Goal: Task Accomplishment & Management: Use online tool/utility

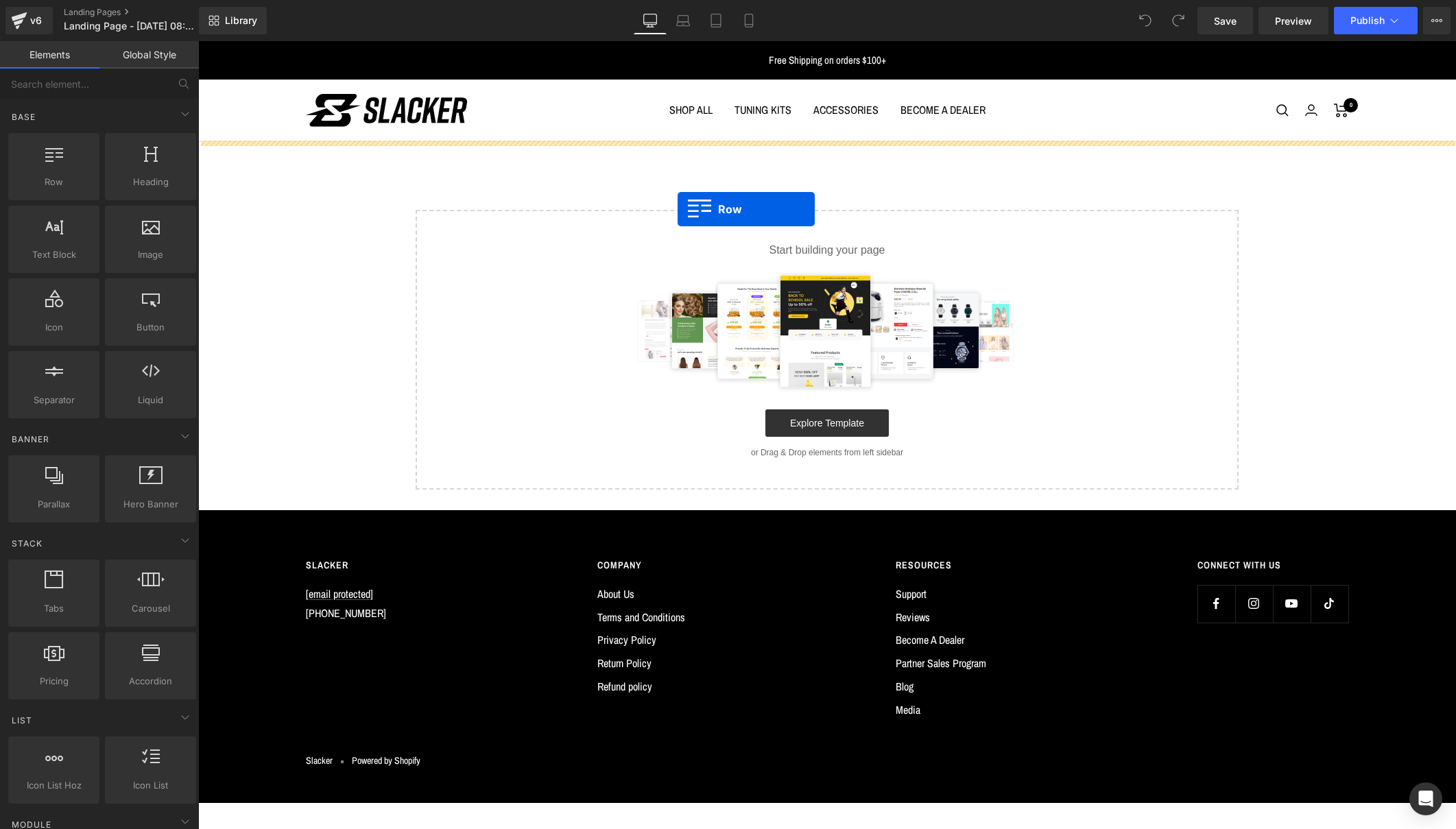
drag, startPoint x: 249, startPoint y: 210, endPoint x: 677, endPoint y: 209, distance: 428.0
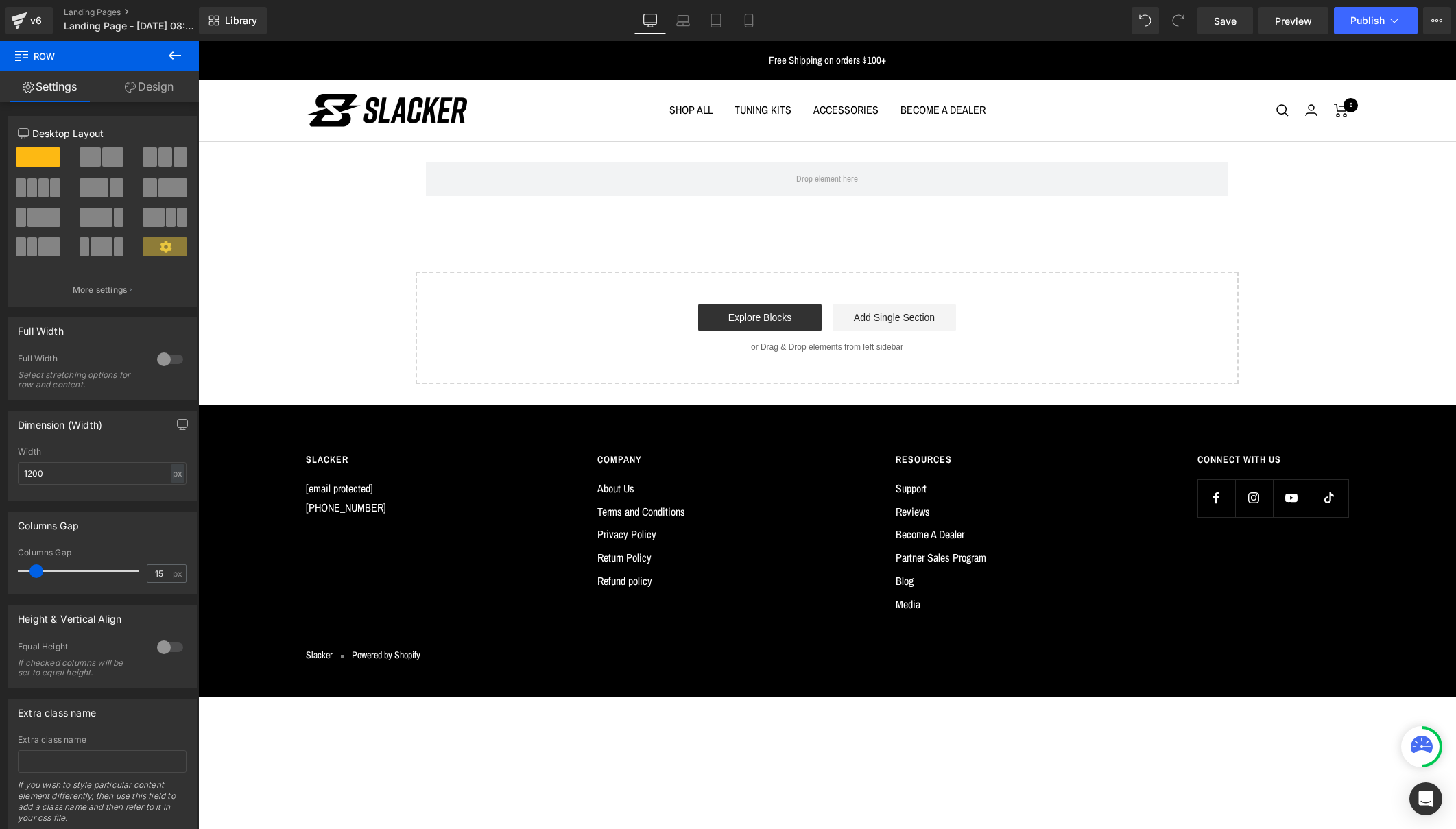
click at [175, 52] on icon at bounding box center [175, 55] width 17 height 17
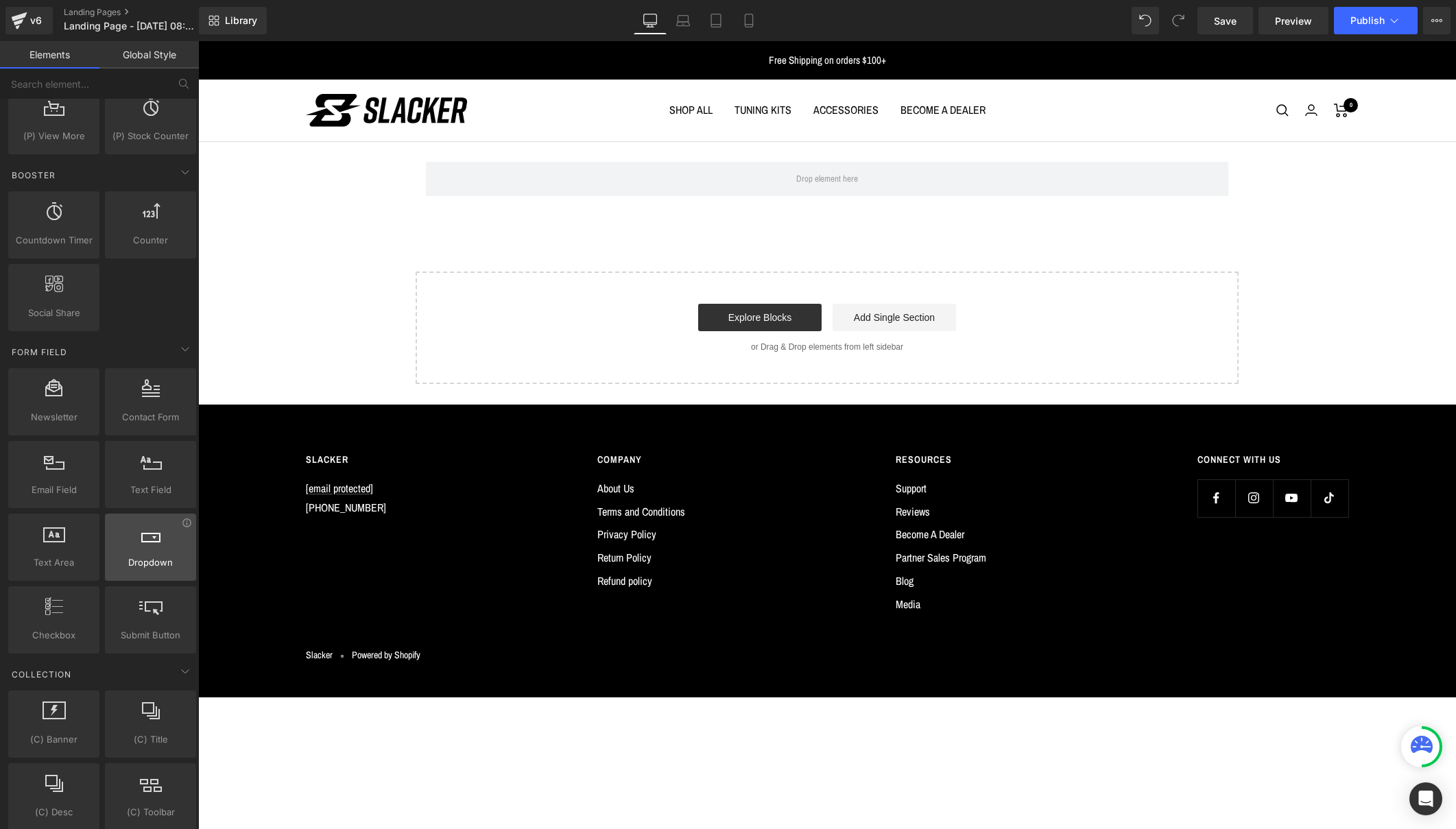
scroll to position [1729, 0]
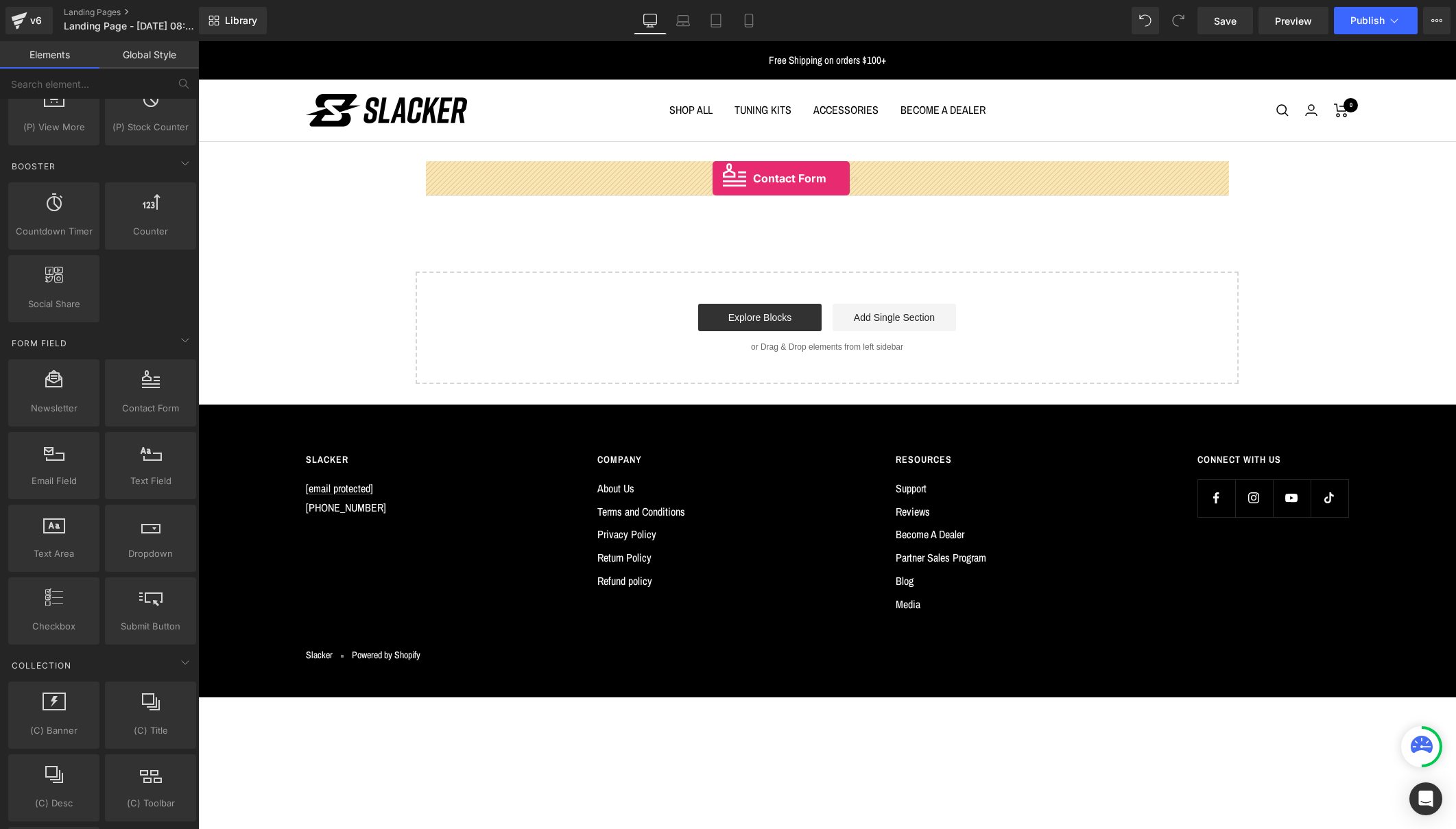
drag, startPoint x: 331, startPoint y: 446, endPoint x: 713, endPoint y: 178, distance: 466.6
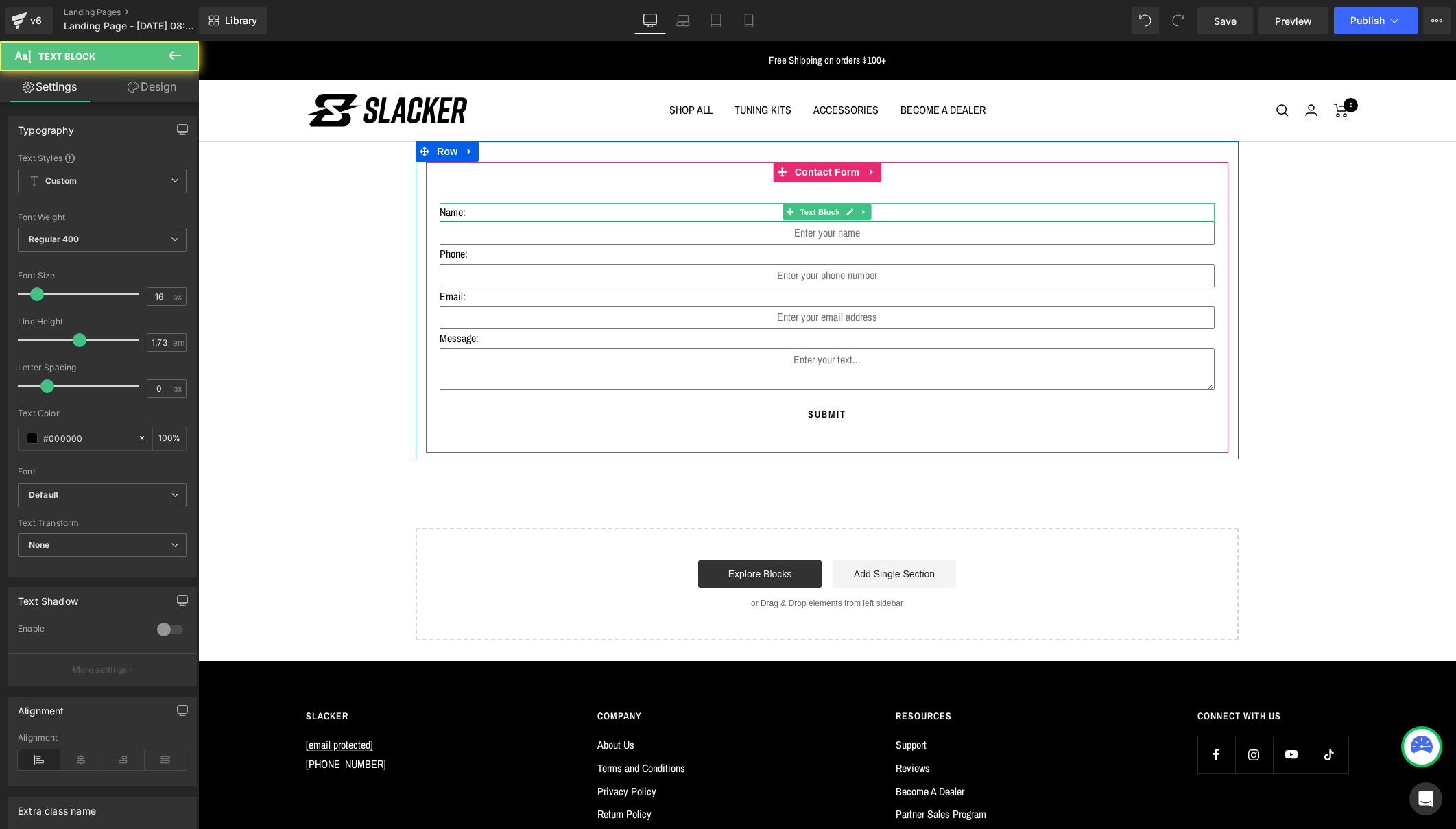
click at [499, 215] on p "Name:" at bounding box center [827, 213] width 775 height 20
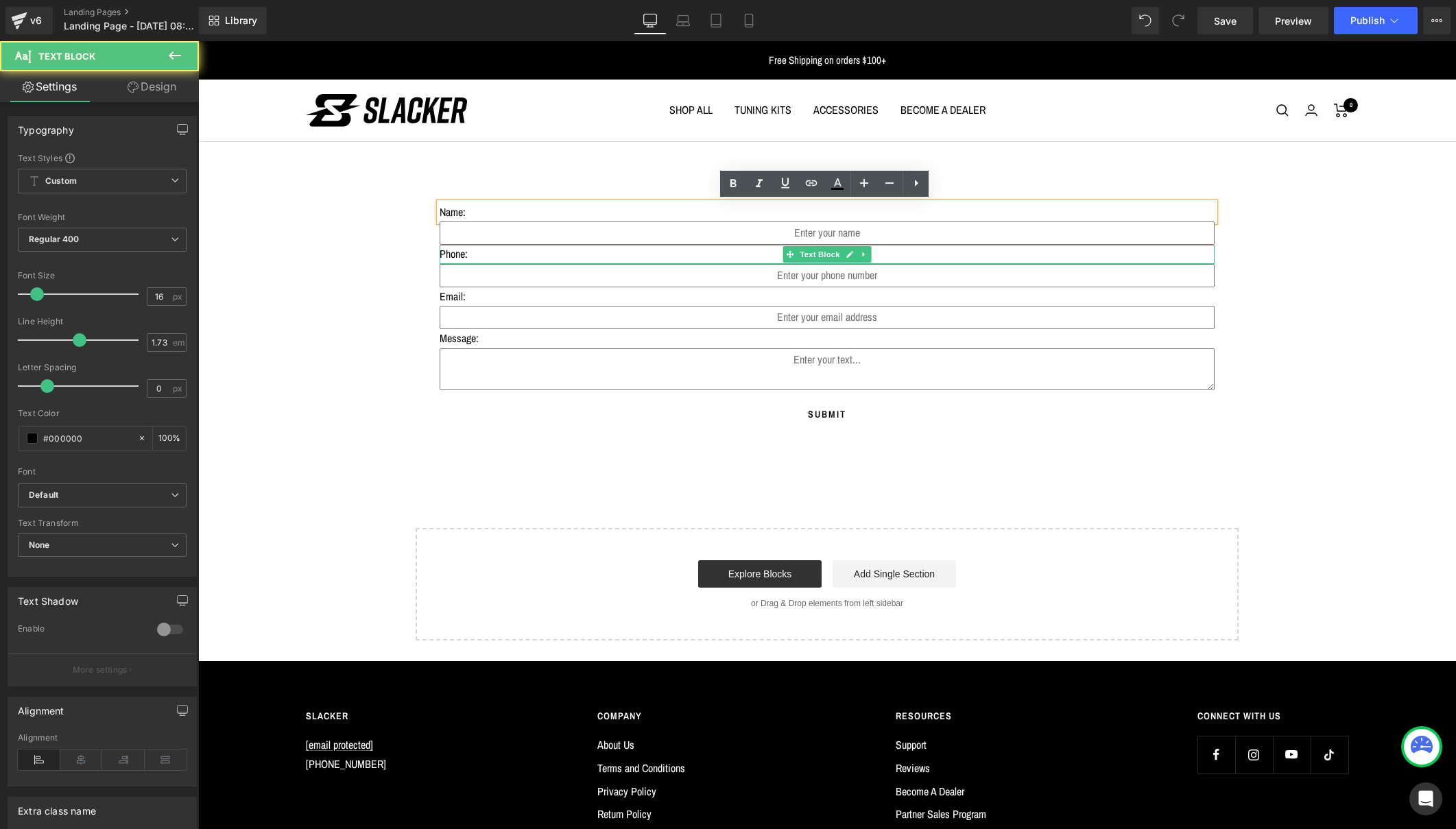
click at [495, 256] on p "Phone:" at bounding box center [827, 255] width 775 height 20
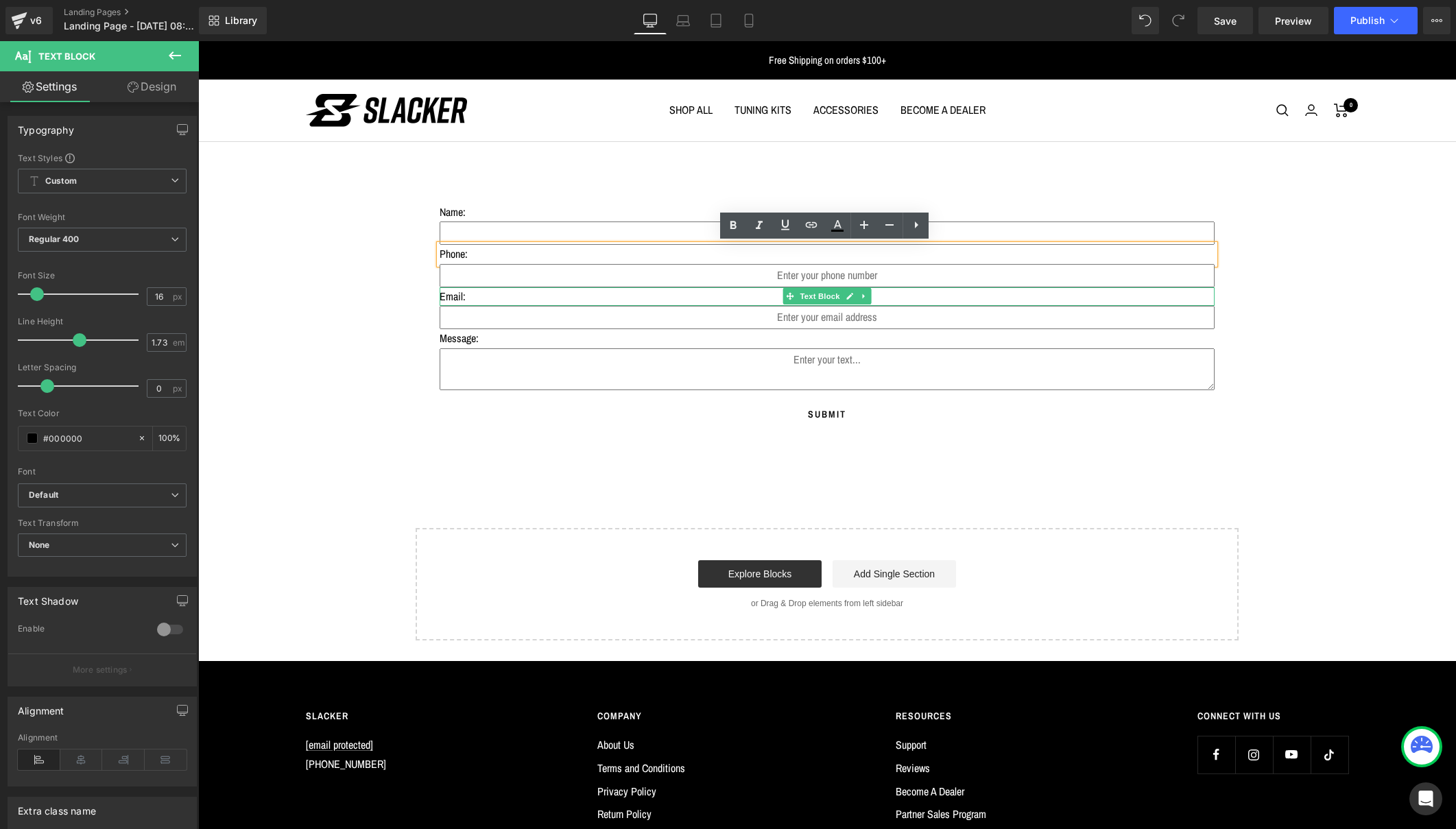
click at [502, 299] on p "Email:" at bounding box center [827, 297] width 775 height 20
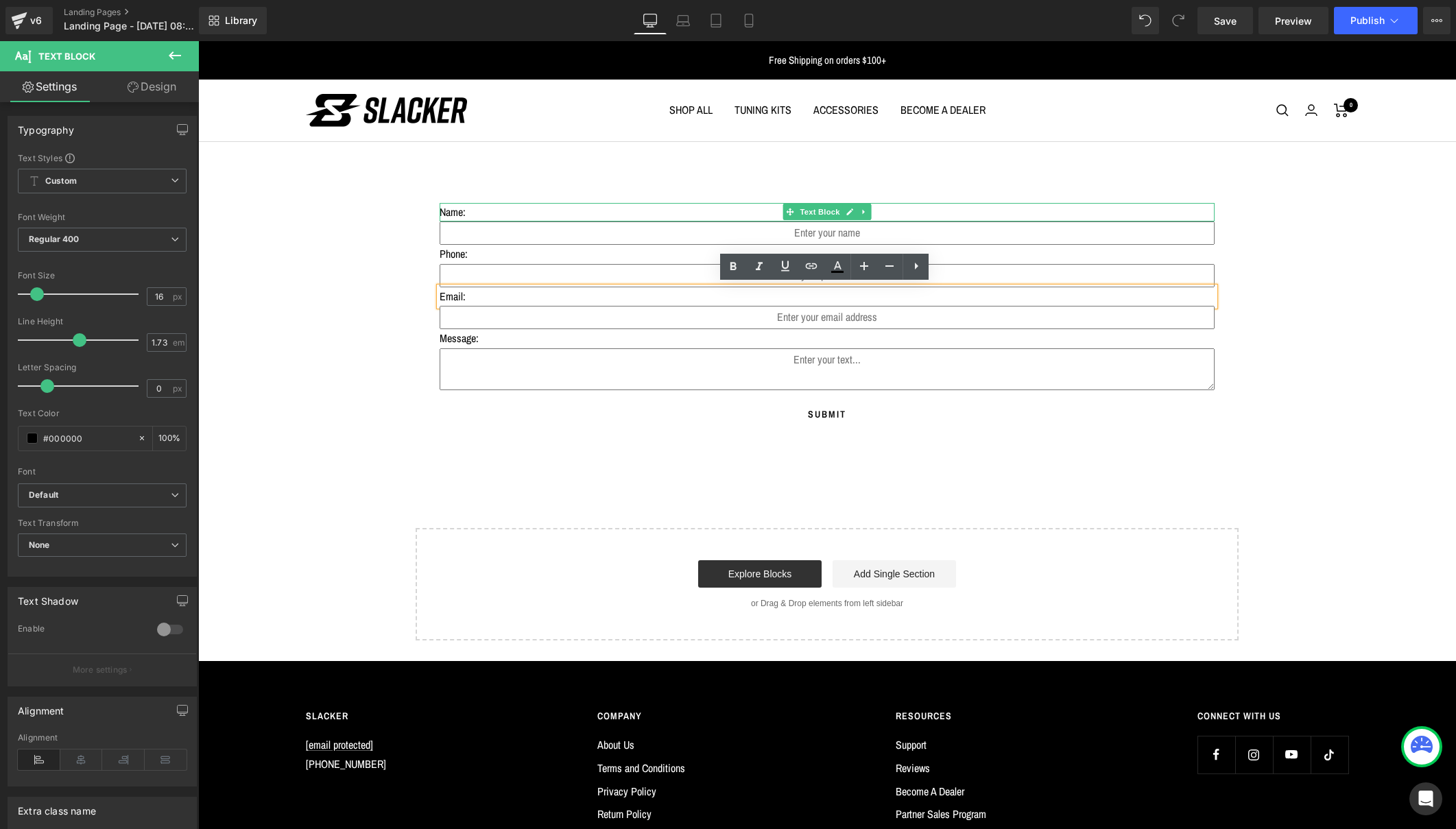
click at [503, 212] on p "Name:" at bounding box center [827, 213] width 775 height 20
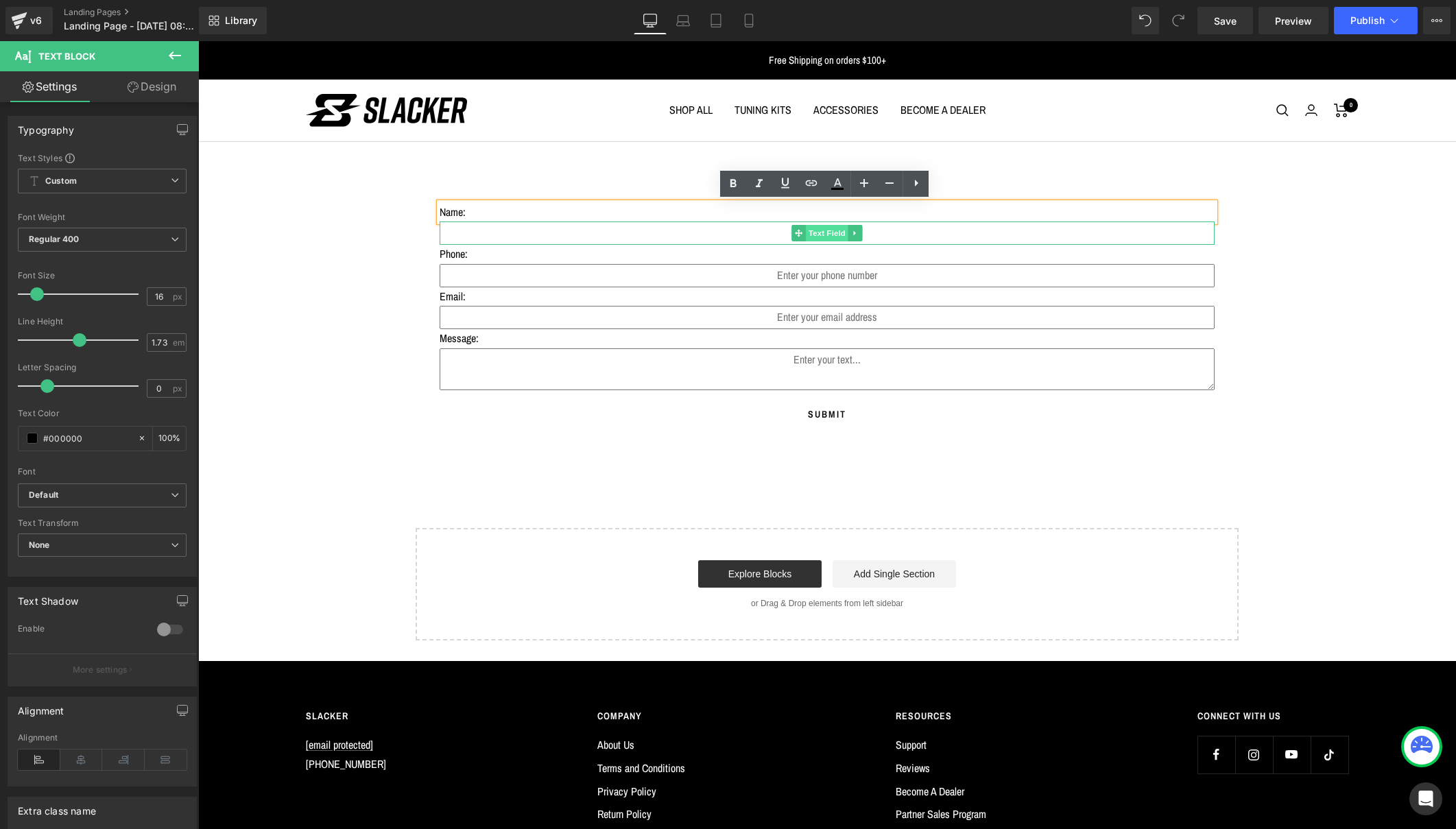
click at [822, 228] on span "Text Field" at bounding box center [827, 233] width 43 height 17
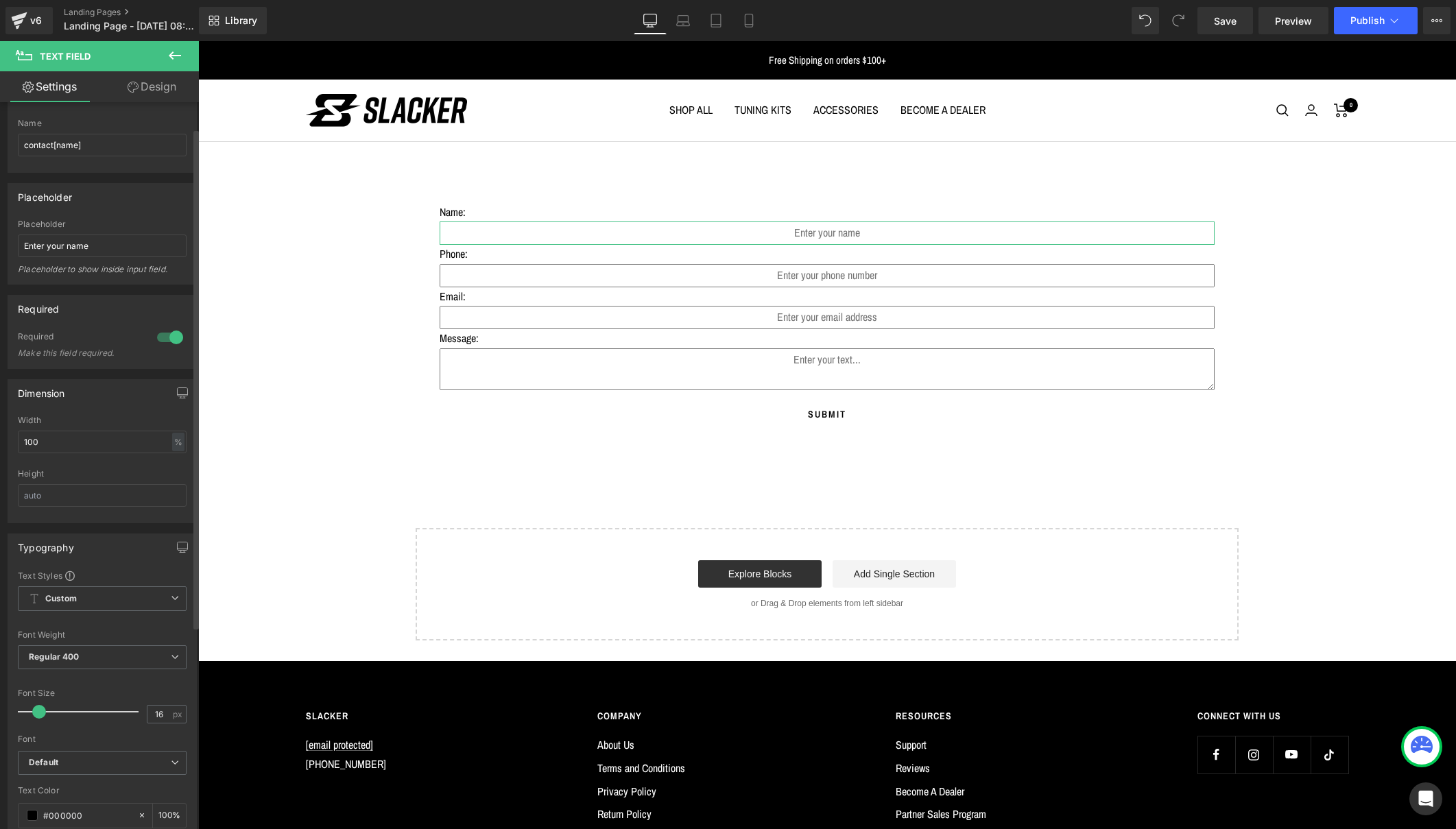
scroll to position [37, 0]
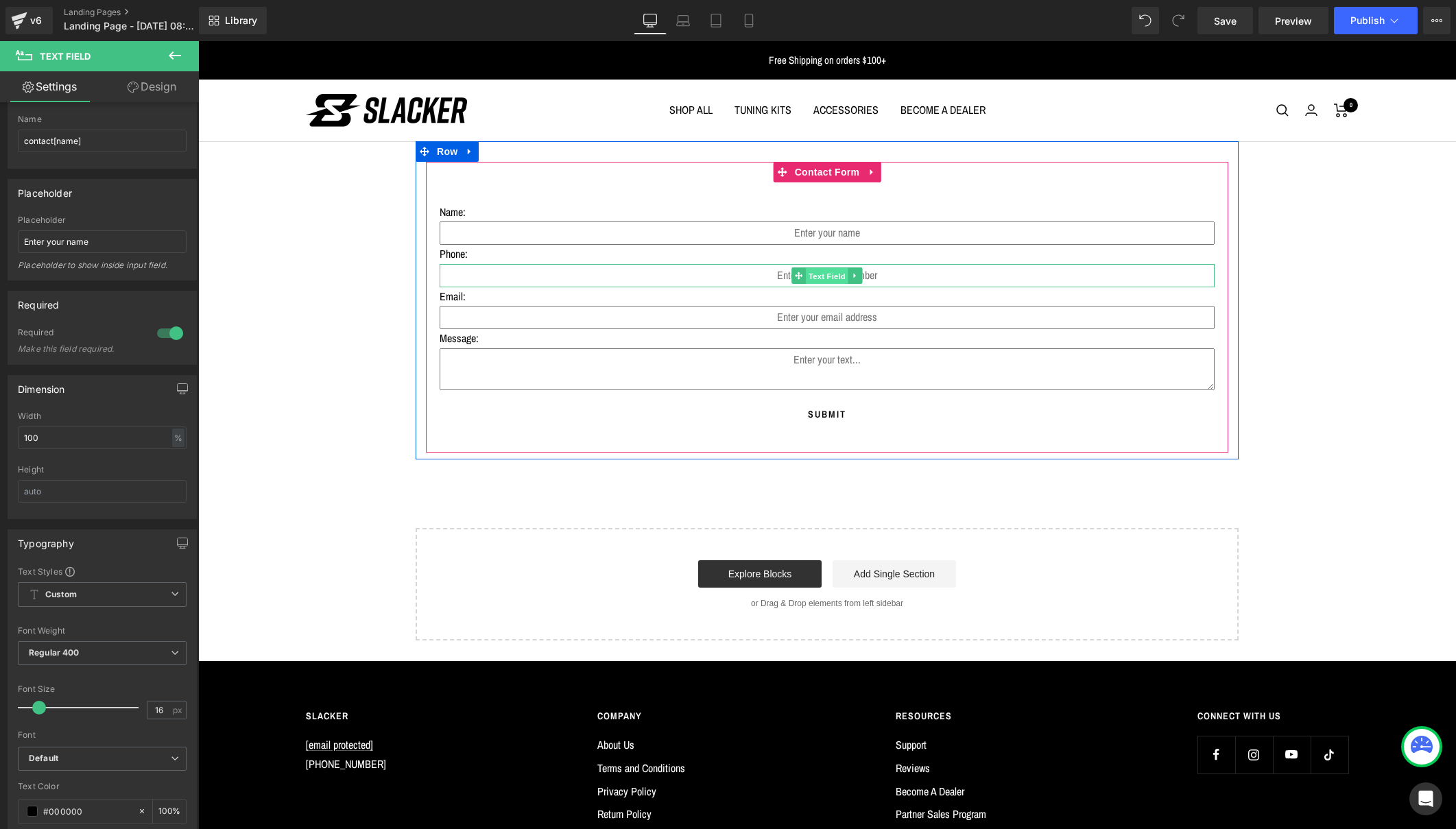
click at [827, 271] on span "Text Field" at bounding box center [827, 276] width 43 height 17
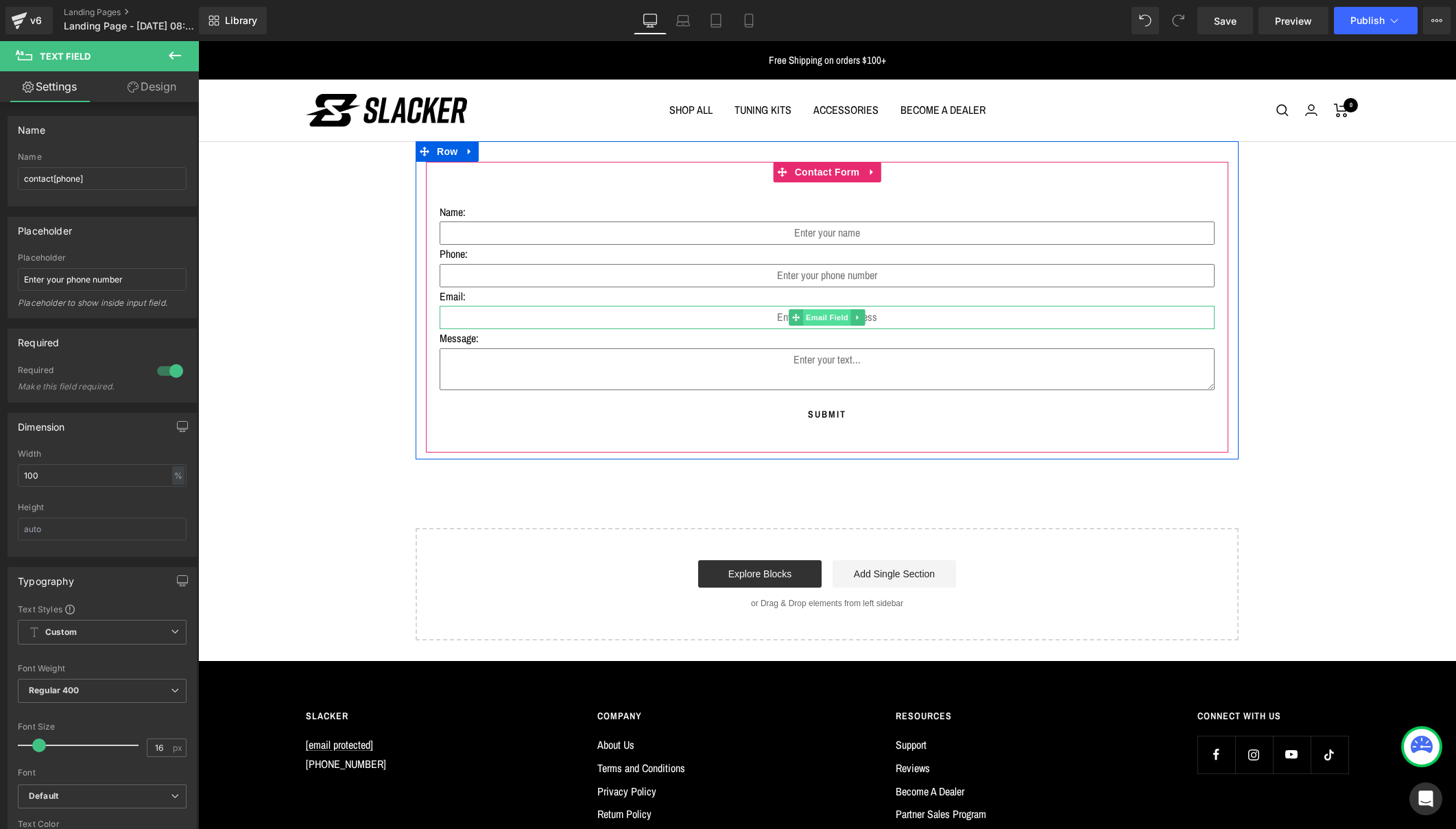
click at [817, 315] on span "Email Field" at bounding box center [827, 317] width 48 height 17
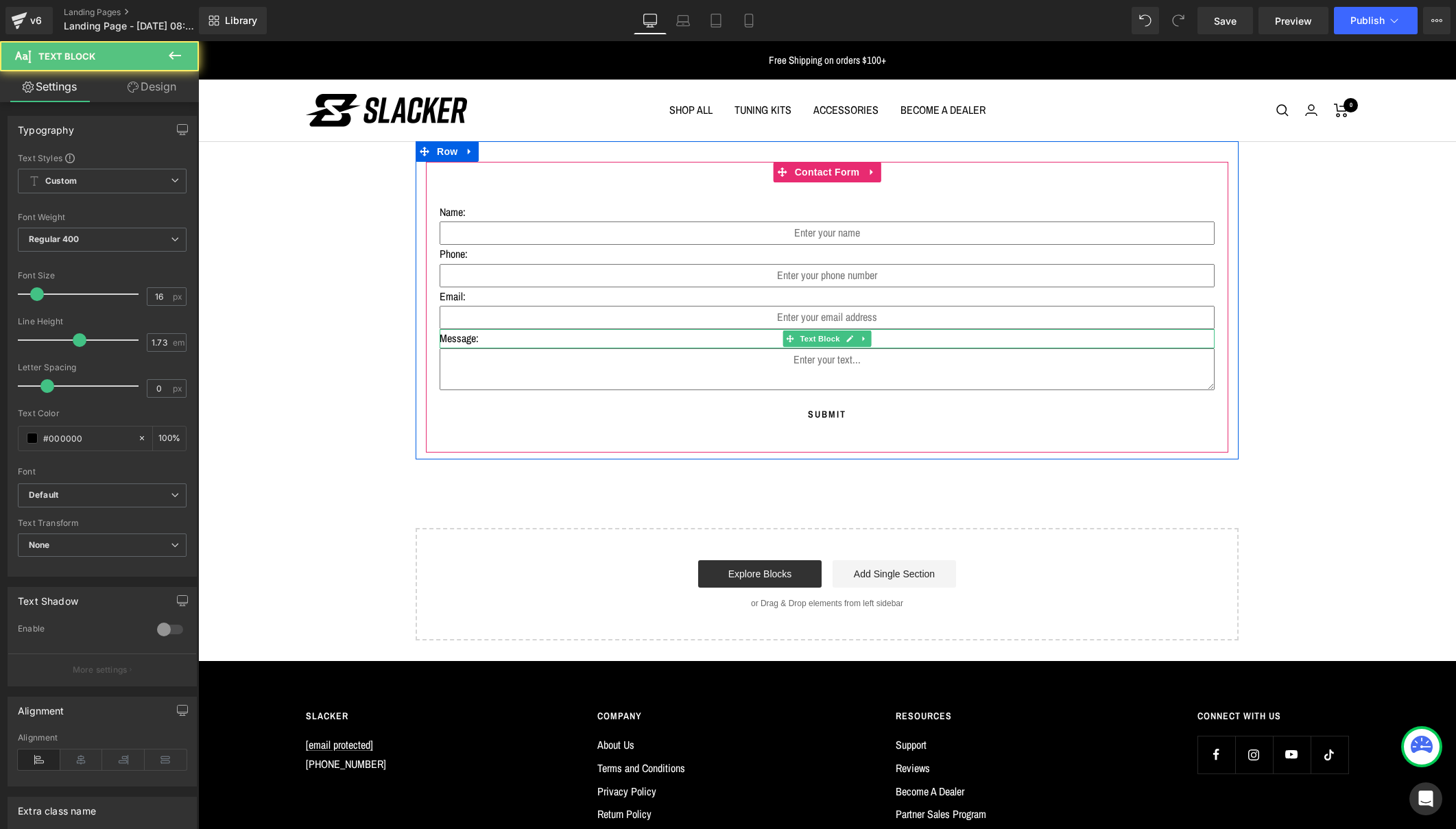
click at [453, 337] on p "Message:" at bounding box center [827, 339] width 775 height 20
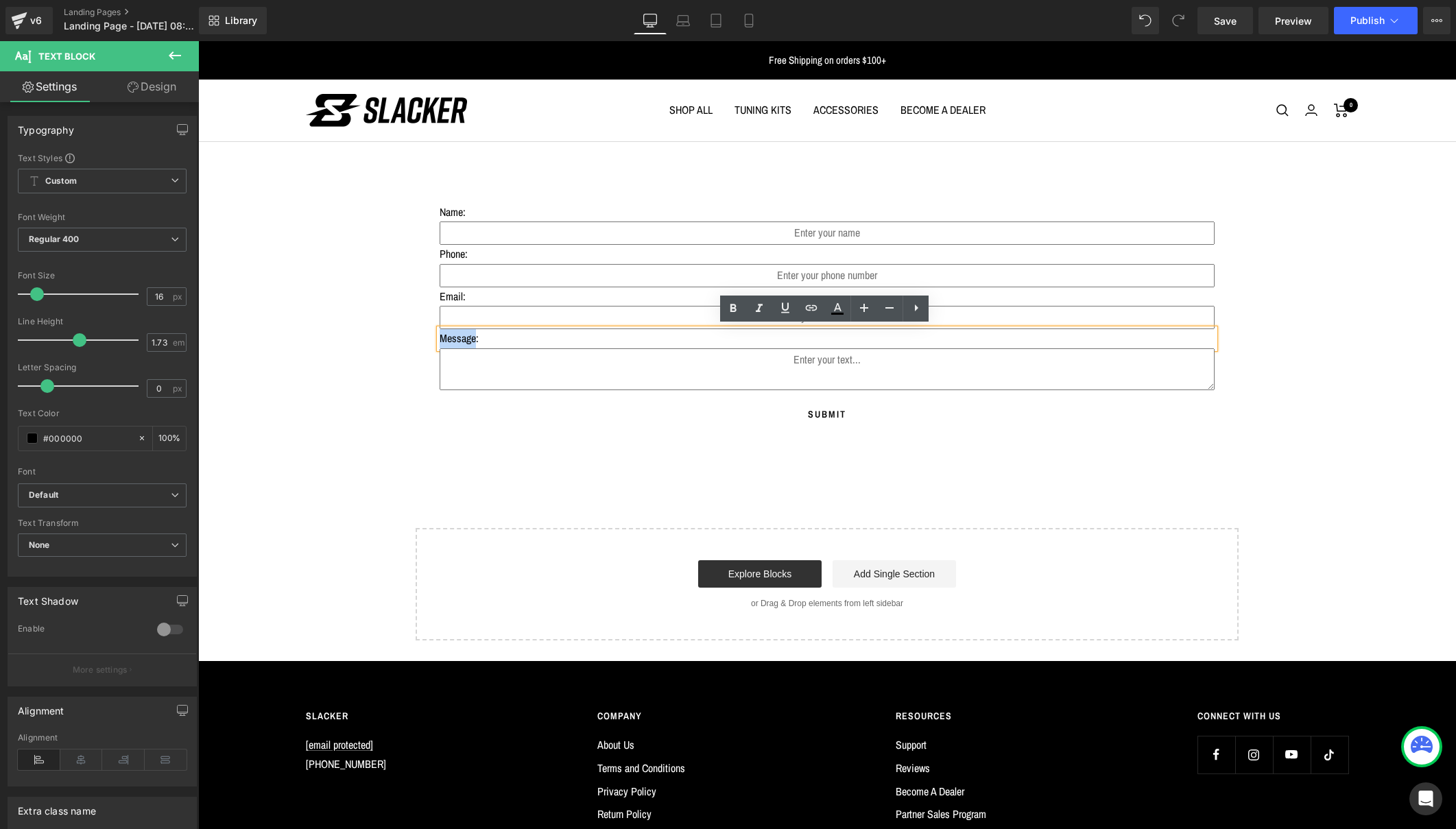
drag, startPoint x: 481, startPoint y: 336, endPoint x: 436, endPoint y: 336, distance: 45.0
click at [439, 336] on div "Message:" at bounding box center [827, 339] width 775 height 20
click at [816, 367] on span "Text Area" at bounding box center [827, 372] width 41 height 17
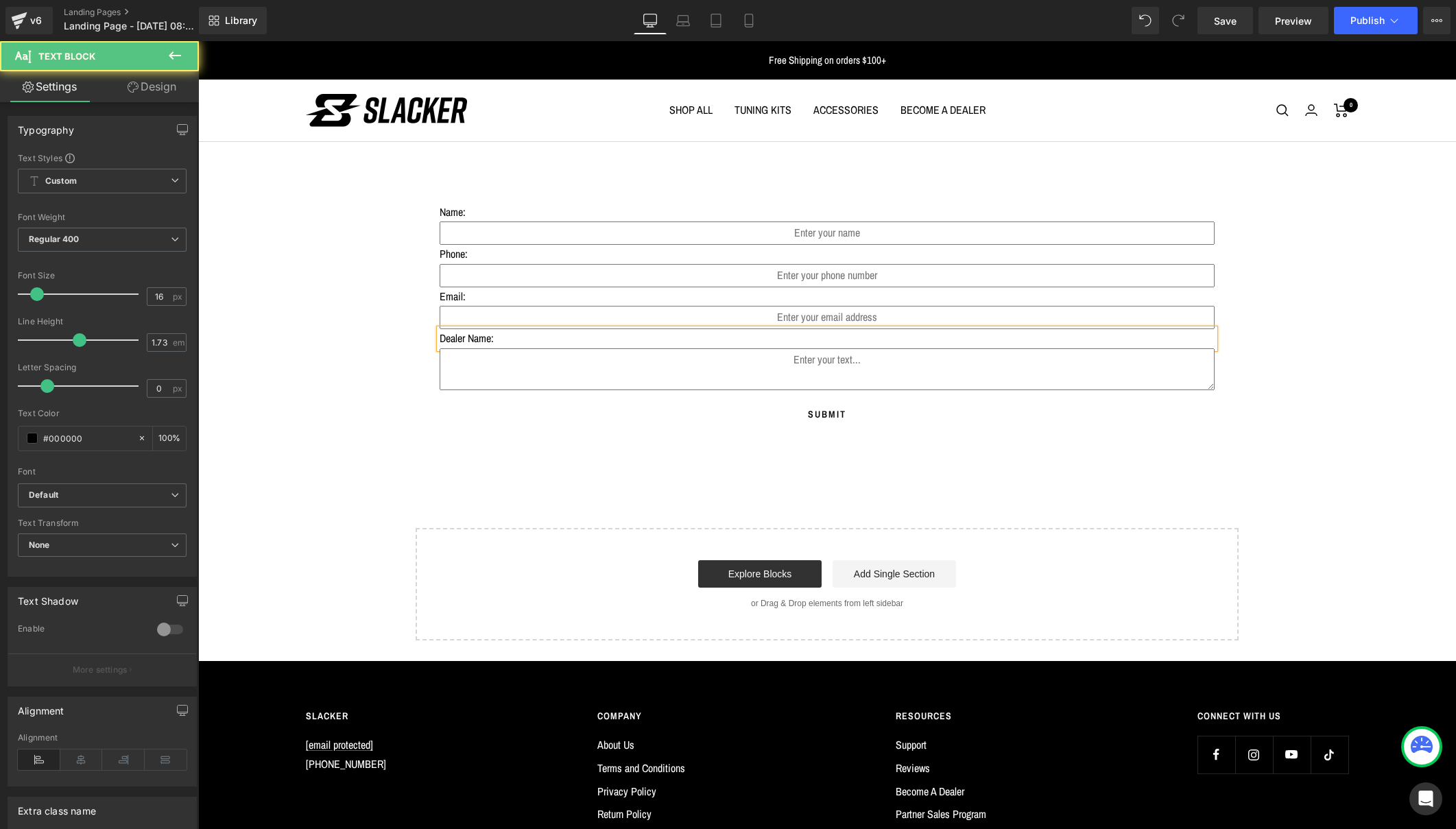
click at [557, 333] on p "Dealer Name:" at bounding box center [827, 339] width 775 height 20
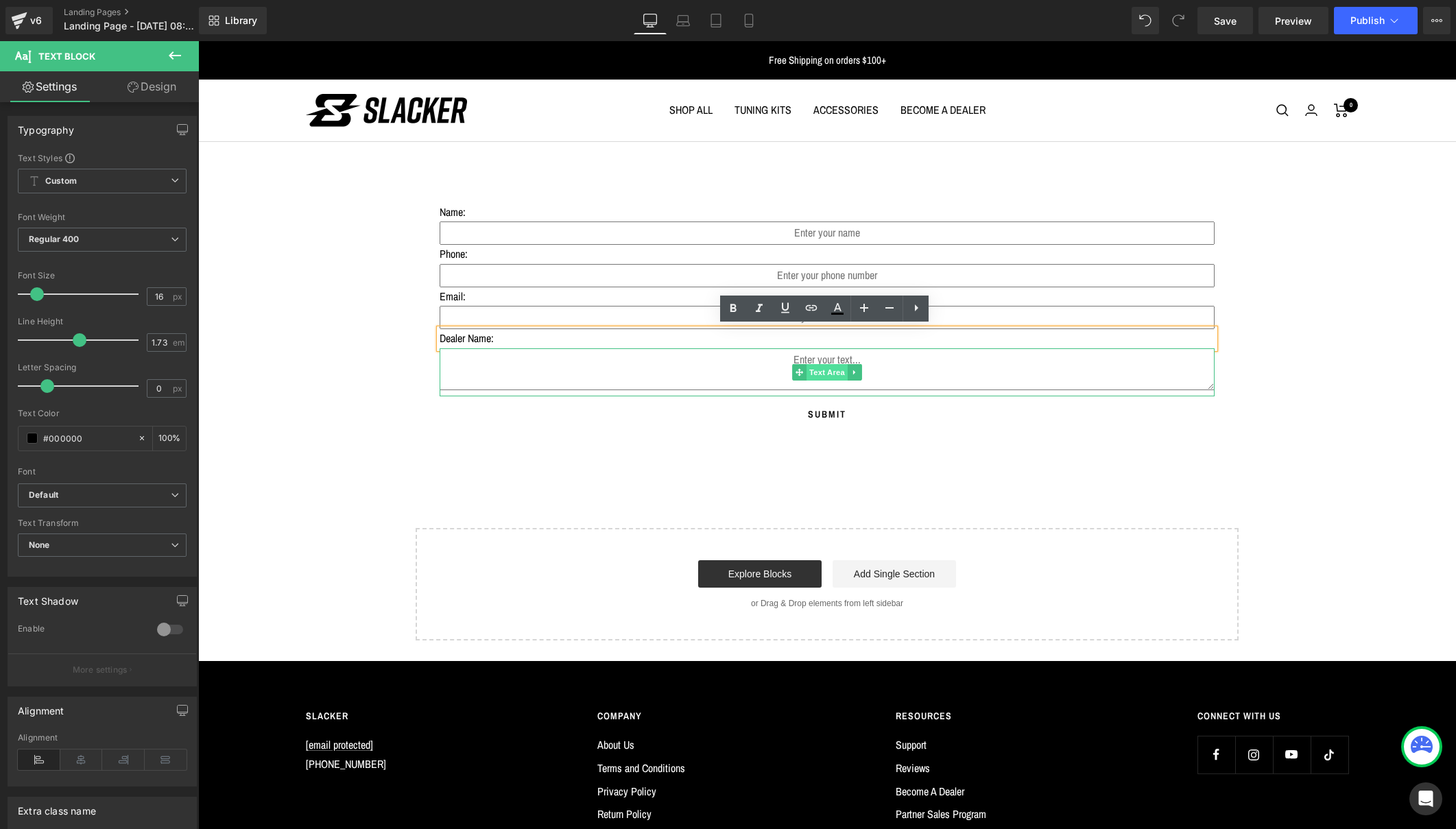
click at [819, 369] on span "Text Area" at bounding box center [827, 372] width 41 height 17
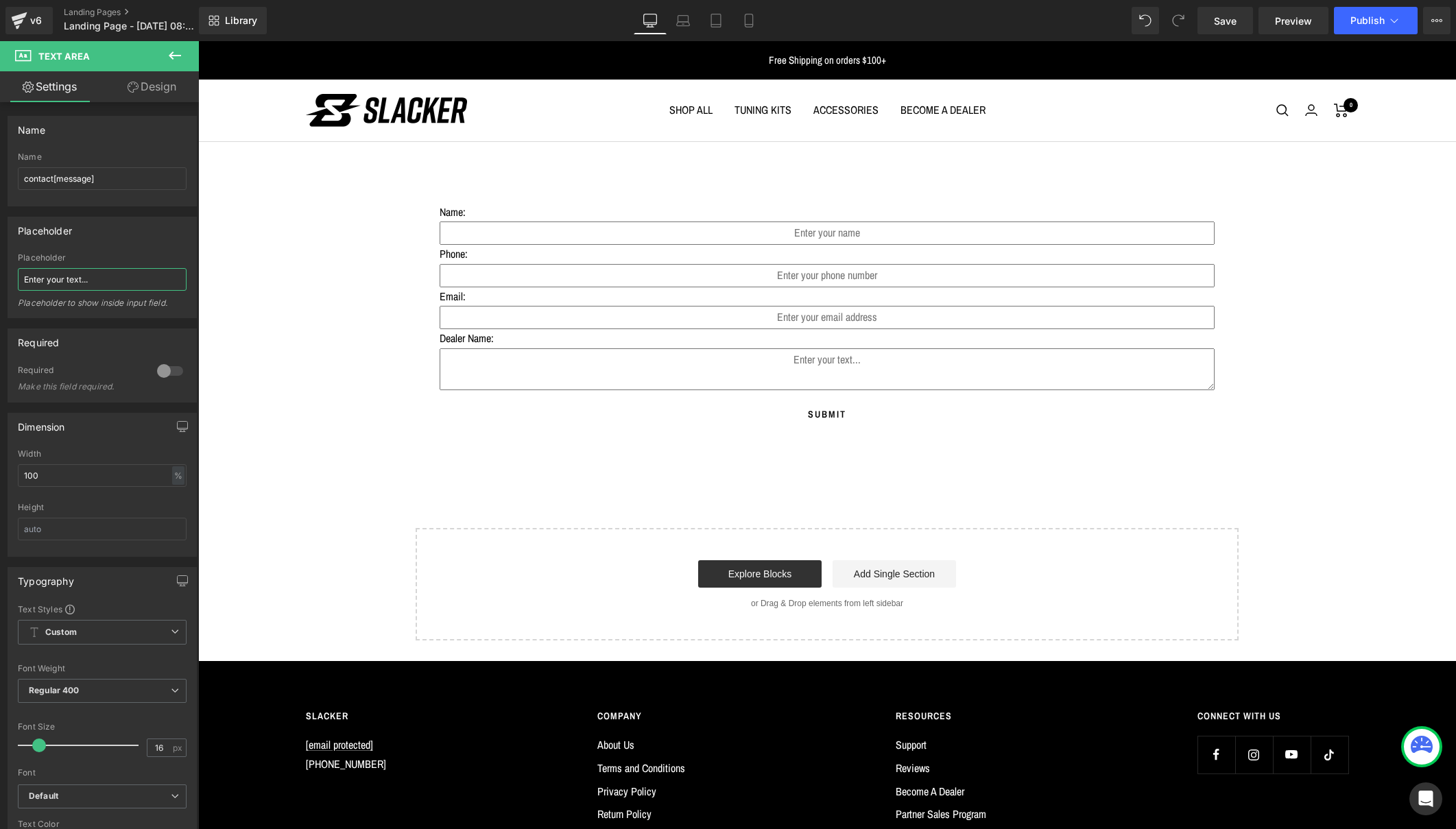
drag, startPoint x: 93, startPoint y: 280, endPoint x: -2, endPoint y: 271, distance: 95.4
click at [0, 271] on html "Text Area You are previewing how the will restyle your page. You can not edit E…" at bounding box center [728, 414] width 1456 height 829
type input "Dealer Name"
click at [101, 179] on input "contact[message]" at bounding box center [102, 178] width 169 height 22
click at [83, 179] on input "contact[message]" at bounding box center [102, 178] width 169 height 22
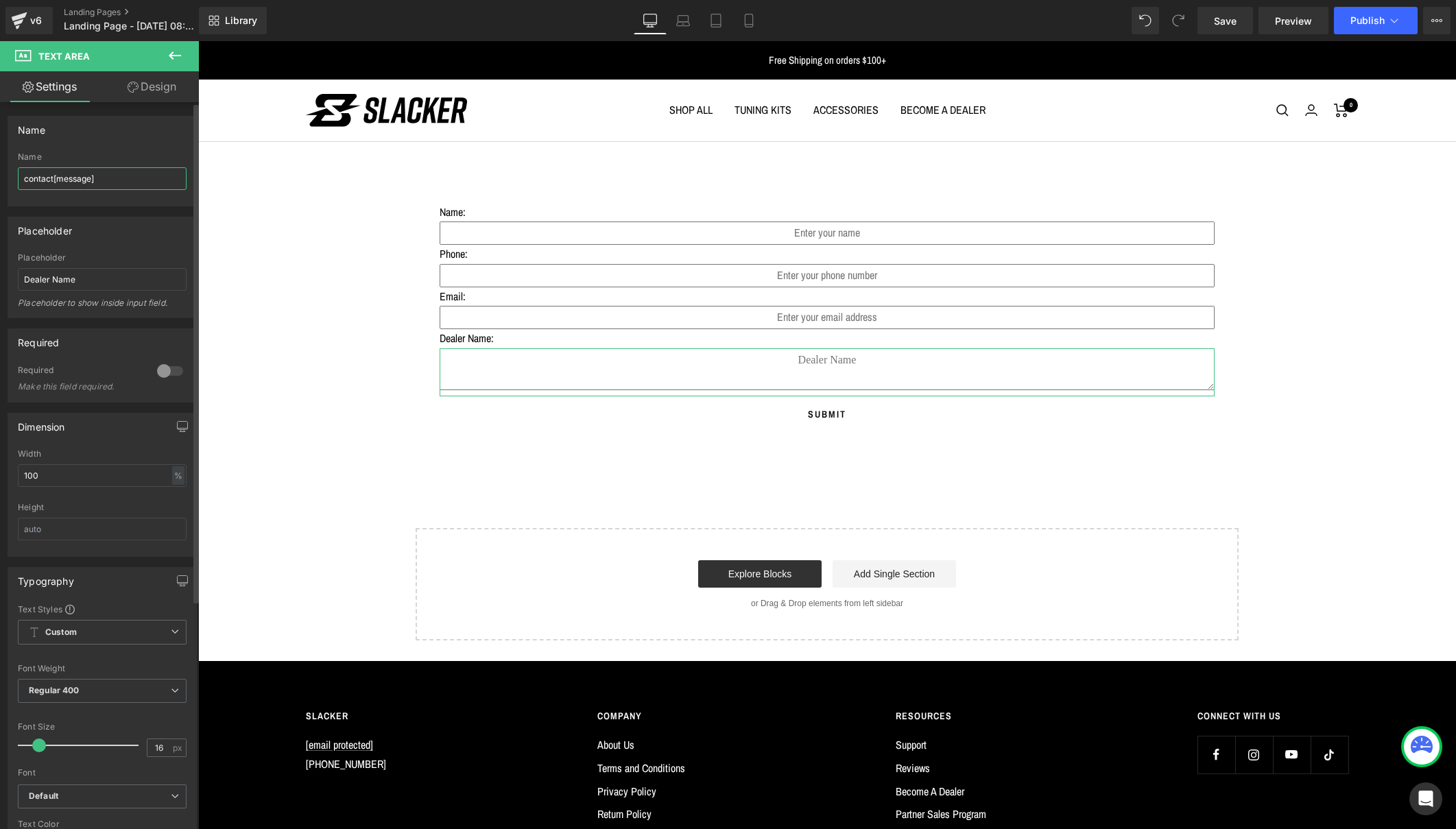
click at [83, 179] on input "contact[message]" at bounding box center [102, 178] width 169 height 22
type input "contact[dealer]"
click at [164, 369] on div at bounding box center [170, 371] width 33 height 22
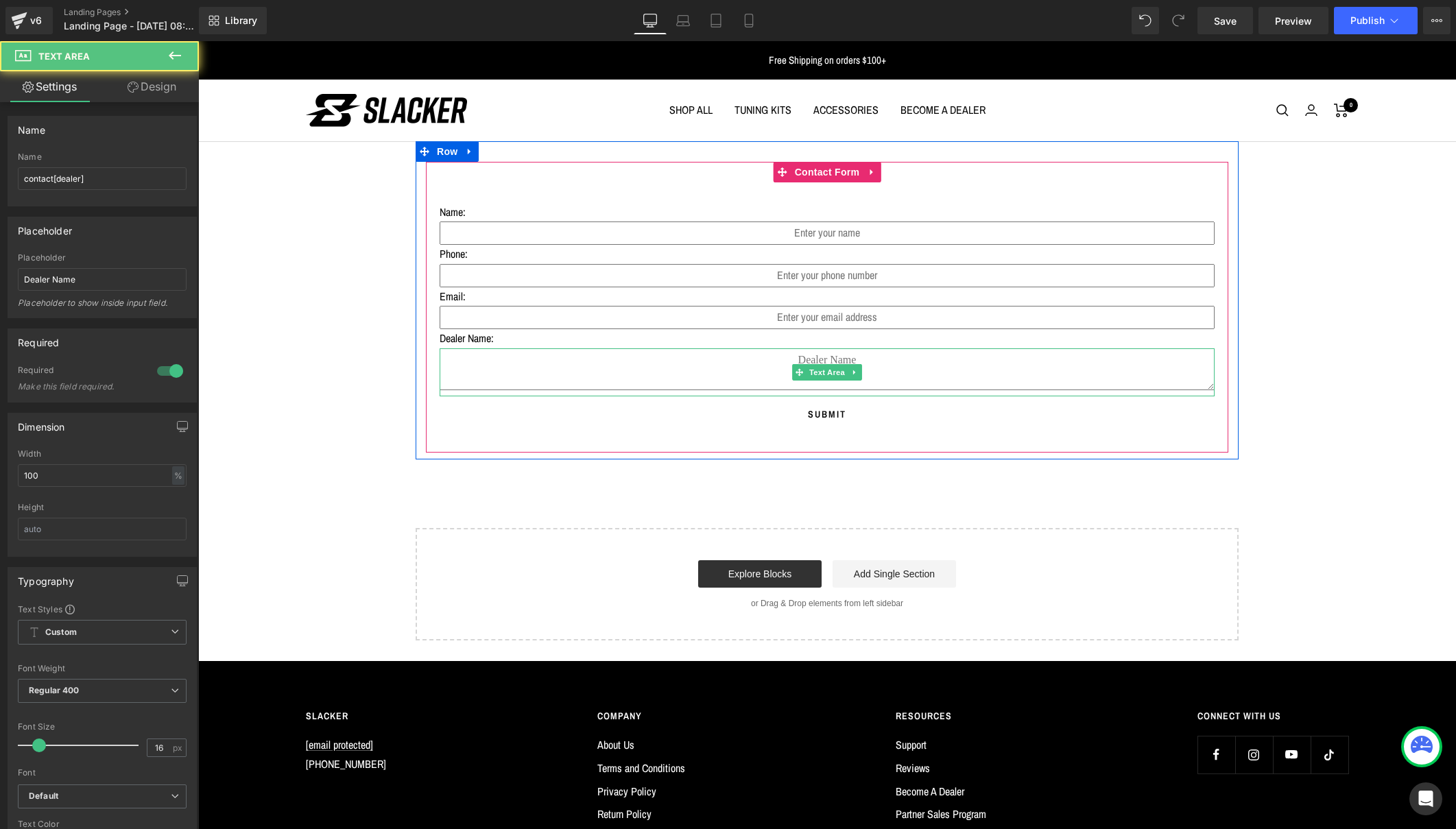
click at [765, 385] on textarea at bounding box center [827, 368] width 775 height 42
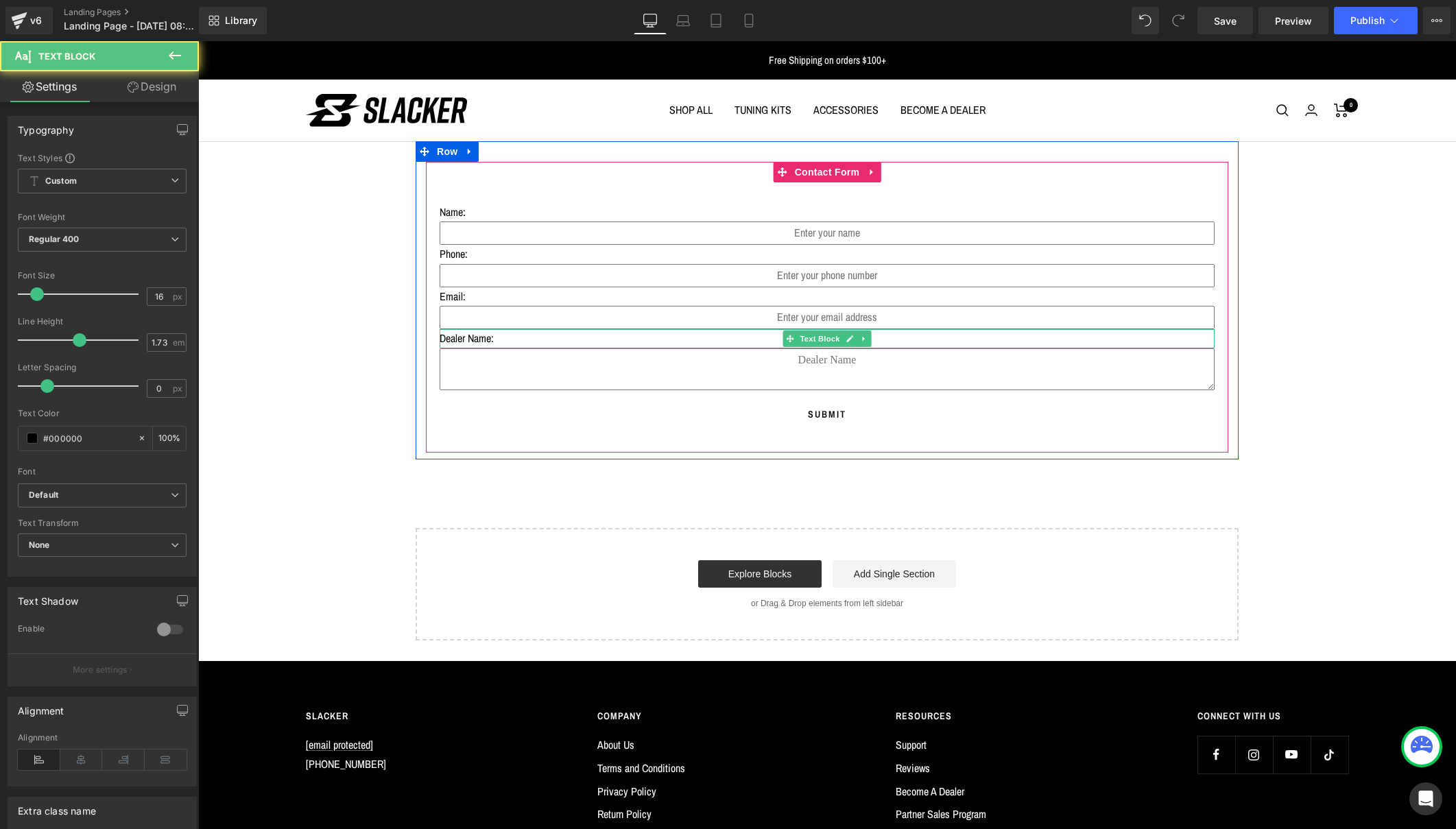
click at [466, 335] on p "Dealer Name:" at bounding box center [827, 339] width 775 height 20
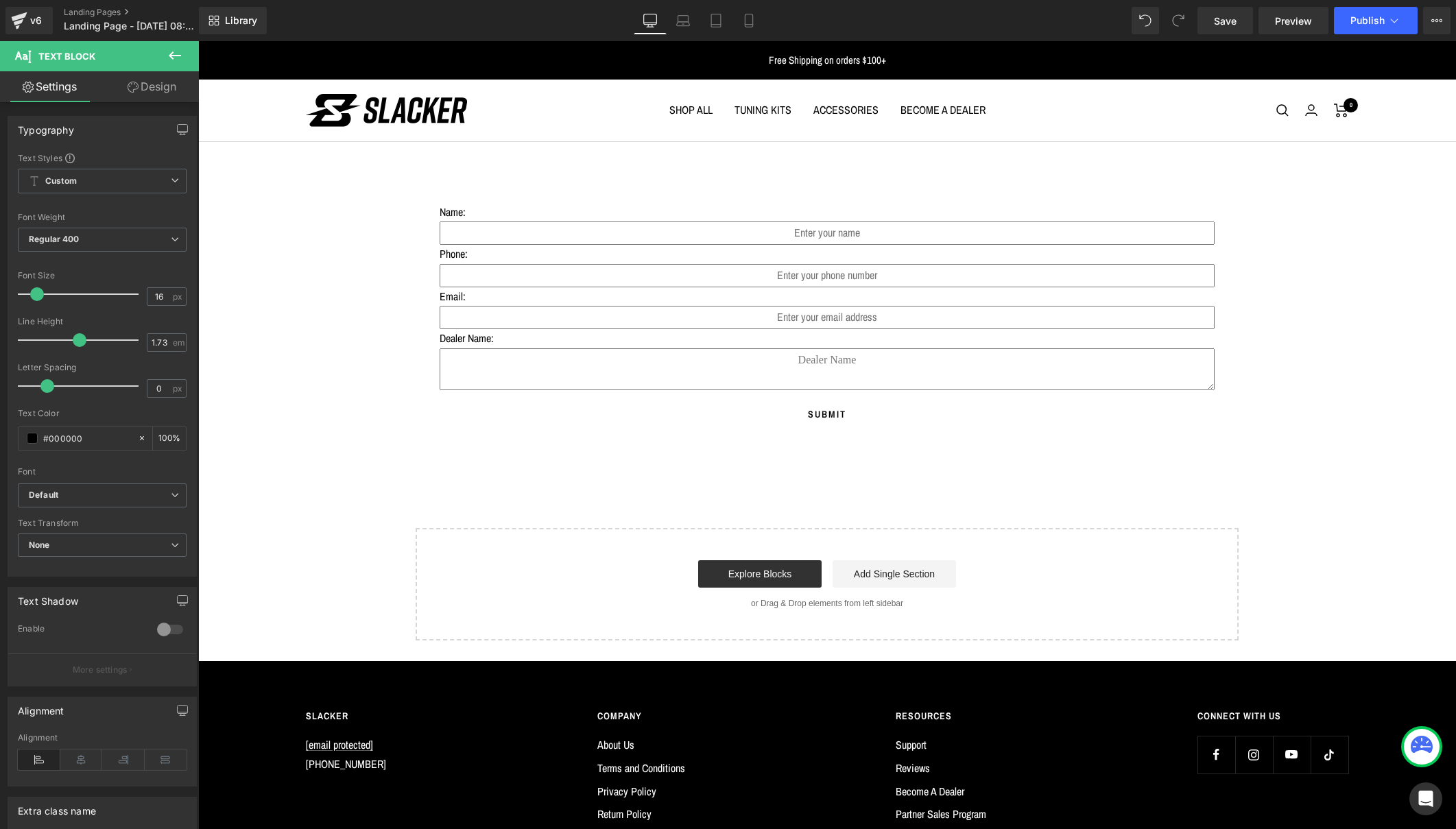
click at [164, 54] on button at bounding box center [175, 56] width 48 height 30
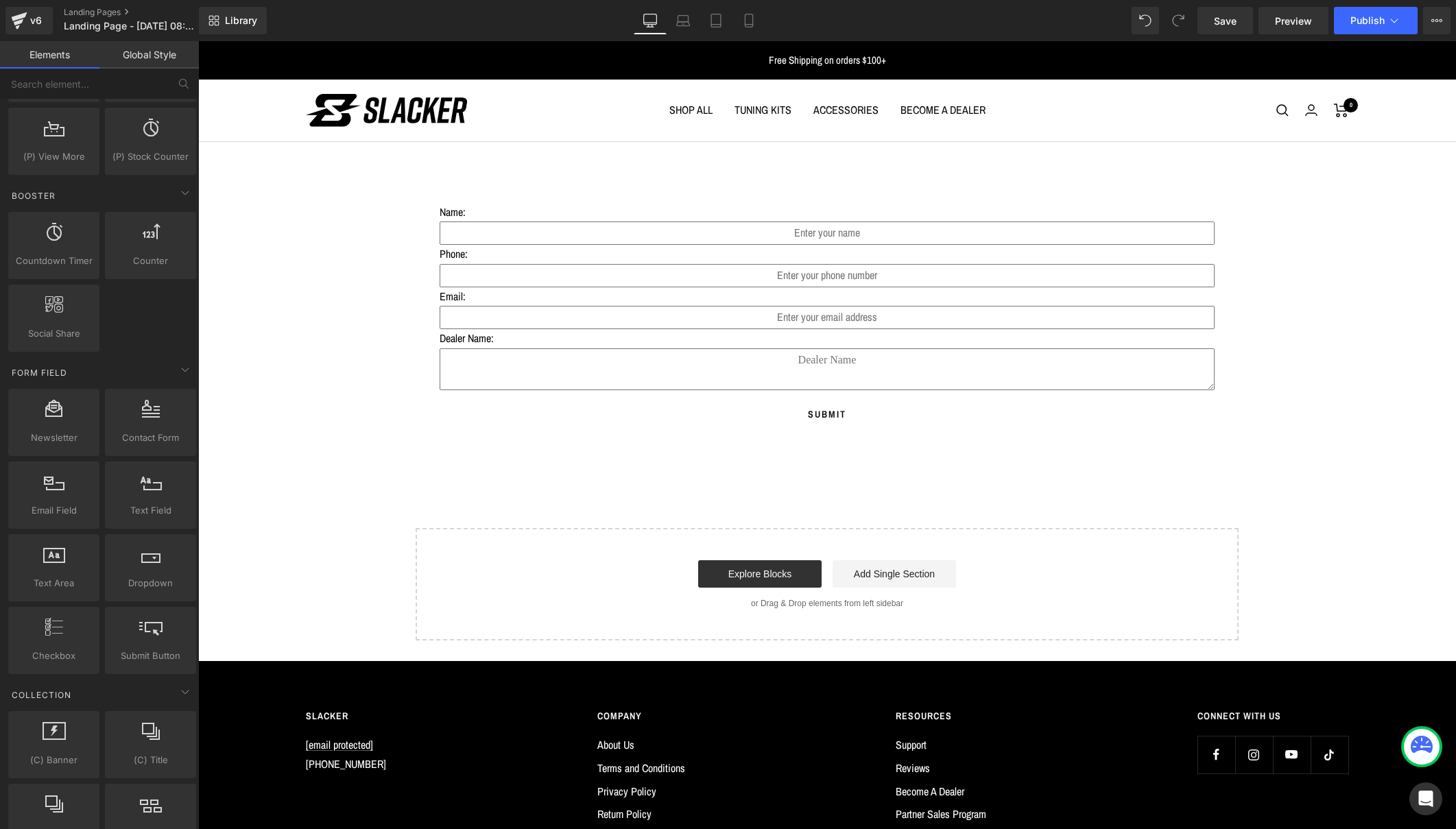
scroll to position [1702, 0]
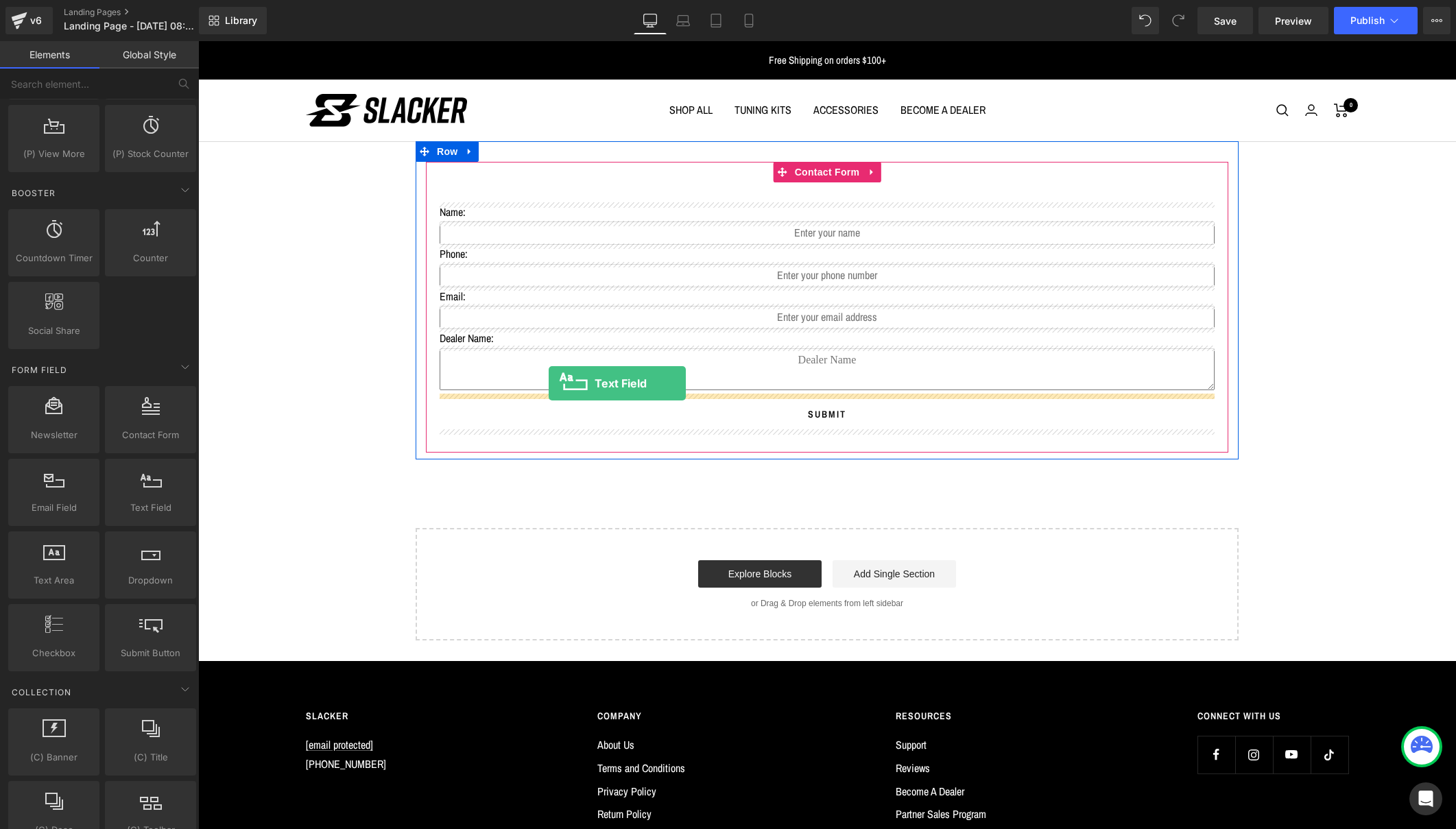
drag, startPoint x: 344, startPoint y: 533, endPoint x: 549, endPoint y: 383, distance: 254.0
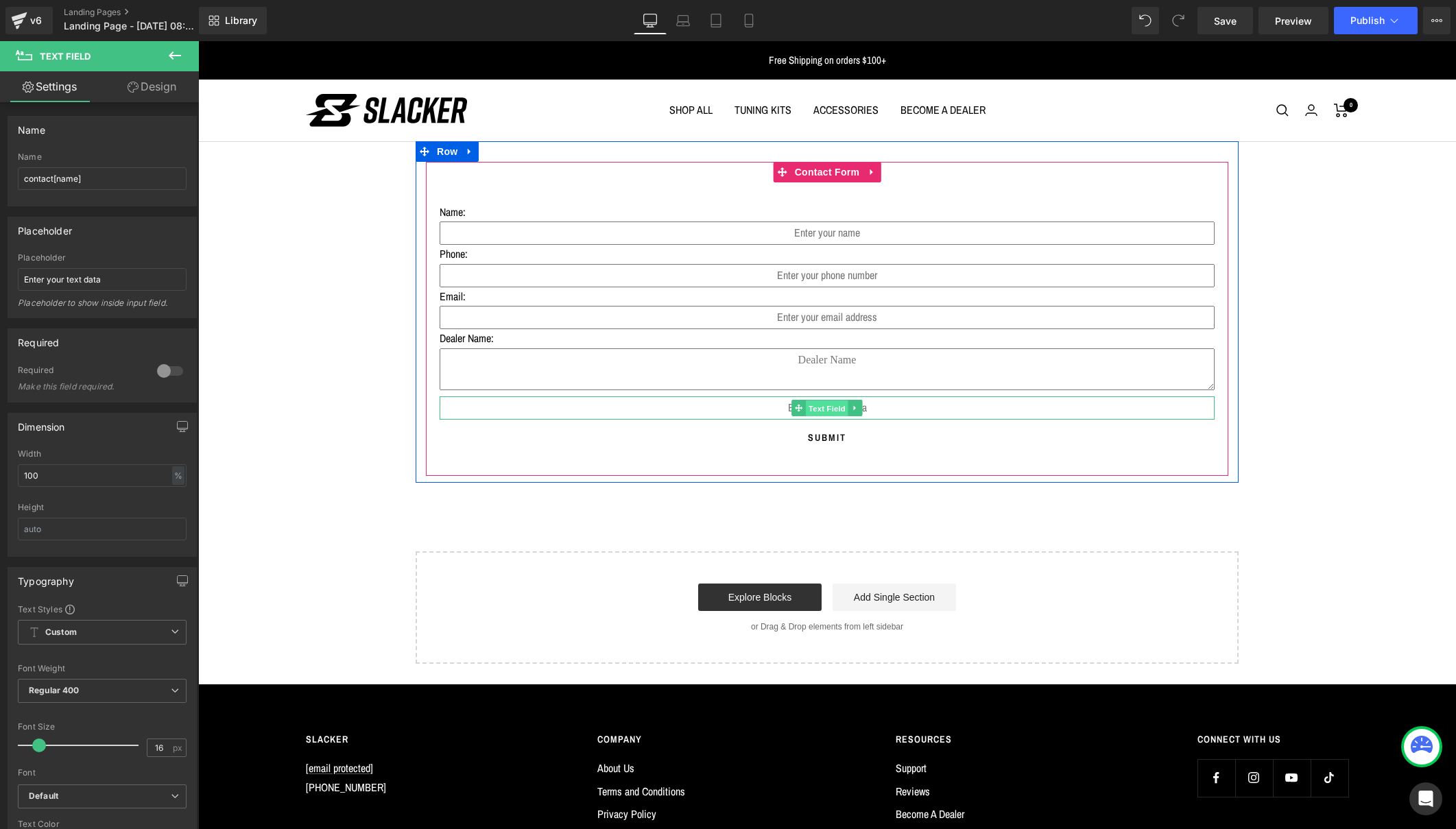
click at [822, 406] on span "Text Field" at bounding box center [827, 408] width 43 height 17
click at [855, 404] on icon at bounding box center [856, 407] width 7 height 8
click at [859, 406] on icon at bounding box center [862, 407] width 7 height 8
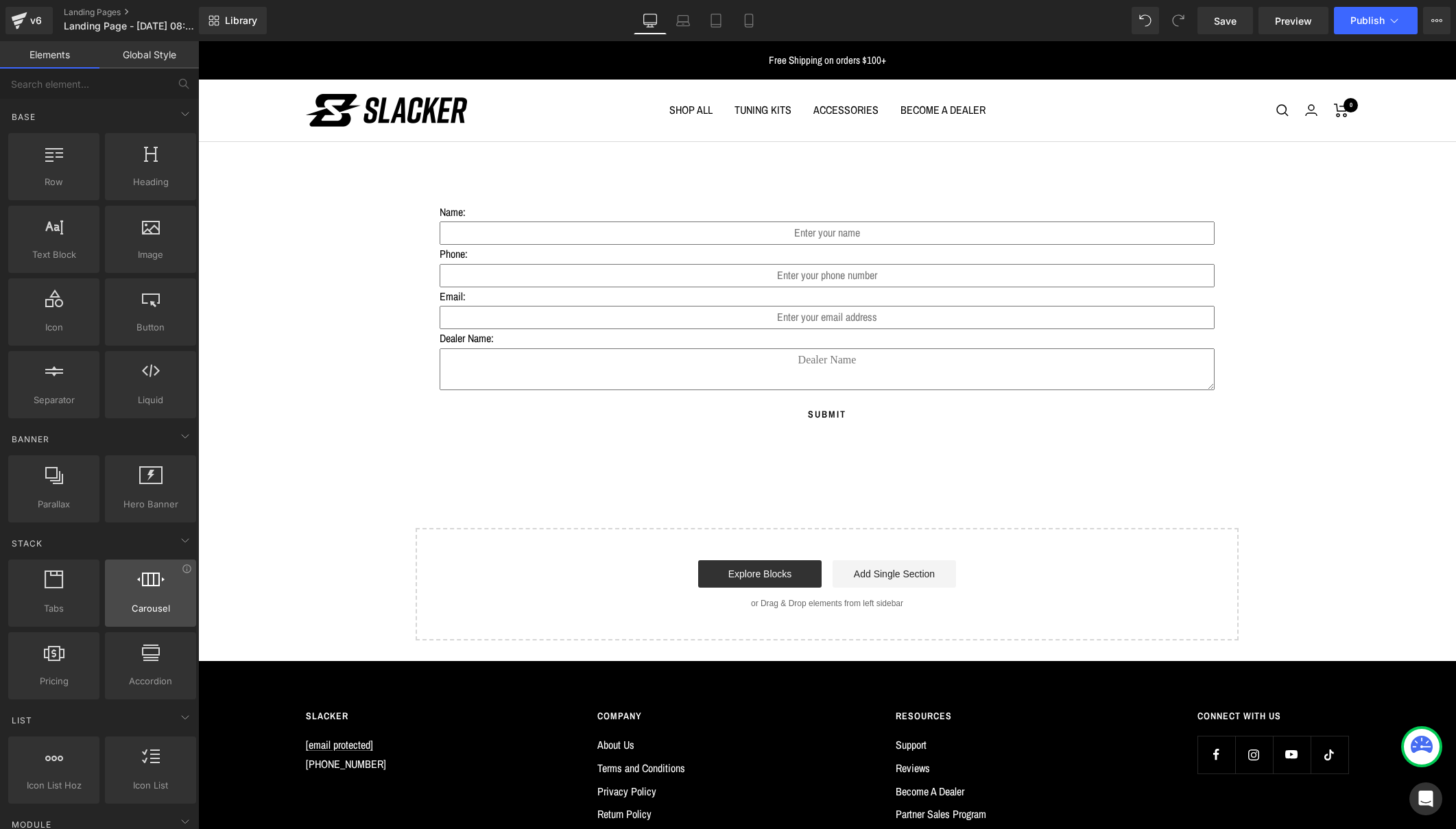
scroll to position [0, 0]
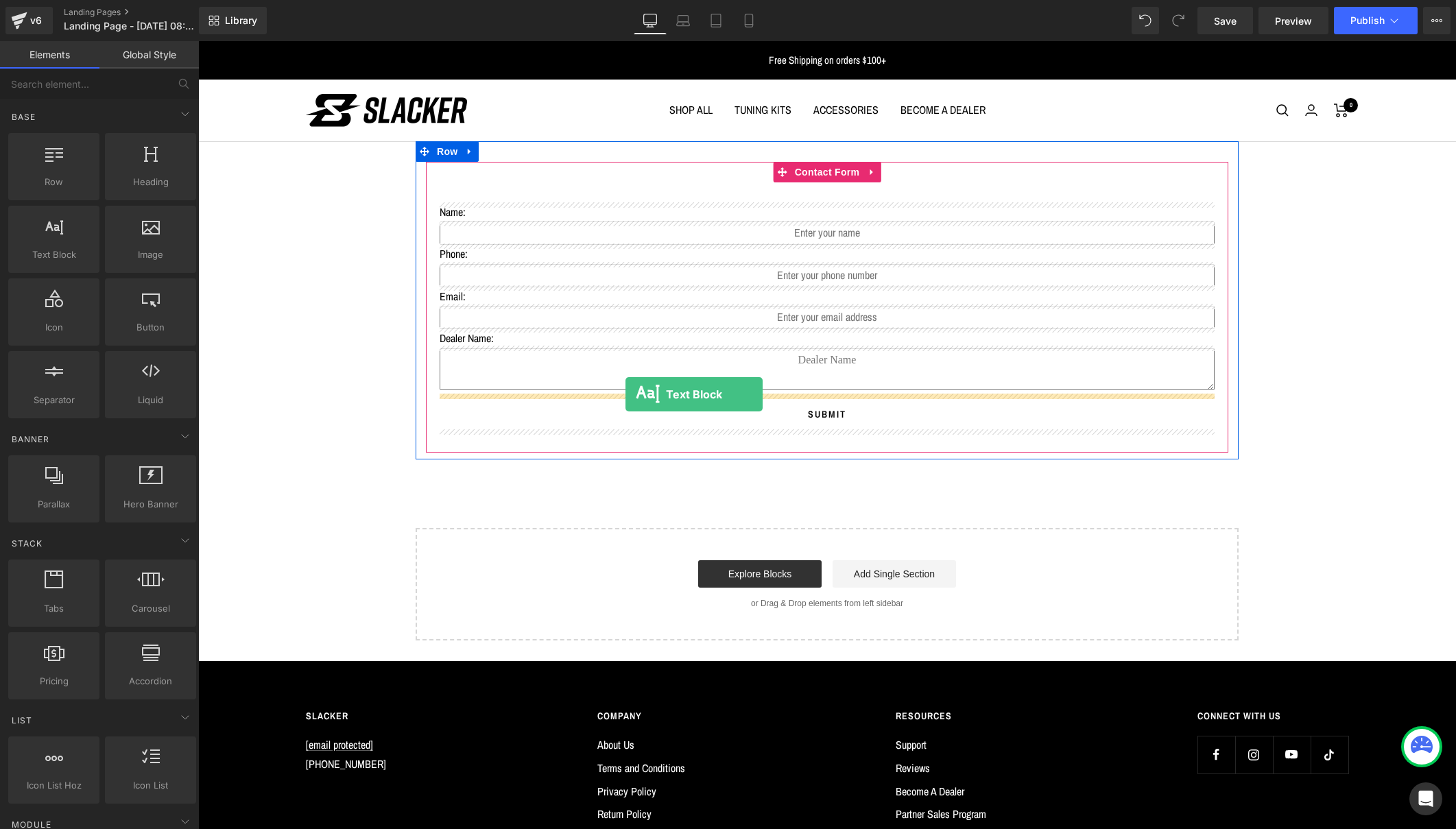
drag, startPoint x: 254, startPoint y: 287, endPoint x: 626, endPoint y: 394, distance: 387.1
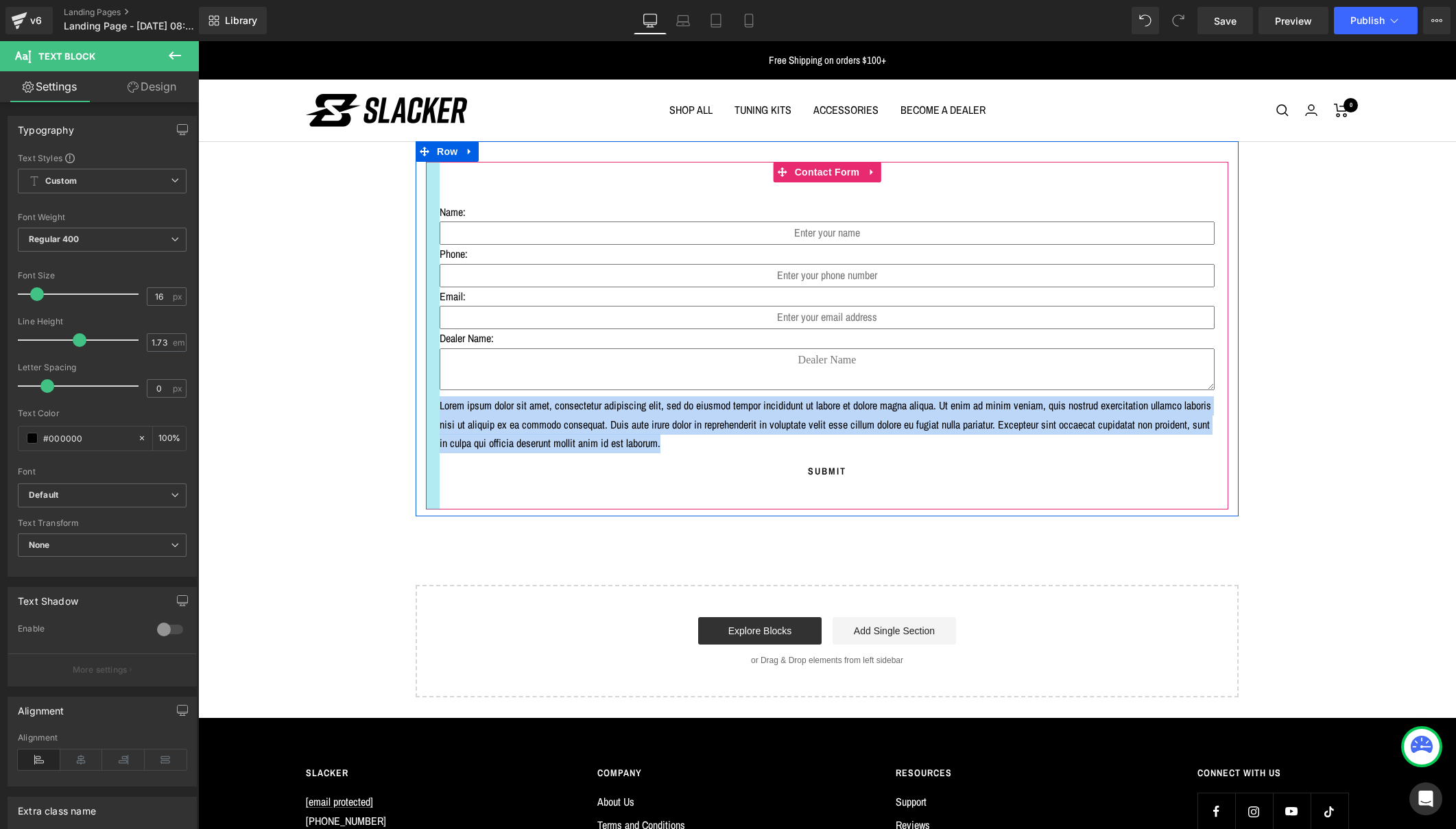
drag, startPoint x: 1062, startPoint y: 440, endPoint x: 424, endPoint y: 399, distance: 639.3
click at [426, 399] on div "Name: Text Block Text Field Phone: Text Block Text Field Email: Text Block Emai…" at bounding box center [827, 336] width 803 height 348
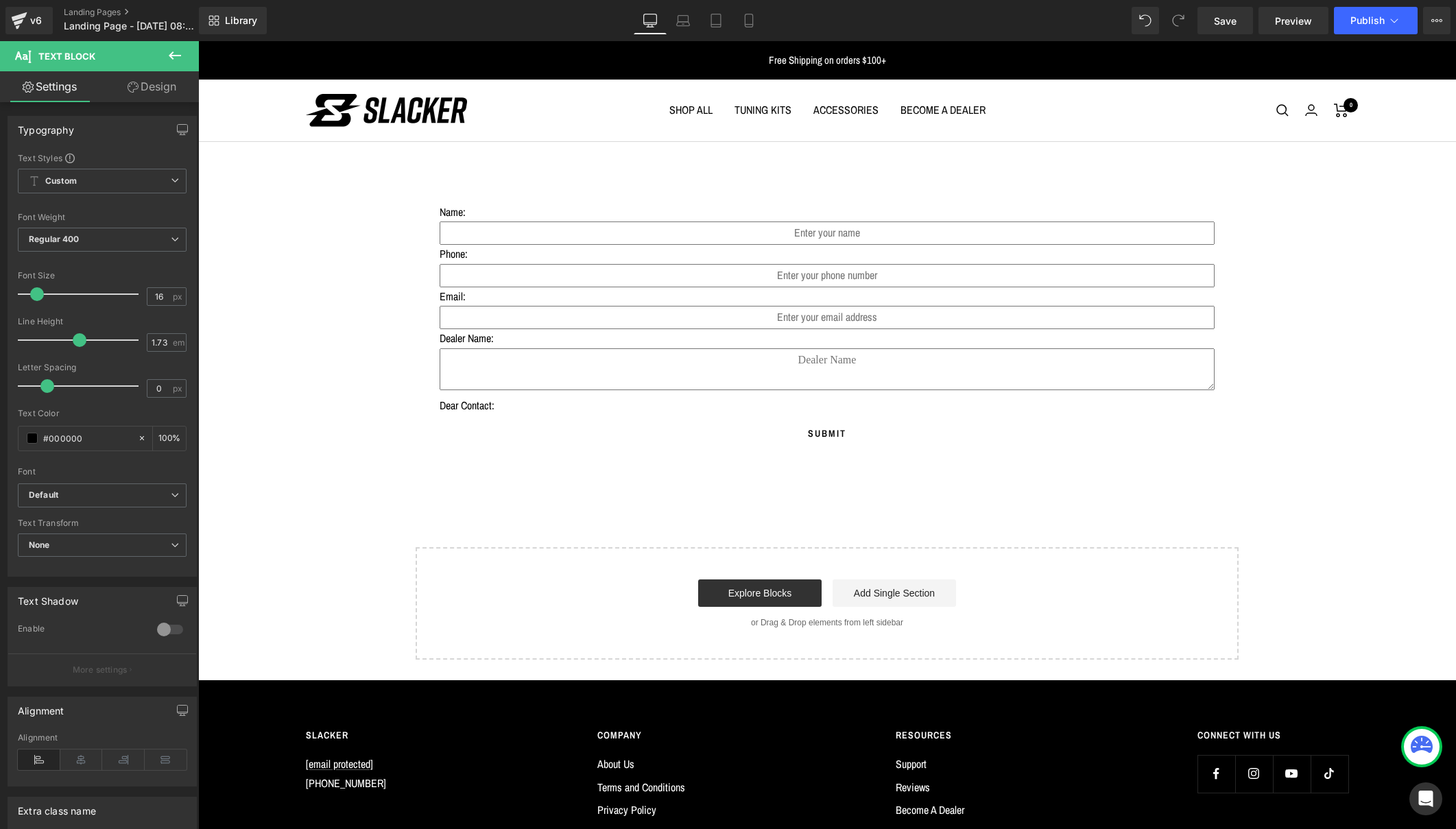
click at [179, 46] on button at bounding box center [175, 56] width 48 height 30
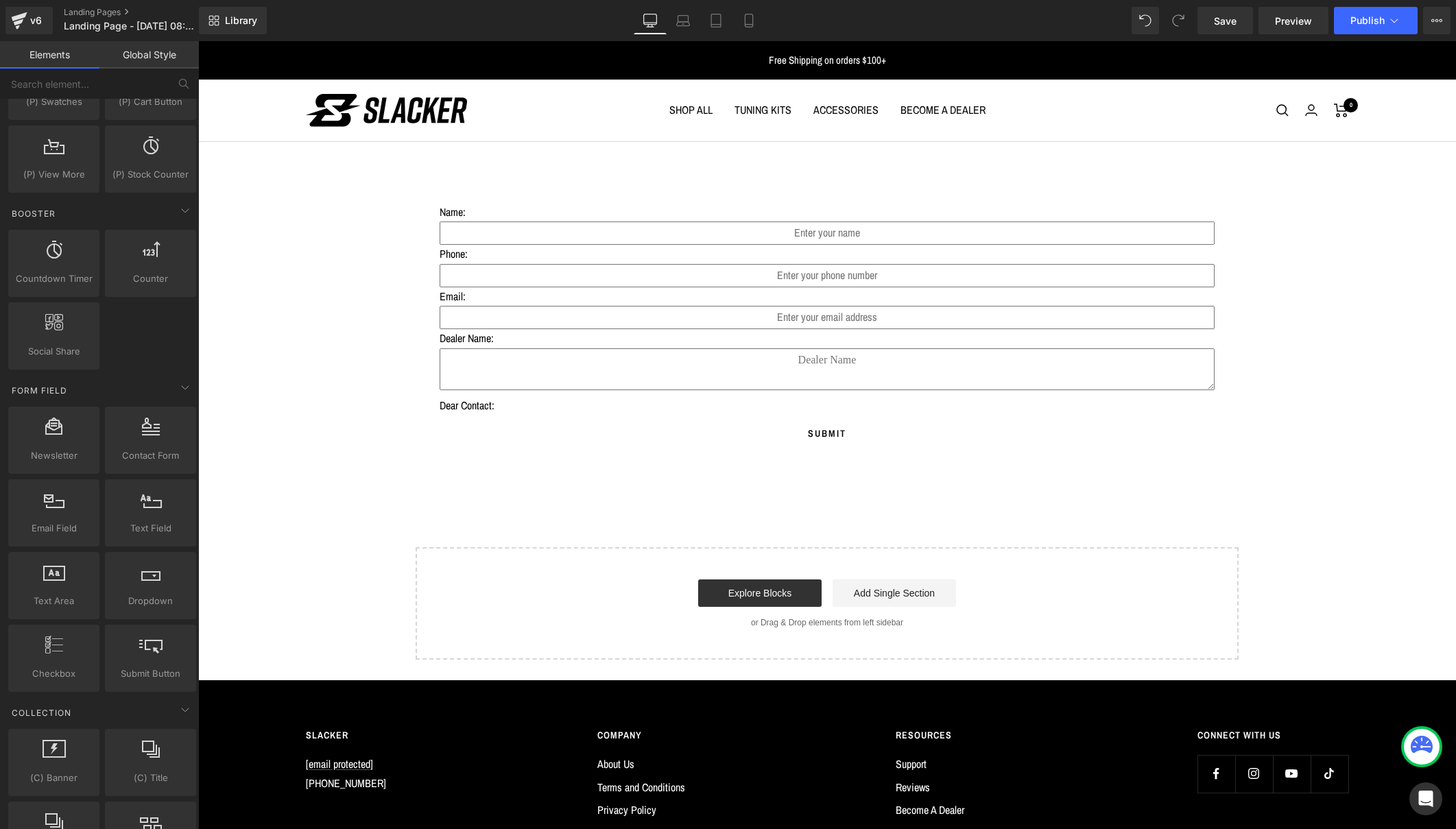
scroll to position [1721, 0]
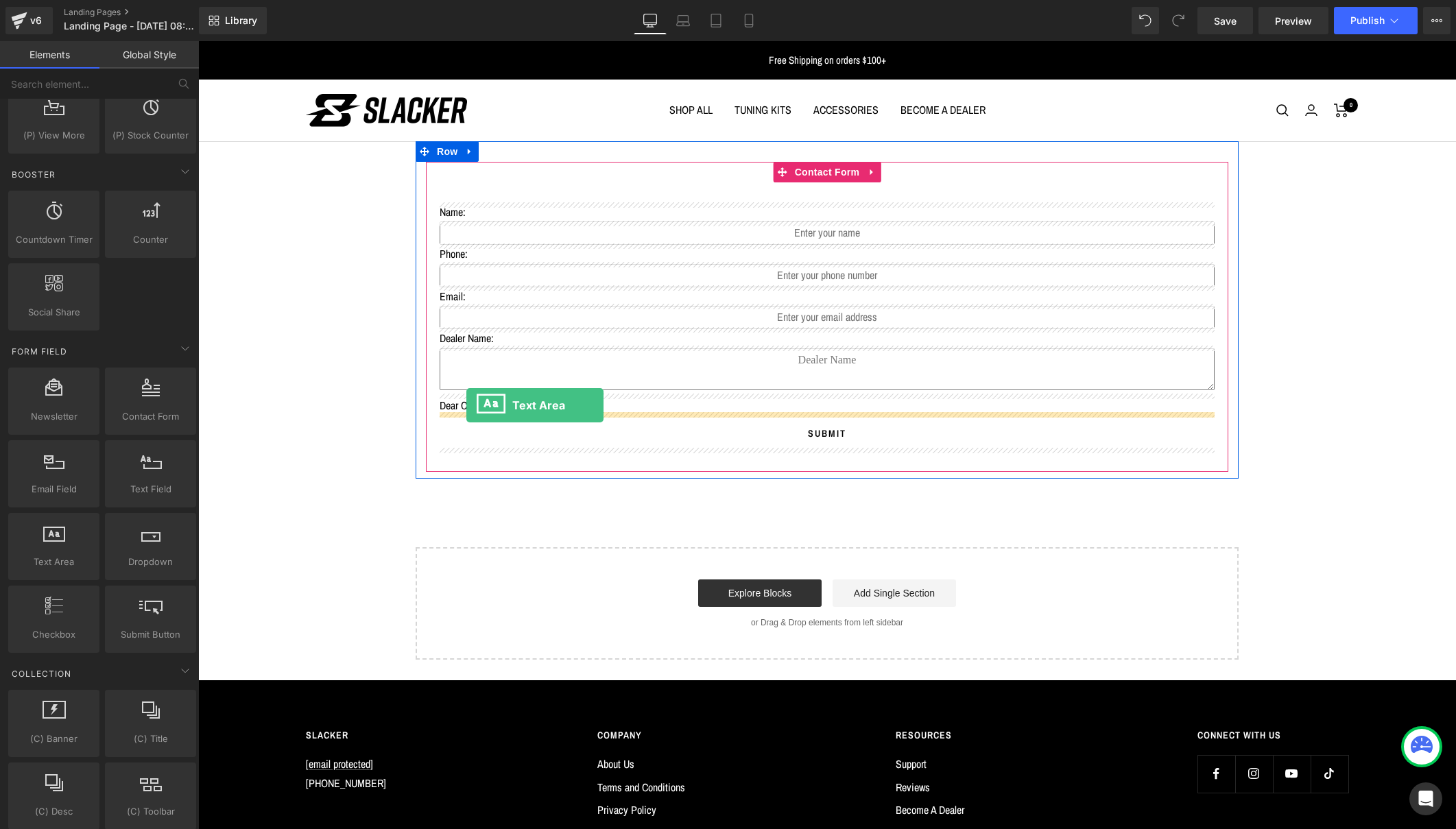
drag, startPoint x: 257, startPoint y: 588, endPoint x: 466, endPoint y: 406, distance: 277.1
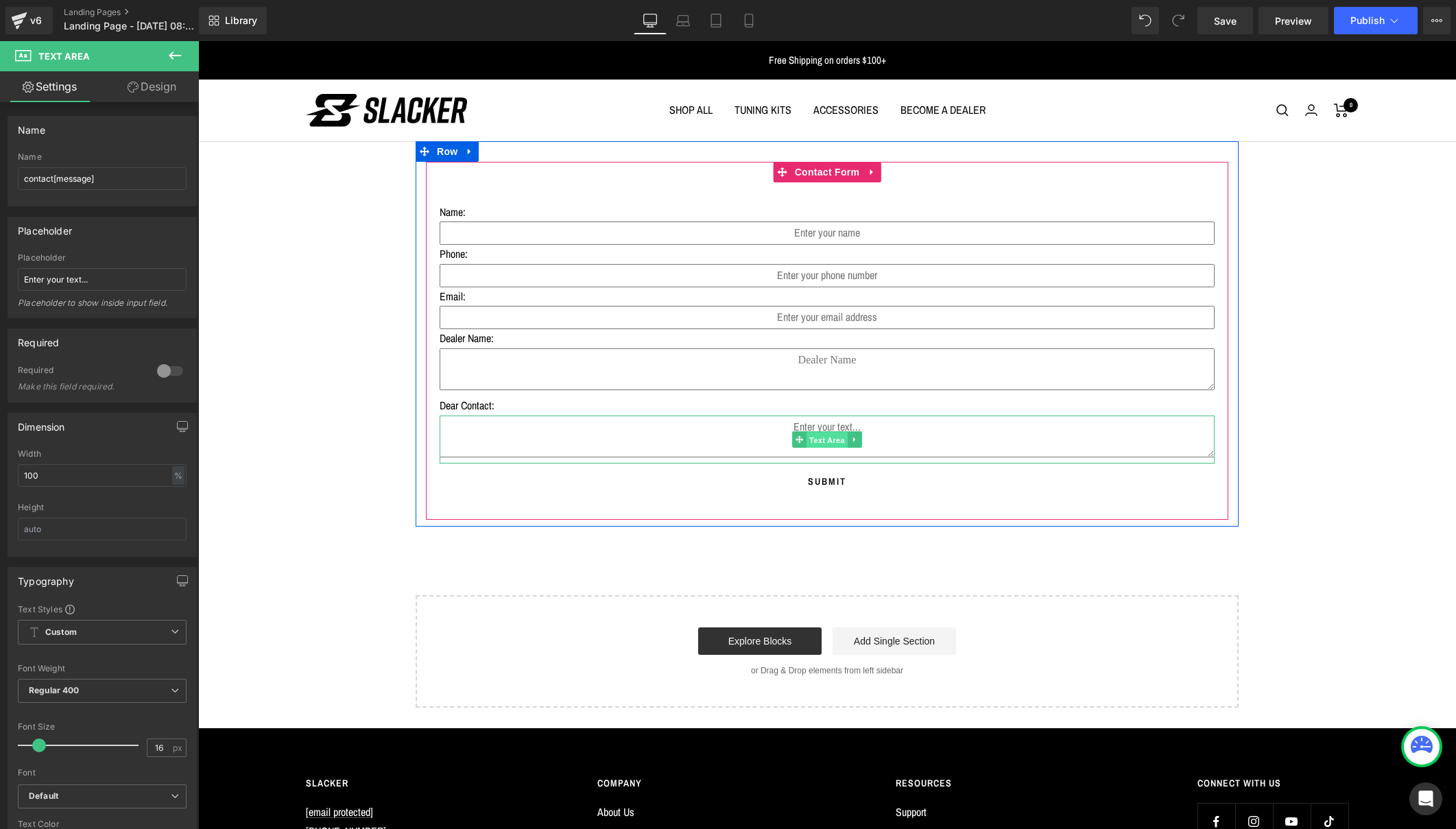
click at [823, 437] on span "Text Area" at bounding box center [827, 439] width 41 height 17
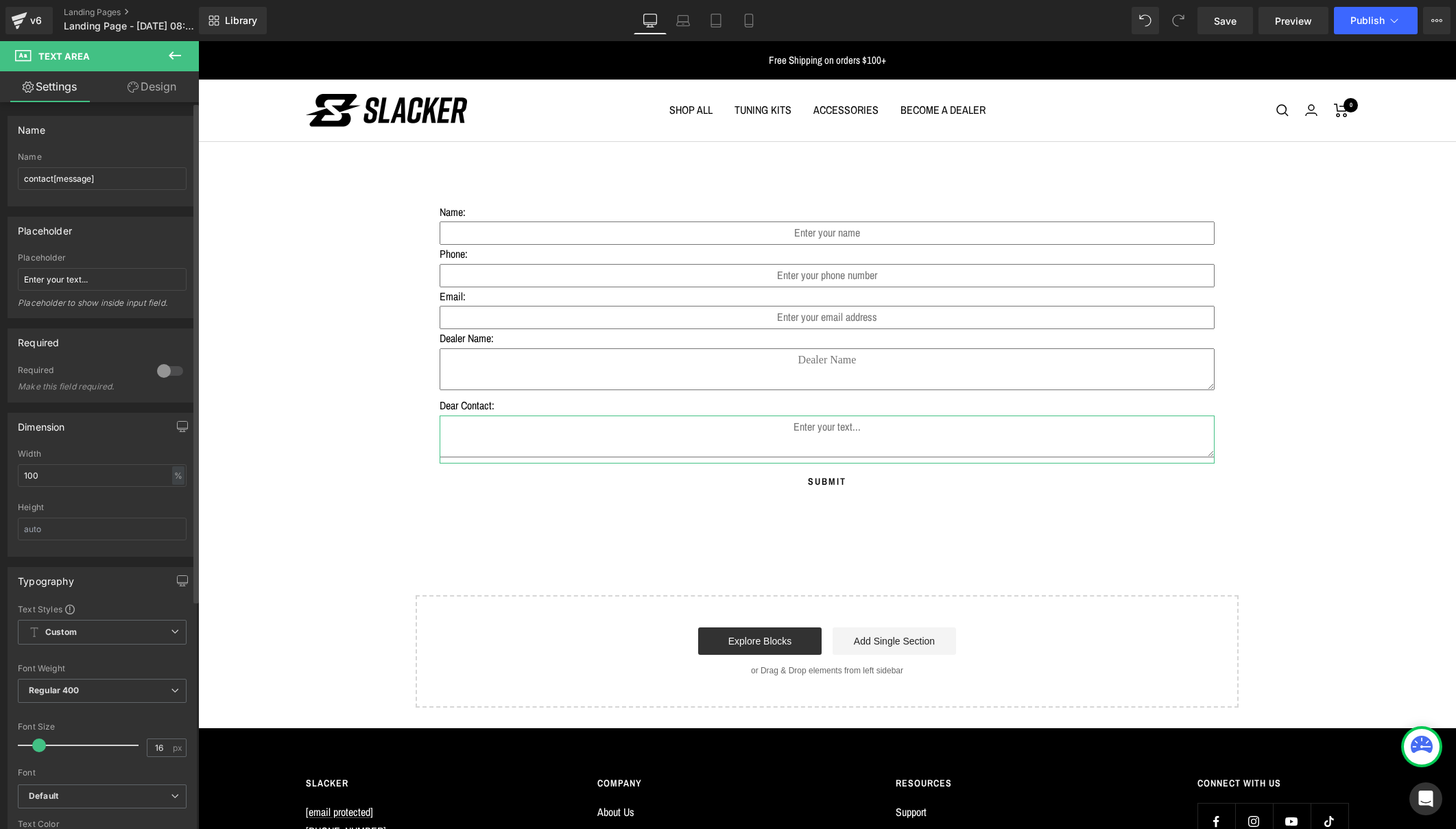
click at [162, 373] on div at bounding box center [170, 371] width 33 height 22
drag, startPoint x: 94, startPoint y: 280, endPoint x: 2, endPoint y: 276, distance: 92.1
click at [2, 276] on div "Placeholder Enter your text... Placeholder Enter your text... Placeholder to sh…" at bounding box center [102, 263] width 205 height 112
type input "First and Last Name"
click at [70, 179] on input "contact[message]" at bounding box center [102, 178] width 169 height 22
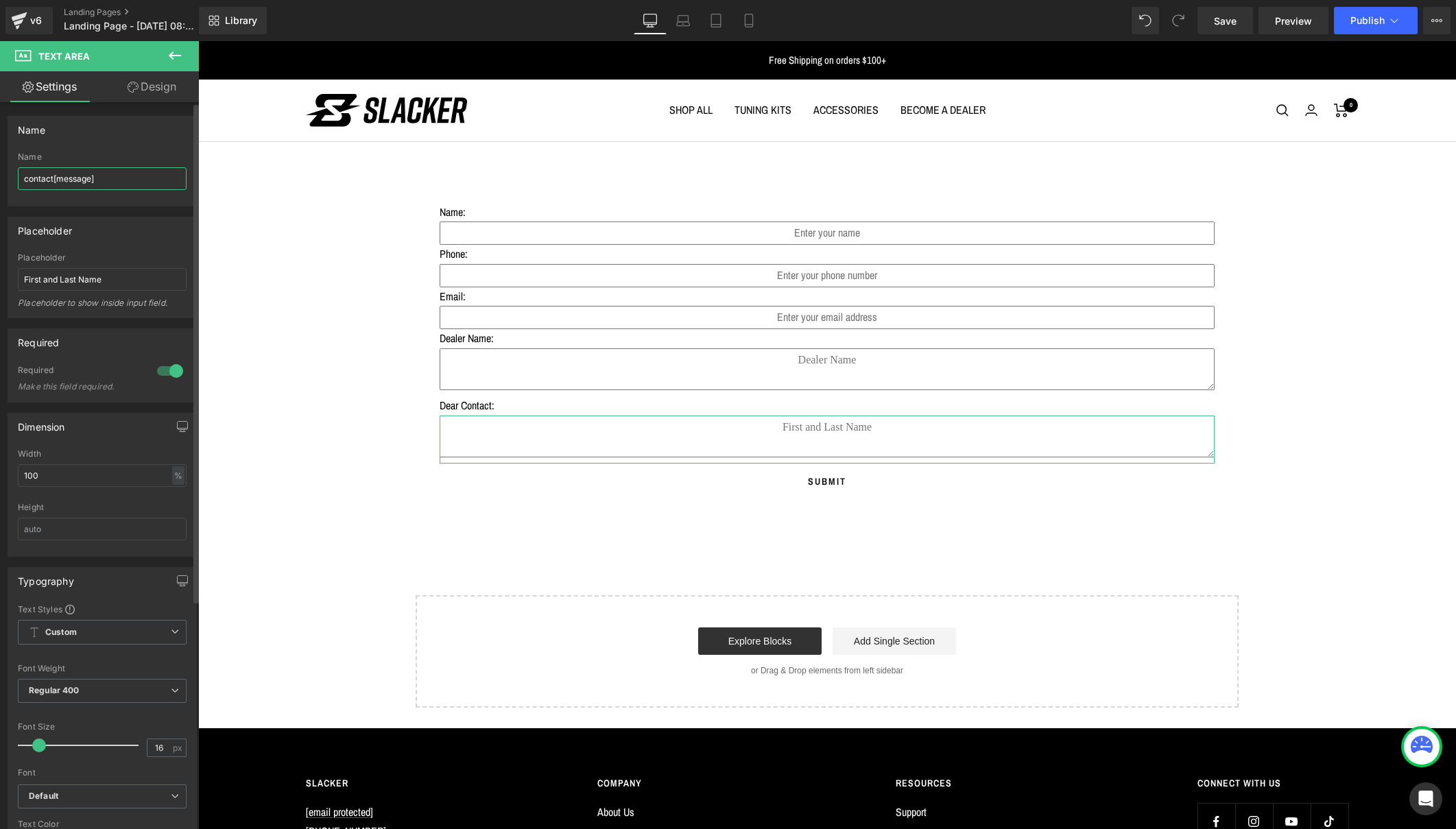
click at [70, 179] on input "contact[message]" at bounding box center [102, 178] width 169 height 22
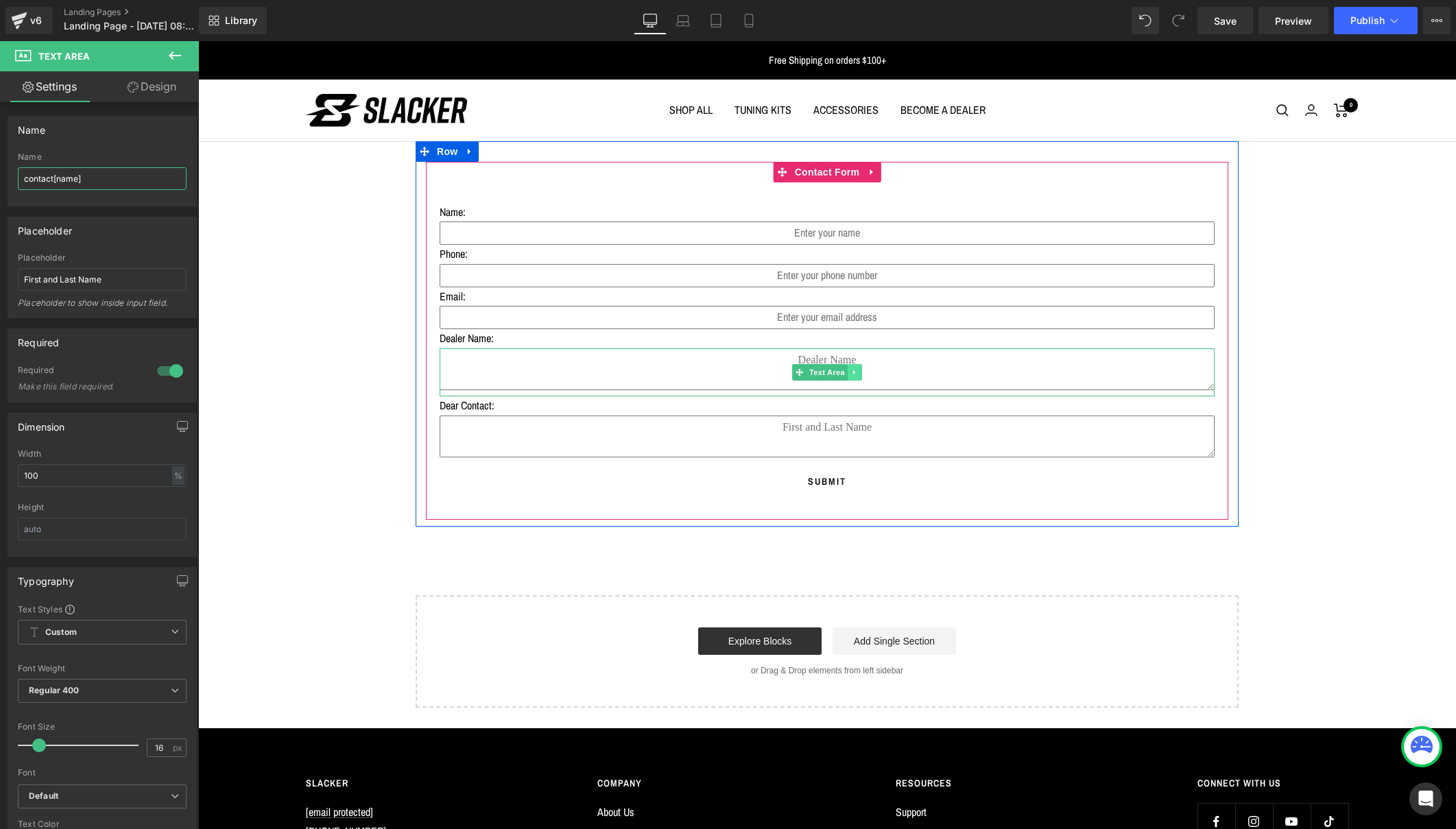
type input "contact[name]"
click at [851, 368] on icon at bounding box center [855, 372] width 7 height 8
click at [859, 368] on icon at bounding box center [861, 372] width 7 height 7
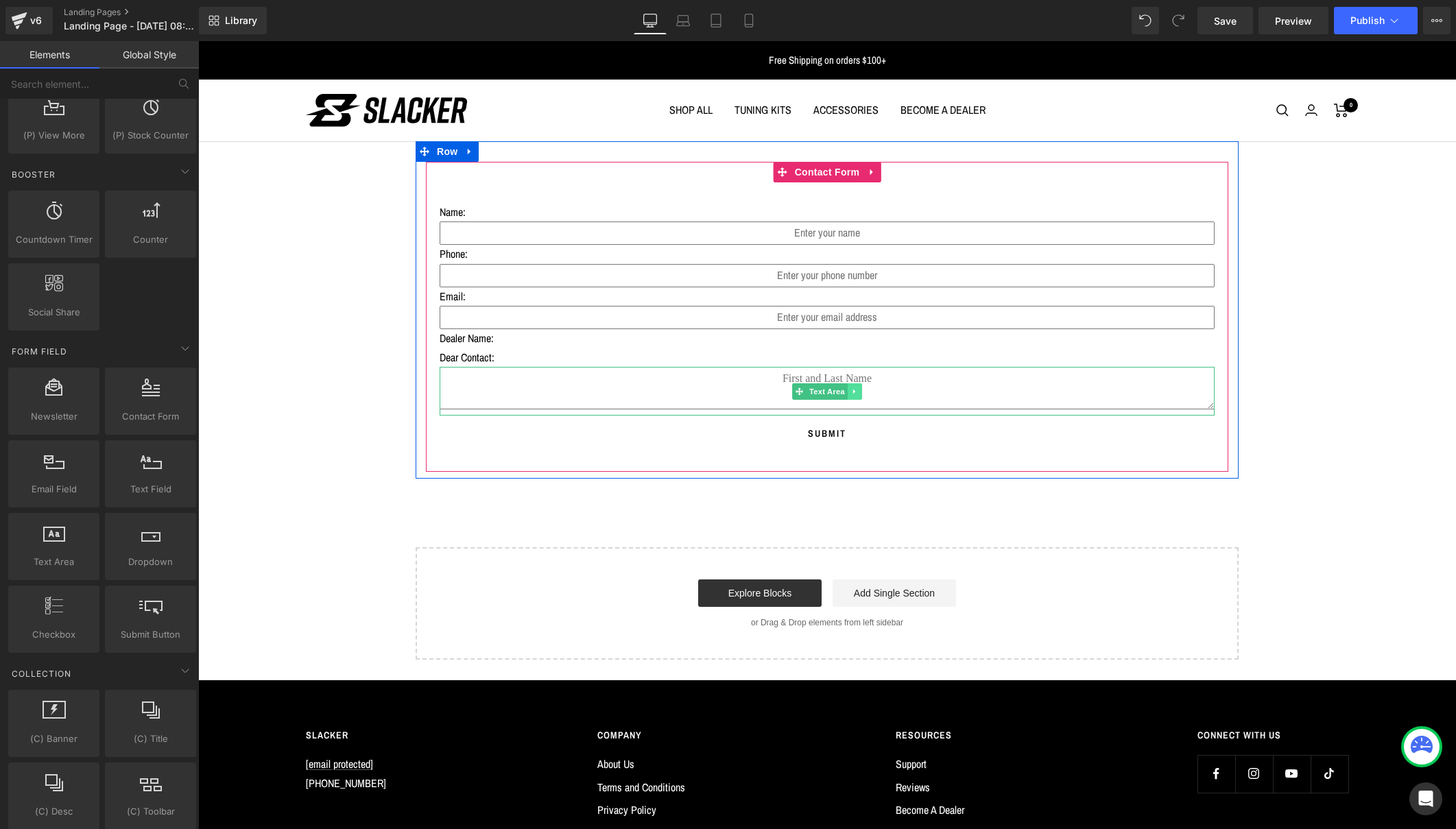
click at [853, 387] on icon at bounding box center [855, 391] width 7 height 8
click at [861, 387] on icon at bounding box center [861, 391] width 7 height 7
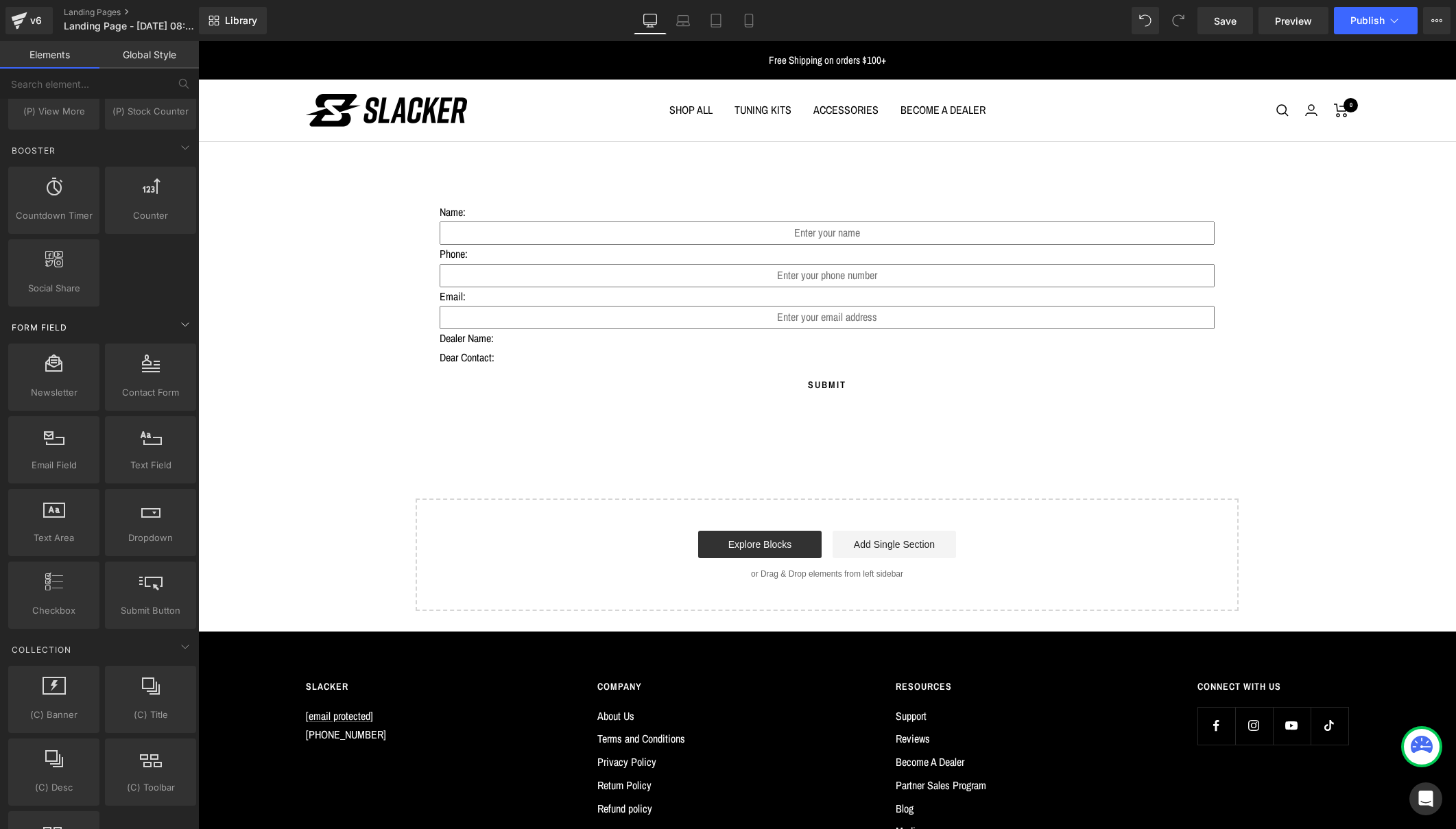
scroll to position [1753, 0]
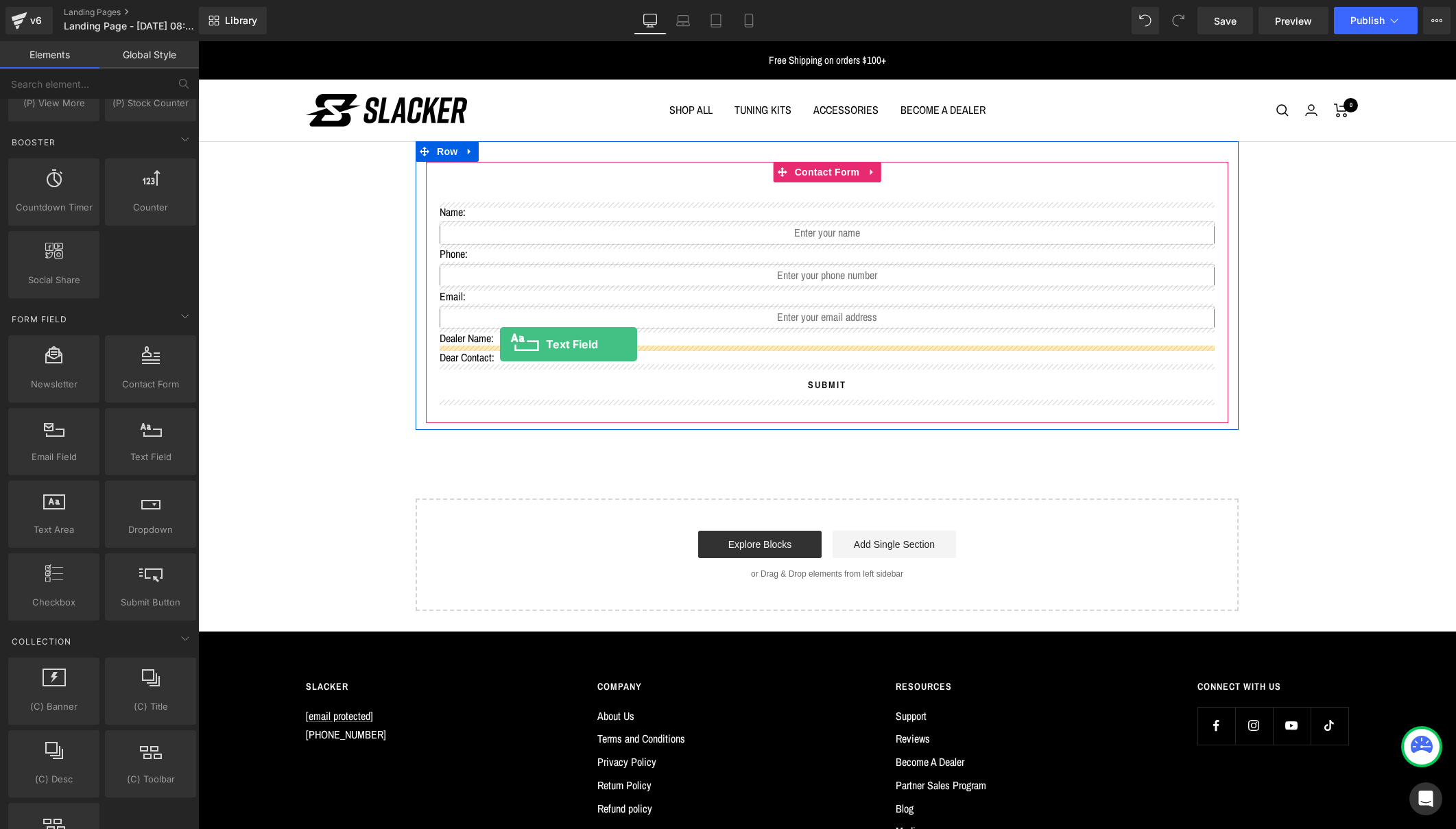
drag, startPoint x: 336, startPoint y: 472, endPoint x: 500, endPoint y: 344, distance: 208.0
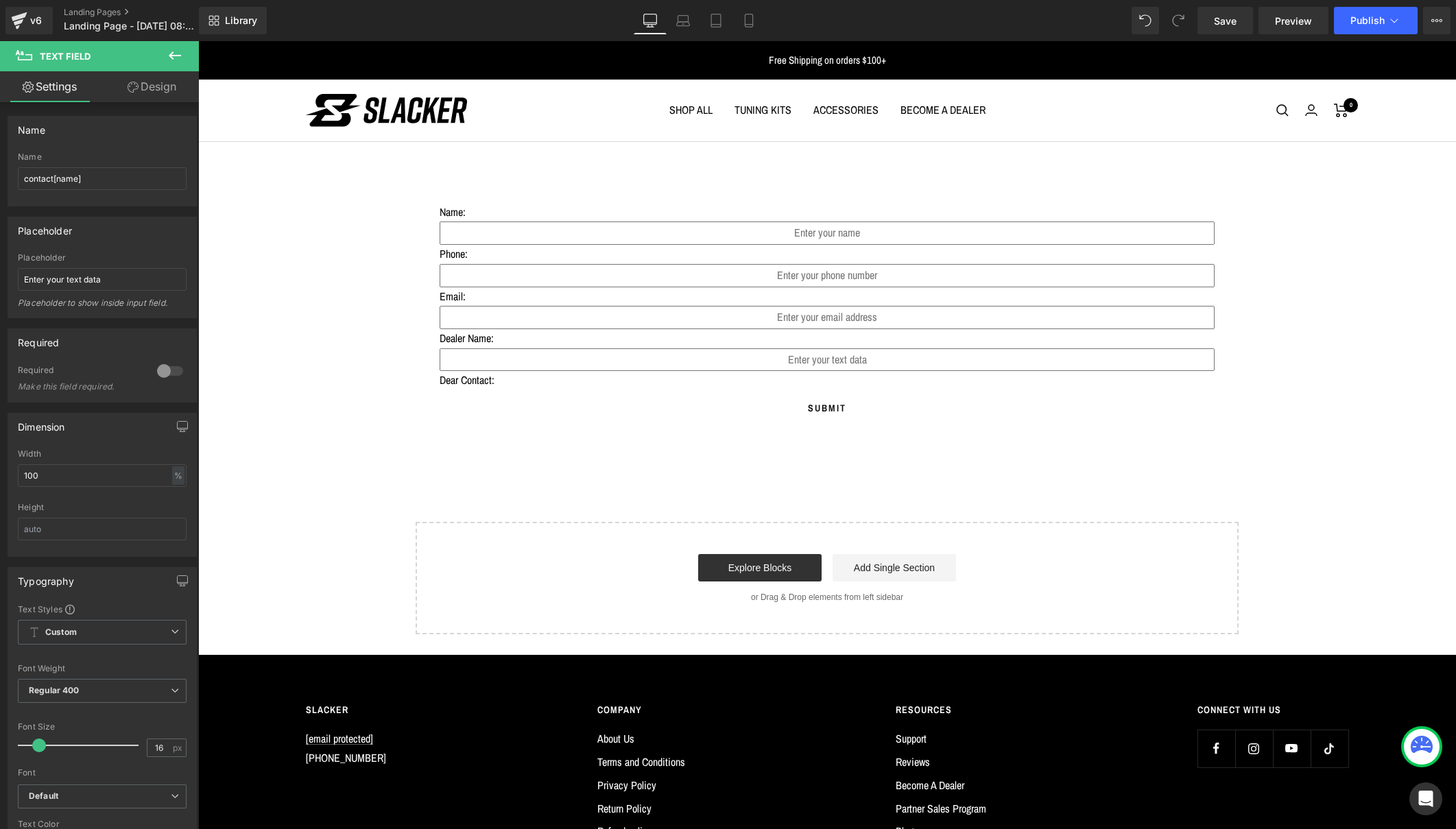
click at [177, 50] on icon at bounding box center [175, 55] width 17 height 17
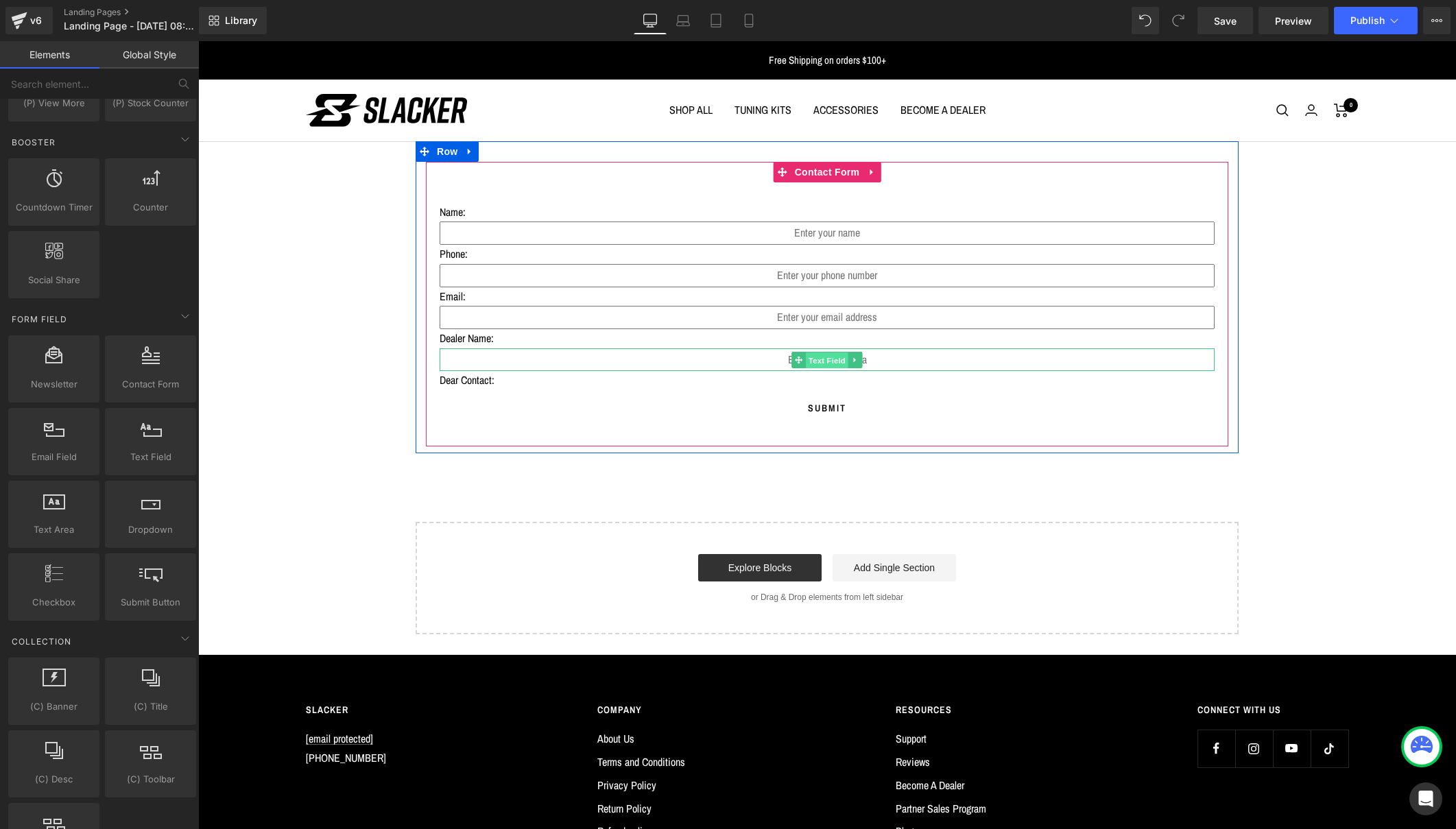
click at [824, 354] on span "Text Field" at bounding box center [827, 359] width 43 height 17
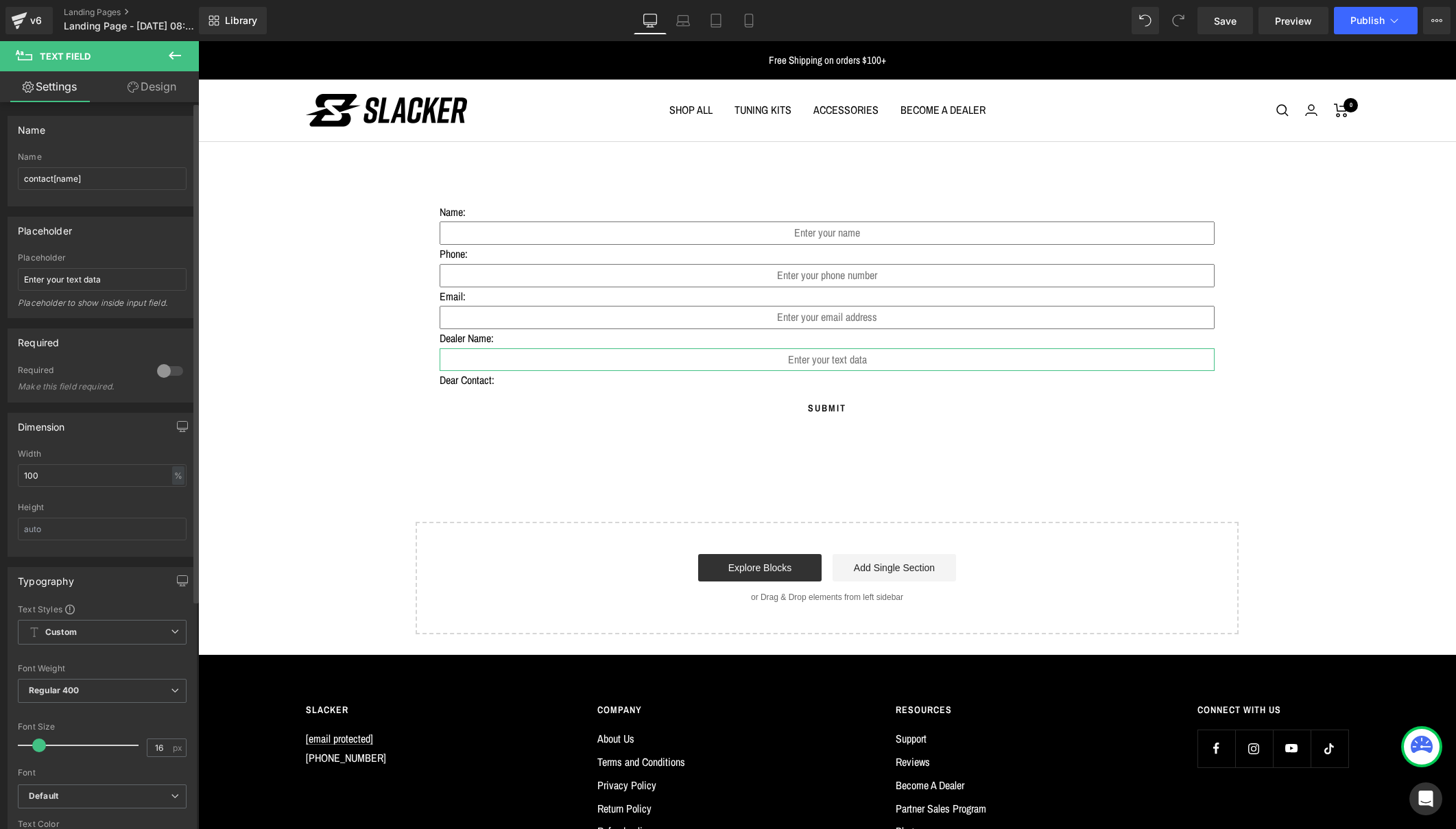
click at [162, 369] on div at bounding box center [170, 371] width 33 height 22
drag, startPoint x: 109, startPoint y: 279, endPoint x: -4, endPoint y: 276, distance: 113.0
click at [0, 276] on html "Text Field You are previewing how the will restyle your page. You can not edit …" at bounding box center [728, 414] width 1456 height 829
type input "Dealer Name"
click at [177, 49] on icon at bounding box center [175, 55] width 17 height 17
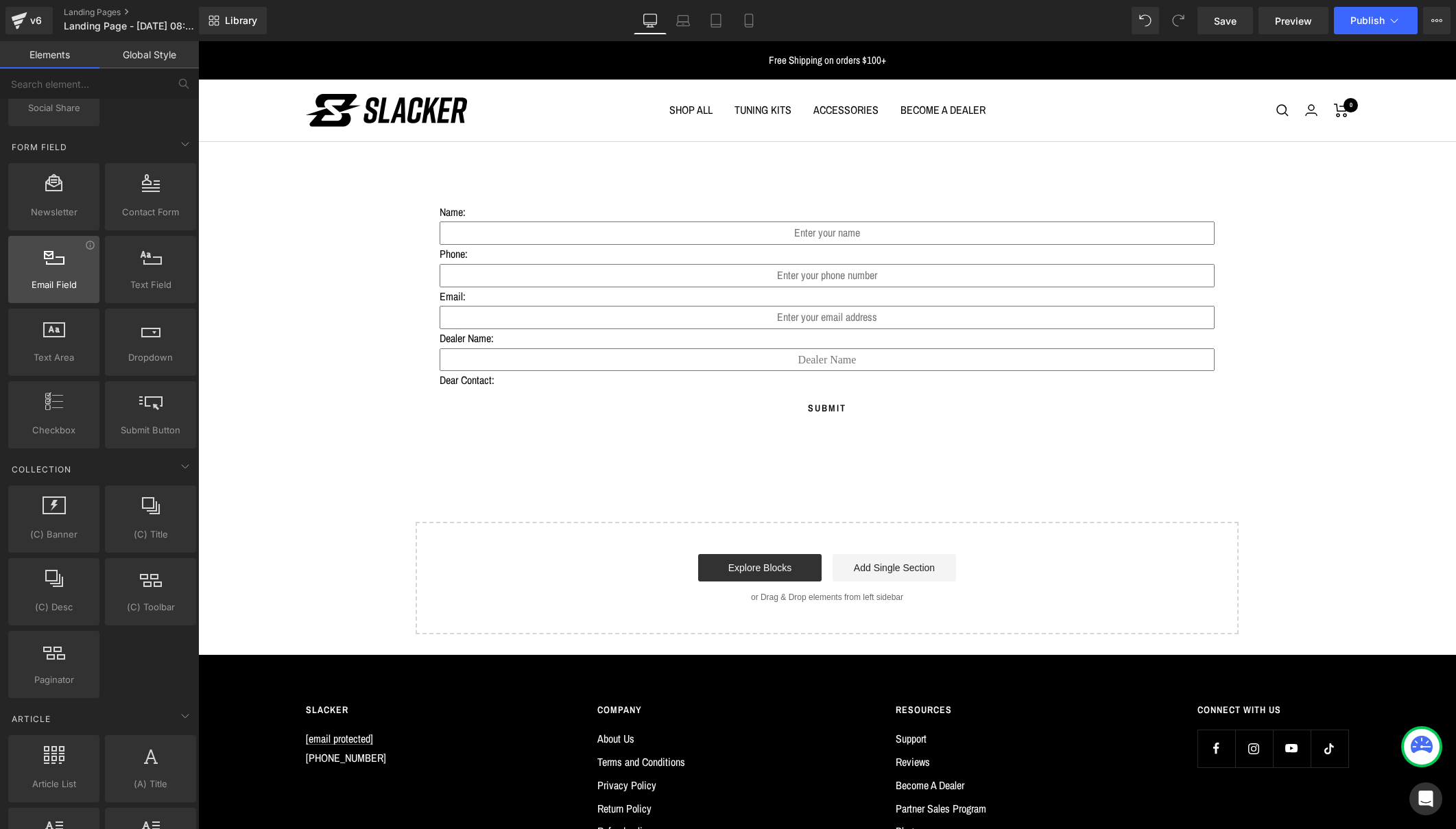
scroll to position [1926, 0]
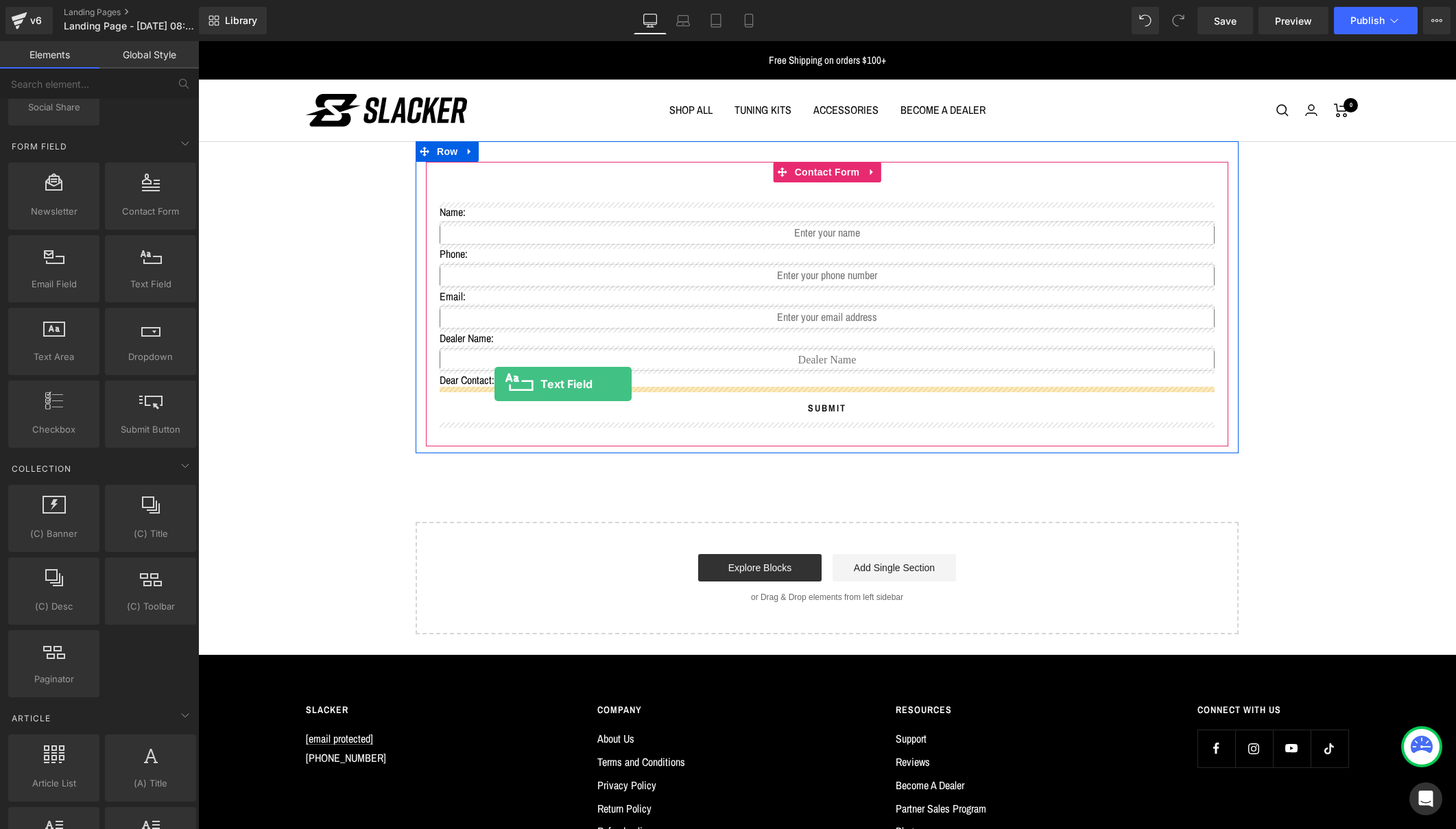
drag, startPoint x: 342, startPoint y: 318, endPoint x: 495, endPoint y: 384, distance: 166.6
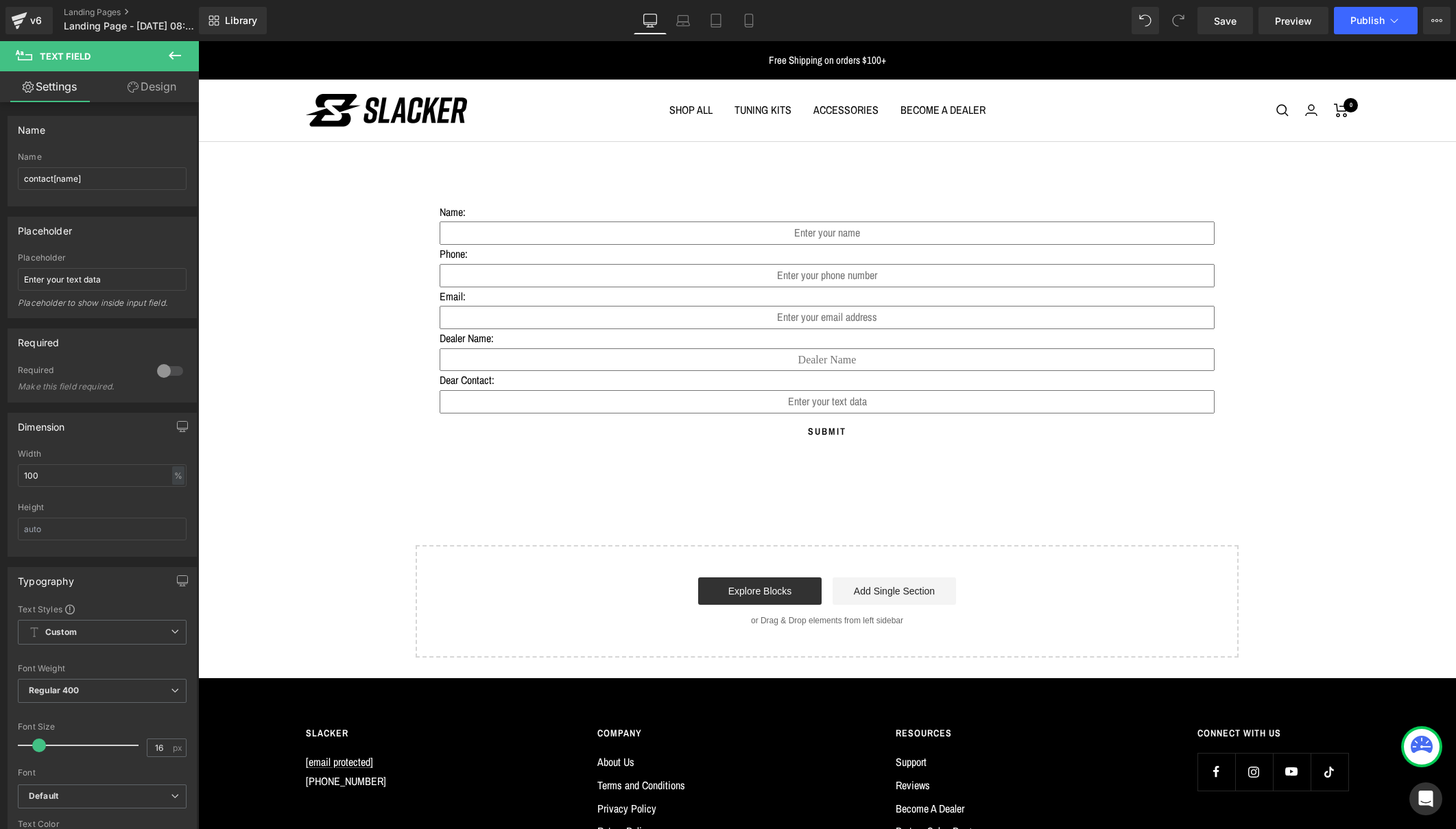
click at [172, 52] on icon at bounding box center [175, 55] width 12 height 8
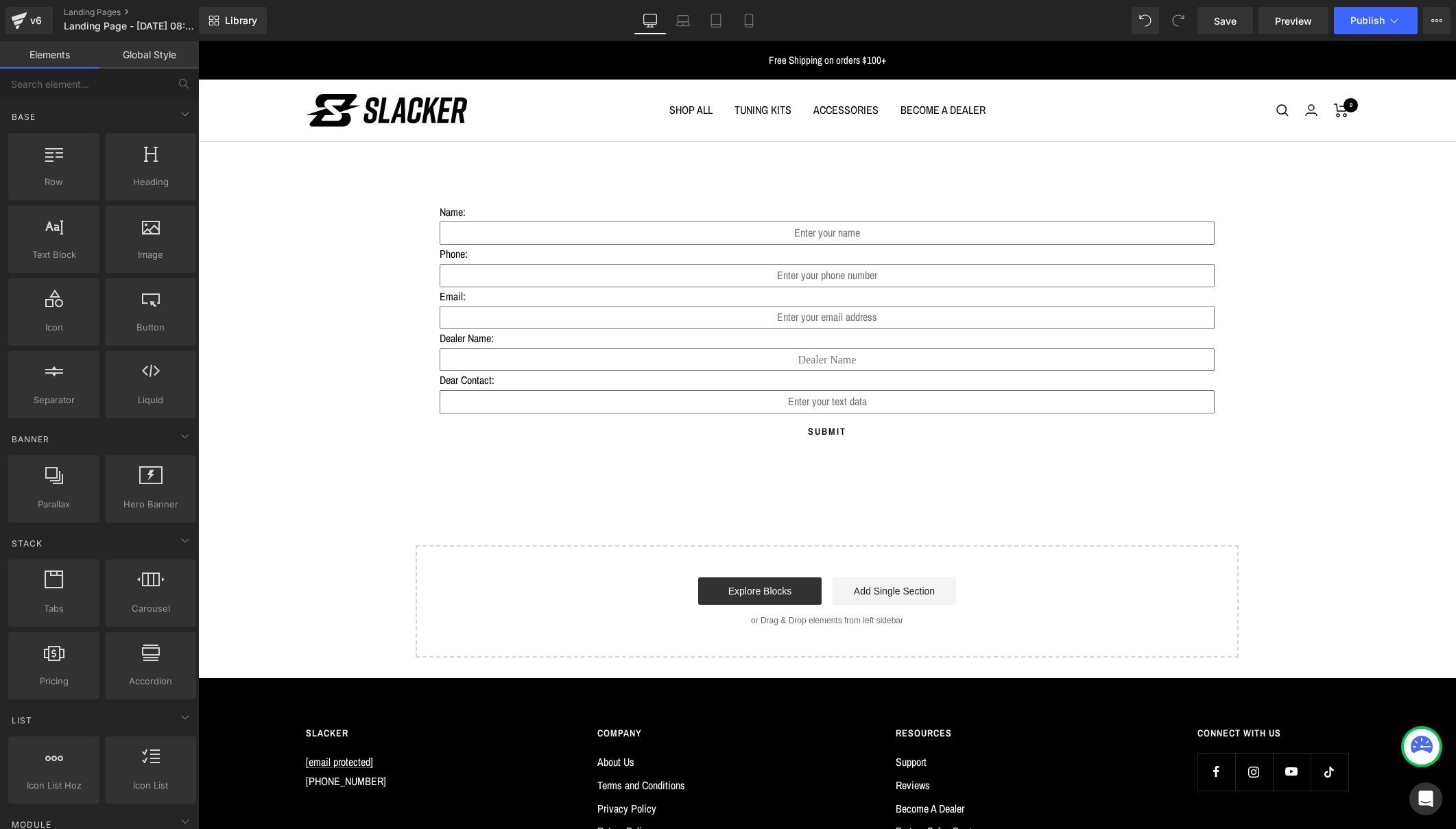
scroll to position [0, 0]
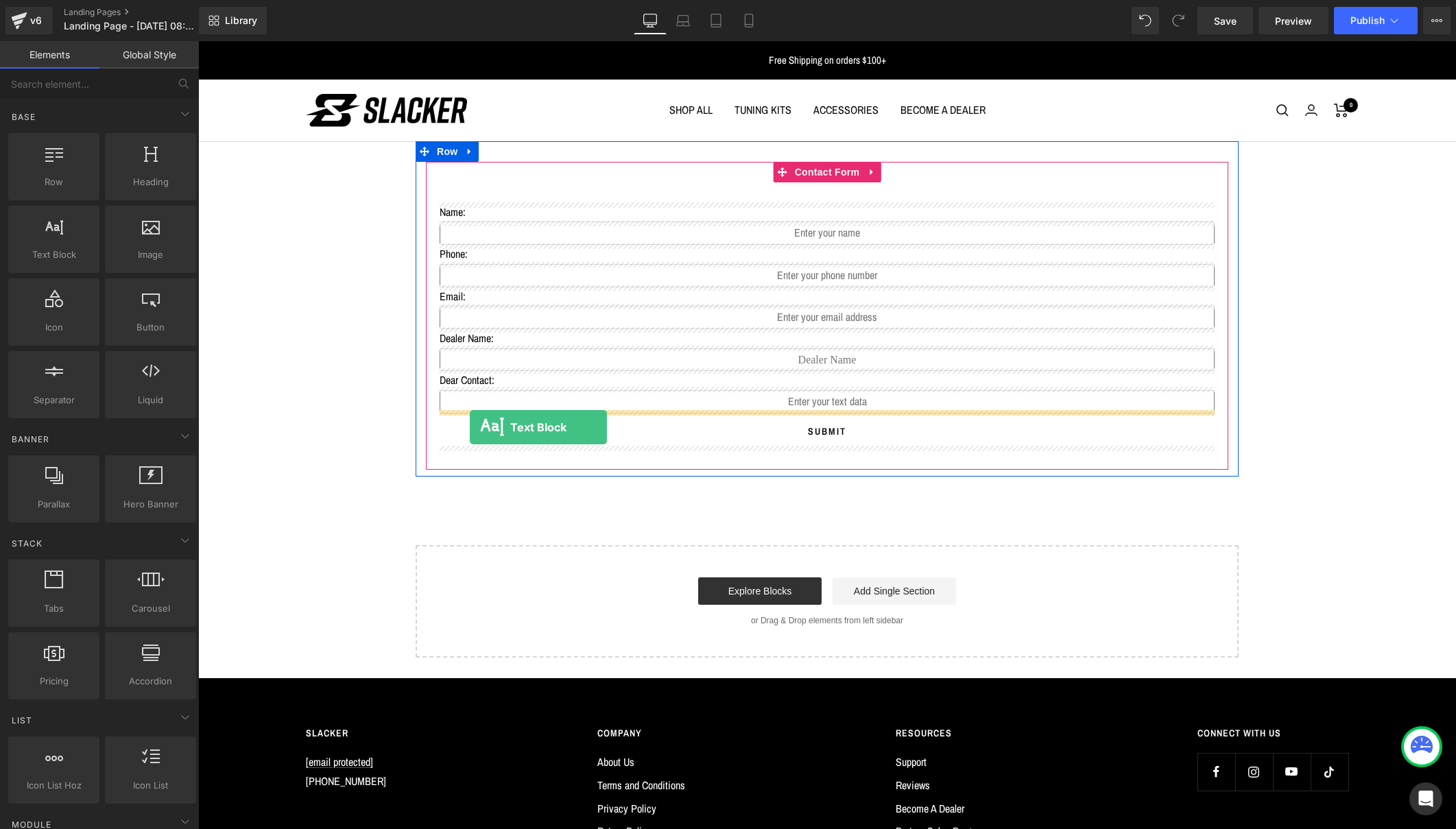
drag, startPoint x: 248, startPoint y: 279, endPoint x: 470, endPoint y: 427, distance: 266.8
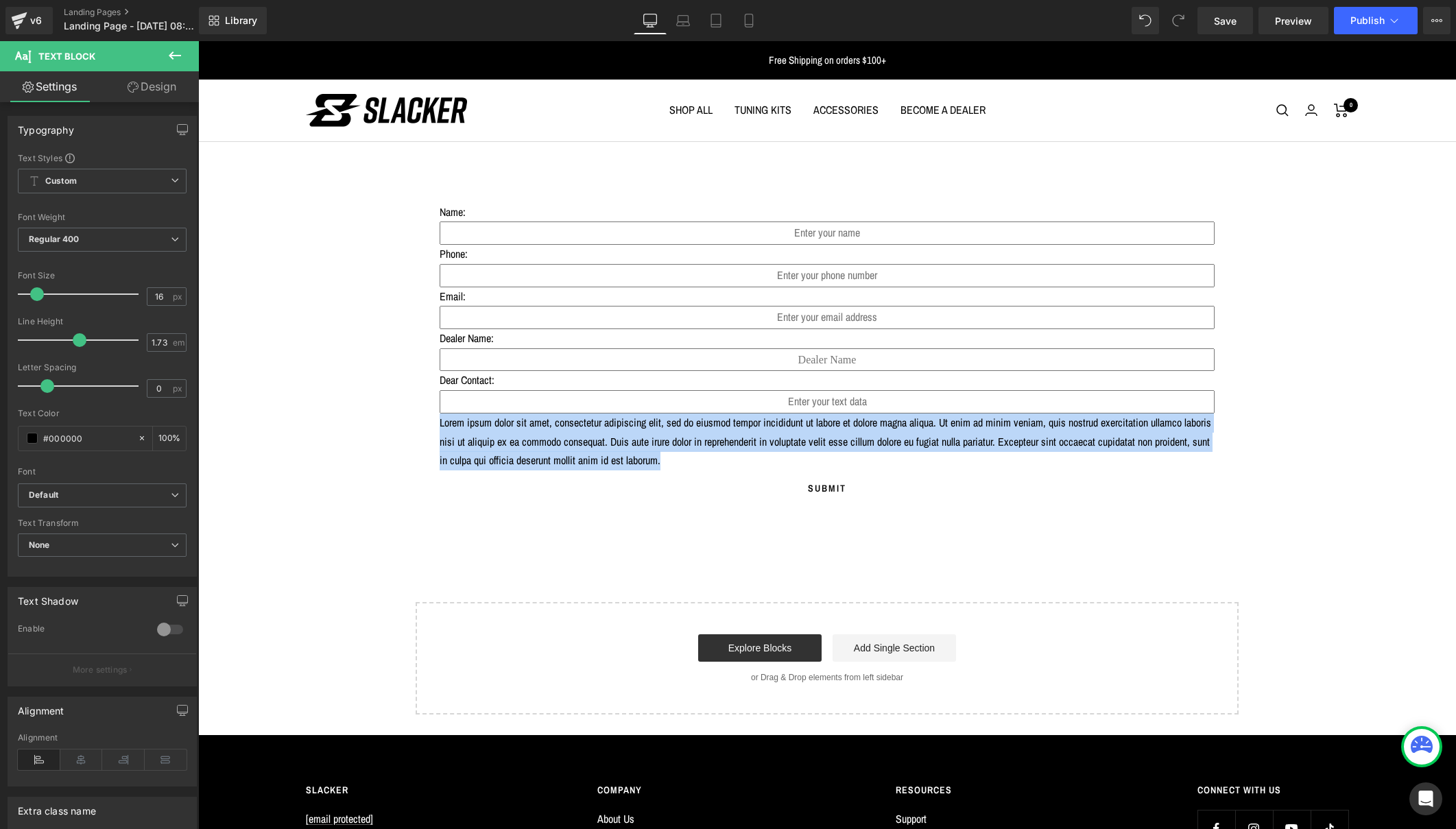
drag, startPoint x: 1066, startPoint y: 457, endPoint x: 403, endPoint y: 415, distance: 664.3
click at [403, 415] on div "Name: Text Block Text Field Phone: Text Block Text Field Email: Text Block Emai…" at bounding box center [827, 428] width 1258 height 573
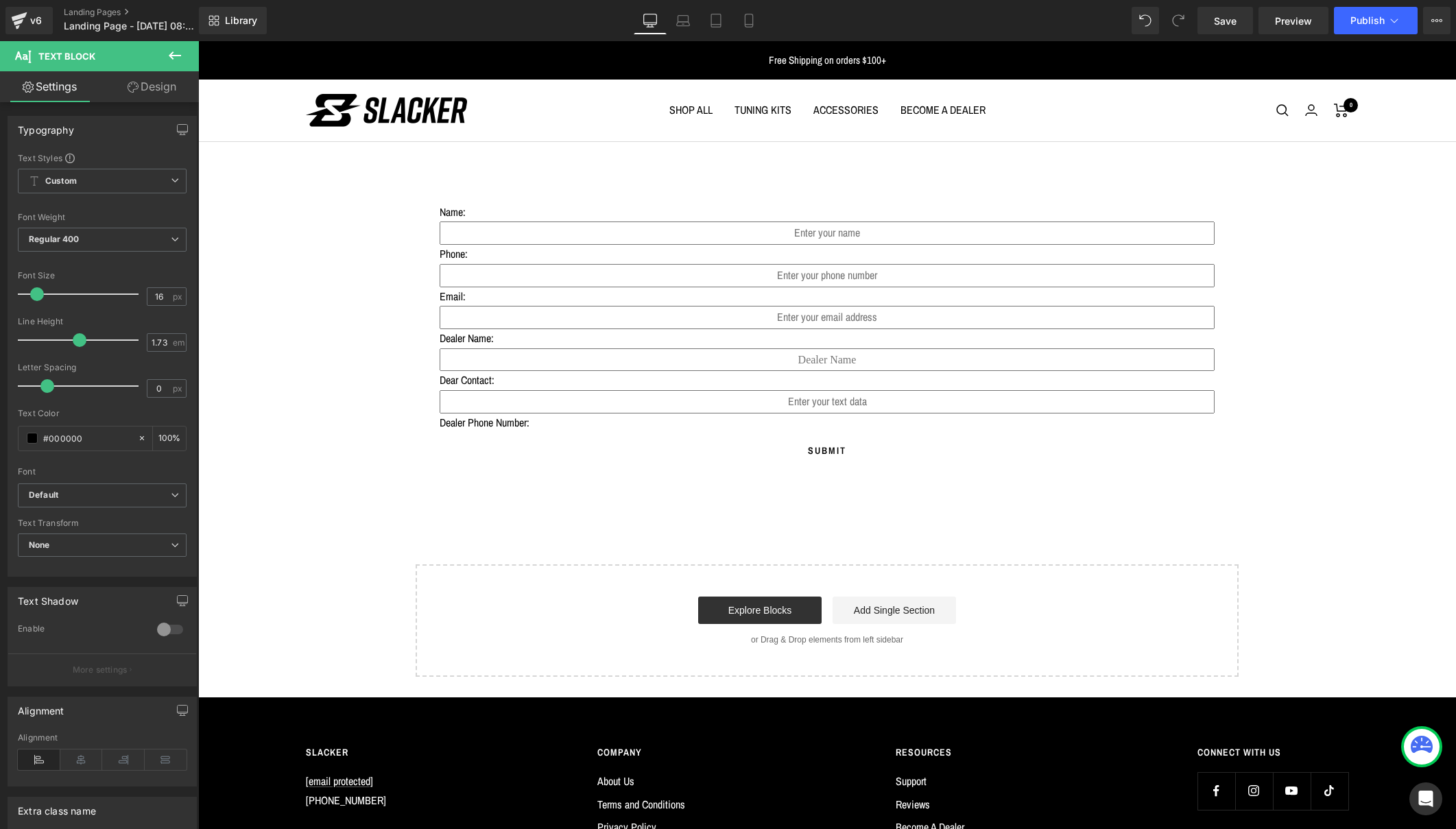
click at [179, 48] on icon at bounding box center [175, 55] width 17 height 17
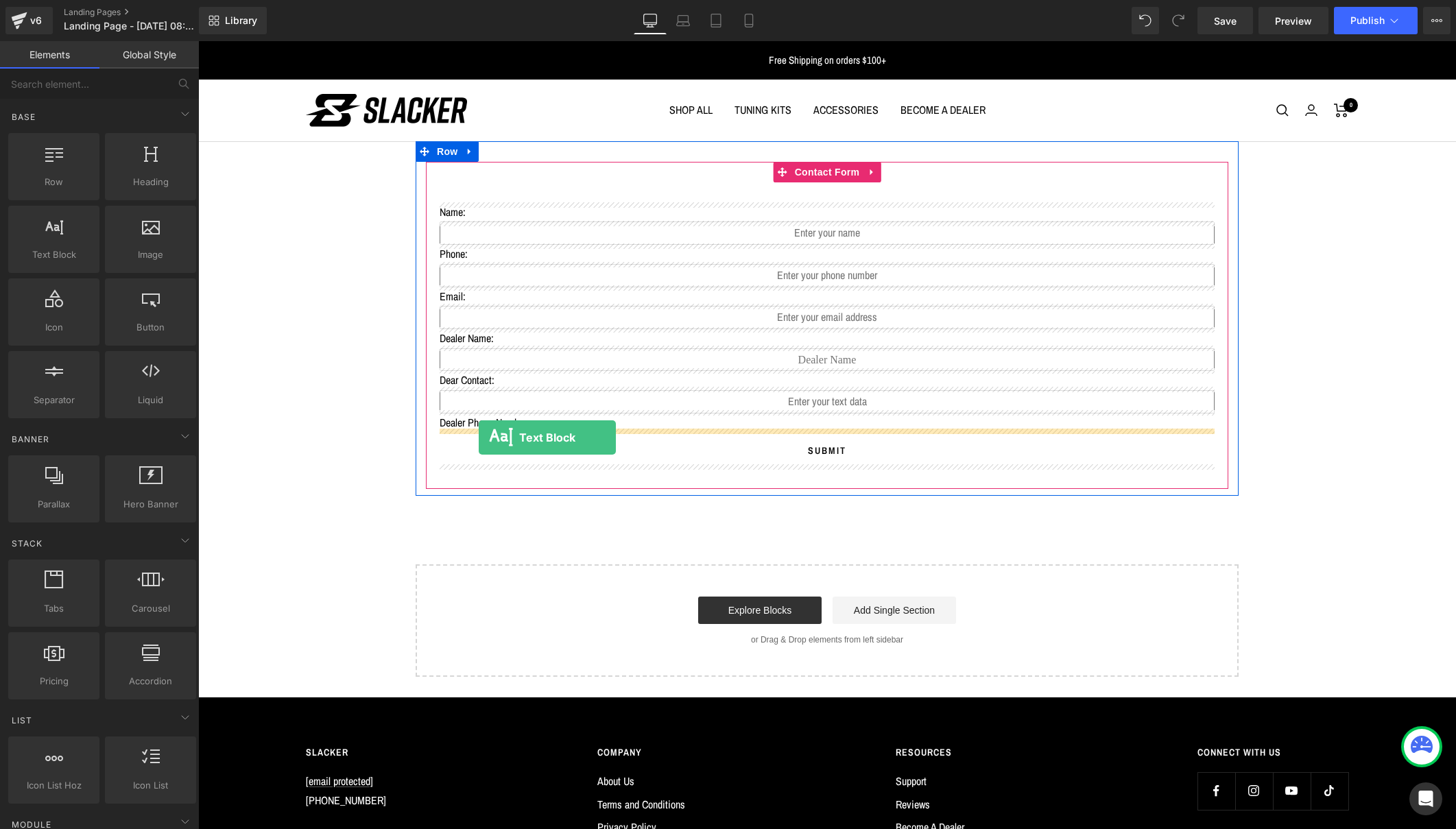
drag, startPoint x: 251, startPoint y: 294, endPoint x: 479, endPoint y: 438, distance: 269.7
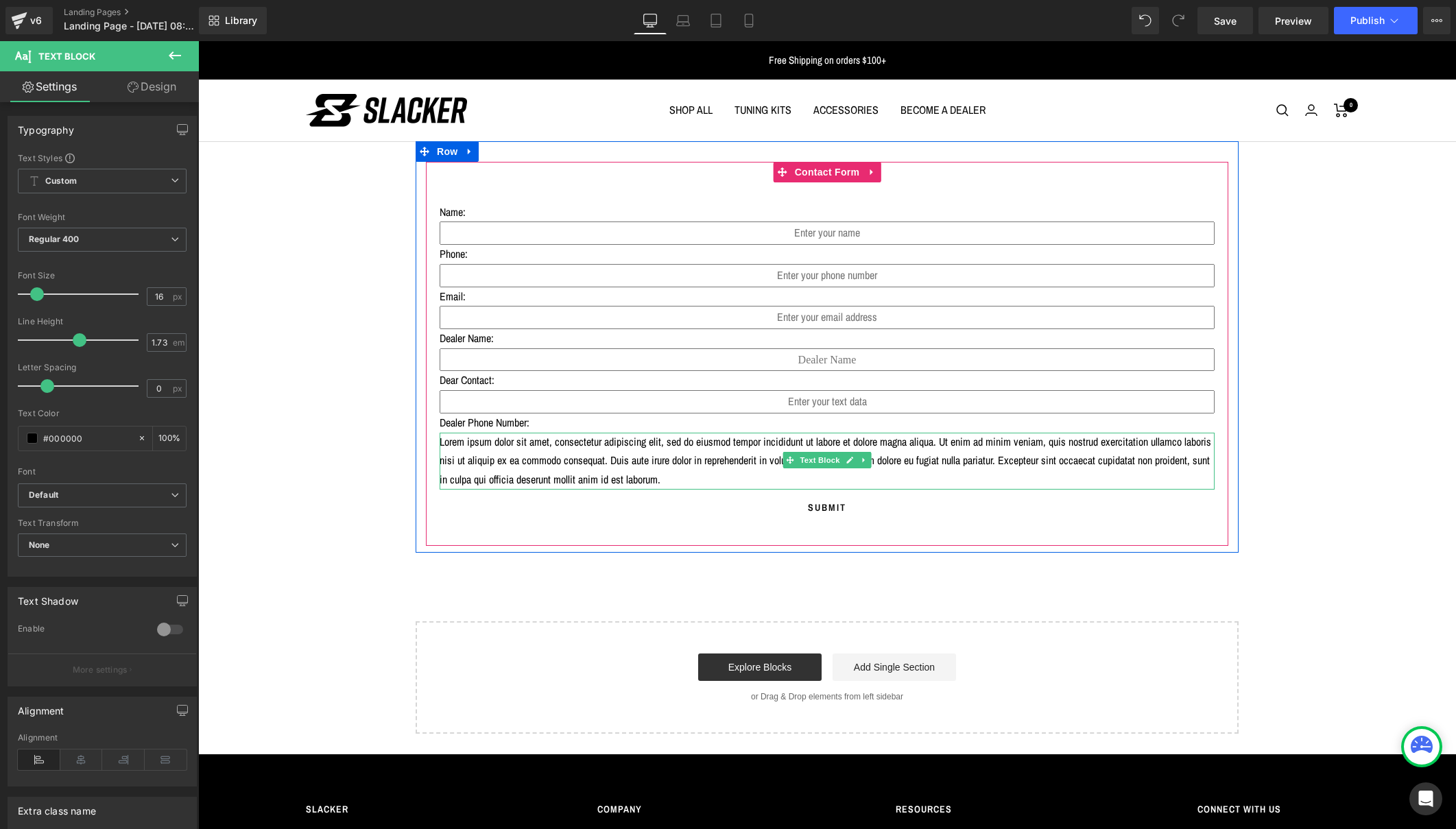
click at [542, 462] on p "Lorem ipsum dolor sit amet, consectetur adipiscing elit, sed do eiusmod tempor …" at bounding box center [827, 461] width 775 height 57
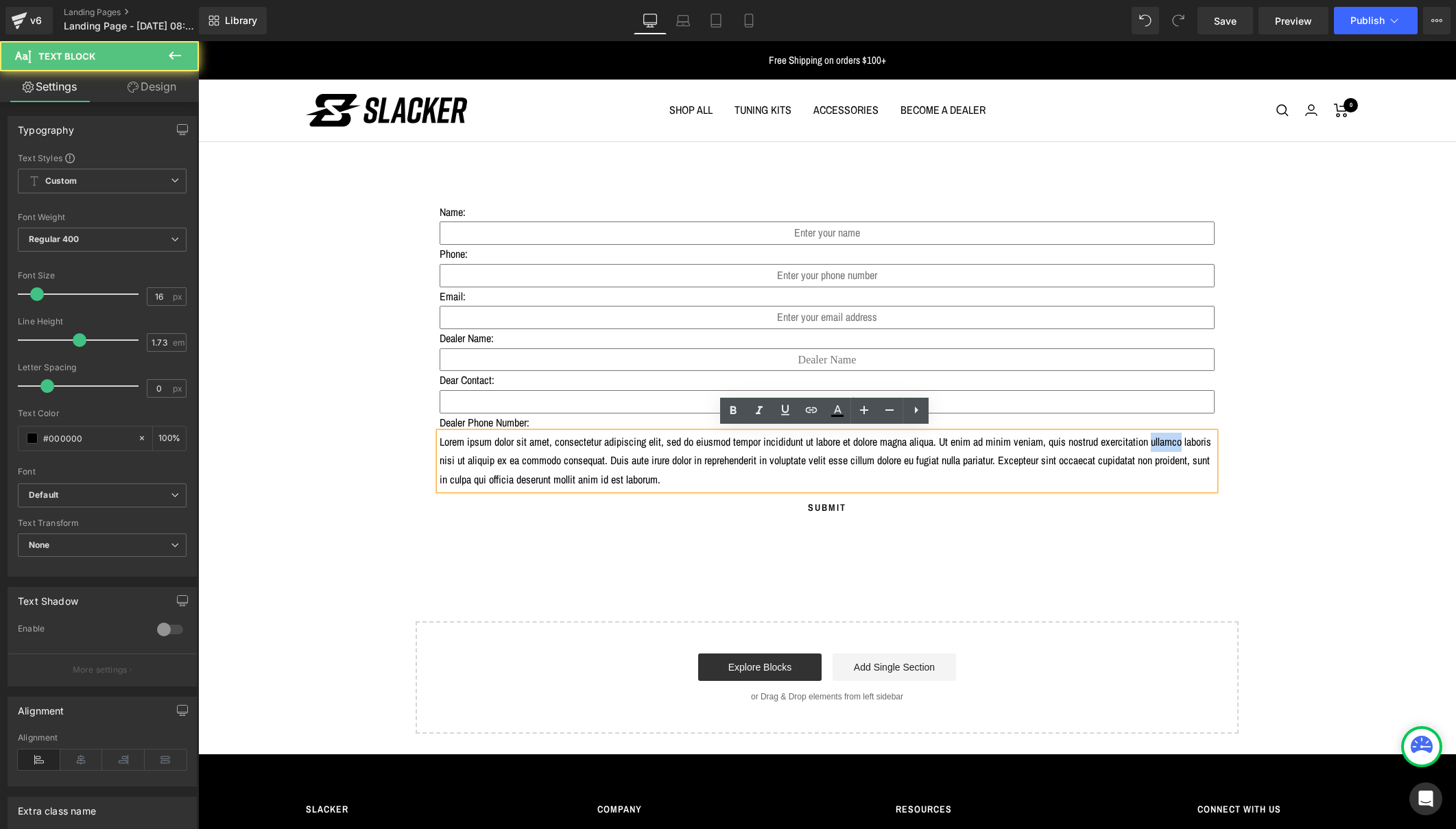
click at [542, 462] on p "Lorem ipsum dolor sit amet, consectetur adipiscing elit, sed do eiusmod tempor …" at bounding box center [827, 461] width 775 height 57
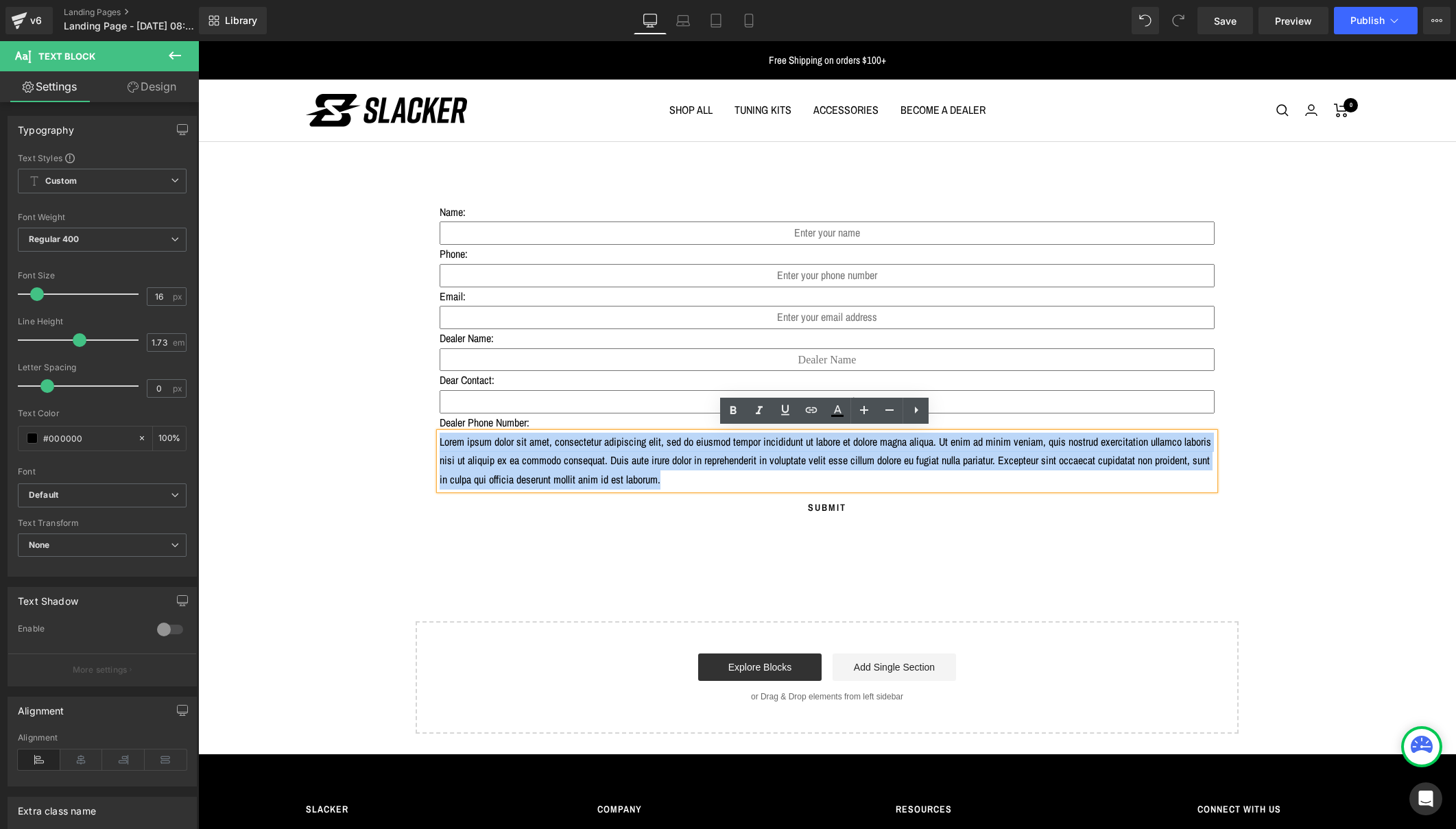
drag, startPoint x: 1065, startPoint y: 475, endPoint x: 431, endPoint y: 439, distance: 635.0
click at [431, 439] on div "Name: Text Block Text Field Phone: Text Block Text Field Email: Text Block Emai…" at bounding box center [827, 353] width 803 height 384
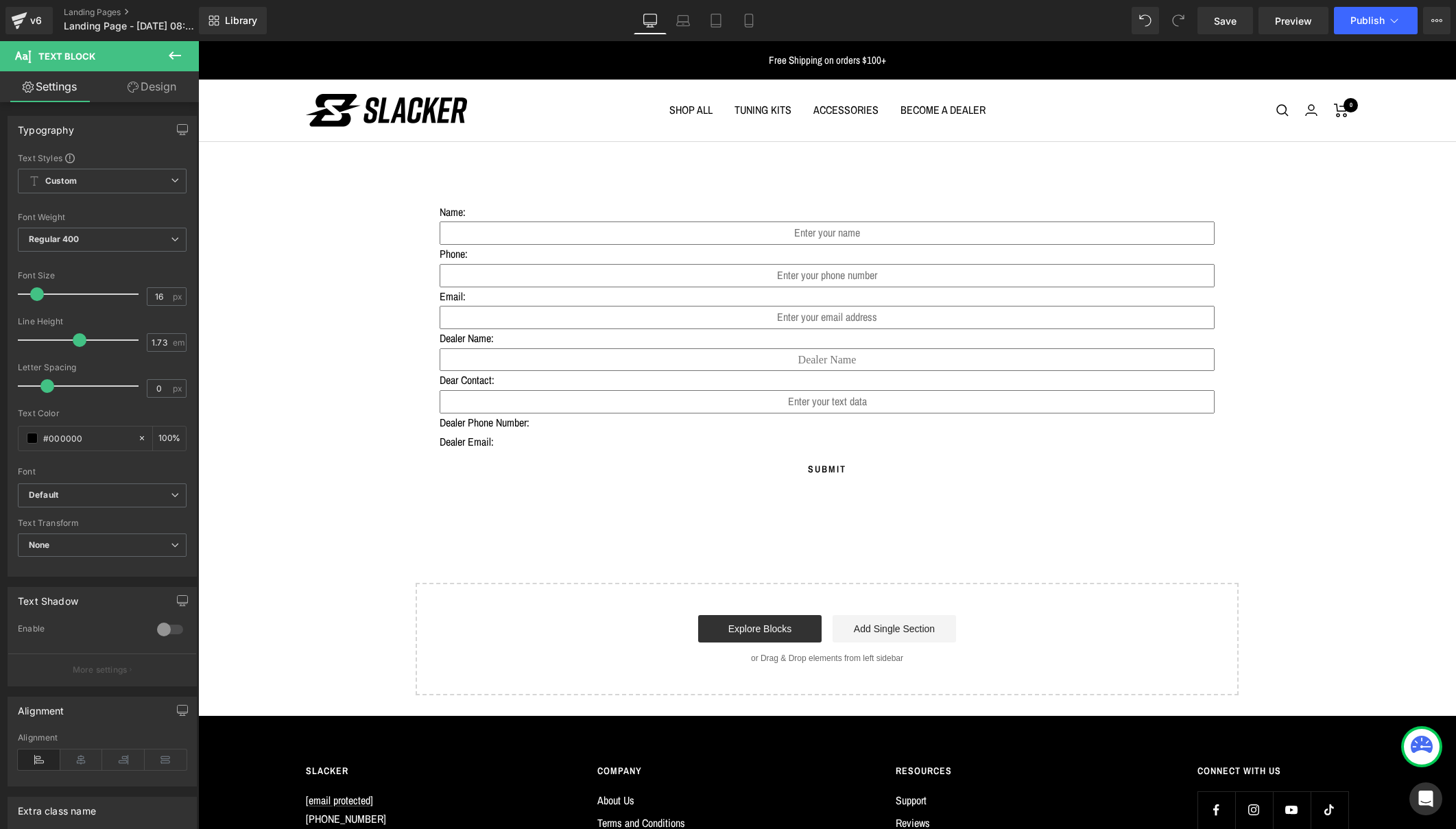
click at [173, 54] on icon at bounding box center [175, 55] width 17 height 17
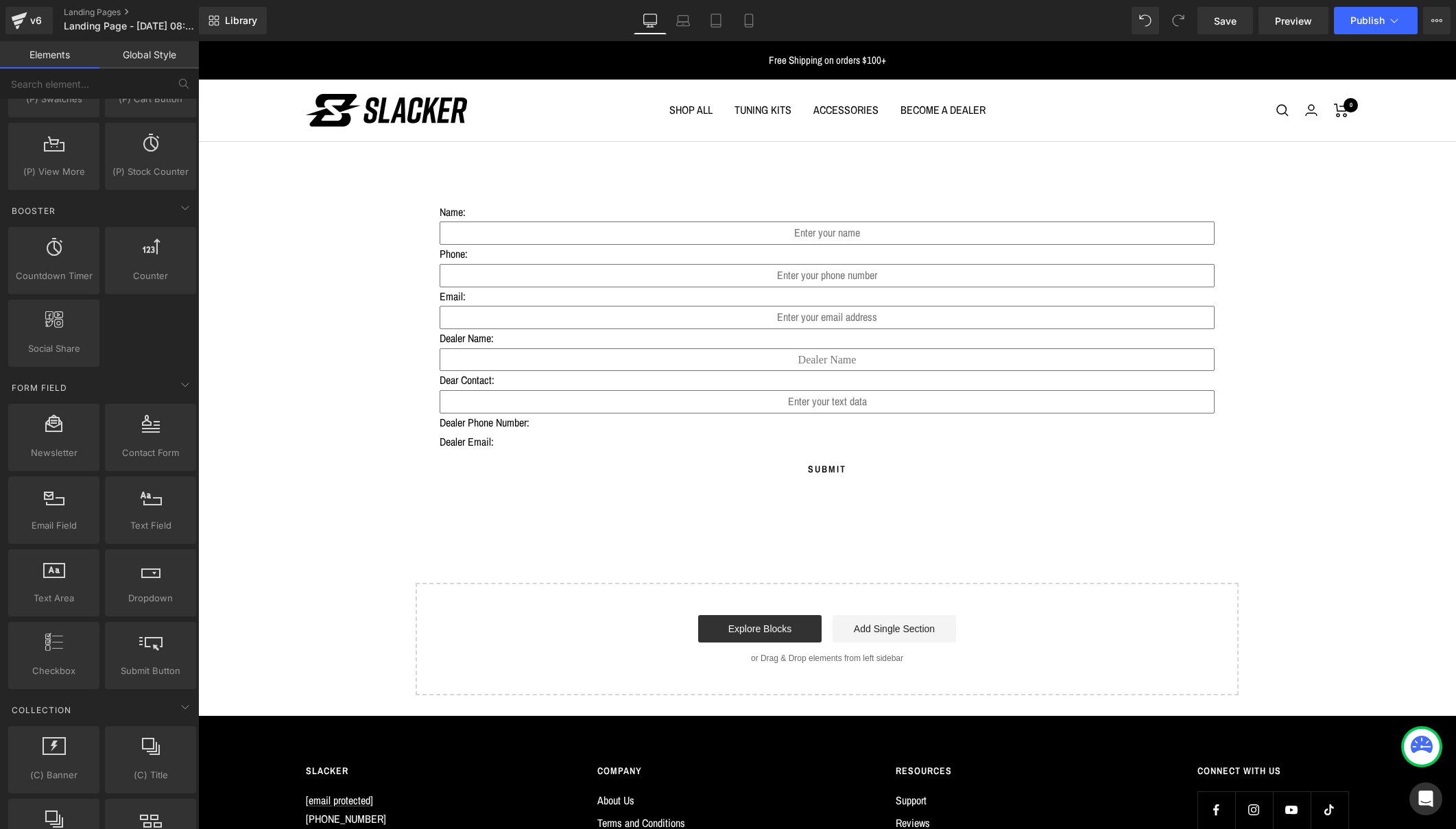
scroll to position [1698, 0]
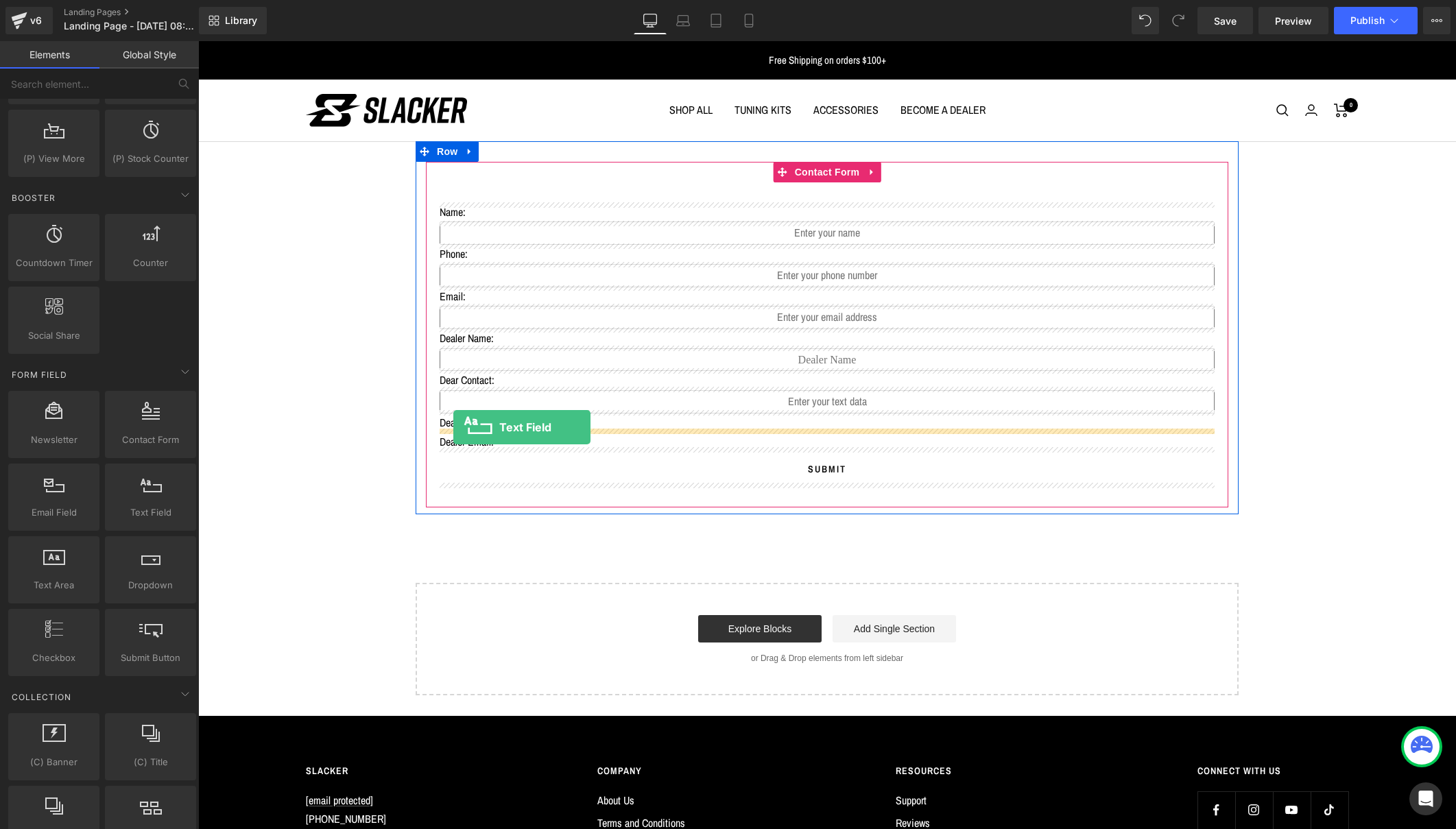
drag, startPoint x: 330, startPoint y: 550, endPoint x: 454, endPoint y: 427, distance: 174.7
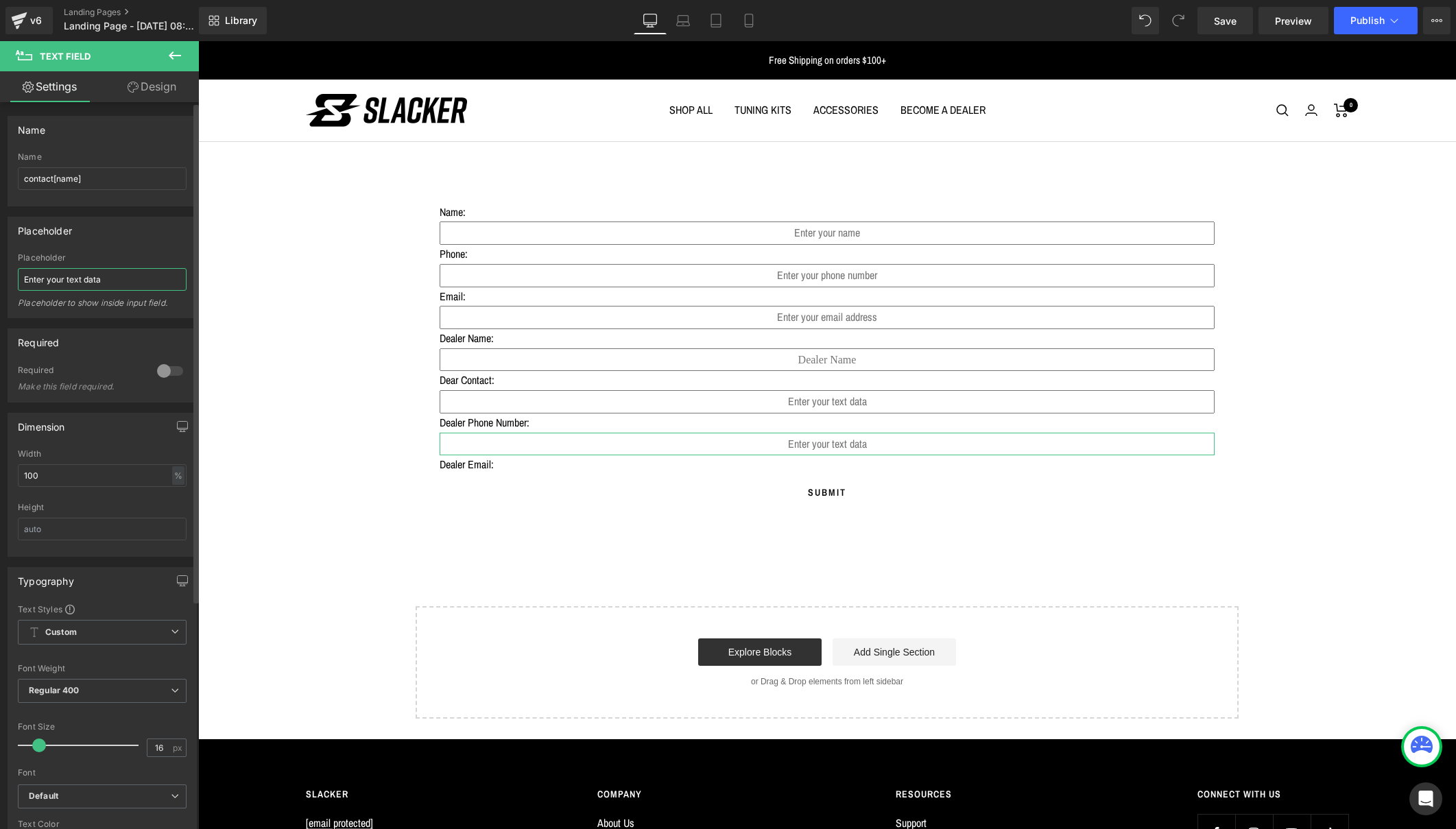
click at [106, 280] on input "Enter your text data" at bounding box center [102, 279] width 169 height 22
click at [162, 373] on div at bounding box center [170, 371] width 33 height 22
drag, startPoint x: 107, startPoint y: 279, endPoint x: 14, endPoint y: 279, distance: 93.0
click at [14, 279] on div "Enter your text data Placeholder Enter your text data Placeholder to show insid…" at bounding box center [102, 285] width 188 height 65
type input "Phone Number"
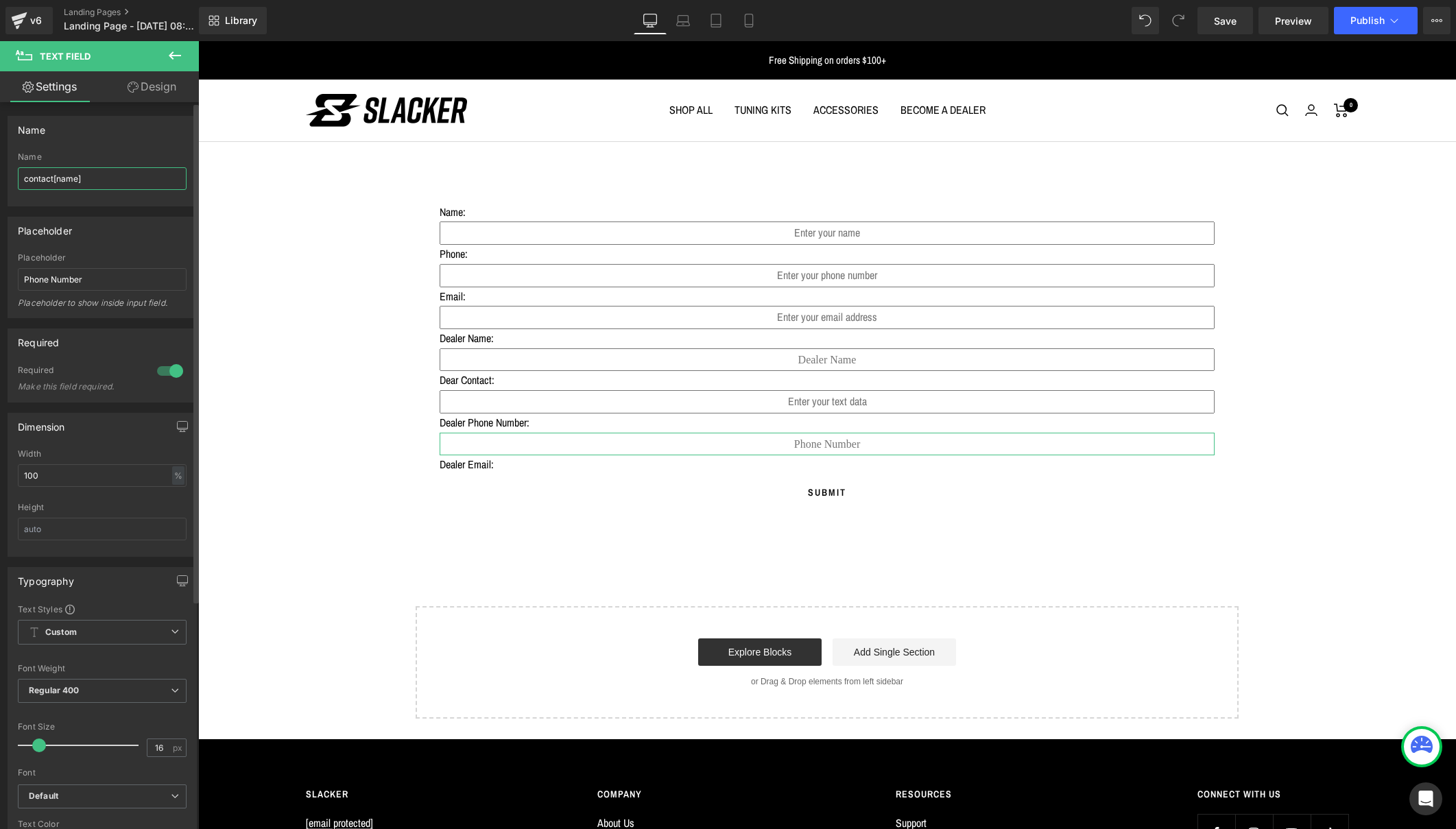
click at [65, 179] on input "contact[name]" at bounding box center [102, 178] width 169 height 22
type input "contact[phone]"
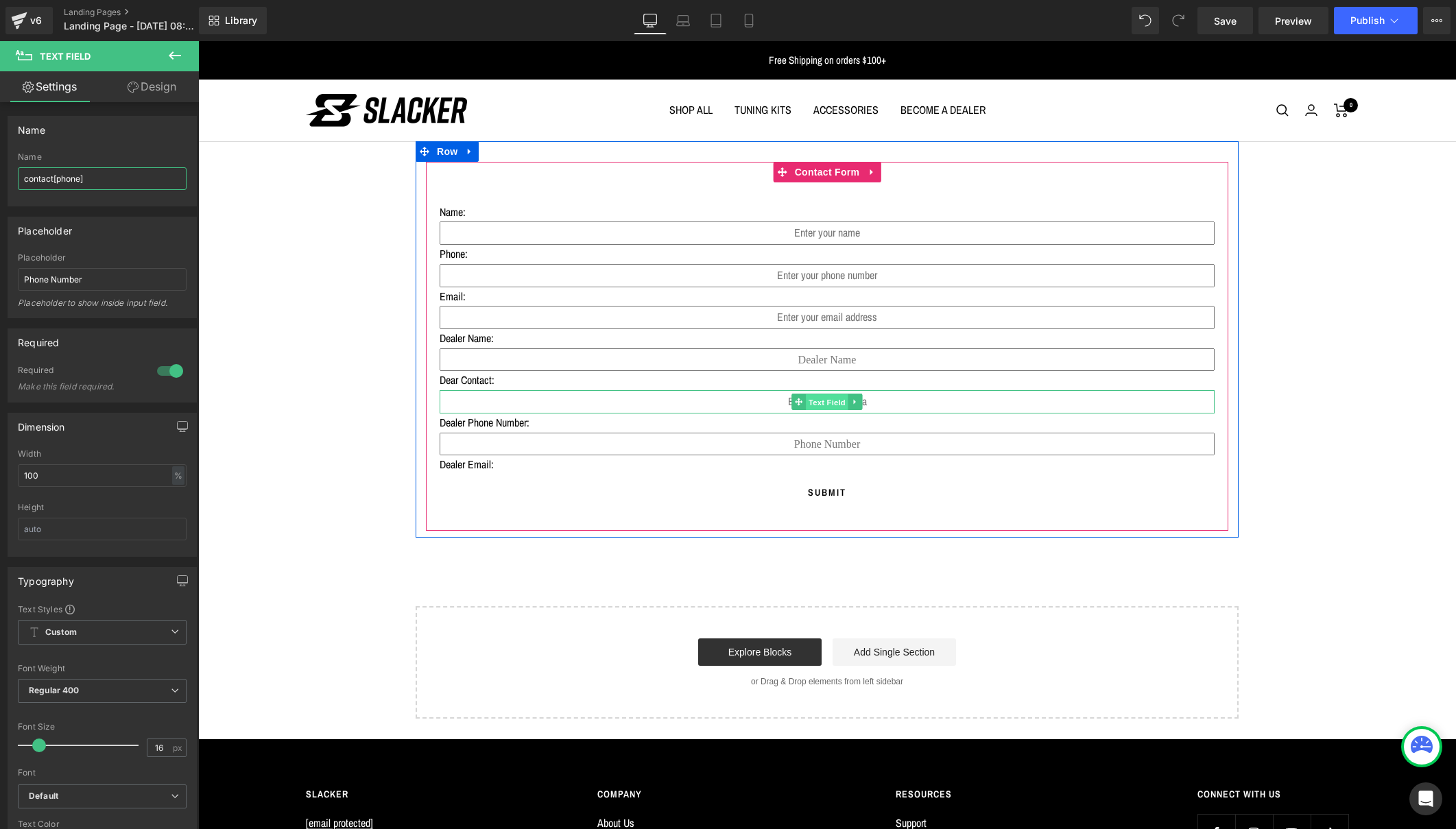
click at [811, 399] on span "Text Field" at bounding box center [827, 402] width 43 height 17
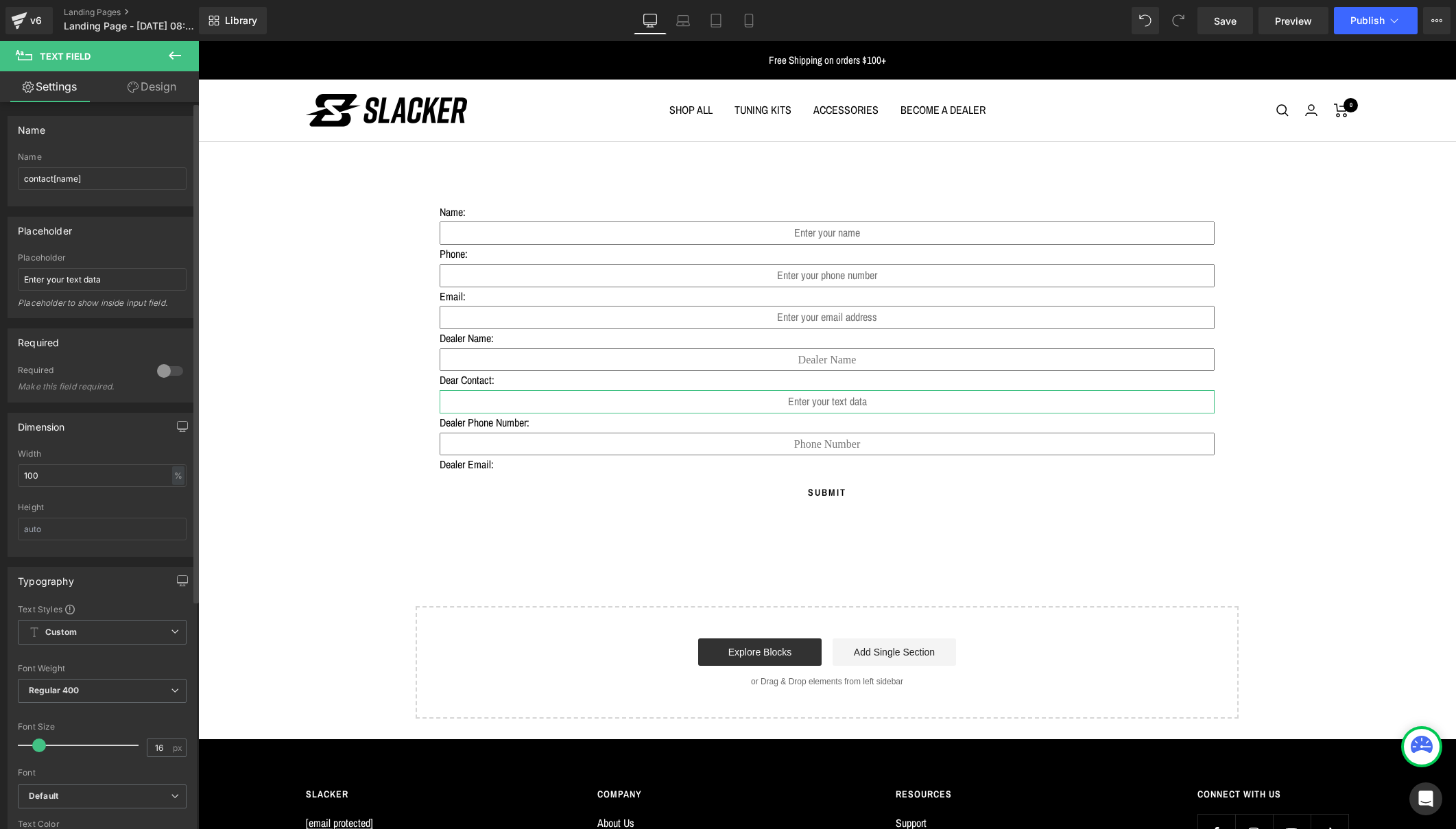
click at [160, 367] on div at bounding box center [170, 371] width 33 height 22
drag, startPoint x: 107, startPoint y: 282, endPoint x: 2, endPoint y: 281, distance: 105.0
click at [2, 281] on div "Placeholder Enter your text data Placeholder Enter your text data Placeholder t…" at bounding box center [102, 263] width 205 height 112
type input "First and Last Name"
click at [172, 47] on button at bounding box center [175, 56] width 48 height 30
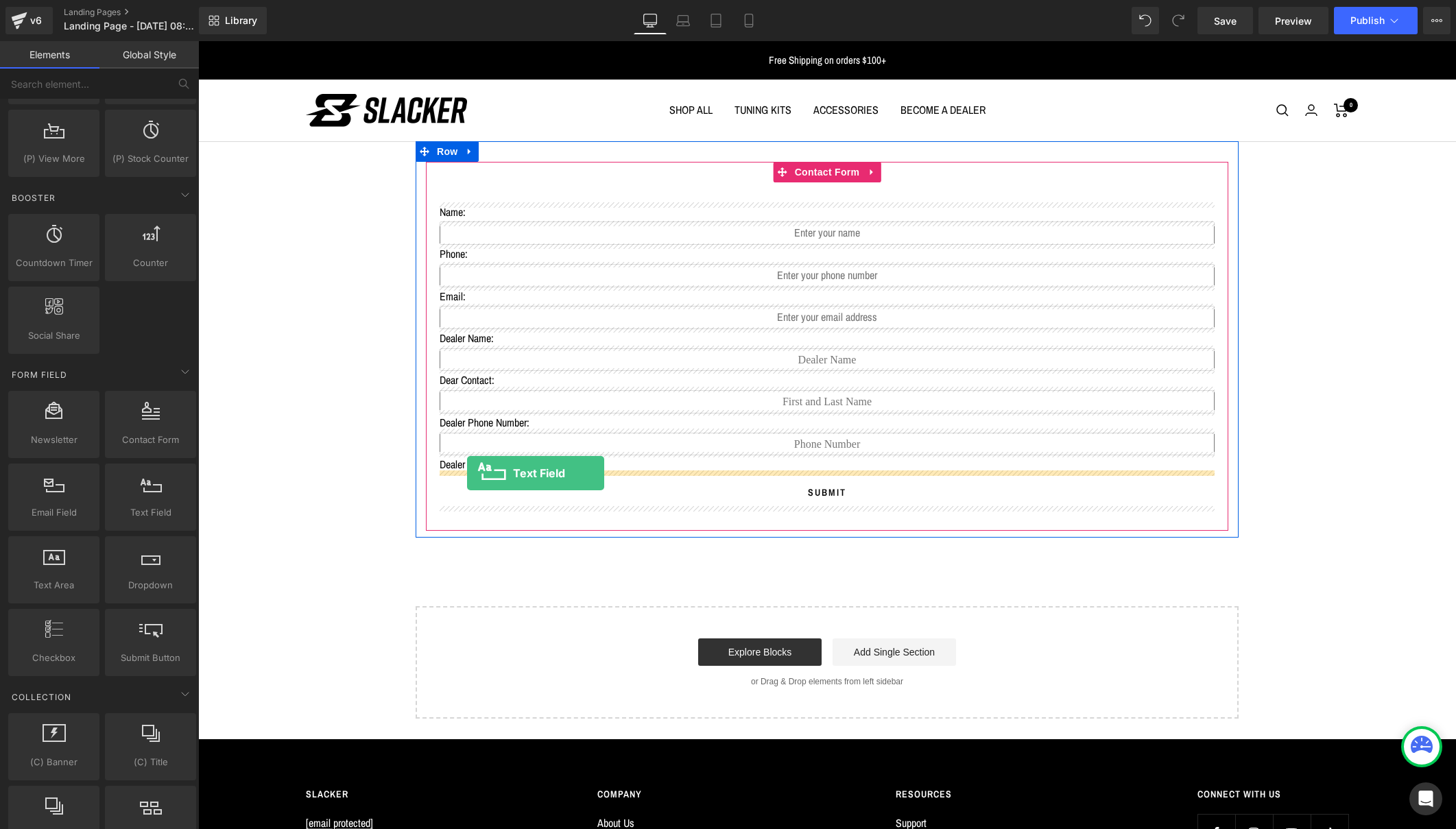
drag, startPoint x: 333, startPoint y: 558, endPoint x: 467, endPoint y: 473, distance: 158.7
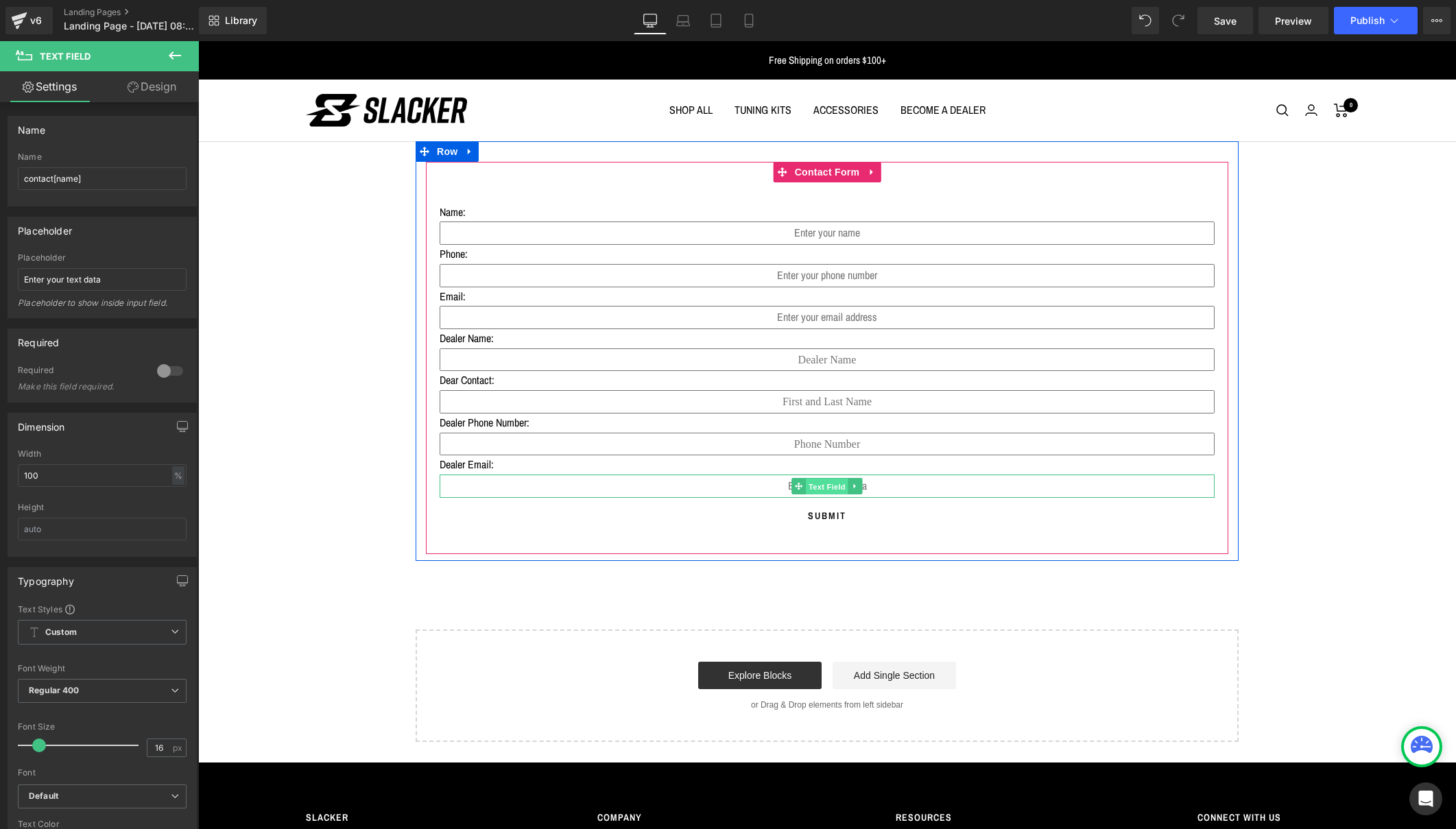
click at [823, 484] on span "Text Field" at bounding box center [827, 486] width 43 height 17
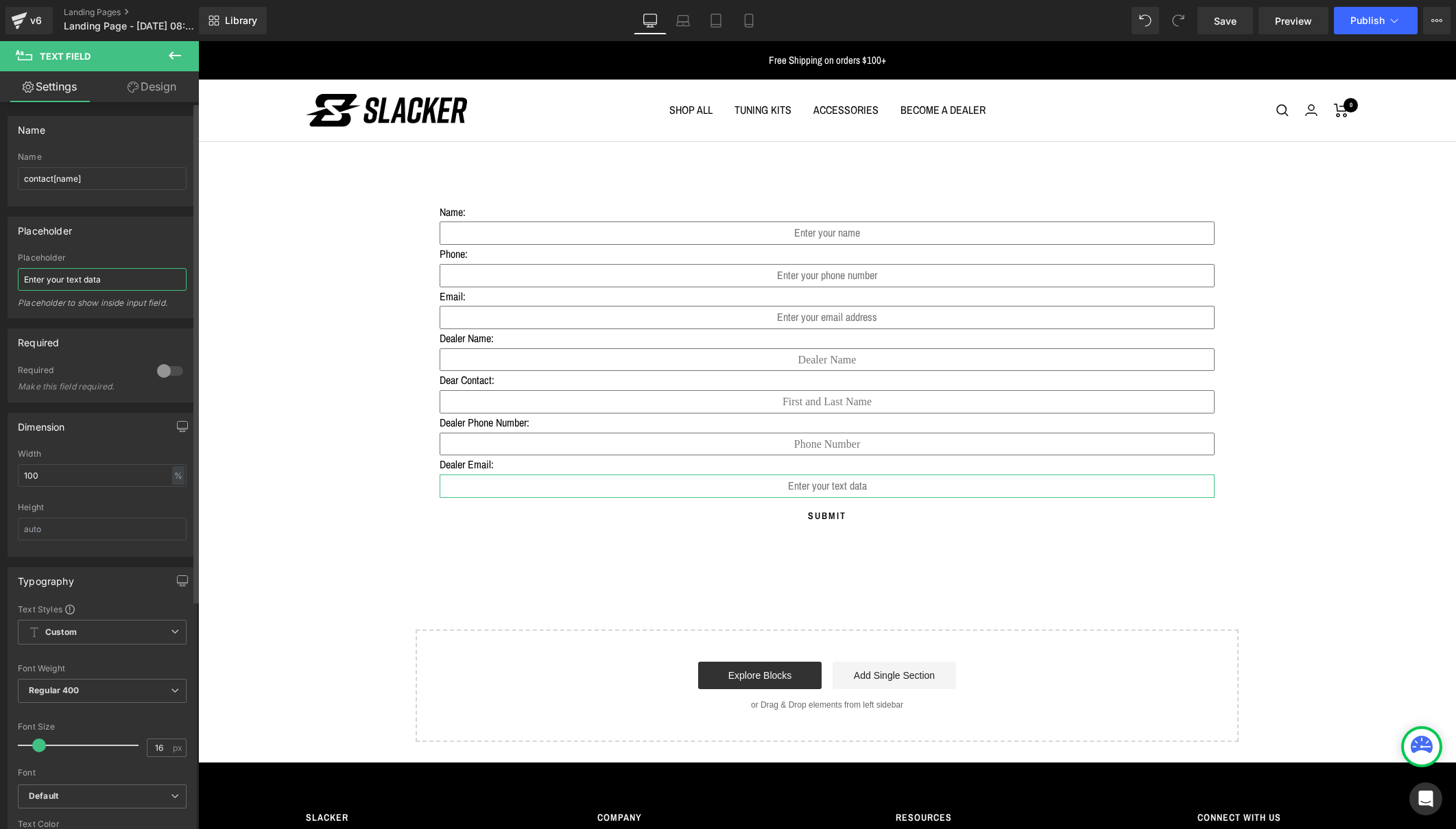
drag, startPoint x: 105, startPoint y: 282, endPoint x: 11, endPoint y: 282, distance: 94.0
click at [11, 282] on div "Enter your text data Placeholder Enter your text data Placeholder to show insid…" at bounding box center [102, 285] width 188 height 65
type input "Email Address"
click at [67, 179] on input "contact[name]" at bounding box center [102, 178] width 169 height 22
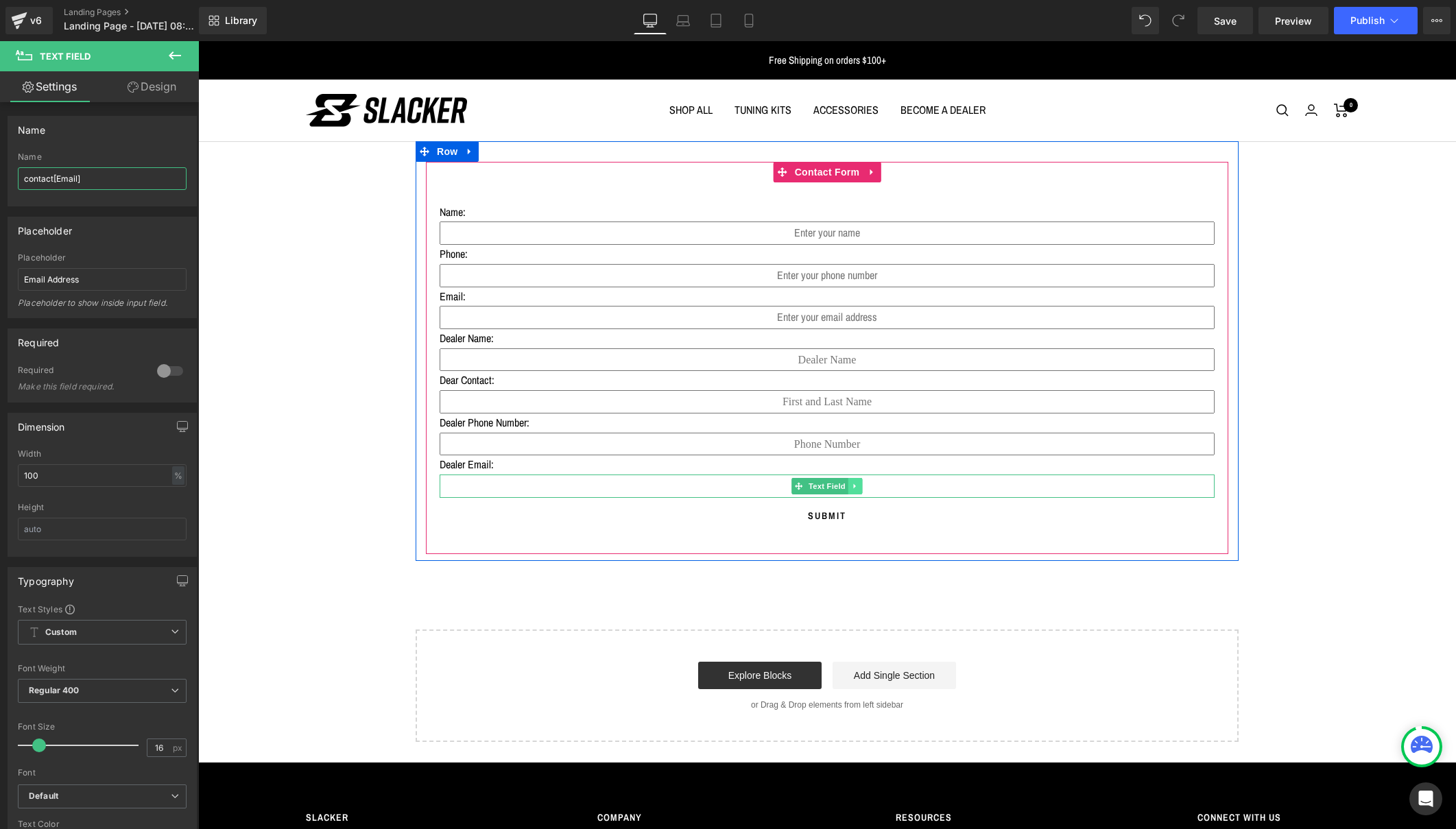
type input "contact[Email]"
click at [854, 484] on icon at bounding box center [855, 486] width 2 height 4
click at [861, 482] on icon at bounding box center [862, 486] width 7 height 7
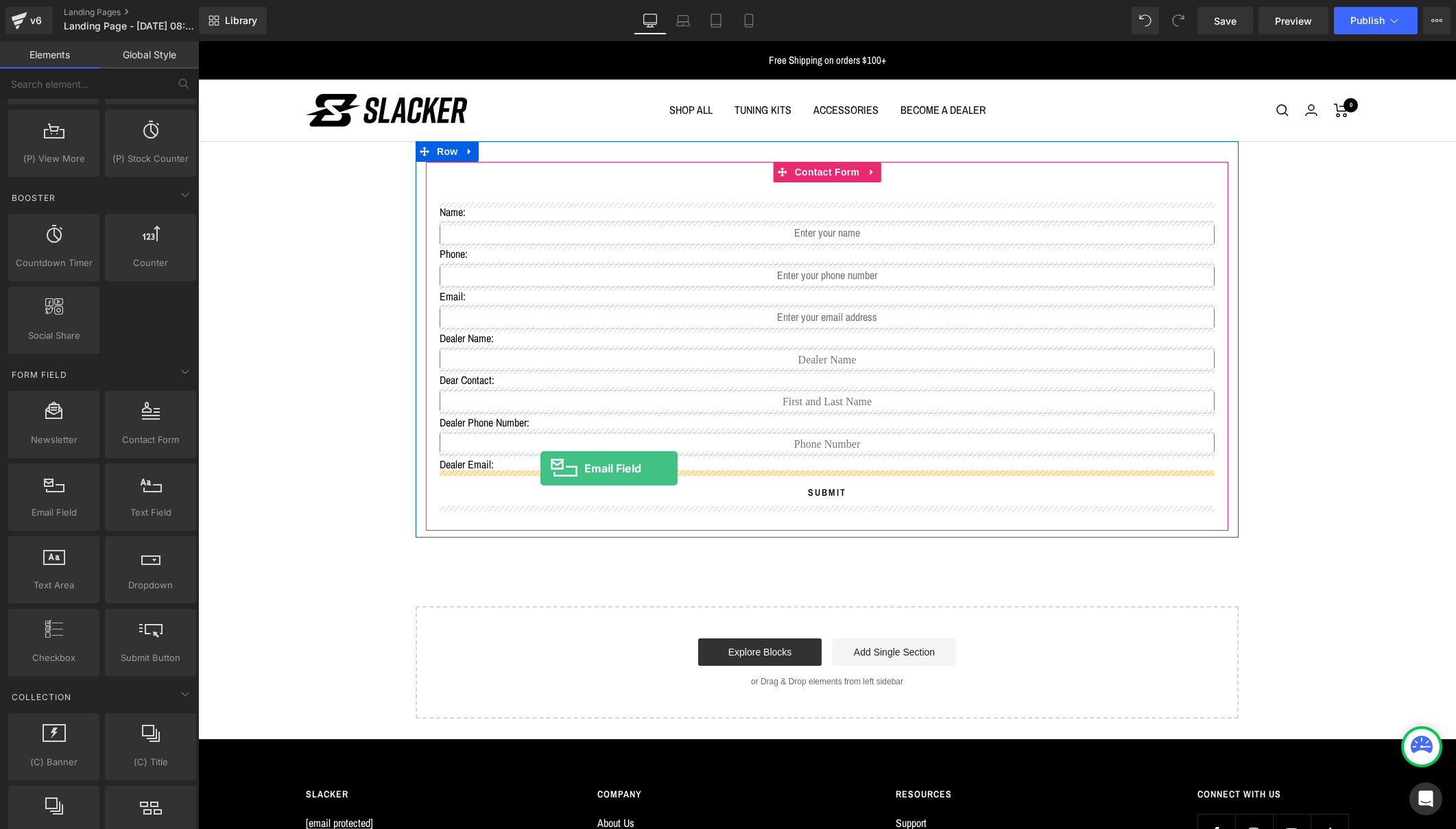
drag, startPoint x: 258, startPoint y: 540, endPoint x: 541, endPoint y: 469, distance: 291.8
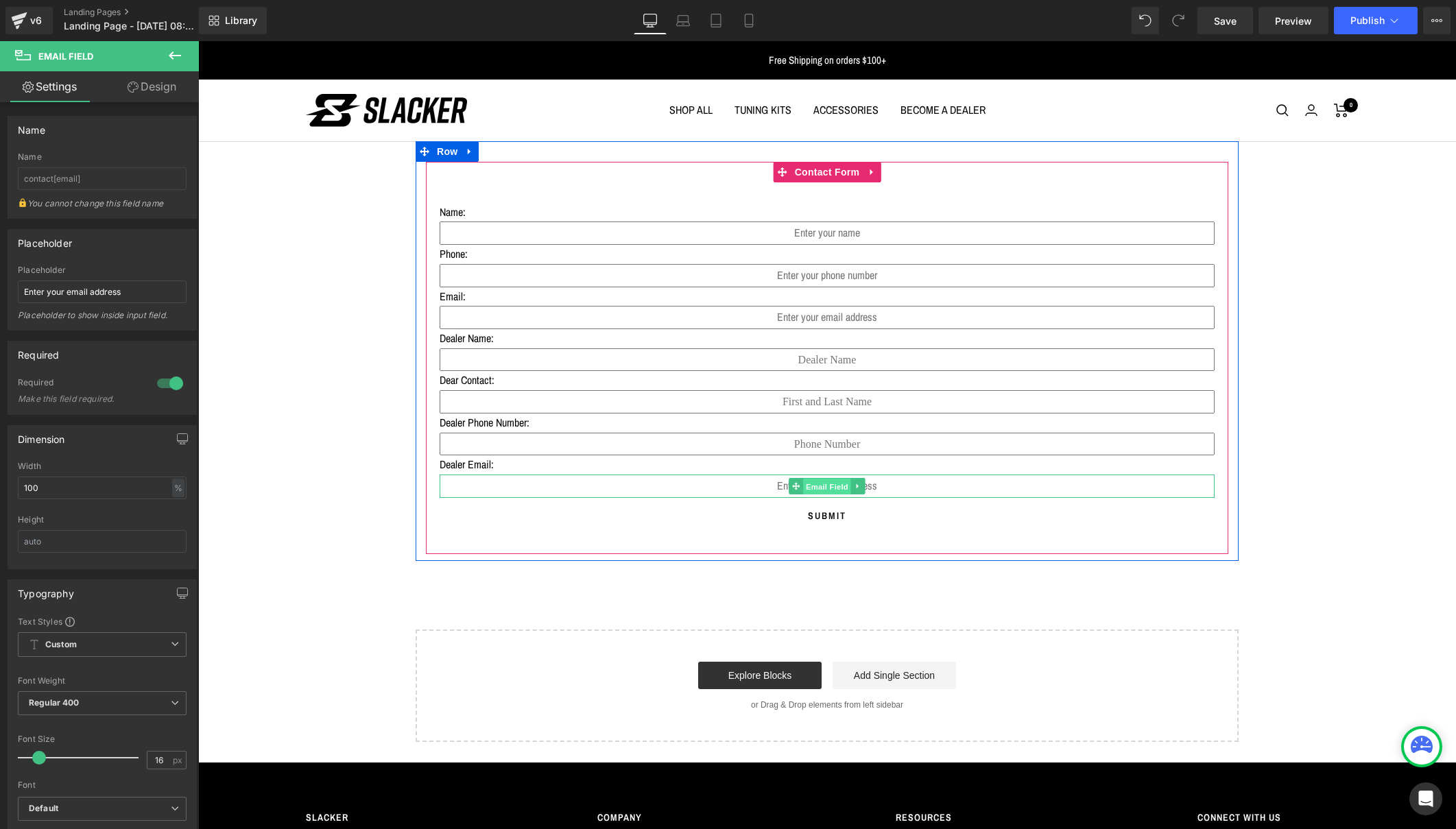
click at [821, 481] on span "Email Field" at bounding box center [827, 486] width 48 height 17
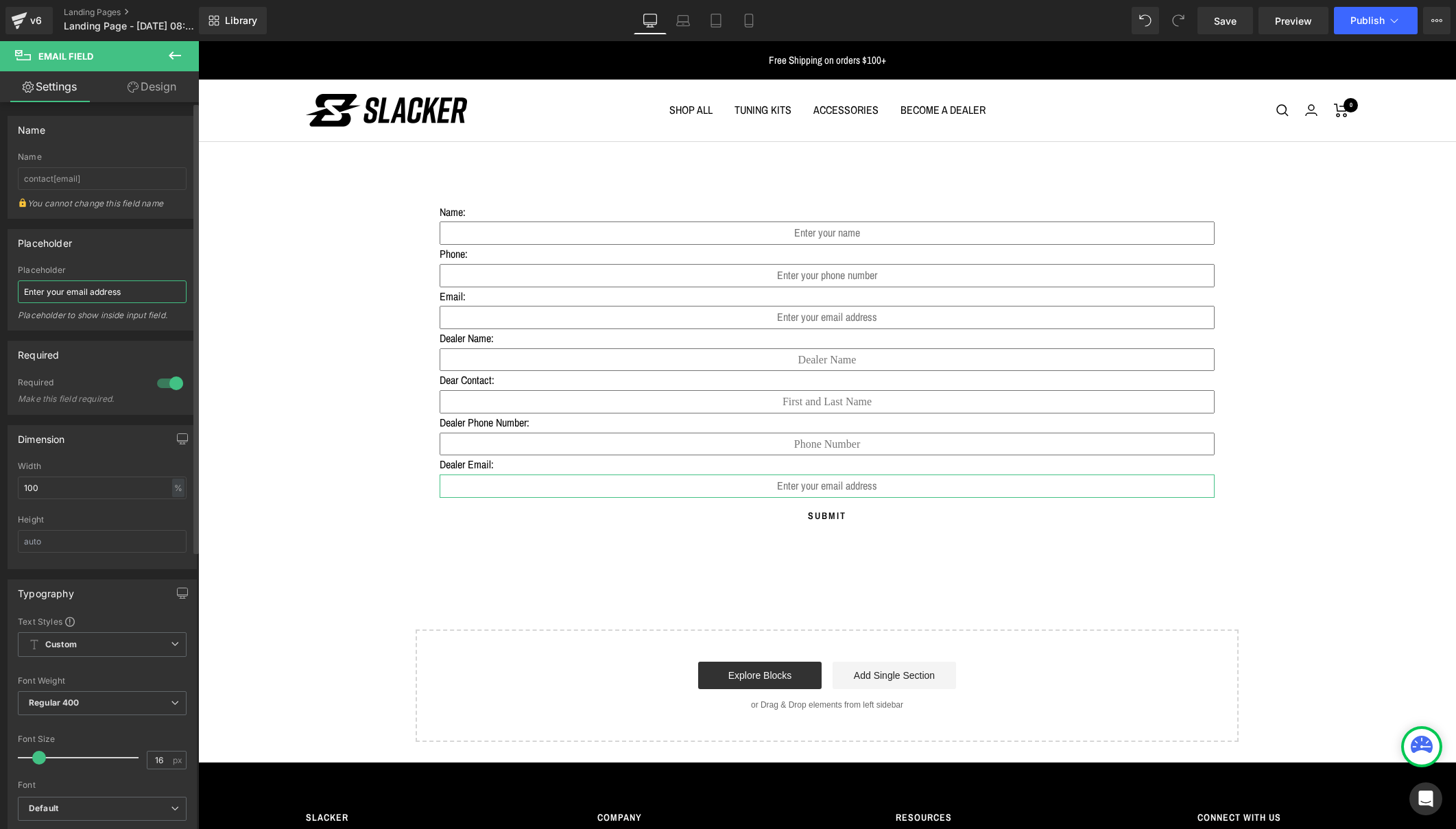
click at [59, 291] on input "Enter your email address" at bounding box center [102, 291] width 169 height 22
type input "Enter dealer's email address"
click at [169, 53] on icon at bounding box center [175, 55] width 17 height 17
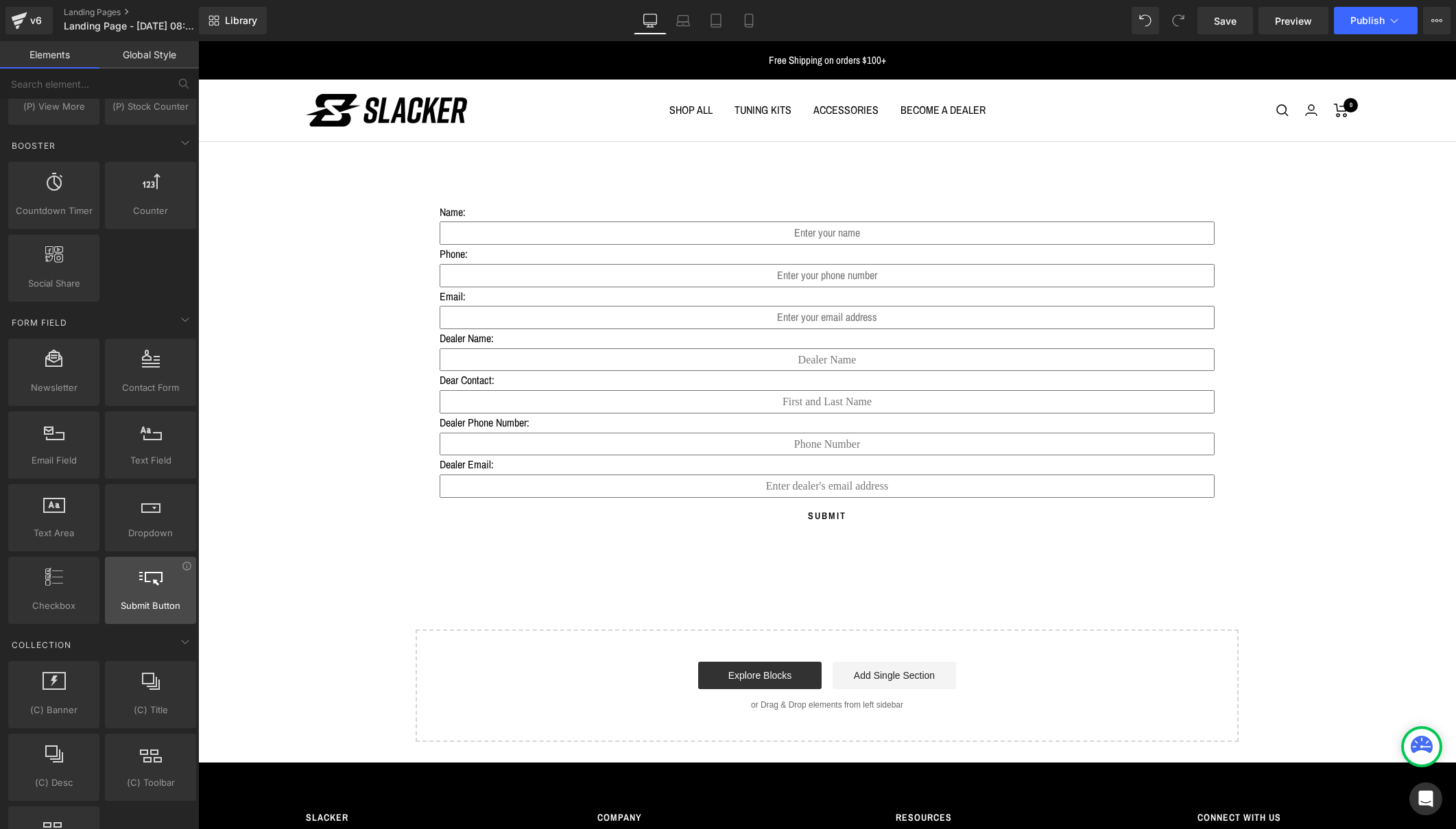
scroll to position [1757, 0]
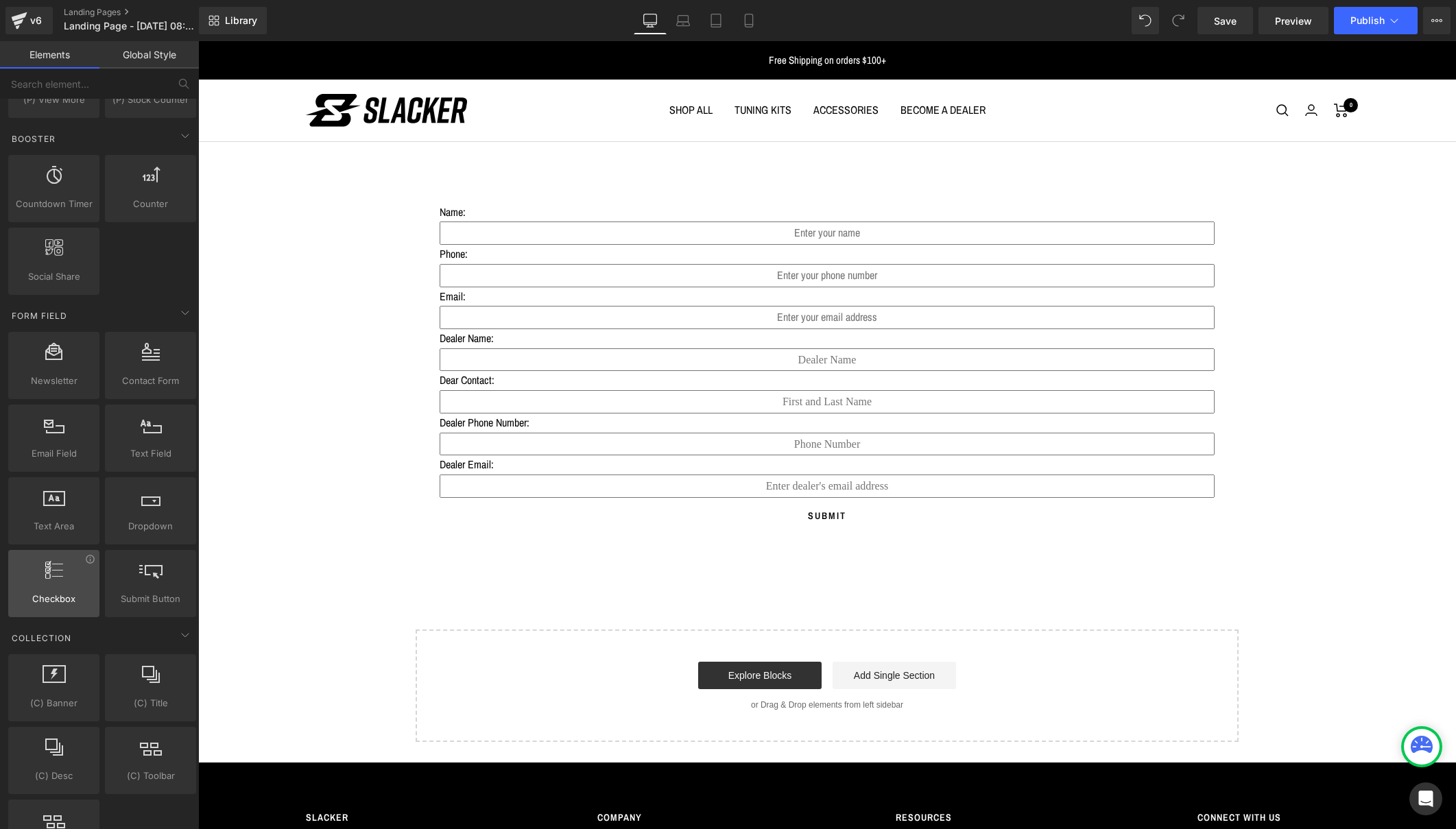
click at [54, 575] on icon at bounding box center [54, 570] width 18 height 18
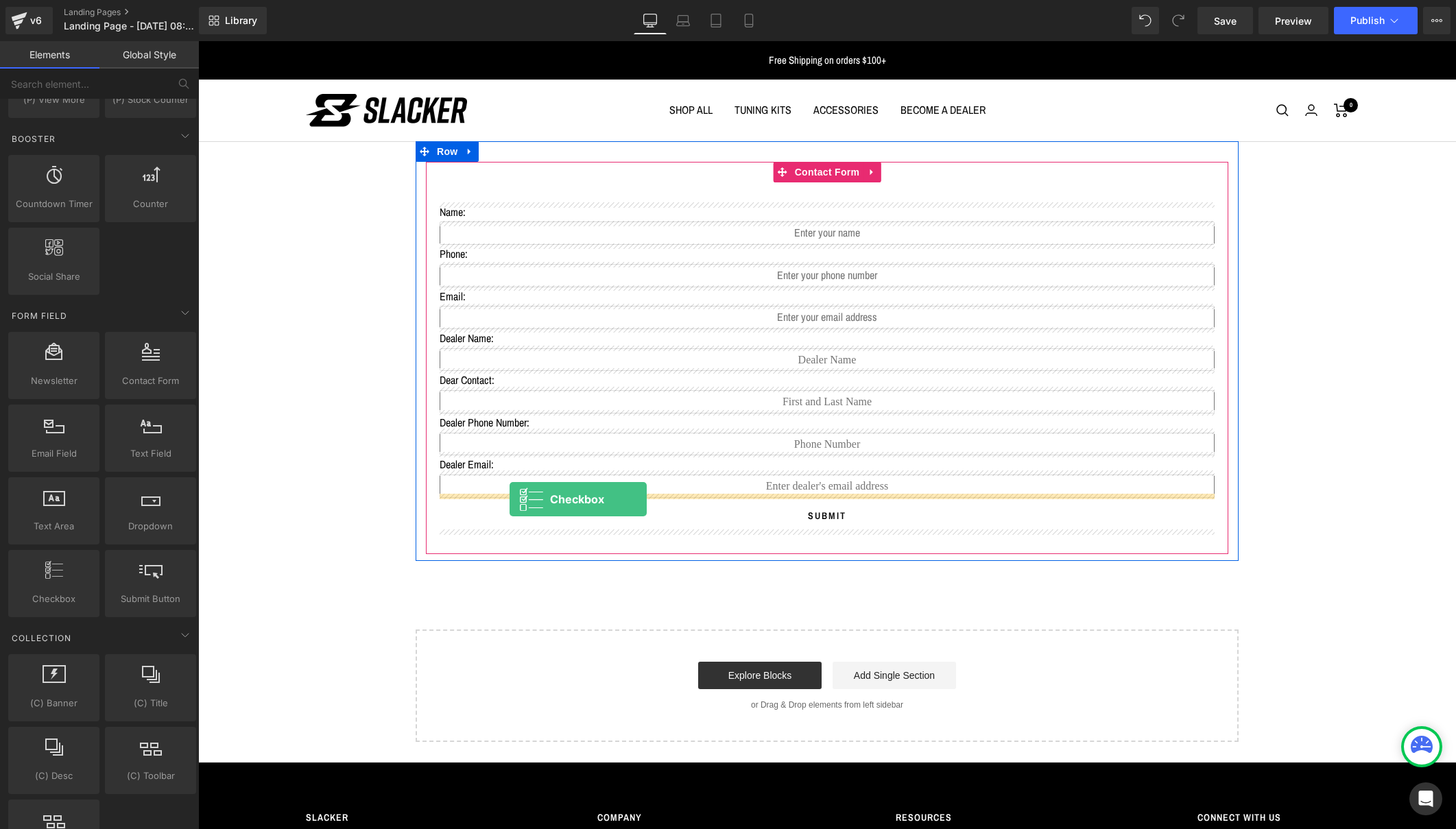
drag, startPoint x: 247, startPoint y: 626, endPoint x: 510, endPoint y: 499, distance: 292.1
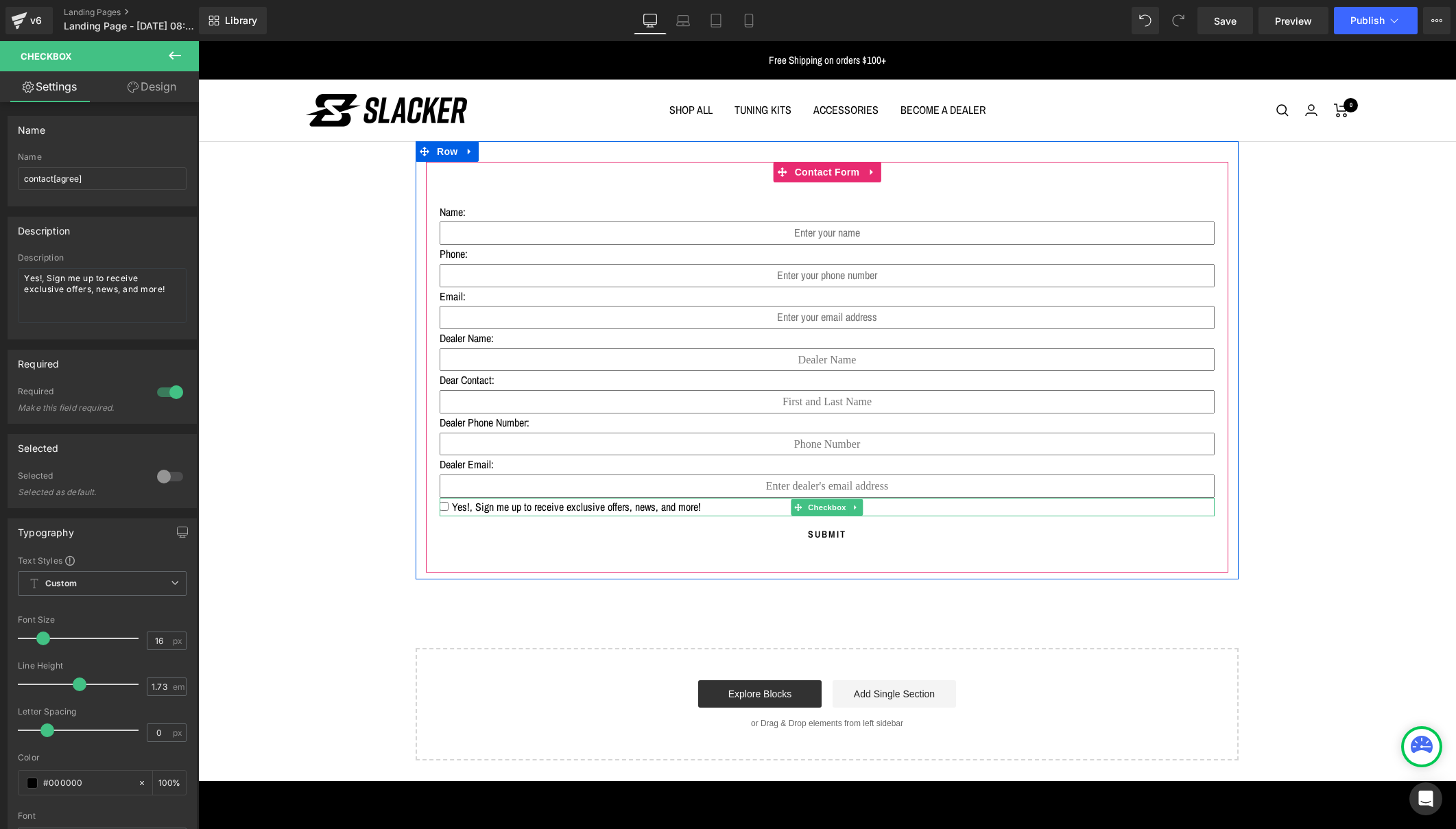
click at [598, 499] on span "Yes!, Sign me up to receive exclusive offers, news, and more!" at bounding box center [574, 506] width 252 height 15
click at [827, 503] on span "Checkbox" at bounding box center [827, 507] width 44 height 17
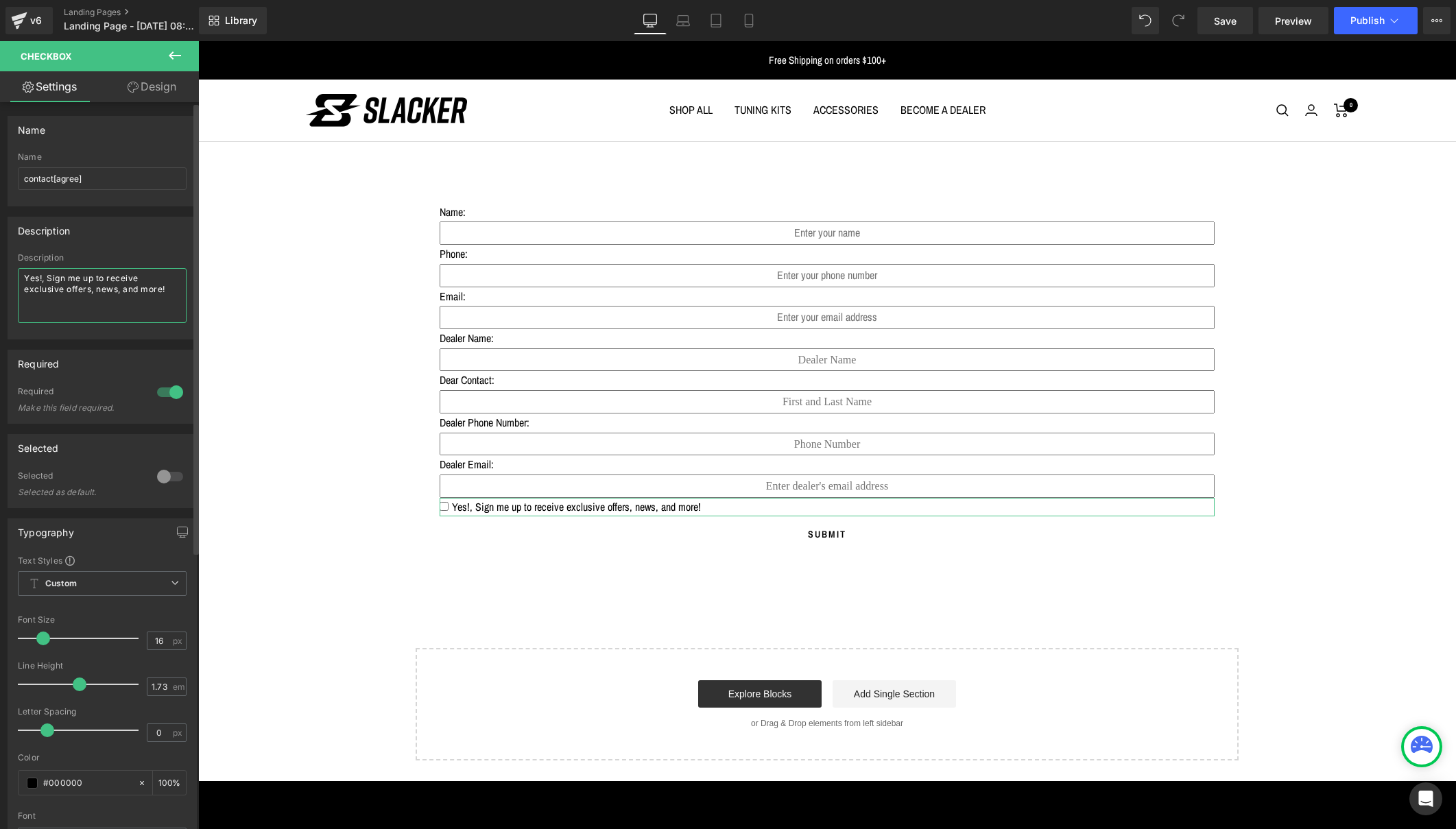
drag, startPoint x: 168, startPoint y: 290, endPoint x: 15, endPoint y: 278, distance: 153.5
click at [14, 278] on div "Description Yes!, Sign me up to receive exclusive offers, news, and more!" at bounding box center [102, 296] width 188 height 86
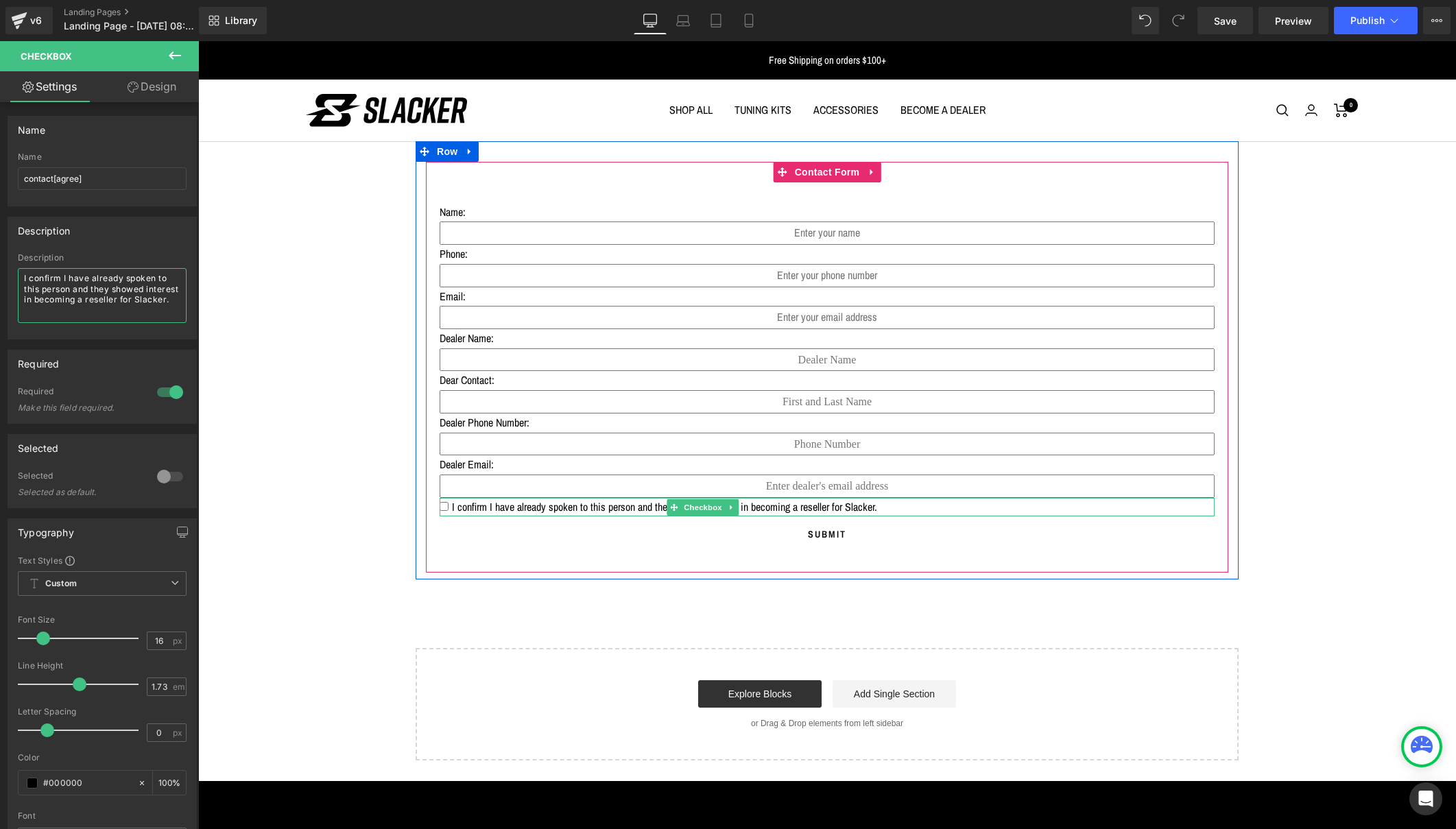
type textarea "I confirm I have already spoken to this person and they showed interest in beco…"
click at [967, 501] on div "I confirm I have already spoken to this person and they showed interest in beco…" at bounding box center [827, 508] width 775 height 20
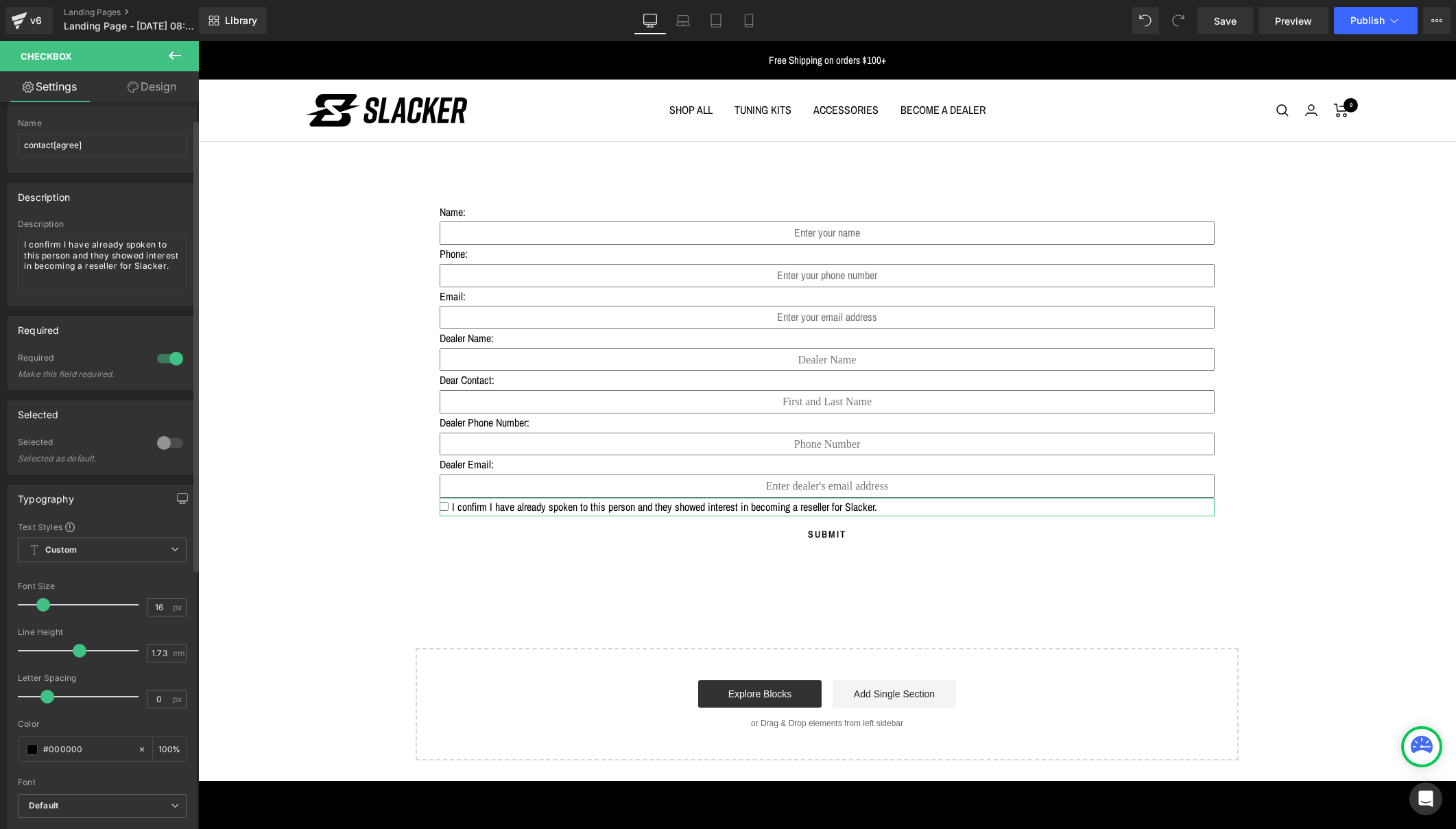
scroll to position [35, 0]
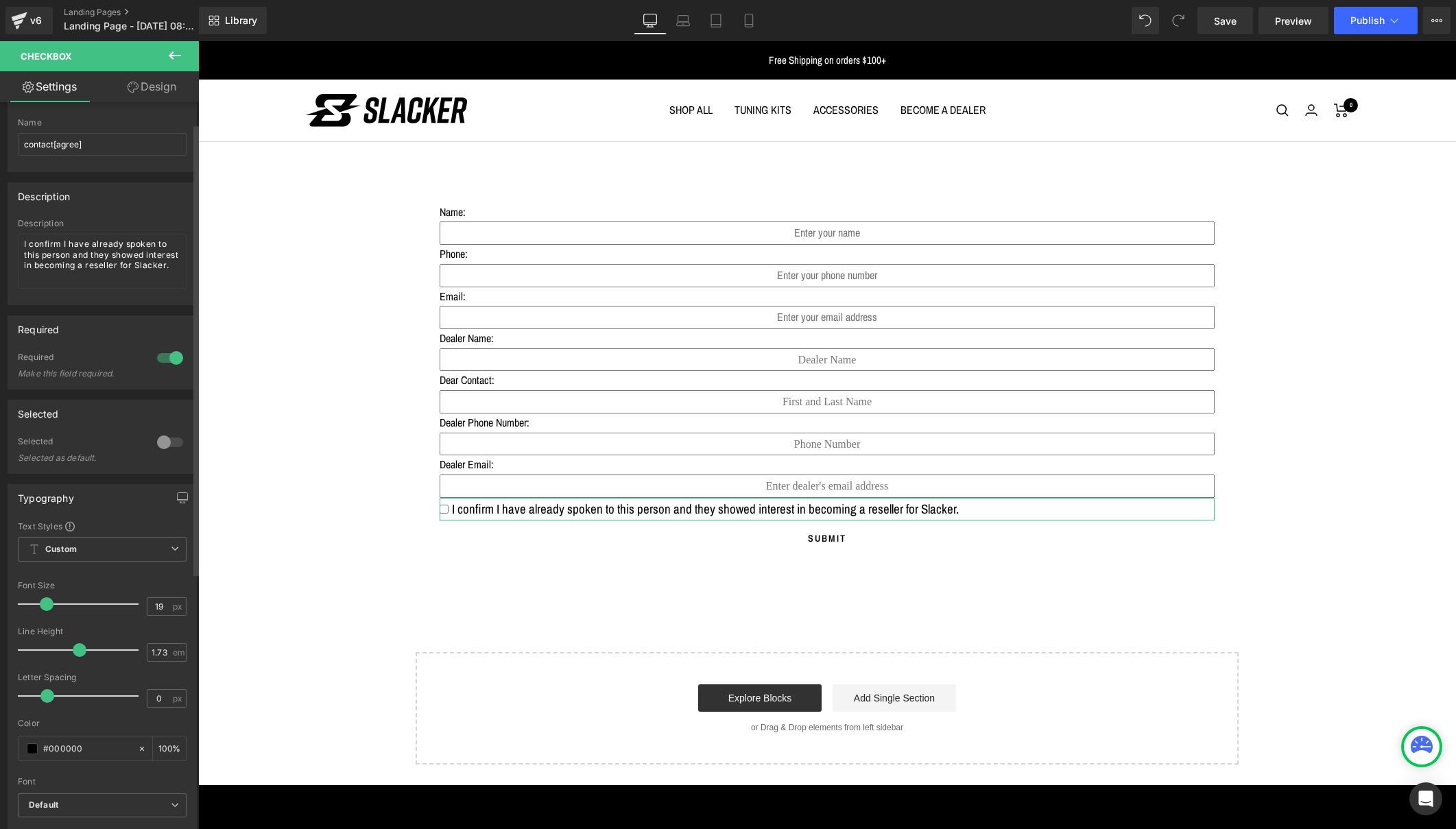
click at [47, 603] on span at bounding box center [46, 604] width 13 height 13
click at [170, 549] on icon at bounding box center [174, 548] width 8 height 8
click at [123, 520] on div "Typography Text Styles Custom Custom Setup Global Style Custom Setup Global Sty…" at bounding box center [99, 656] width 184 height 345
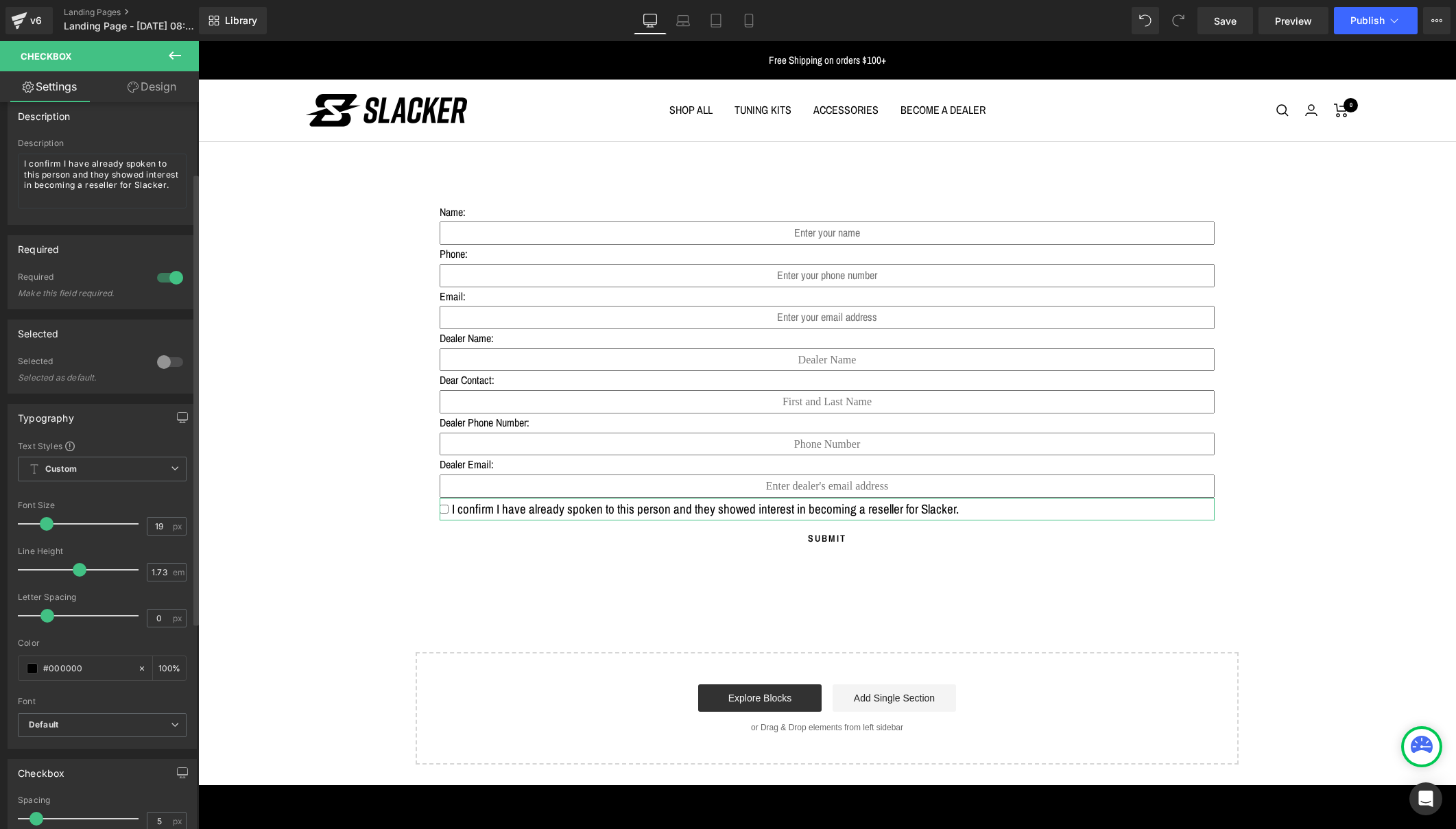
scroll to position [115, 0]
click at [170, 722] on icon at bounding box center [174, 723] width 8 height 8
click at [110, 490] on div at bounding box center [99, 492] width 163 height 9
click at [158, 525] on input "19" at bounding box center [159, 525] width 24 height 17
type input "18"
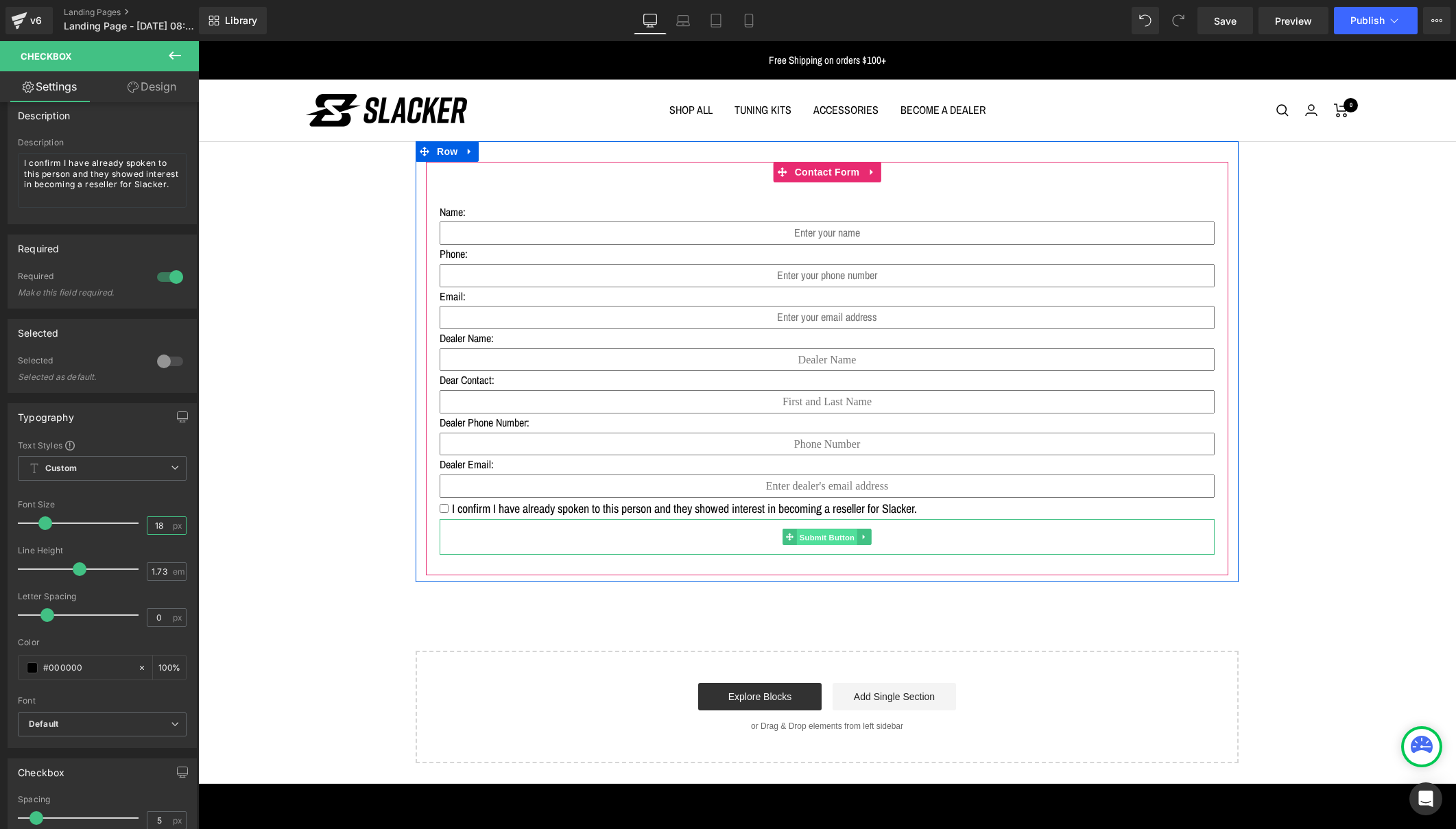
click at [825, 532] on span "Submit Button" at bounding box center [827, 537] width 60 height 17
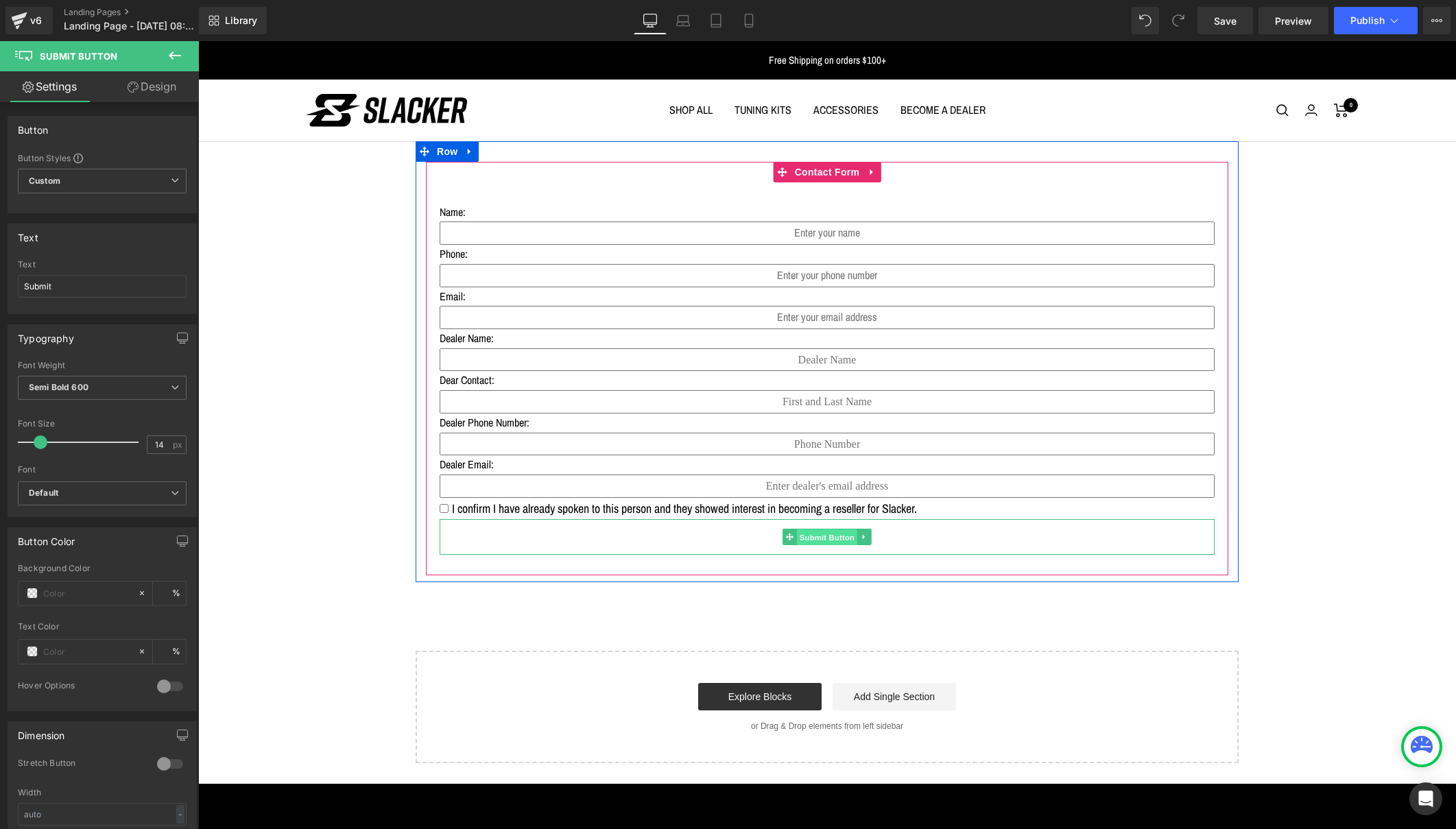
click at [822, 533] on span "Submit Button" at bounding box center [827, 537] width 60 height 17
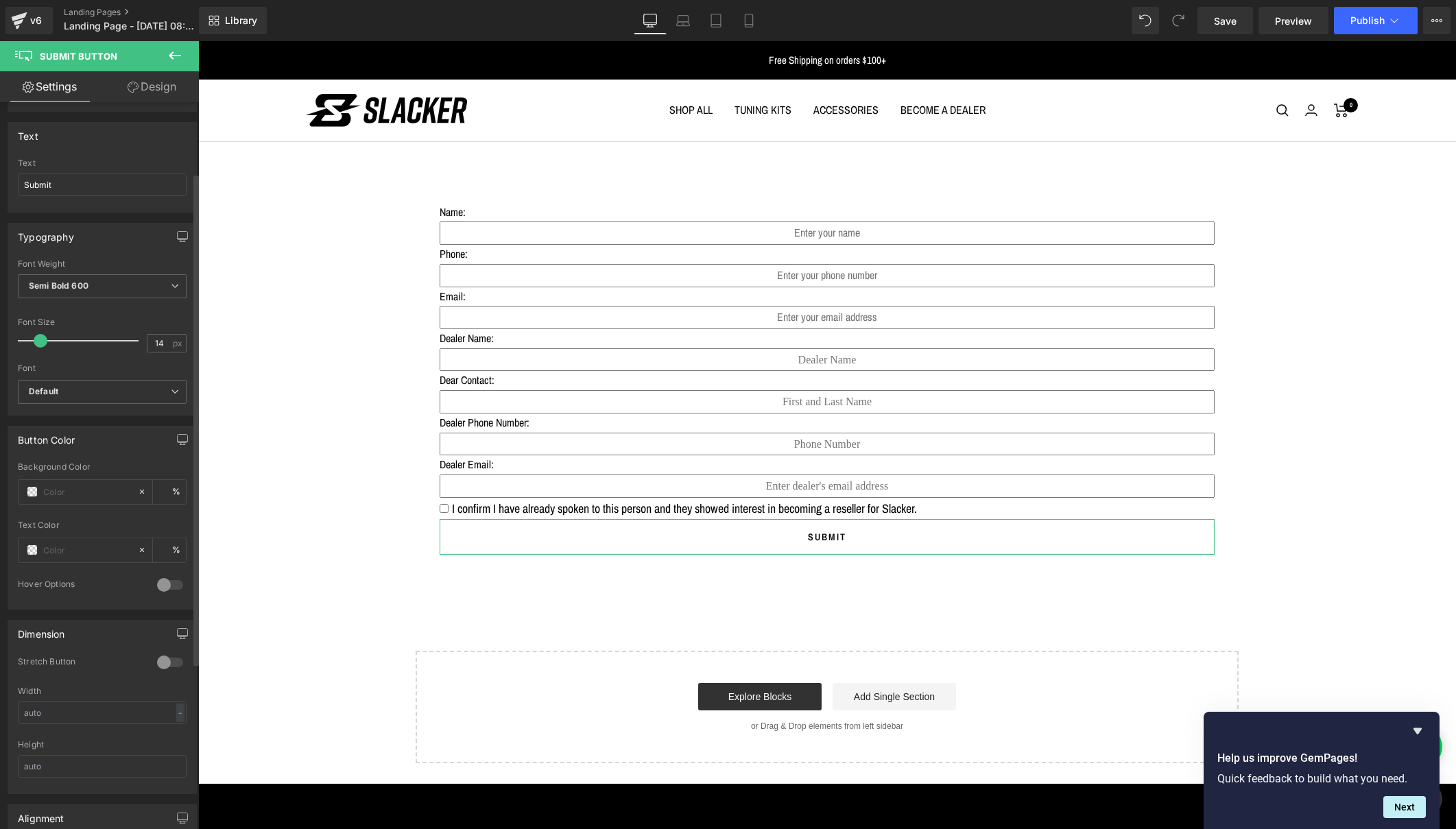
scroll to position [104, 0]
click at [57, 490] on input "text" at bounding box center [87, 488] width 88 height 15
type input "f"
type input "0"
type input "ffe"
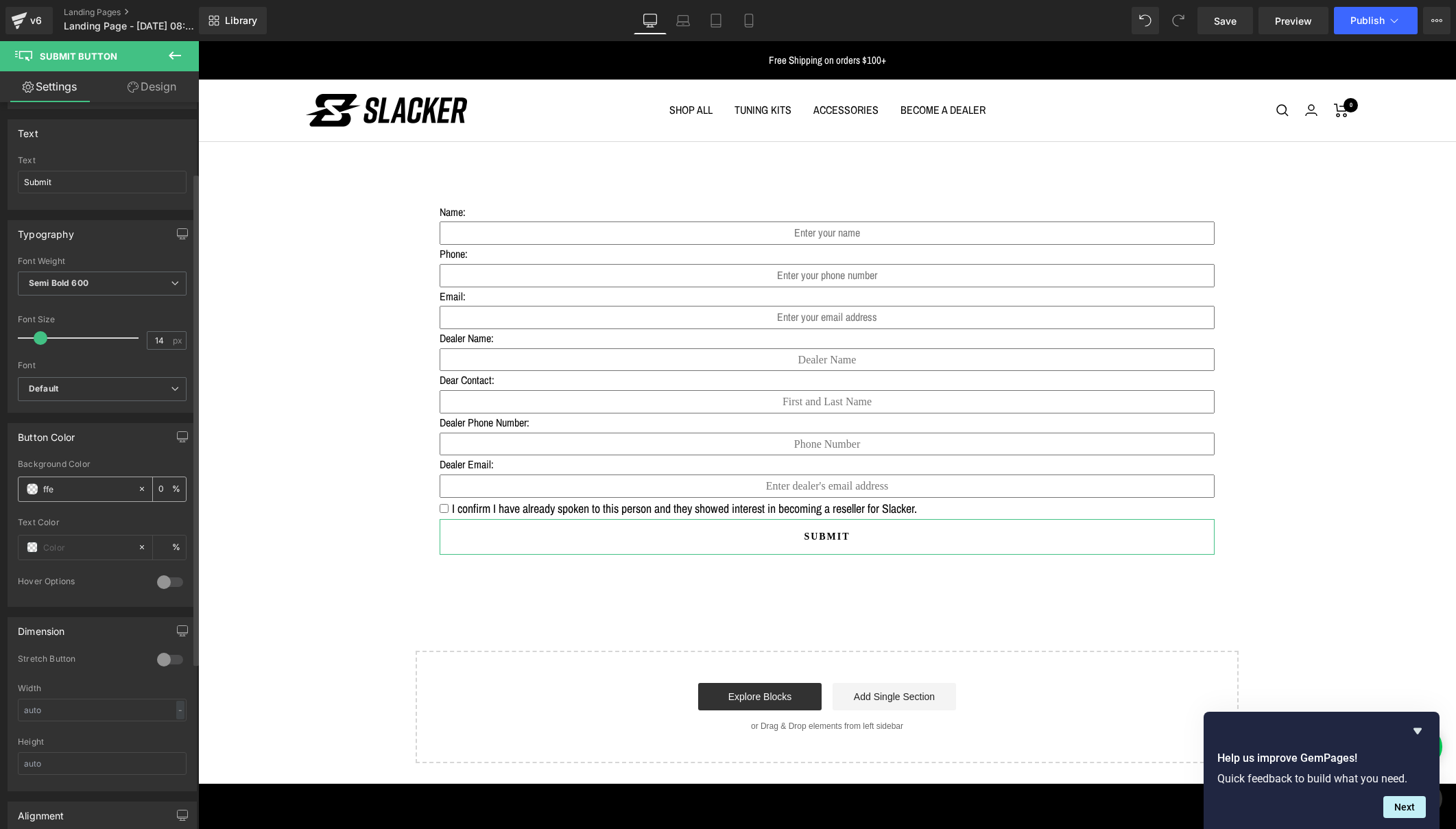
type input "100"
type input "ffe1"
type input "7"
type input "ffe10"
type input "0"
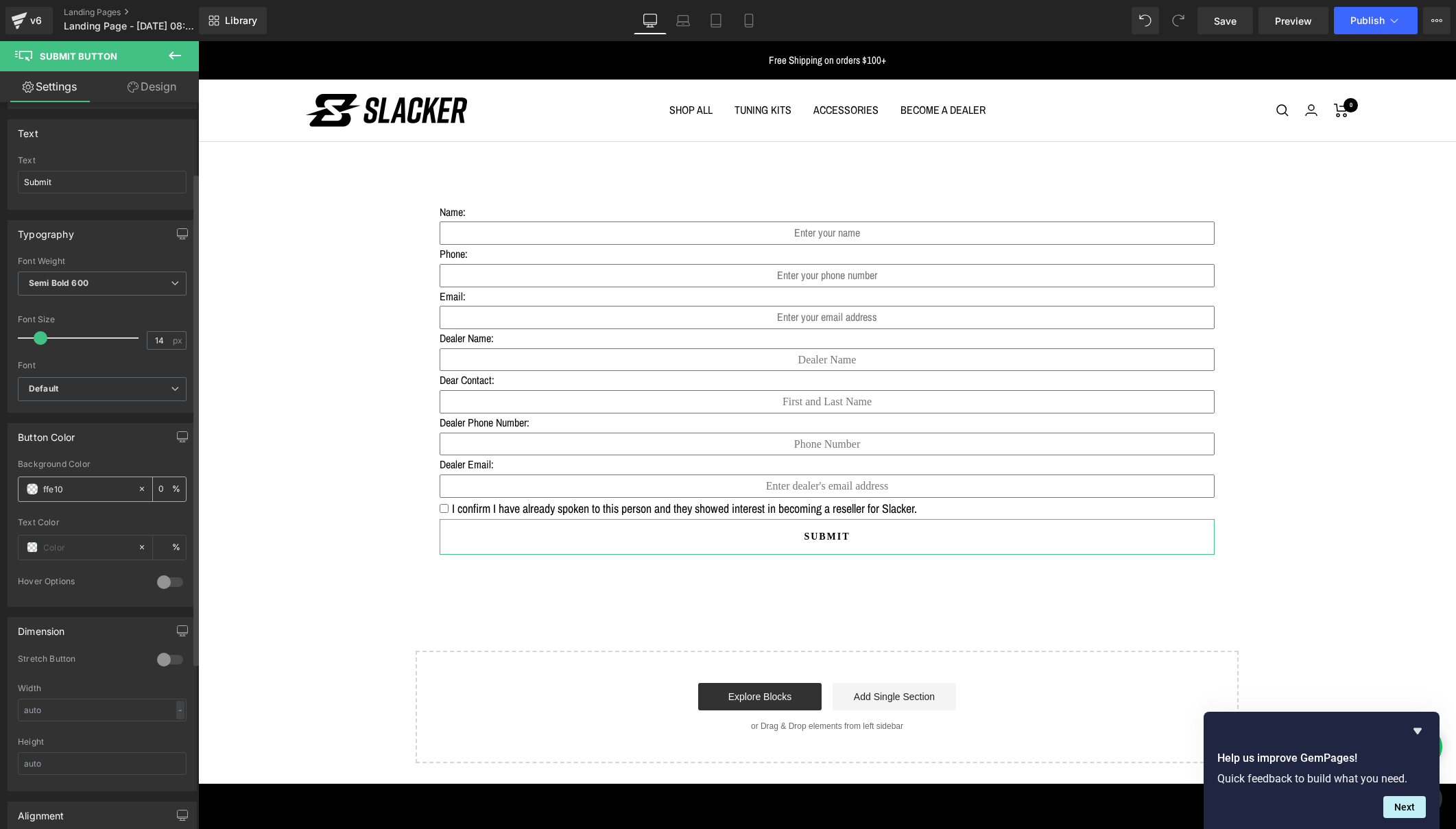
type input "ffe100"
type input "100"
type input "#ffe100"
click at [89, 387] on b "Default" at bounding box center [99, 389] width 142 height 12
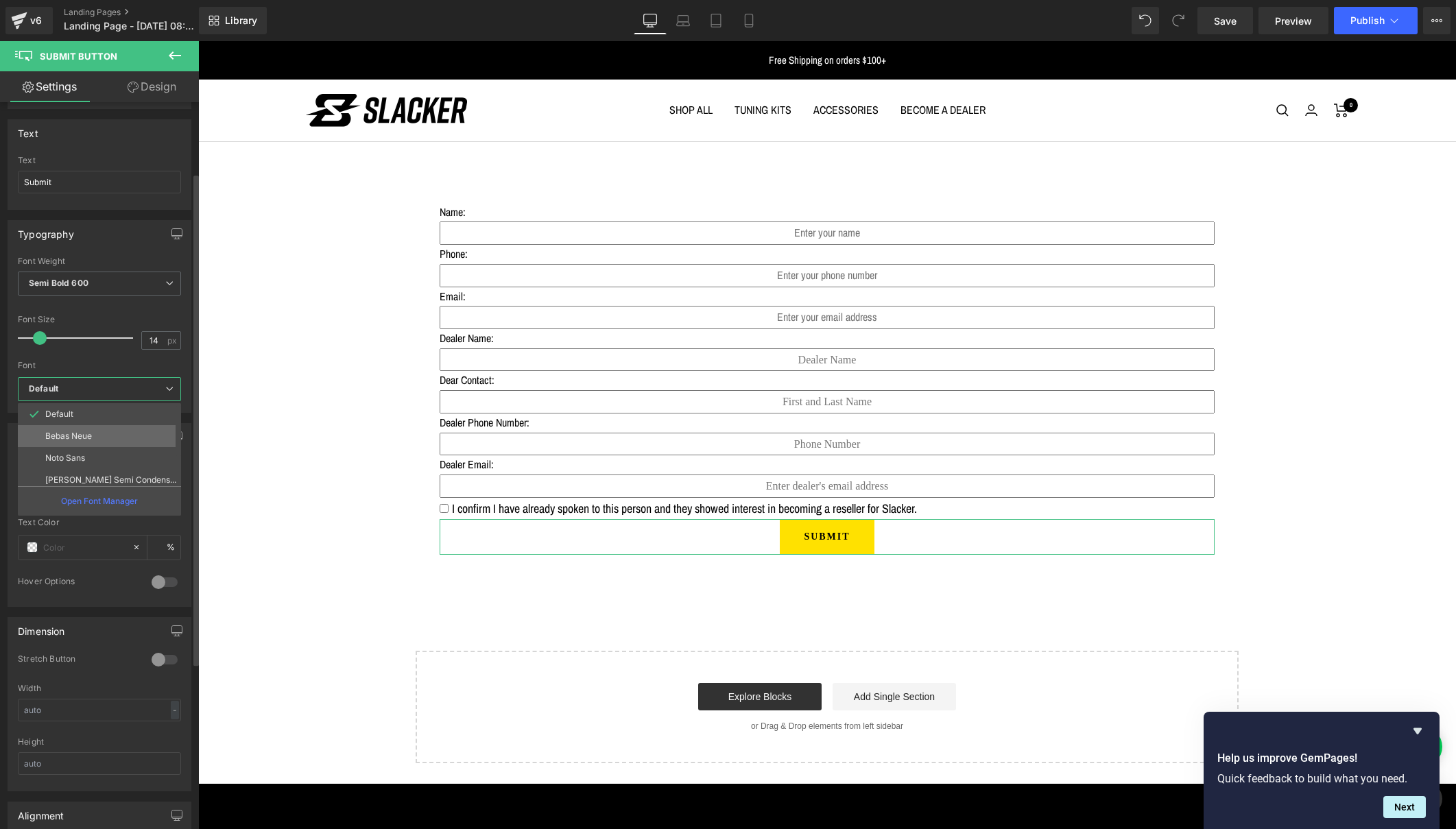
click at [68, 436] on p "Bebas Neue" at bounding box center [68, 436] width 47 height 10
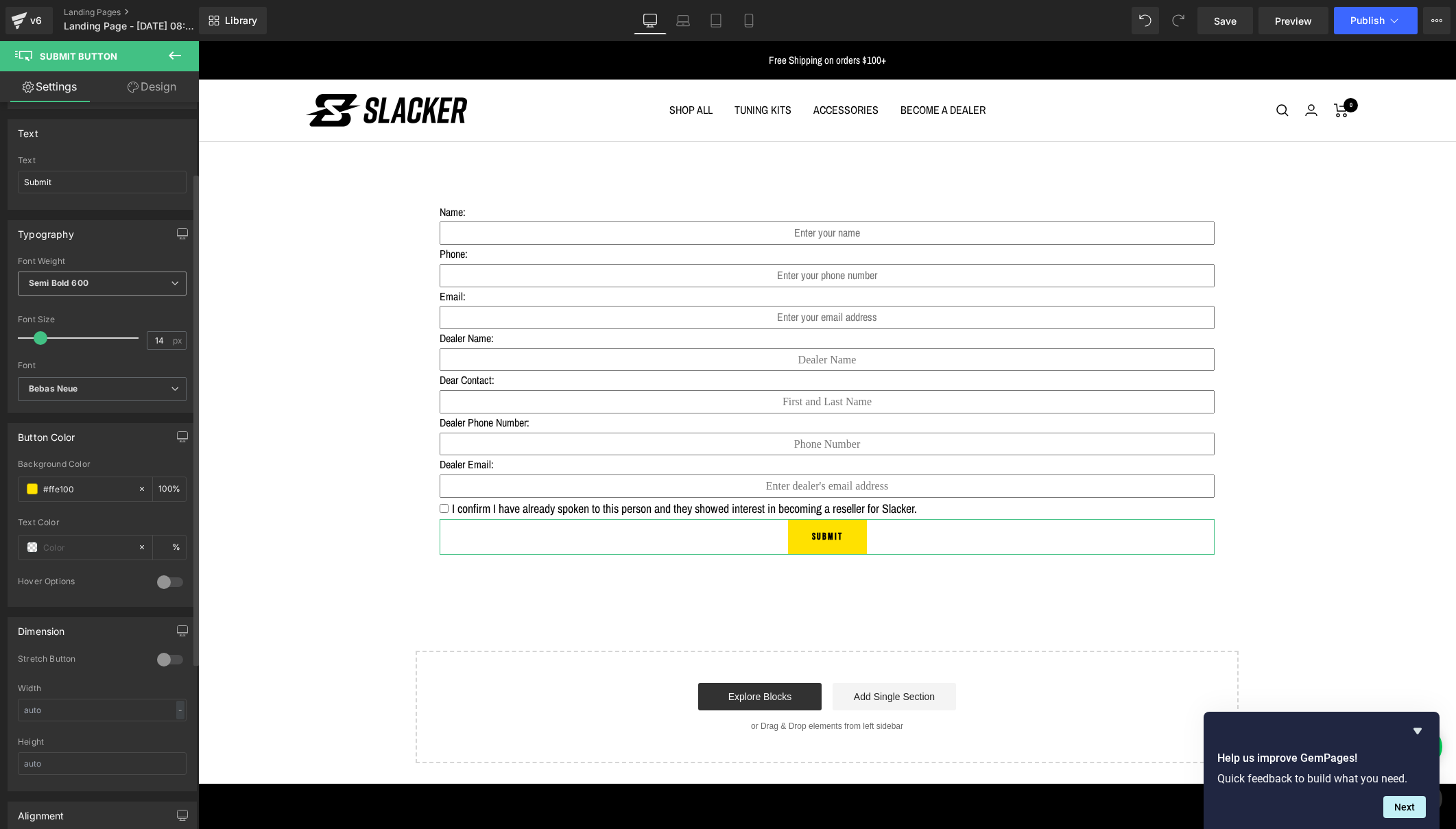
click at [173, 280] on span "Semi Bold 600" at bounding box center [102, 283] width 169 height 24
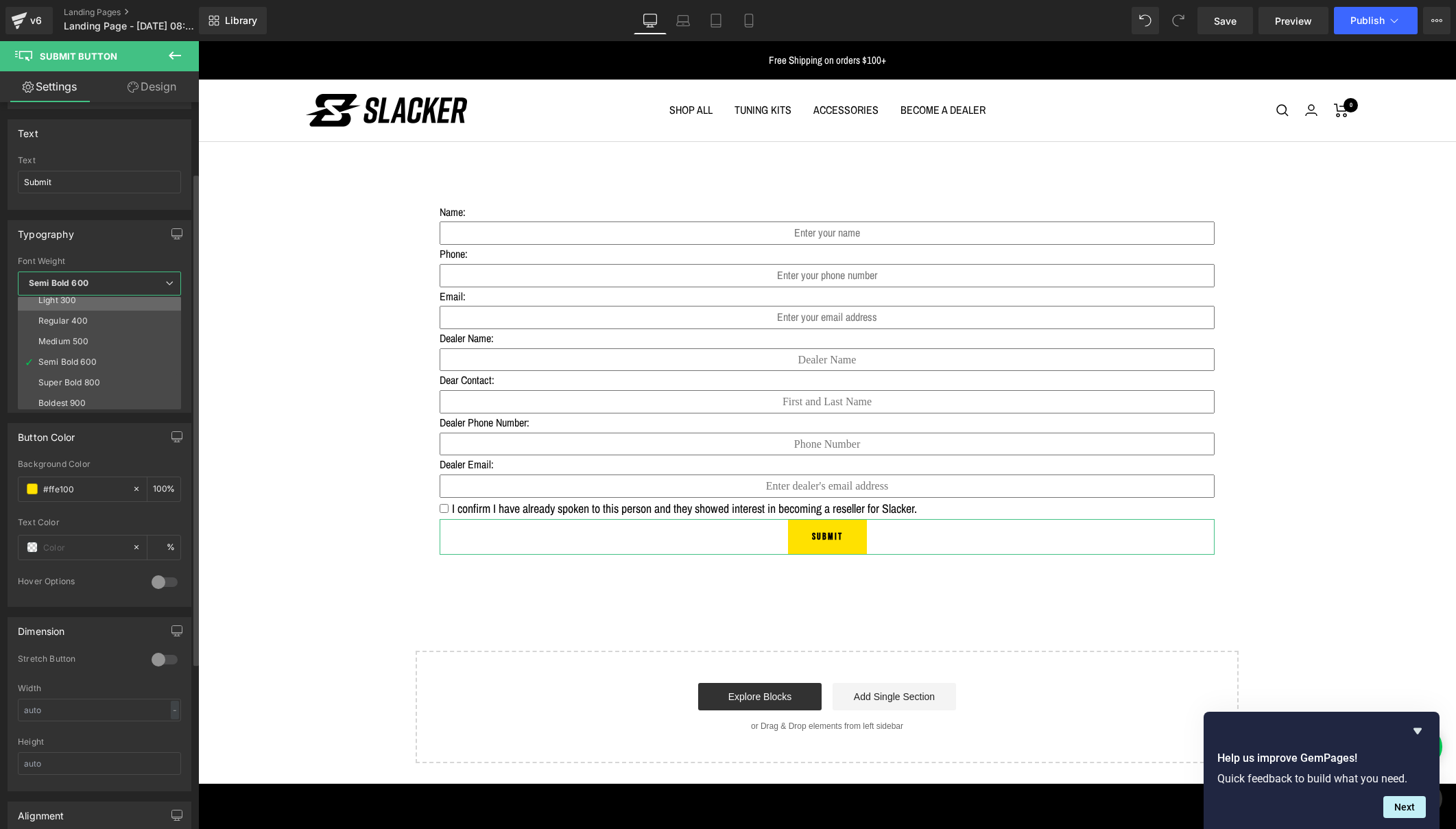
scroll to position [51, 0]
click at [77, 378] on div "Super Bold 800" at bounding box center [69, 380] width 62 height 10
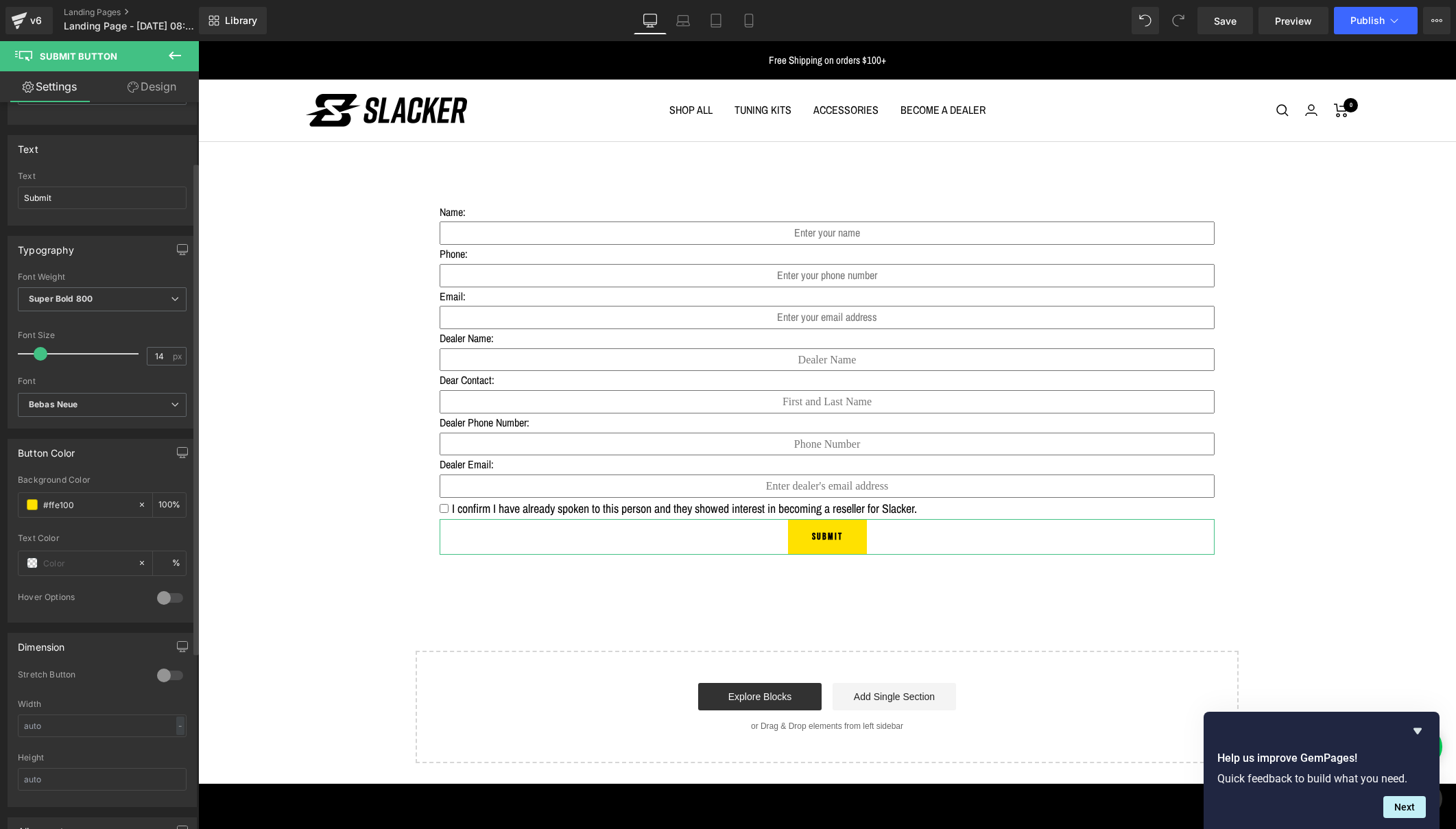
scroll to position [47, 0]
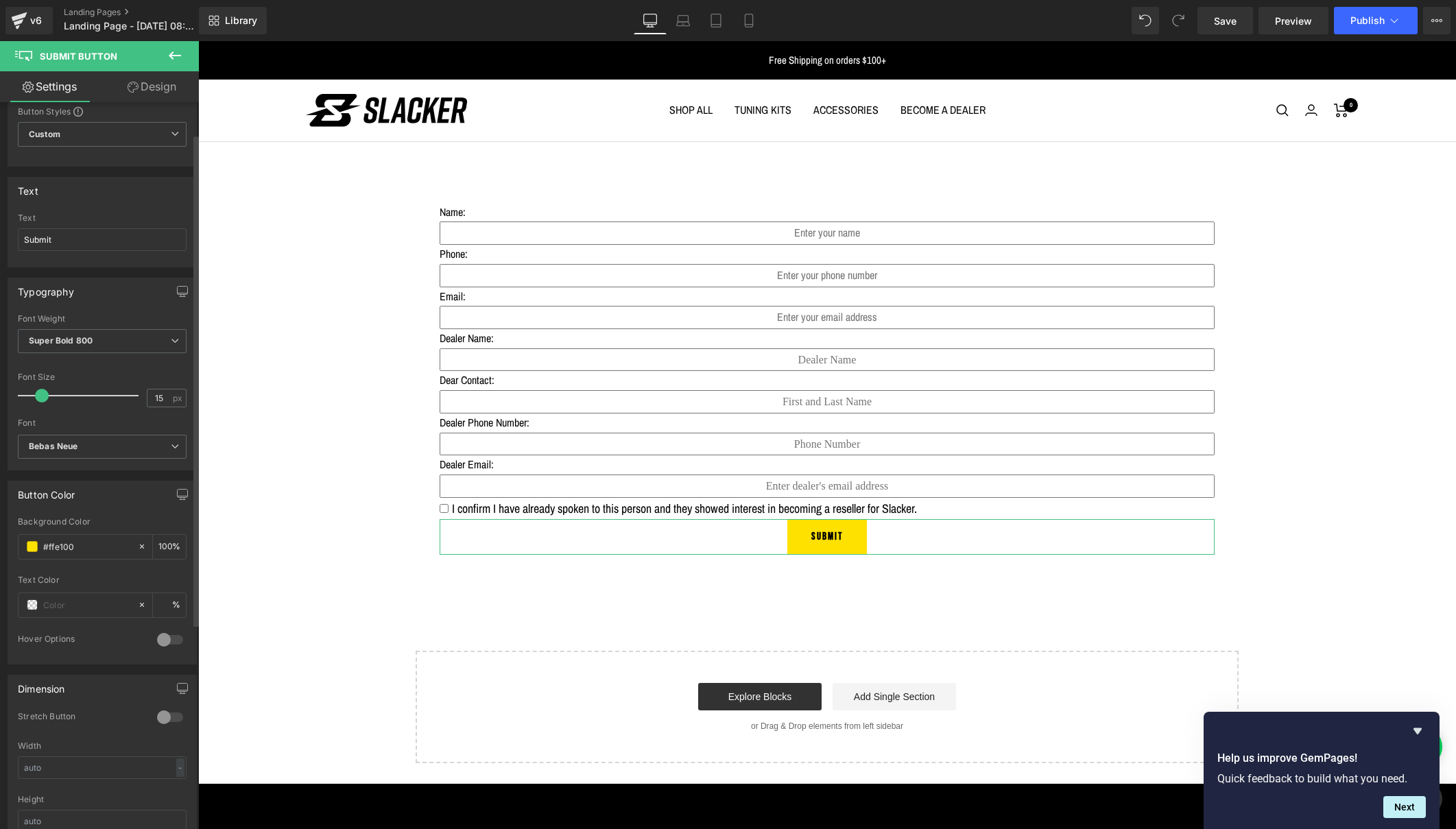
click at [42, 392] on span at bounding box center [41, 395] width 13 height 13
type input "18"
click at [45, 394] on span at bounding box center [44, 395] width 13 height 13
drag, startPoint x: 1226, startPoint y: 18, endPoint x: 1044, endPoint y: 10, distance: 182.2
click at [1226, 18] on span "Save" at bounding box center [1224, 20] width 22 height 14
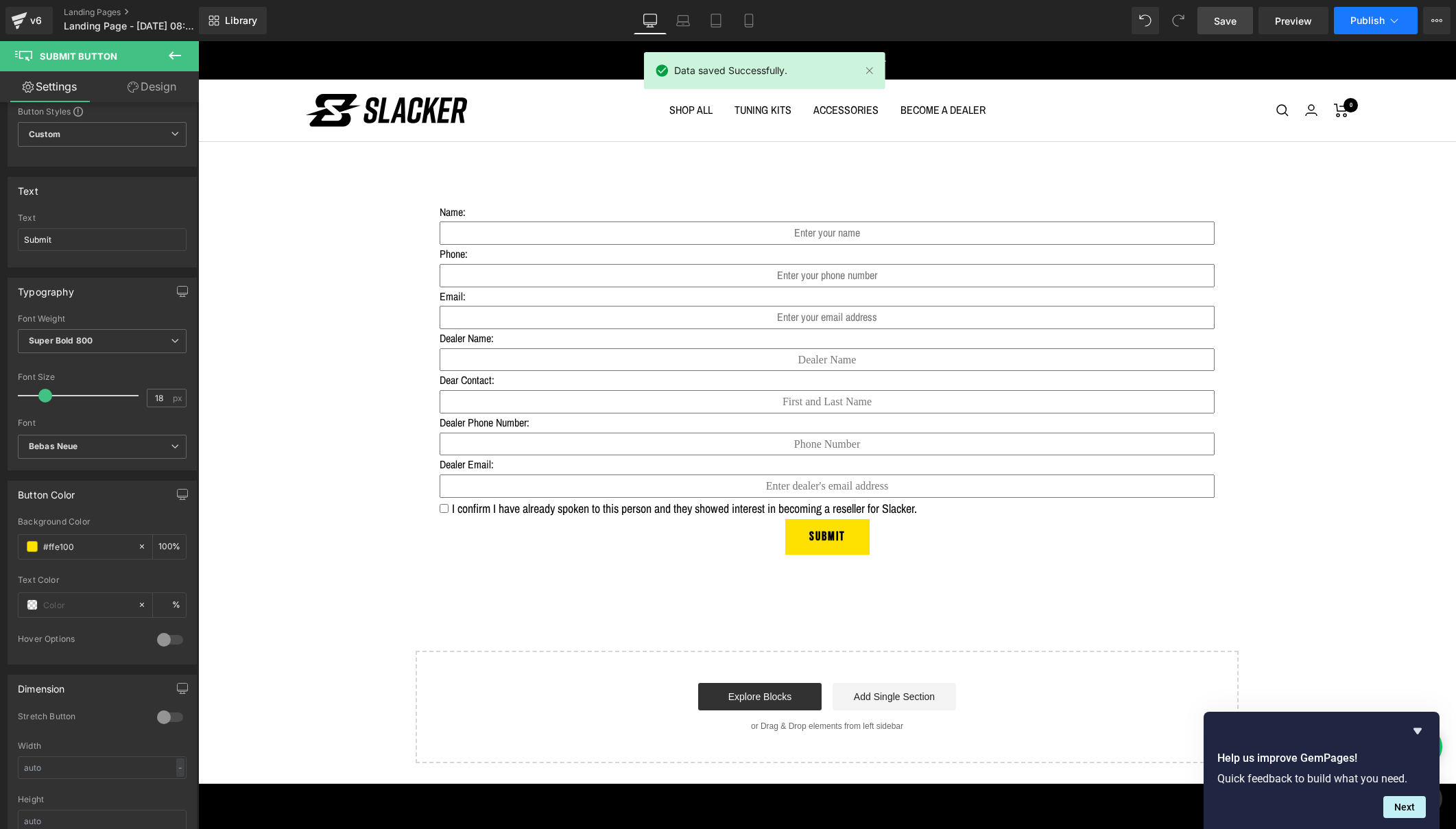
click at [1389, 15] on icon at bounding box center [1394, 20] width 13 height 13
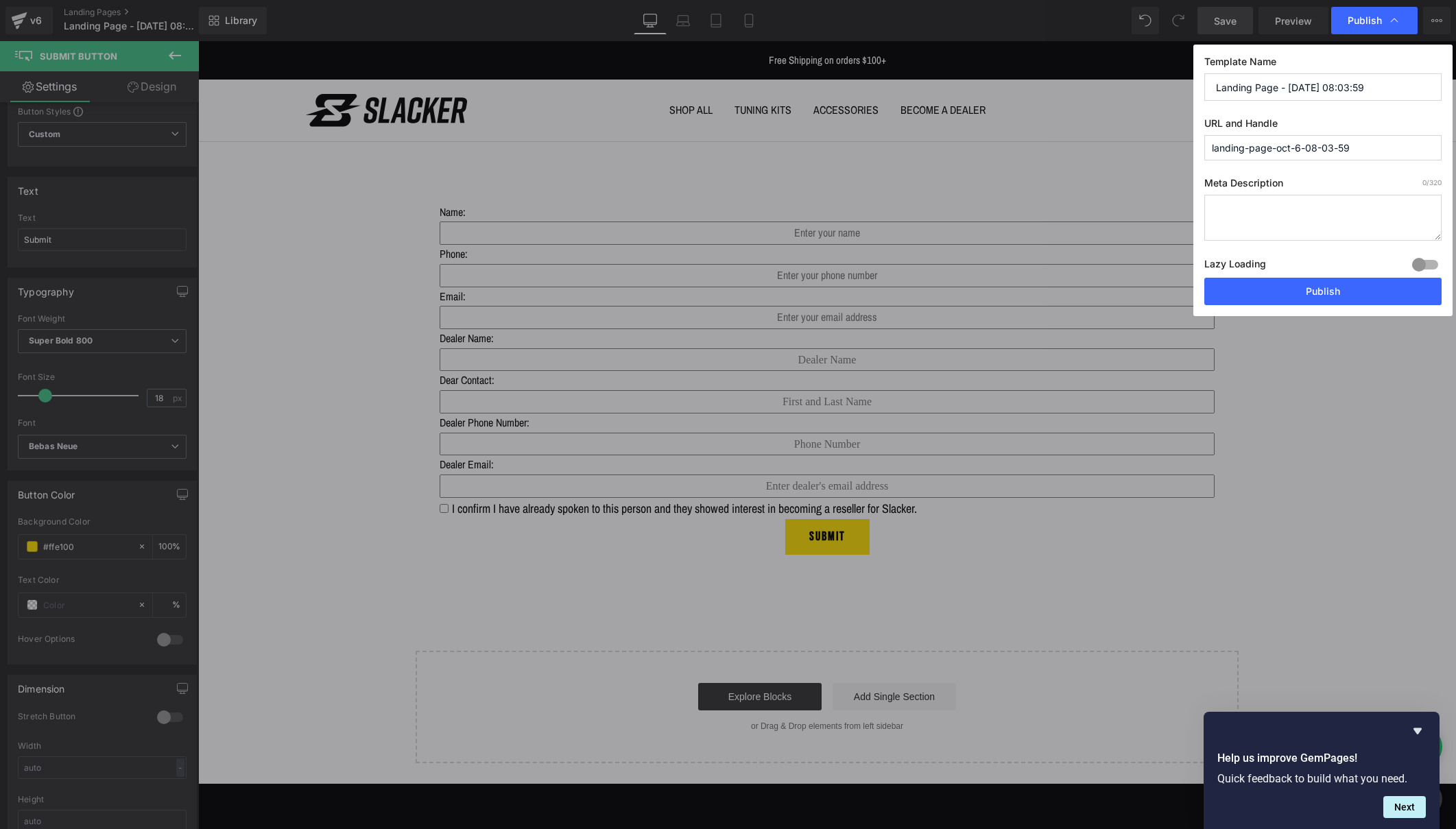
drag, startPoint x: 1358, startPoint y: 147, endPoint x: 1207, endPoint y: 145, distance: 151.0
click at [1207, 145] on input "landing-page-oct-6-08-03-59" at bounding box center [1323, 147] width 237 height 26
type input "d"
type input "dealer-referral"
click at [1226, 201] on textarea at bounding box center [1323, 217] width 237 height 46
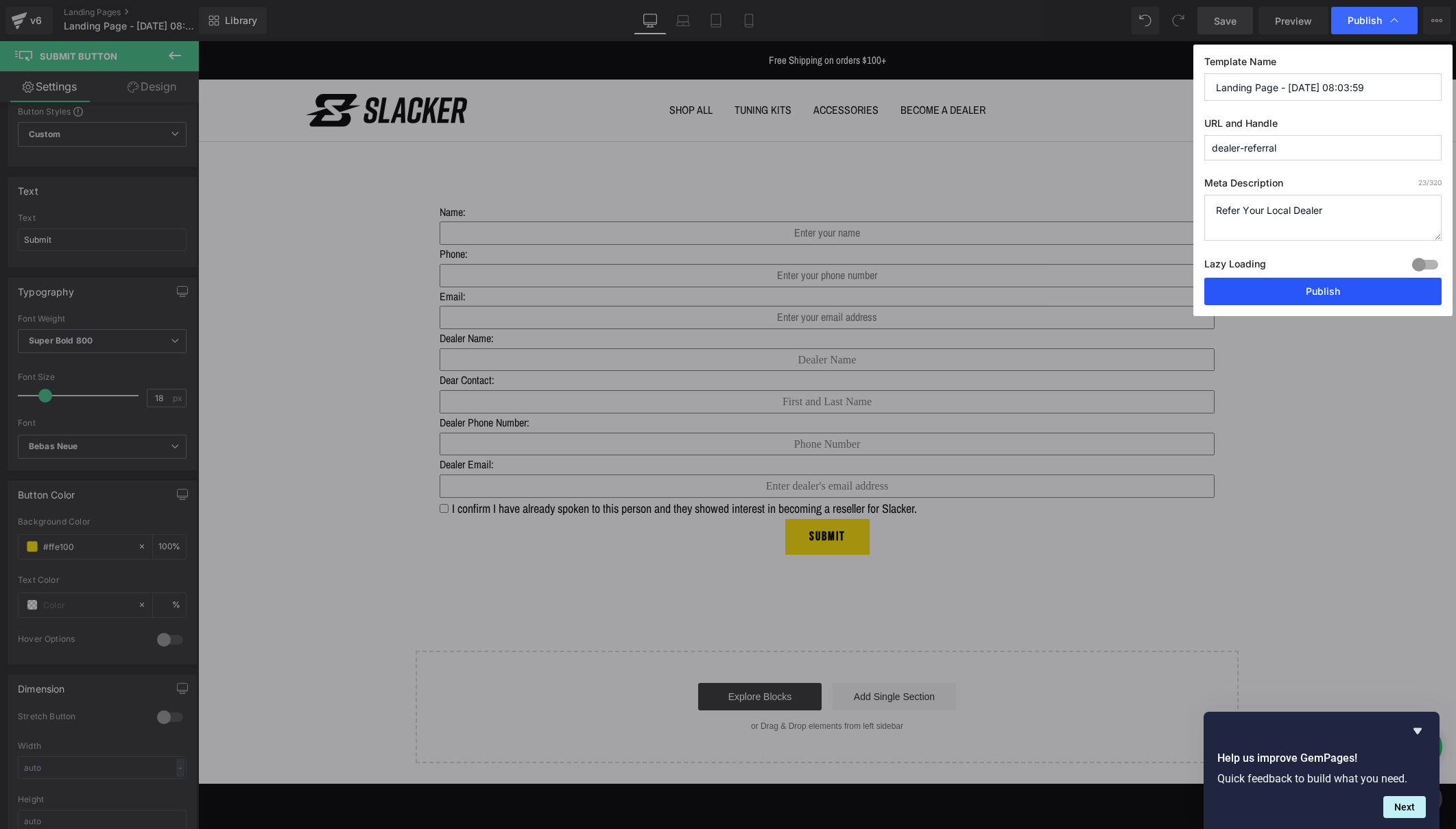
type textarea "Refer Your Local Dealer"
click at [1313, 291] on button "Publish" at bounding box center [1323, 291] width 237 height 28
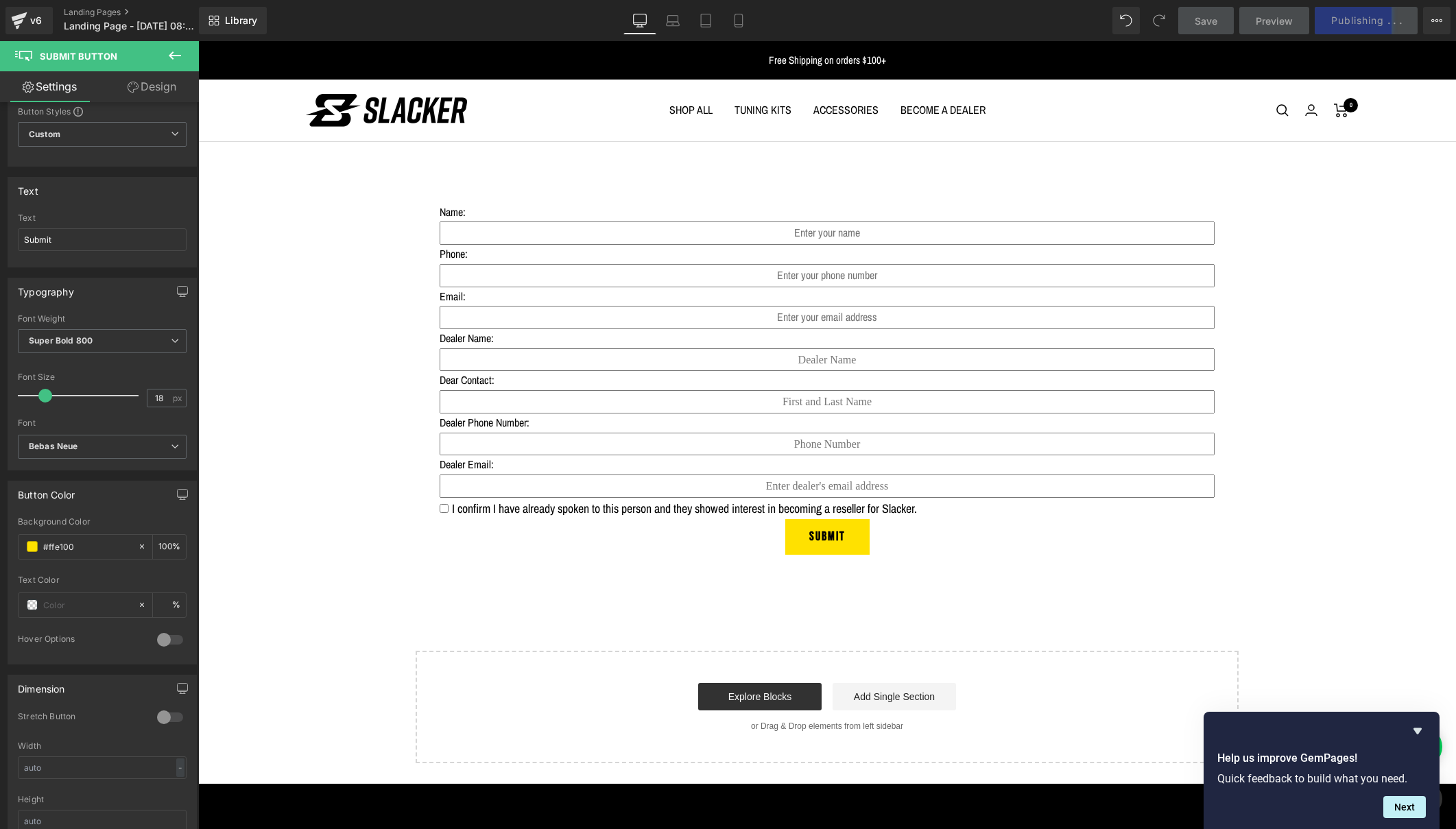
click at [177, 51] on icon at bounding box center [175, 55] width 17 height 17
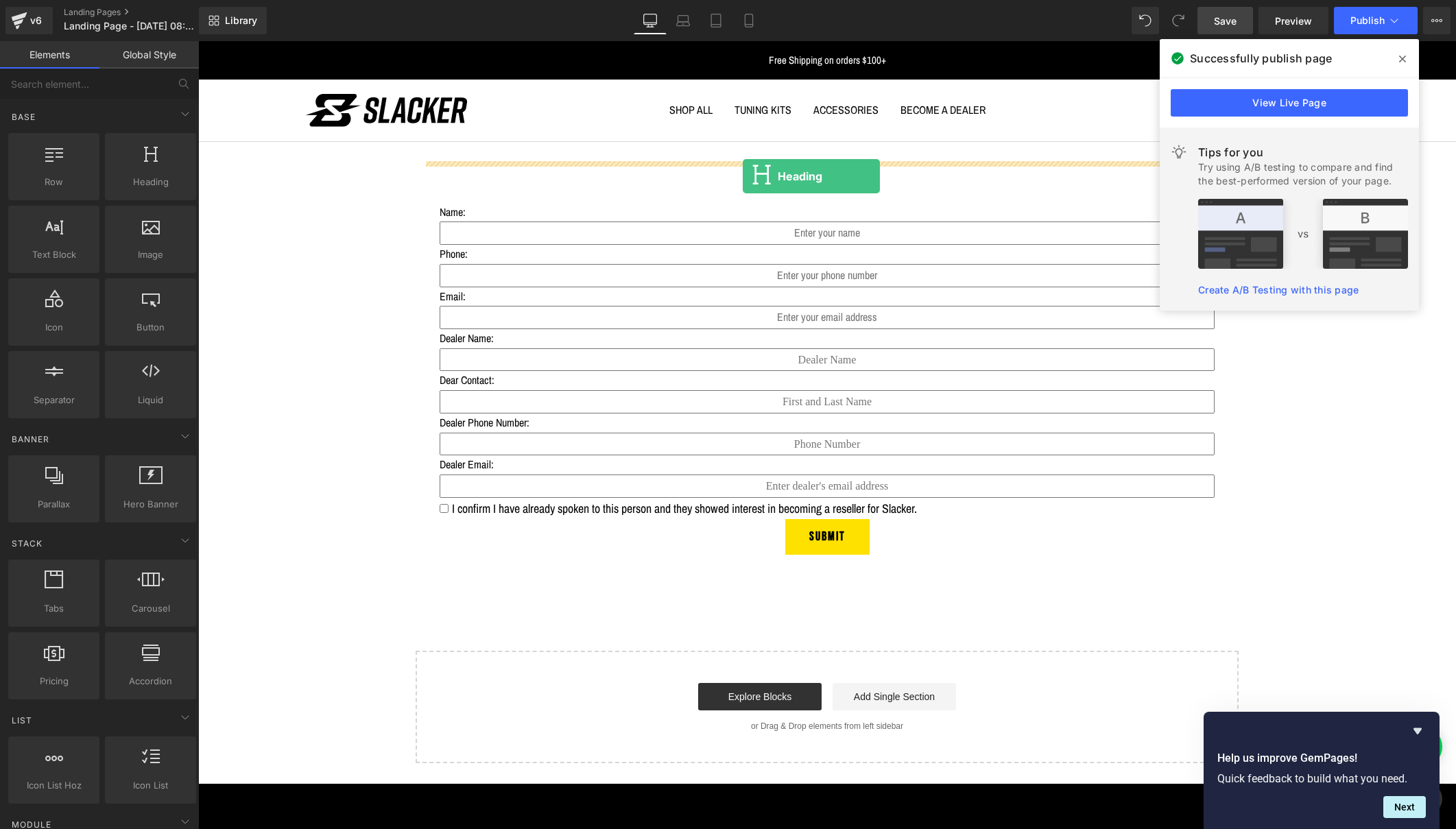
drag, startPoint x: 340, startPoint y: 207, endPoint x: 743, endPoint y: 177, distance: 404.1
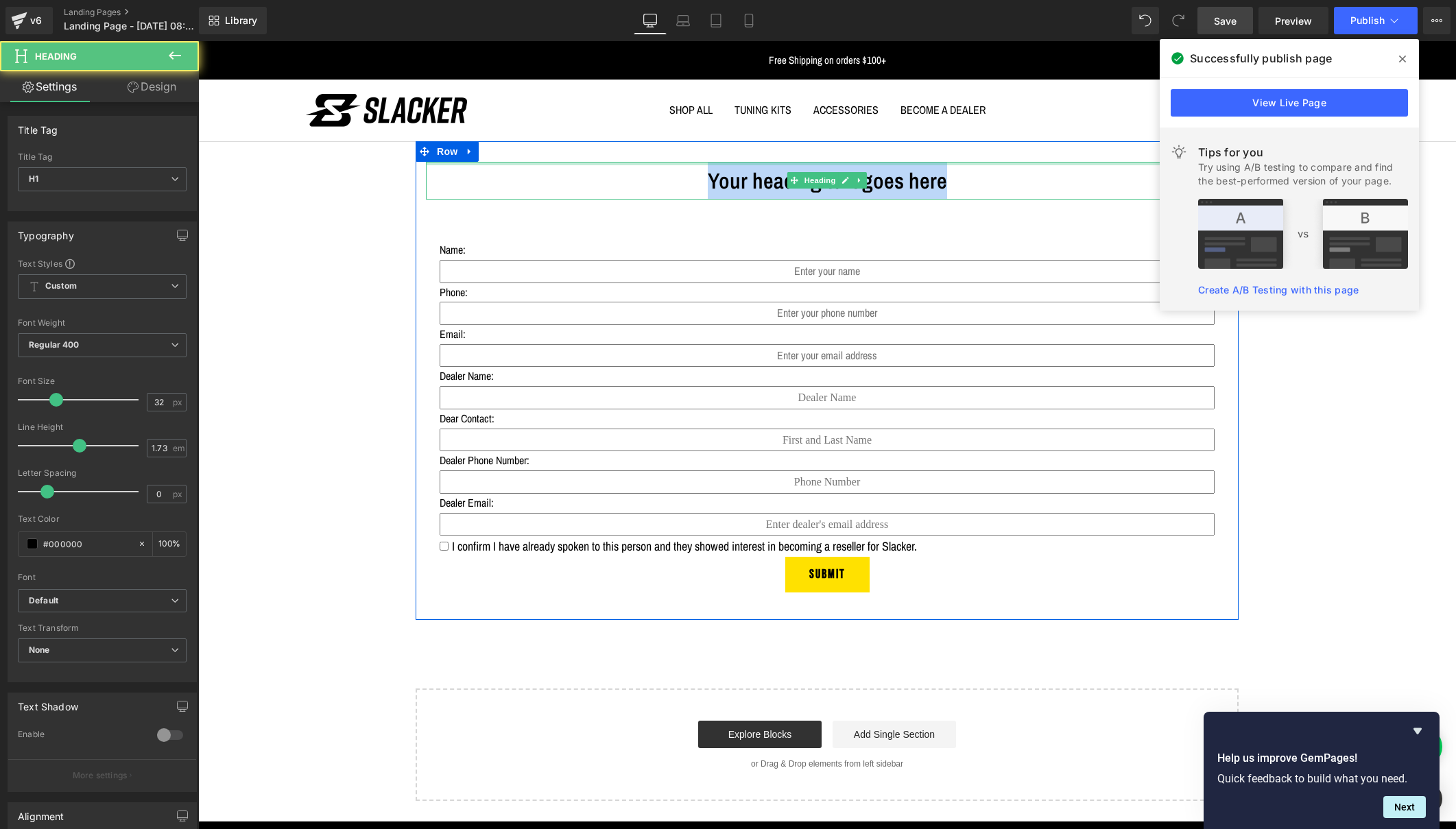
drag, startPoint x: 977, startPoint y: 181, endPoint x: 679, endPoint y: 162, distance: 298.6
click at [679, 162] on div "Your heading text goes here Heading" at bounding box center [827, 180] width 803 height 37
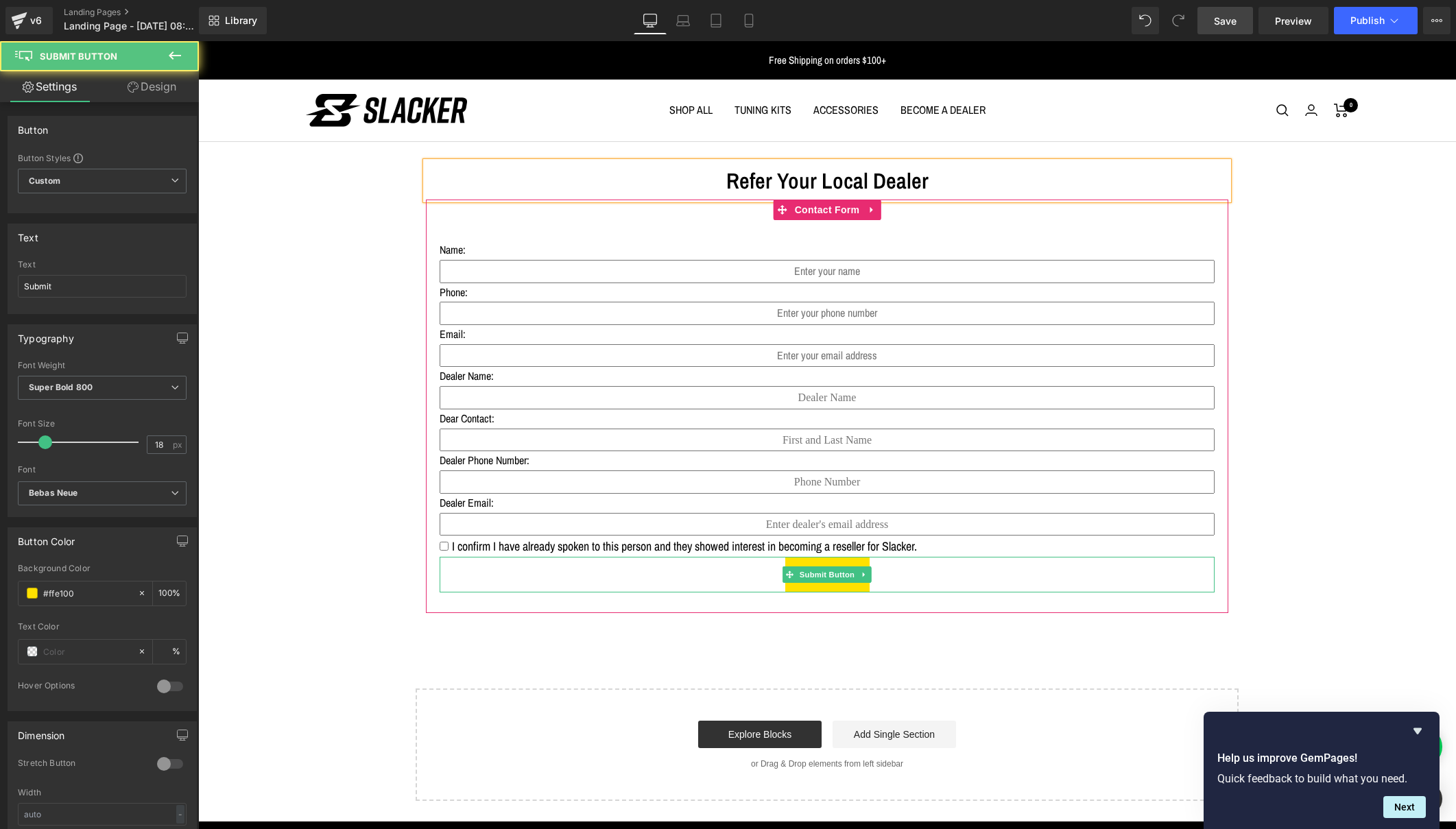
click at [953, 580] on div "Submit" at bounding box center [827, 574] width 775 height 36
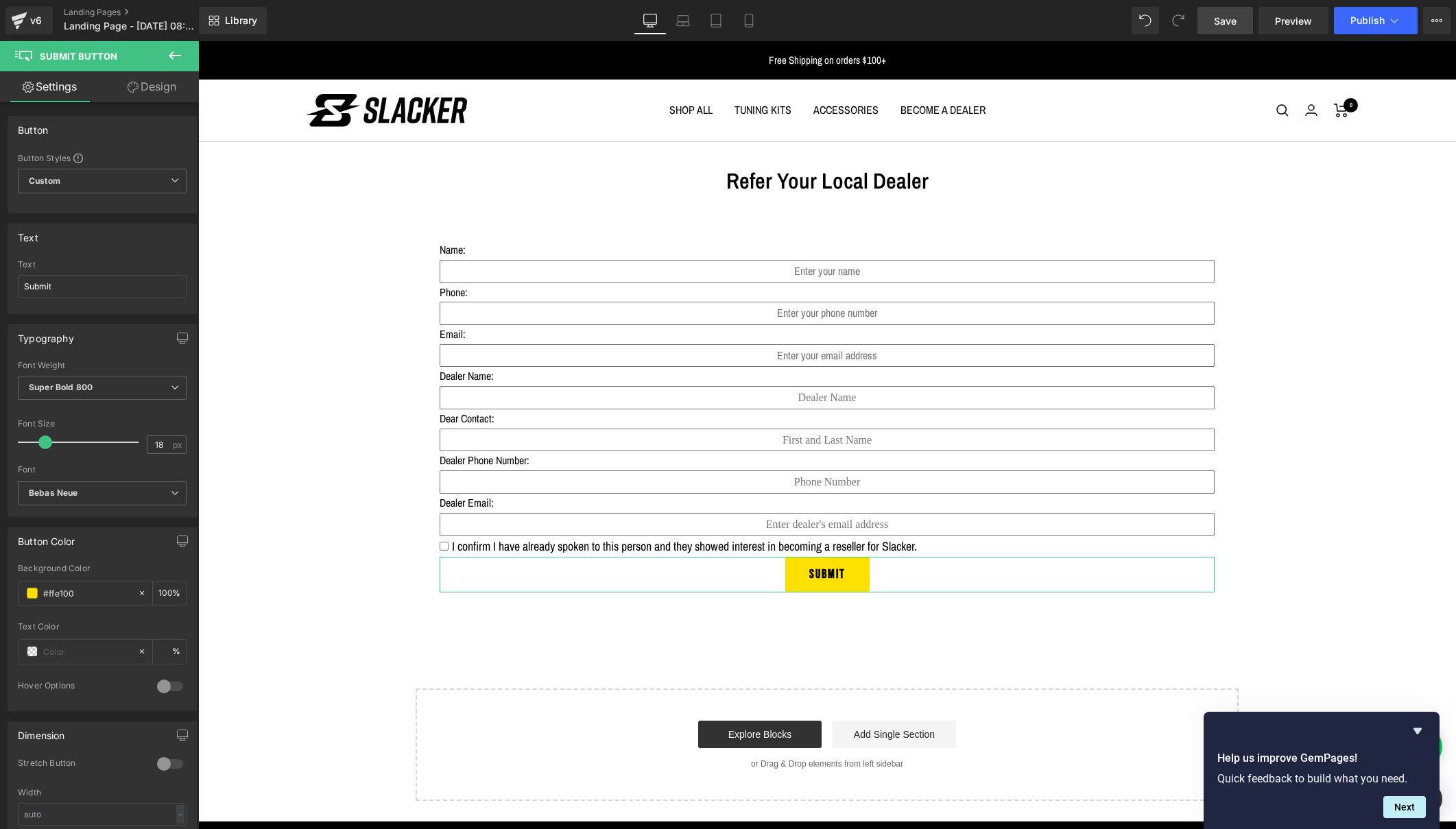
click at [149, 88] on link "Design" at bounding box center [152, 86] width 99 height 31
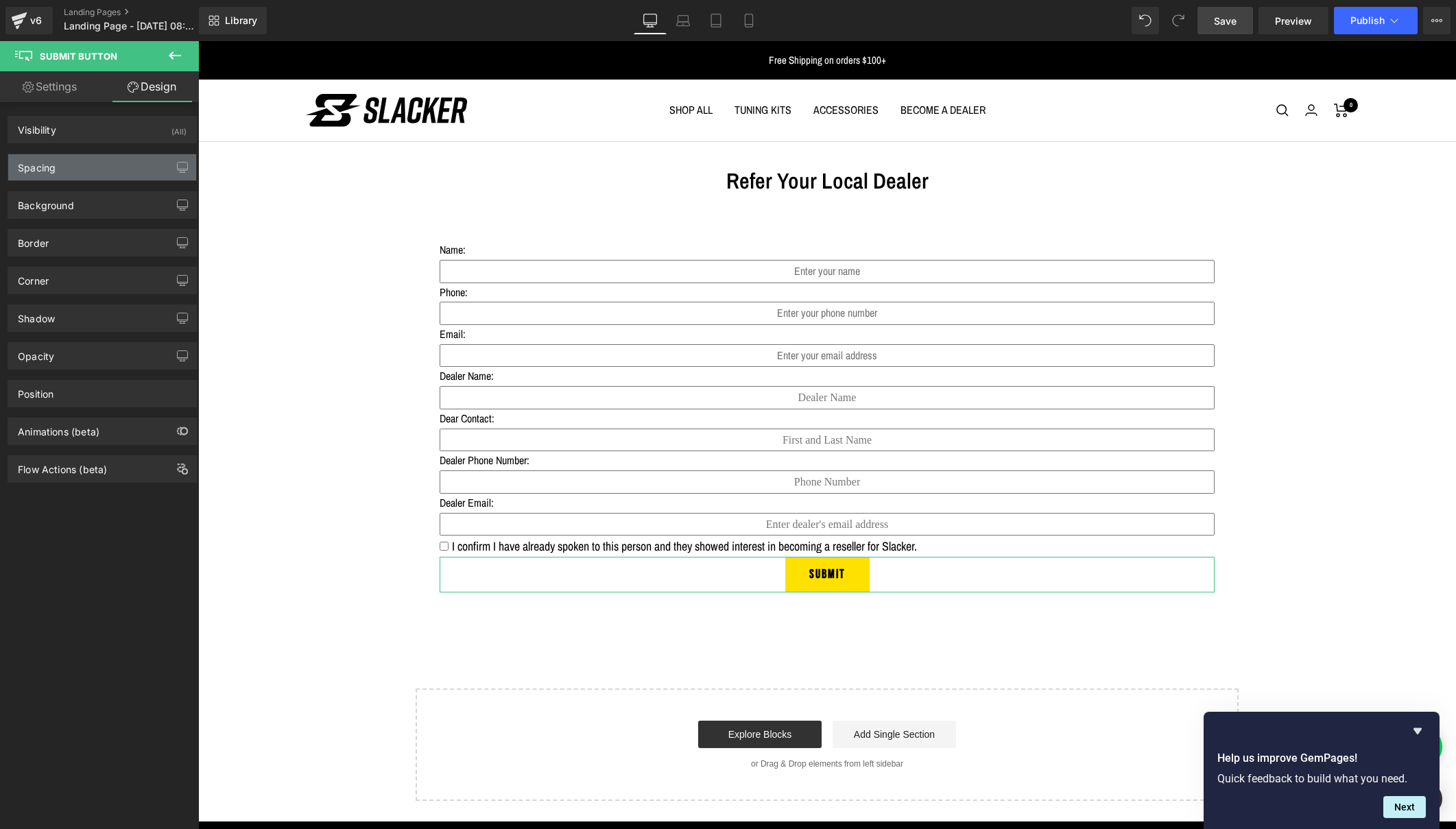
click at [78, 165] on div "Spacing" at bounding box center [102, 167] width 188 height 26
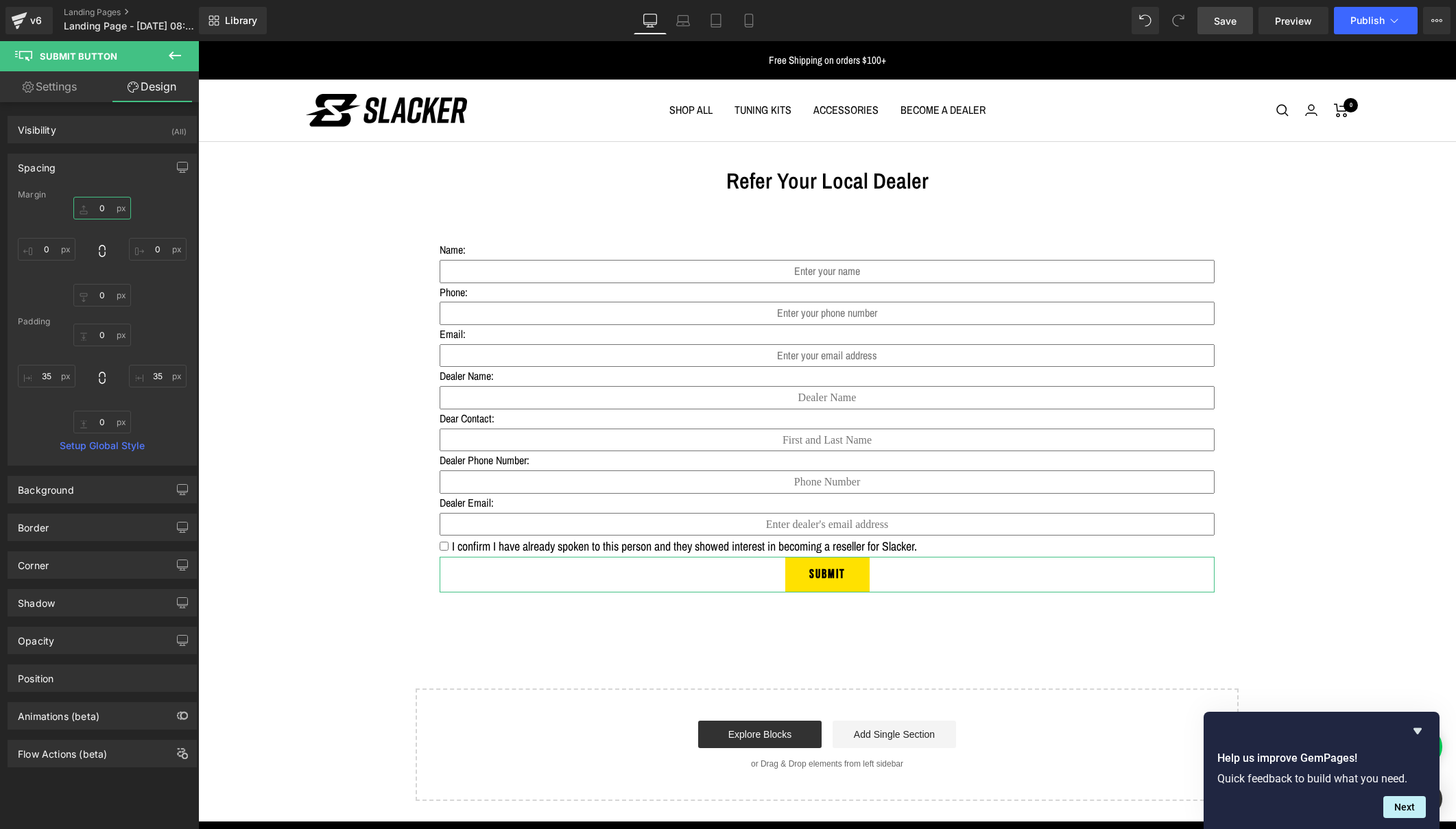
click at [103, 206] on input "0" at bounding box center [102, 208] width 58 height 22
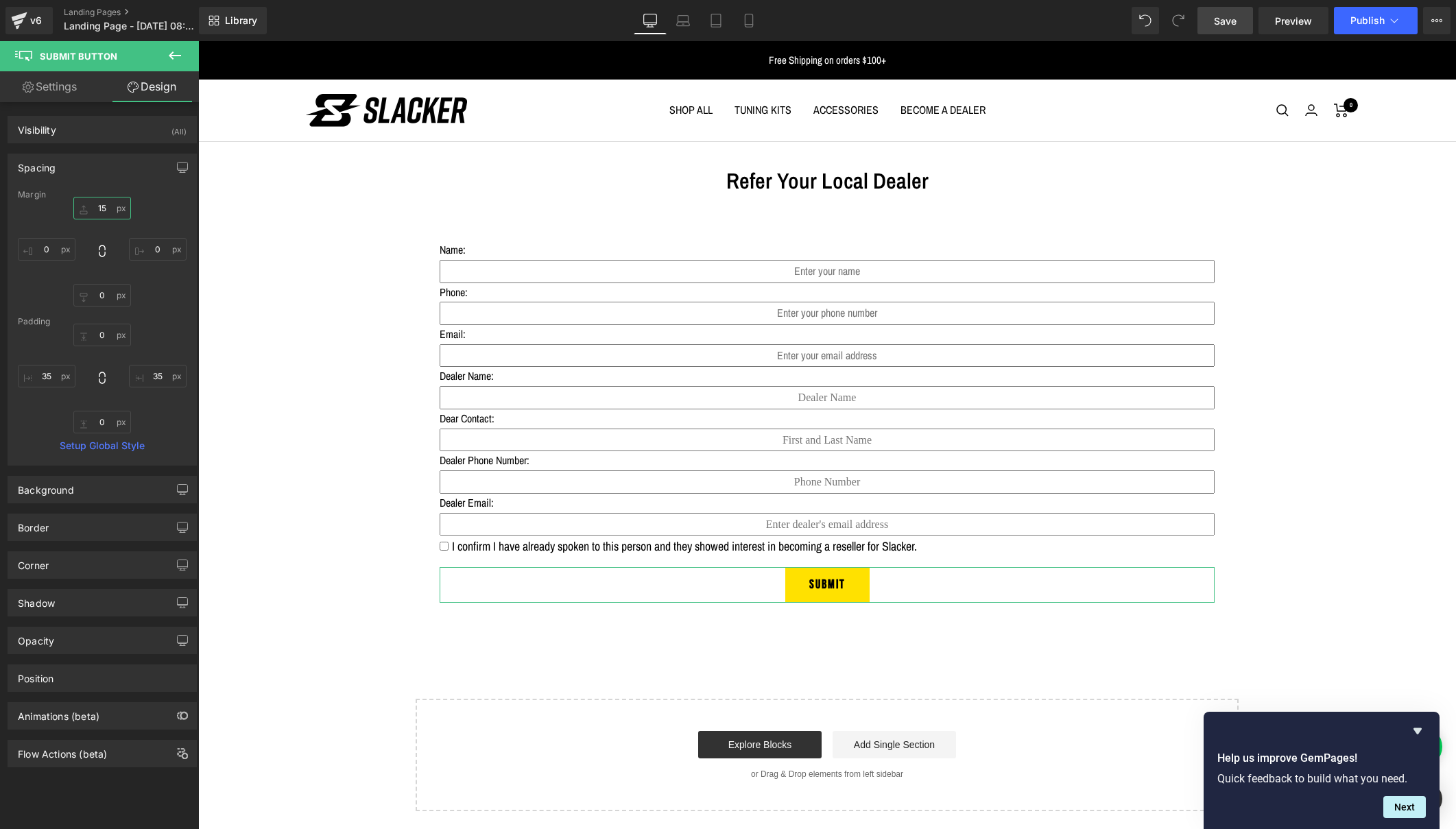
type input "1"
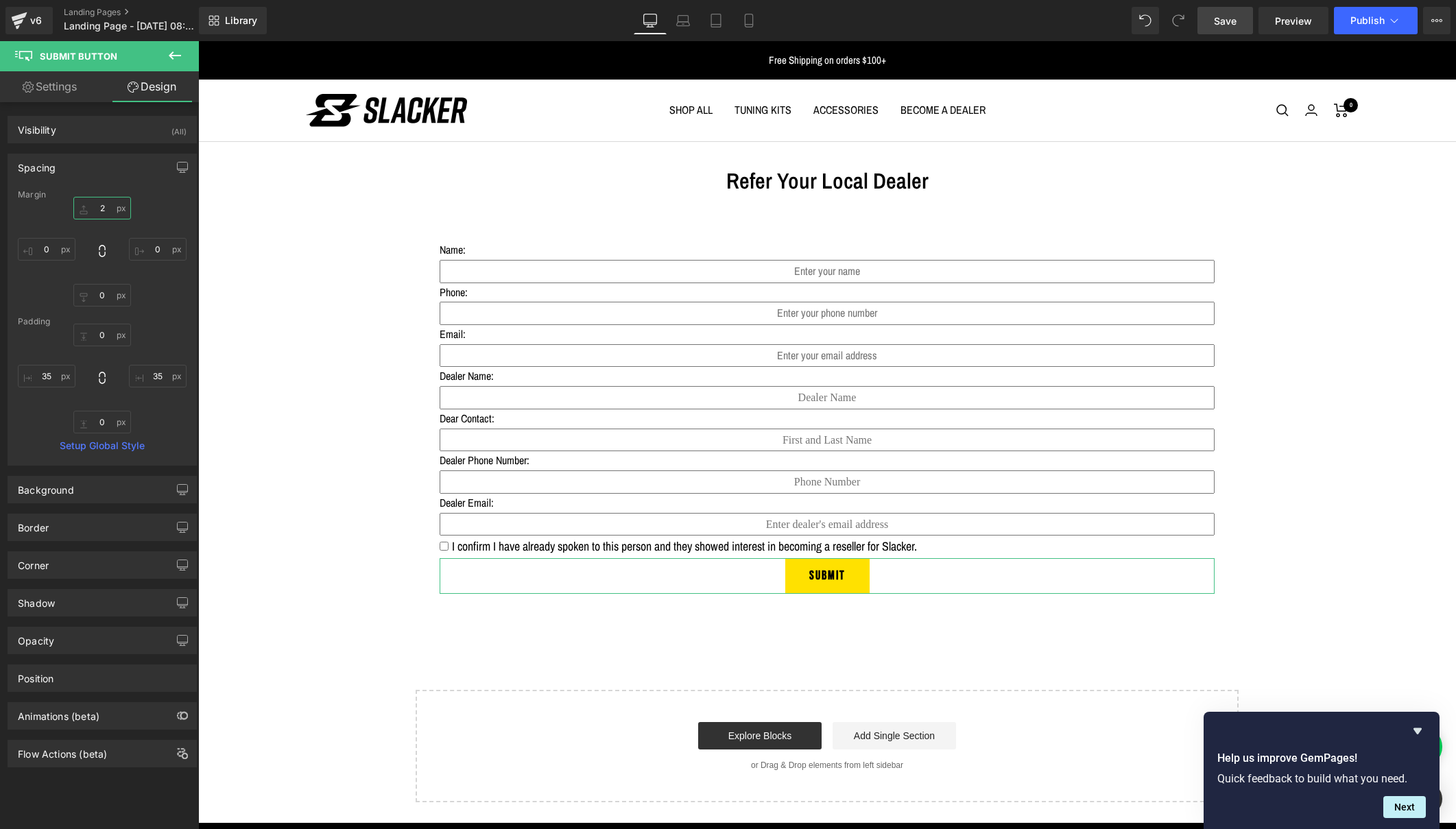
type input "20"
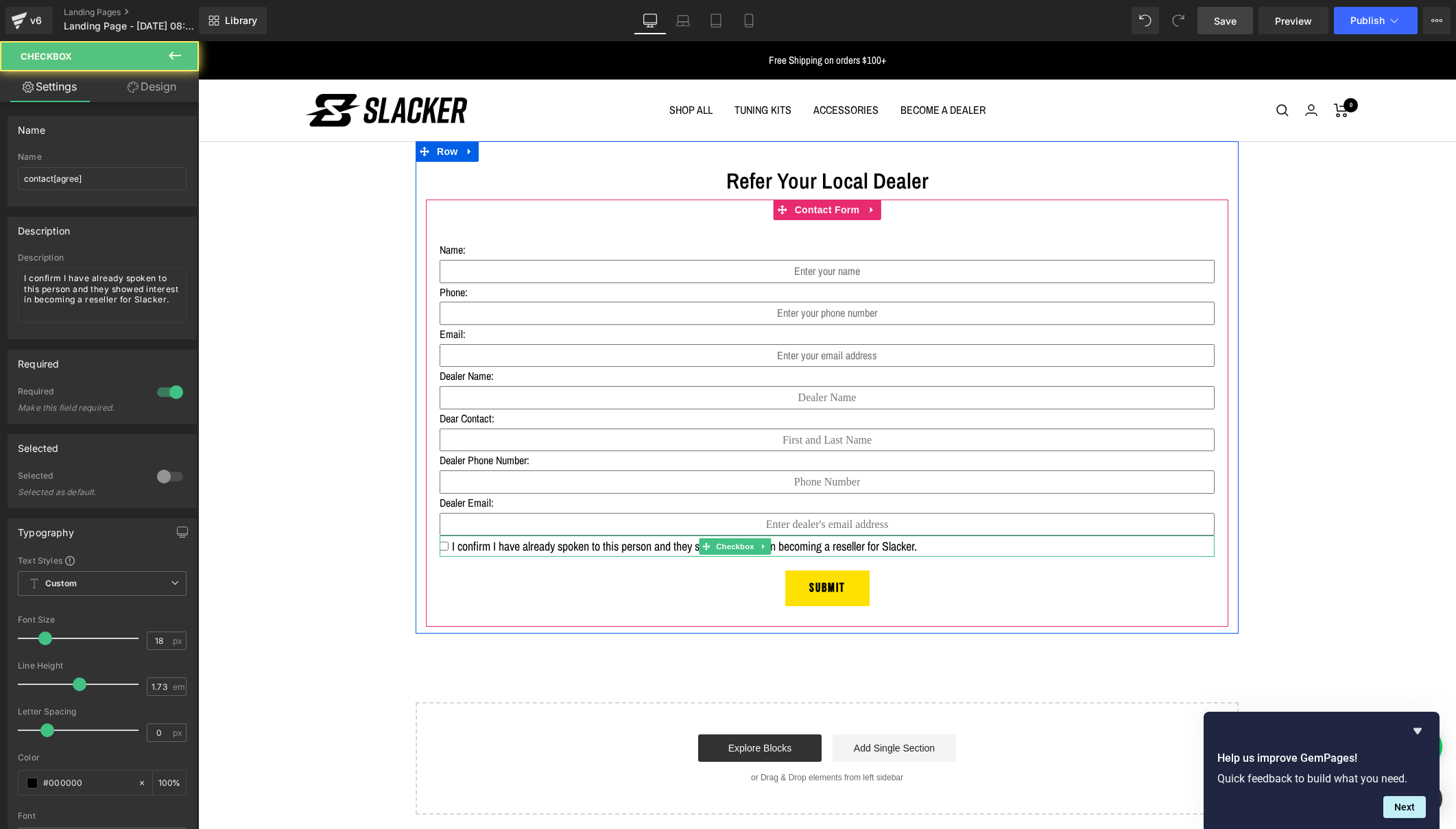
click at [1045, 542] on div "I confirm I have already spoken to this person and they showed interest in beco…" at bounding box center [827, 546] width 775 height 21
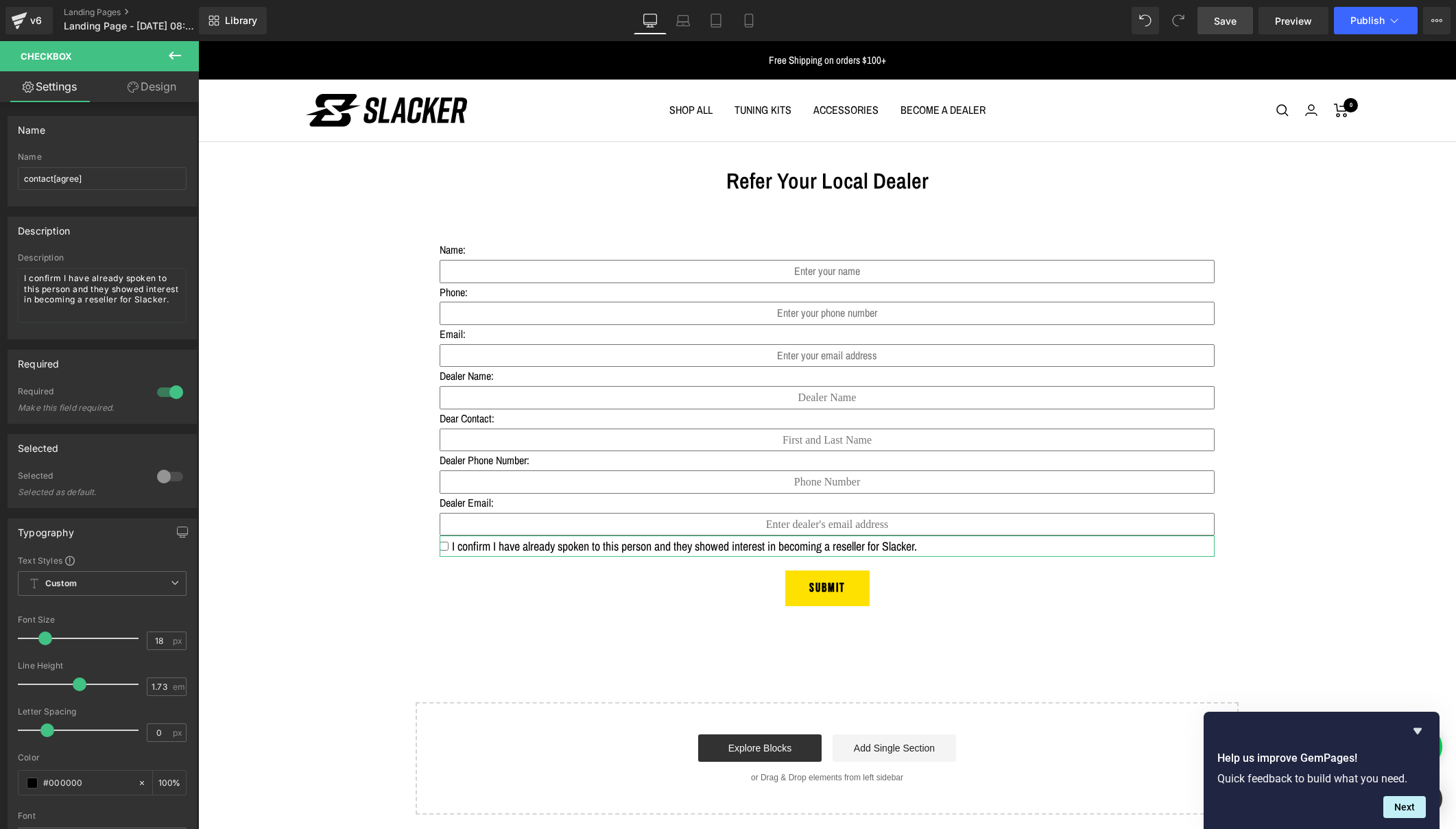
click at [167, 83] on link "Design" at bounding box center [152, 86] width 99 height 31
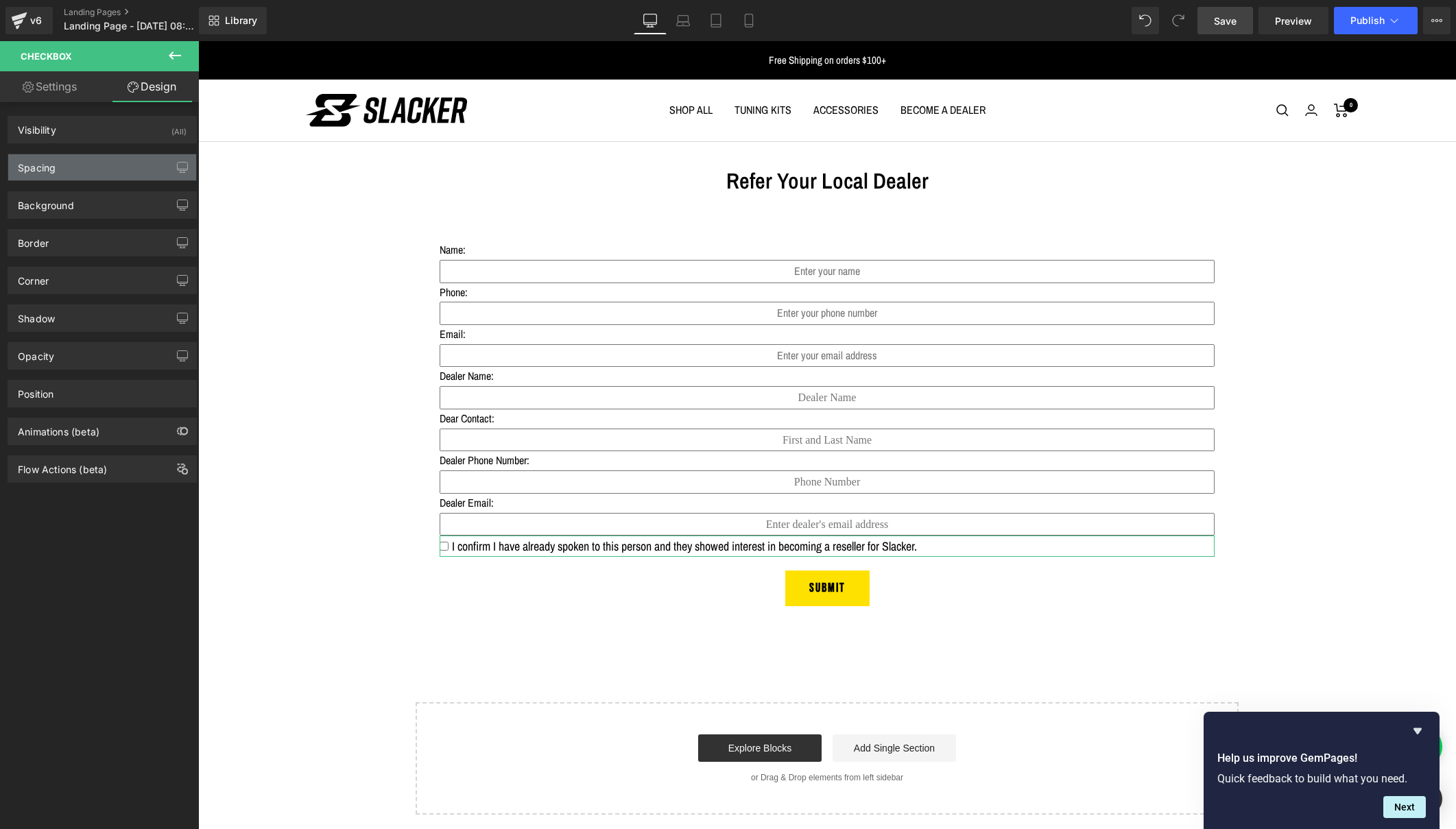
type input "0"
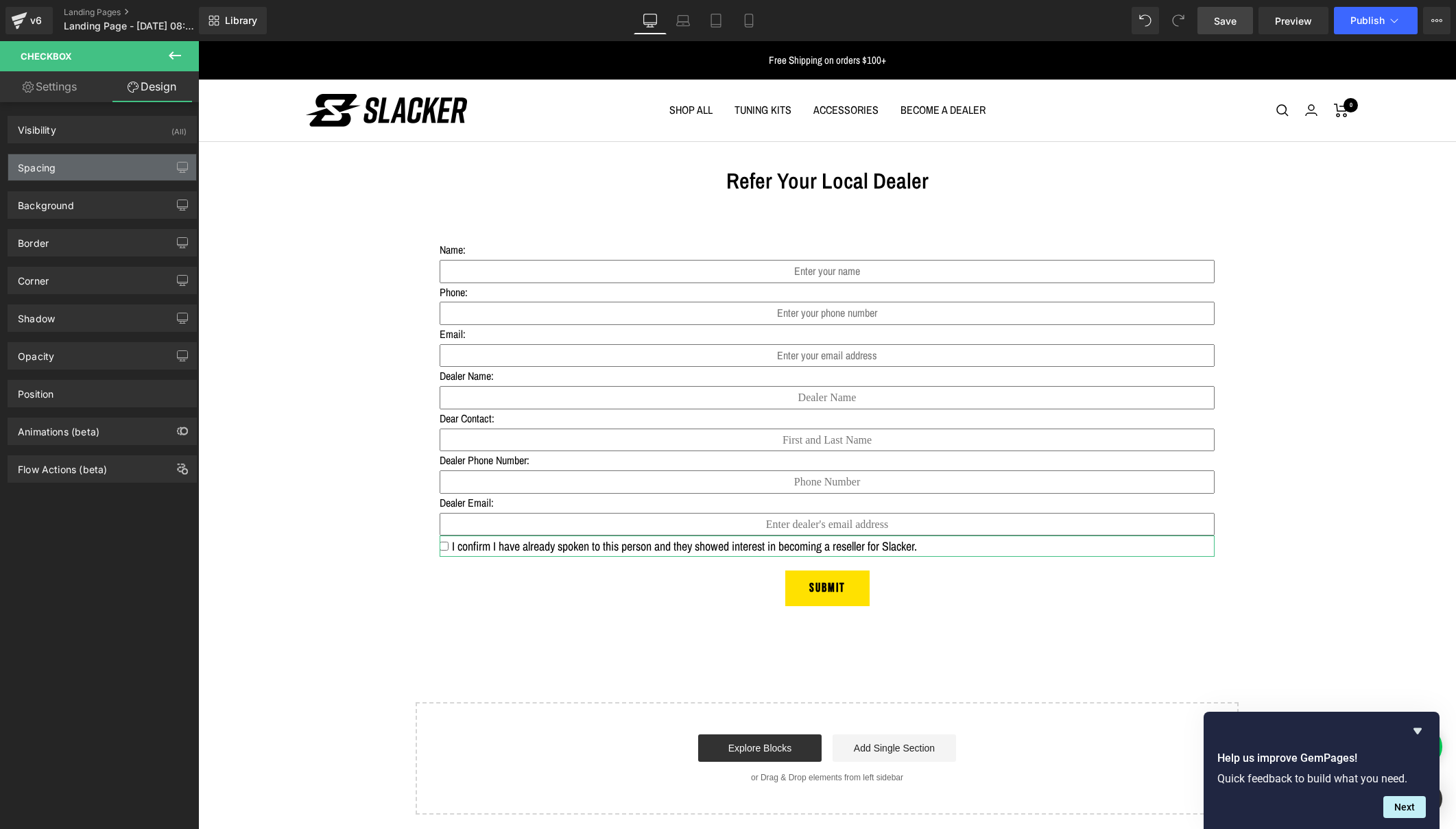
type input "0"
click at [48, 160] on div "Spacing" at bounding box center [36, 164] width 37 height 20
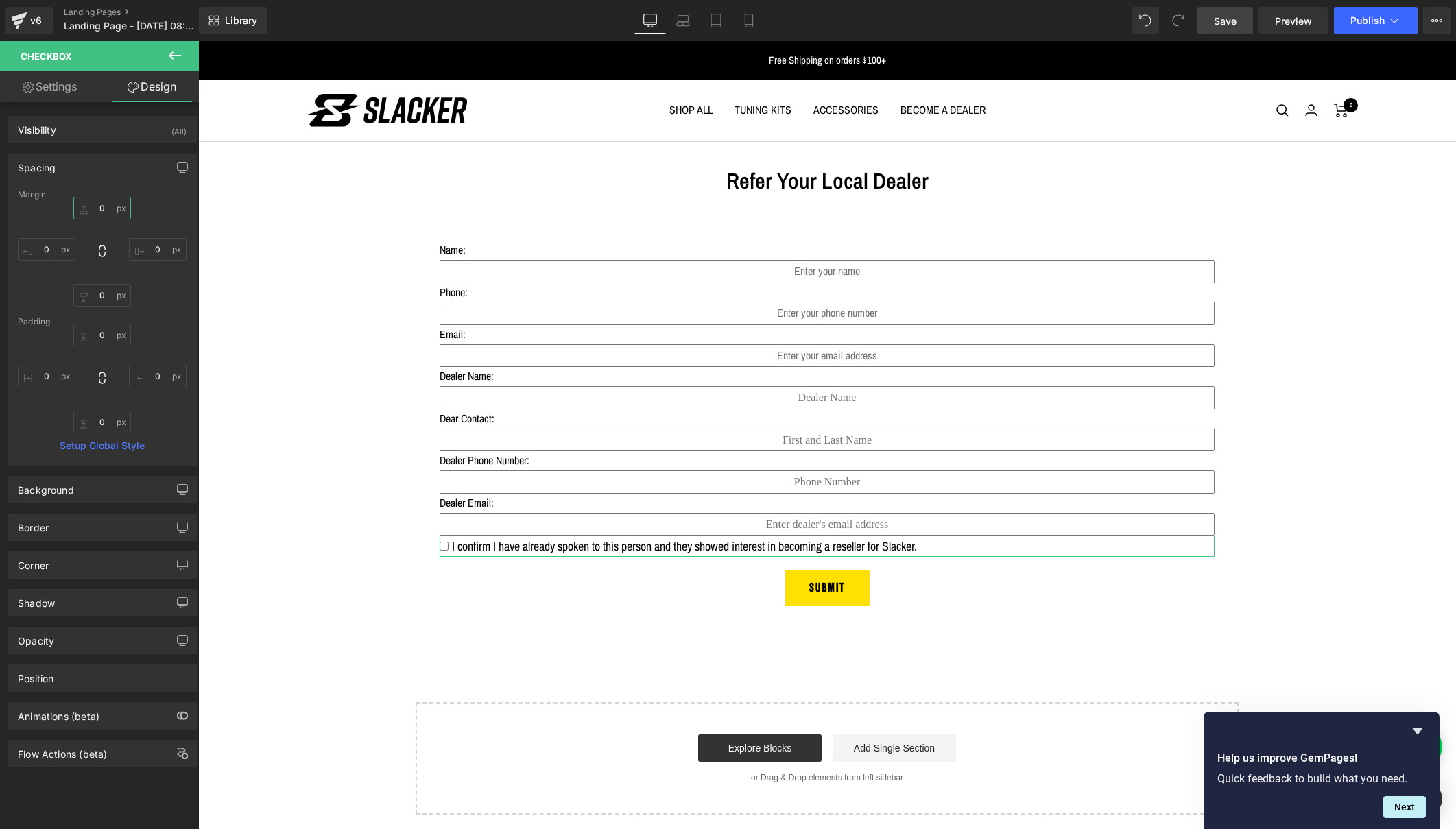
click at [104, 208] on input "0" at bounding box center [102, 208] width 58 height 22
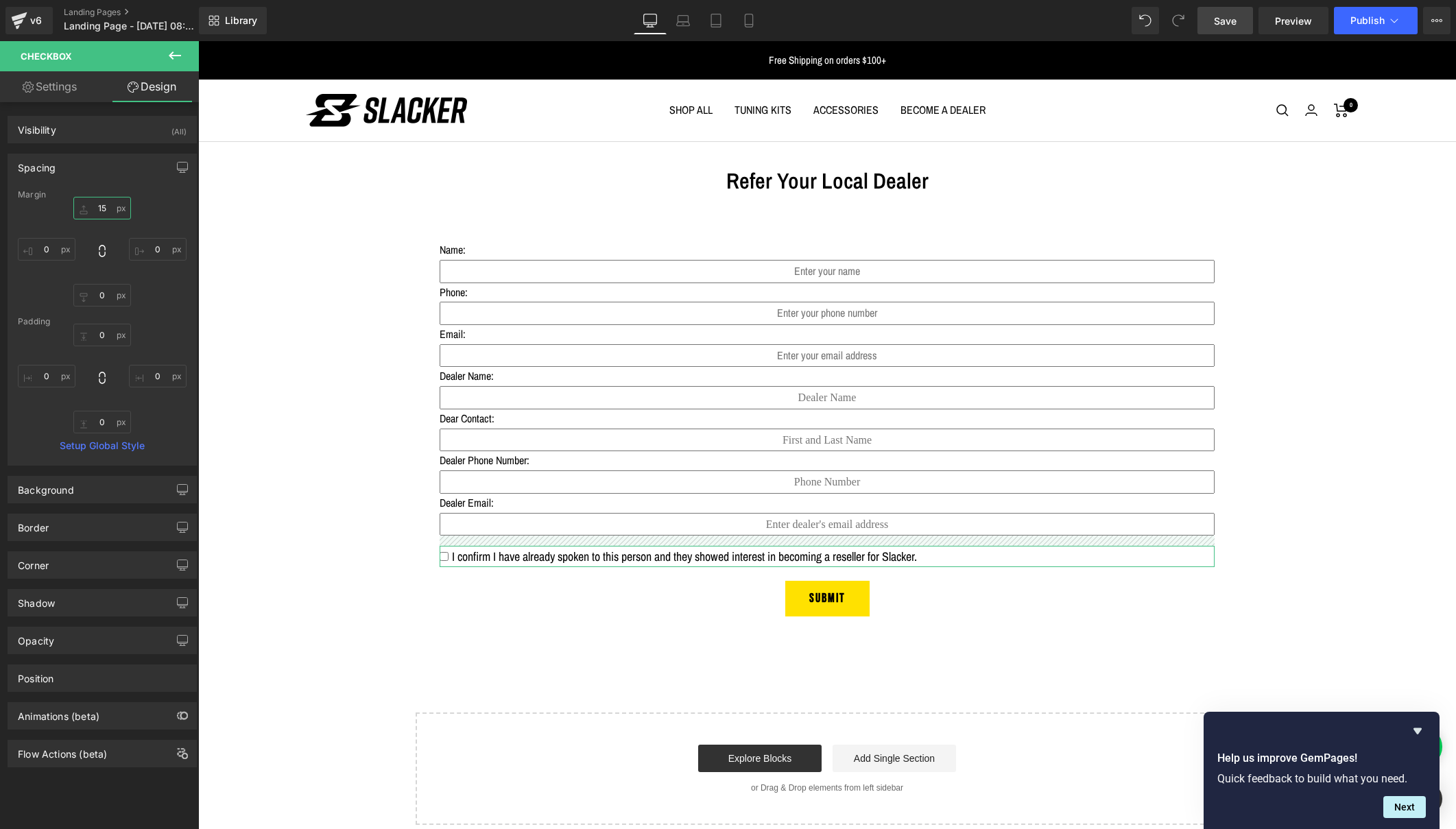
type input "1"
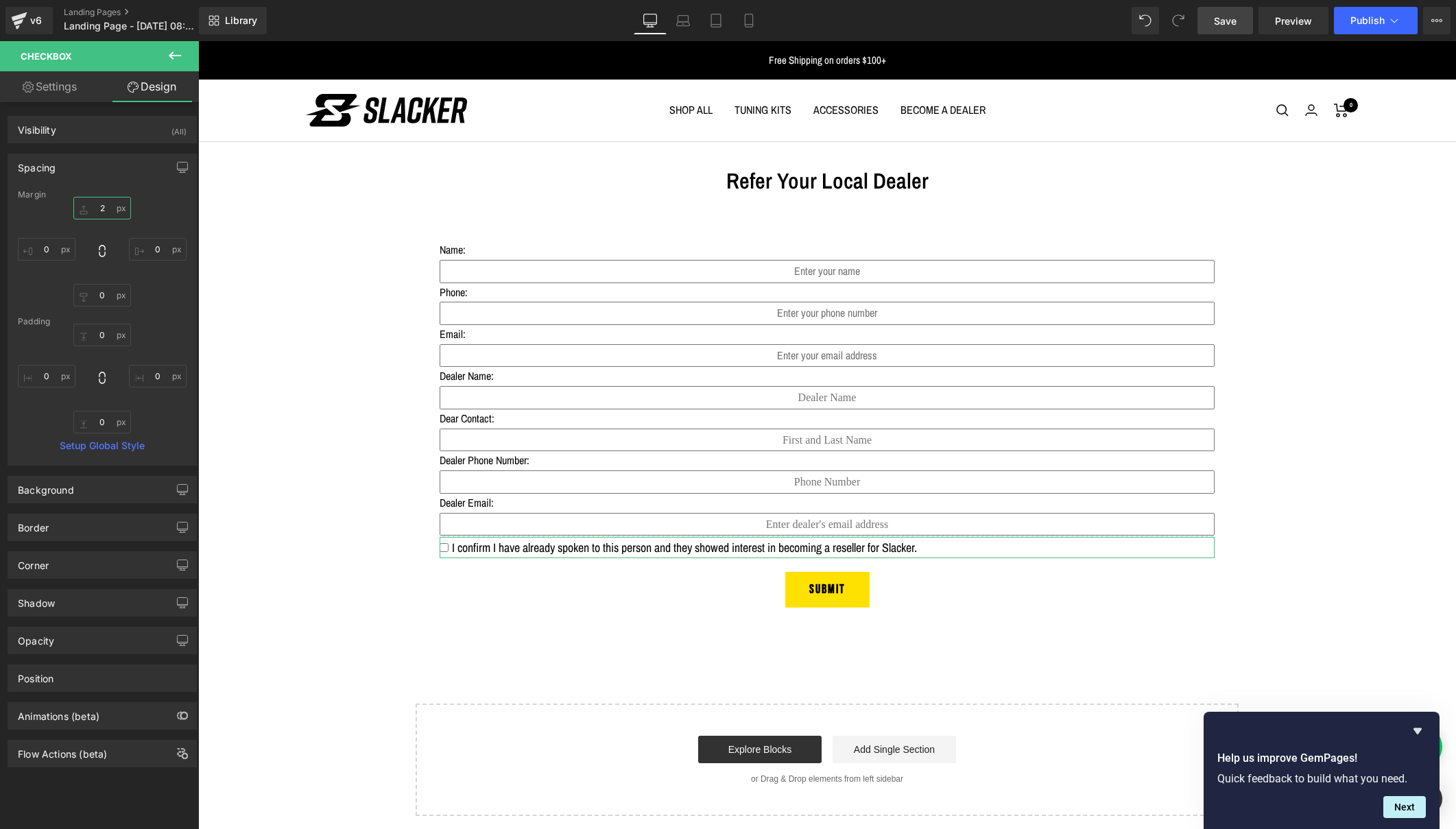
type input "25"
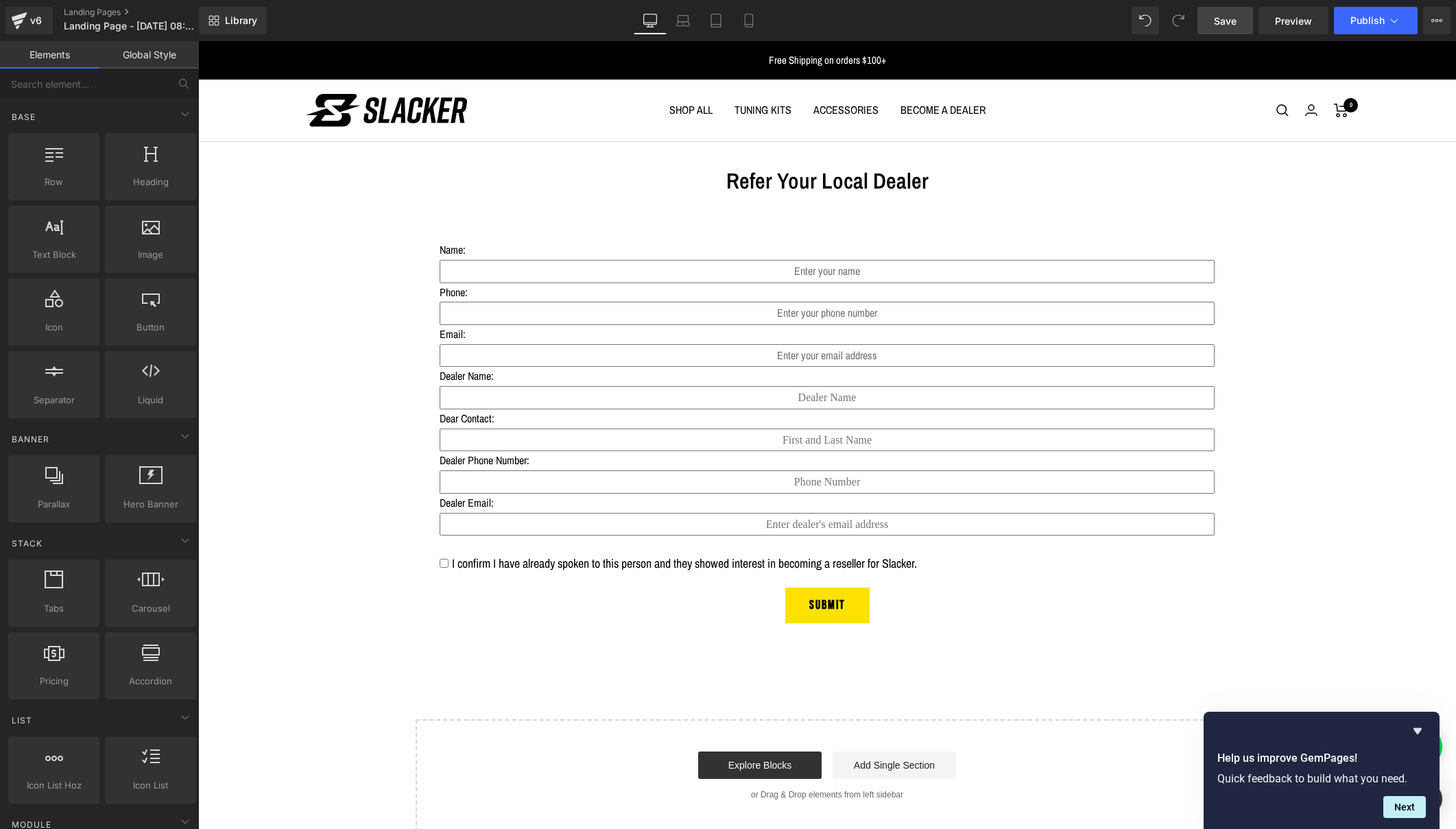
click at [363, 679] on div "Refer Your Local Dealer Heading Name: Text Block Text Field Phone: Text Block T…" at bounding box center [827, 486] width 1258 height 691
click at [1355, 19] on span "Publish" at bounding box center [1367, 20] width 35 height 11
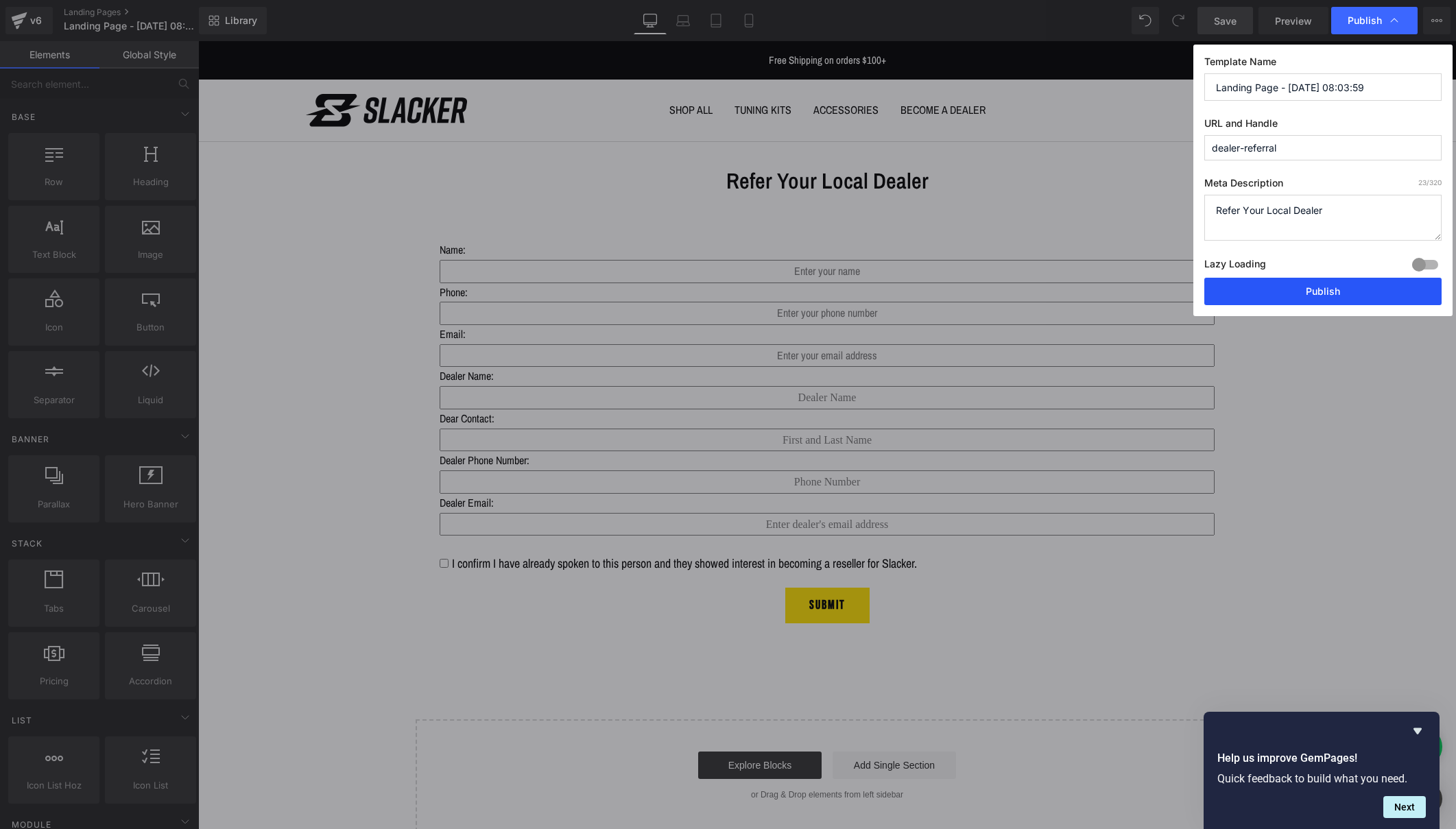
click at [1313, 284] on button "Publish" at bounding box center [1323, 291] width 237 height 28
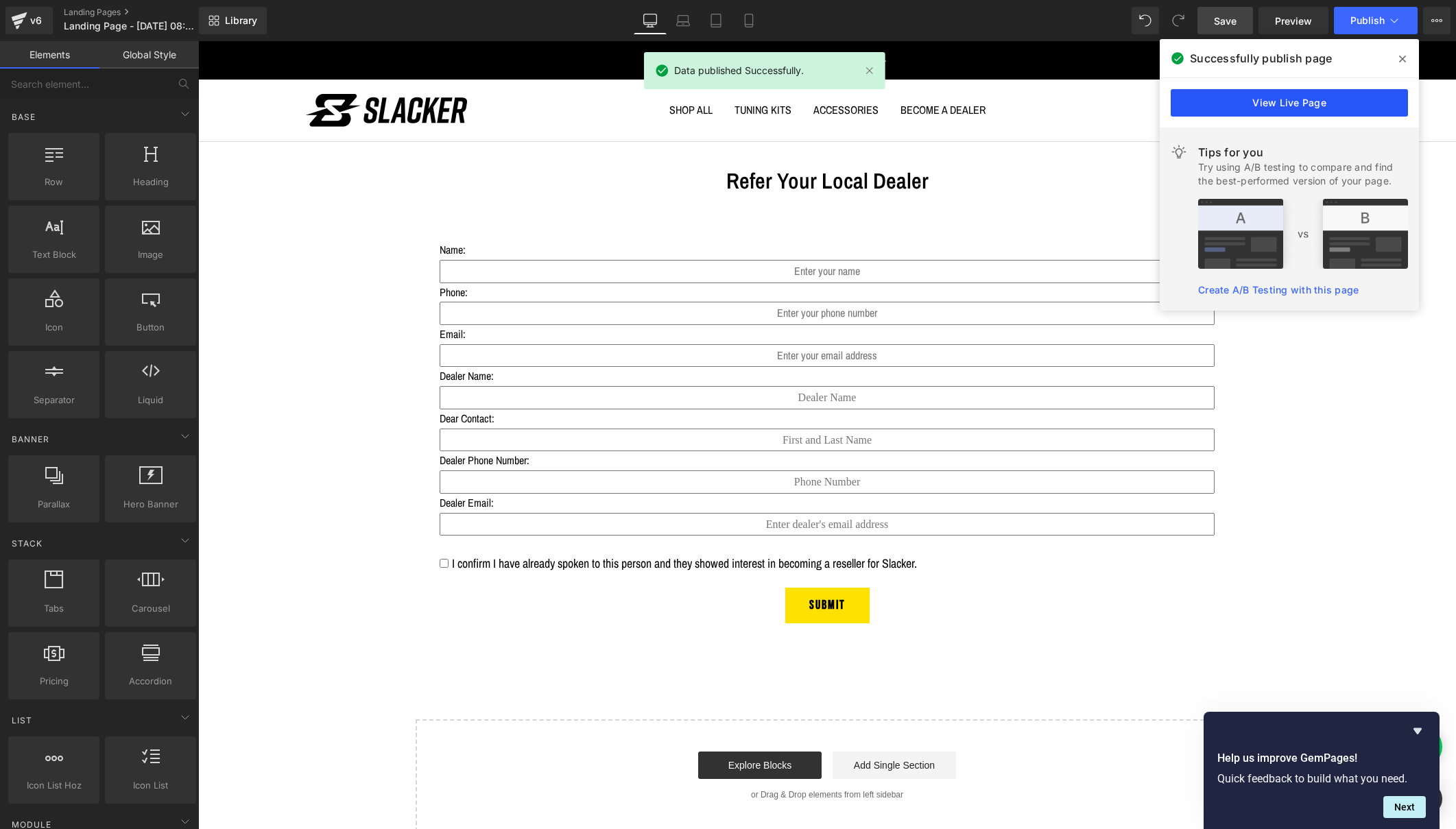
click at [1290, 107] on link "View Live Page" at bounding box center [1289, 102] width 237 height 28
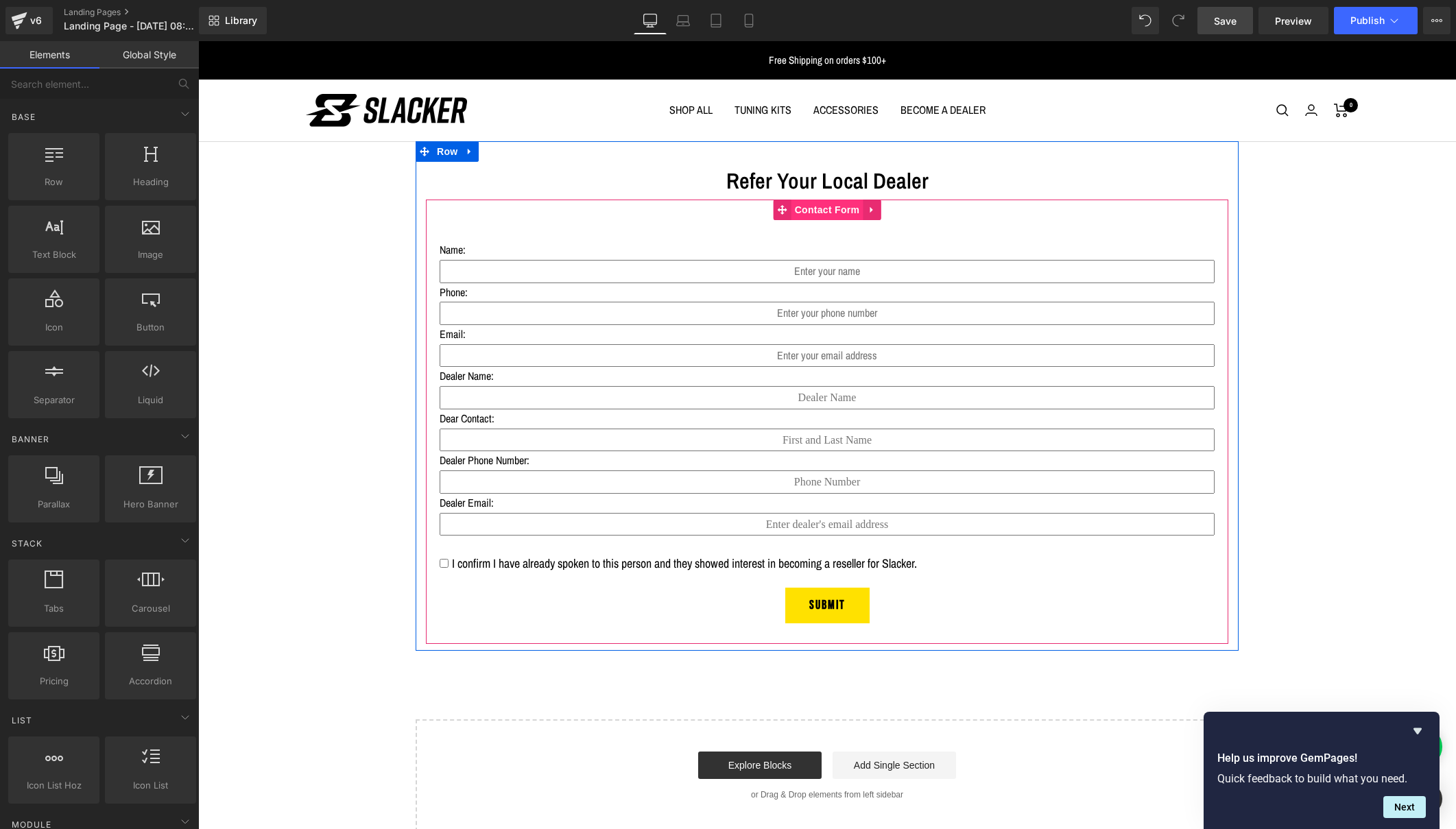
click at [810, 202] on span "Contact Form" at bounding box center [827, 209] width 72 height 20
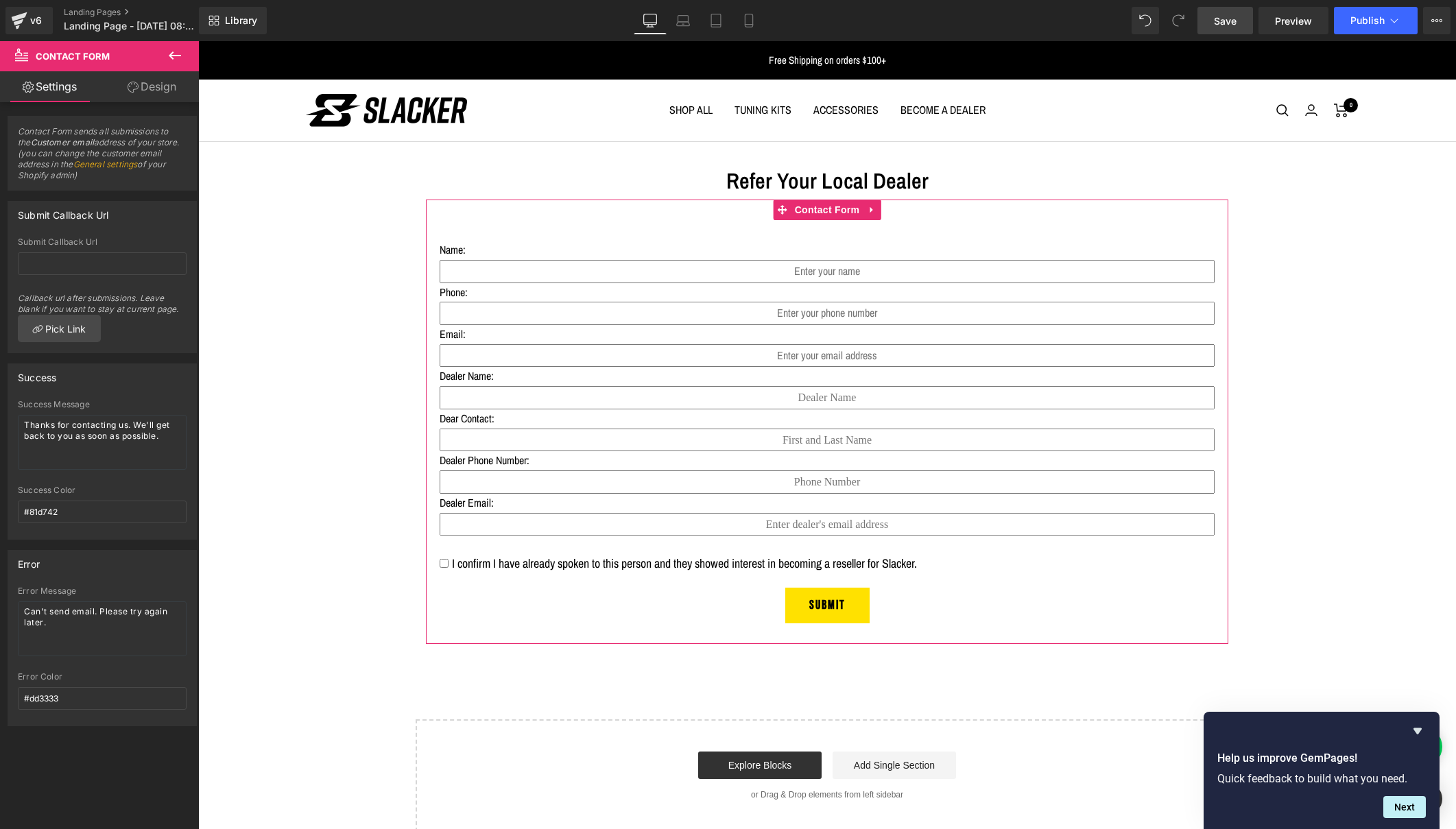
click at [141, 86] on link "Design" at bounding box center [152, 86] width 99 height 31
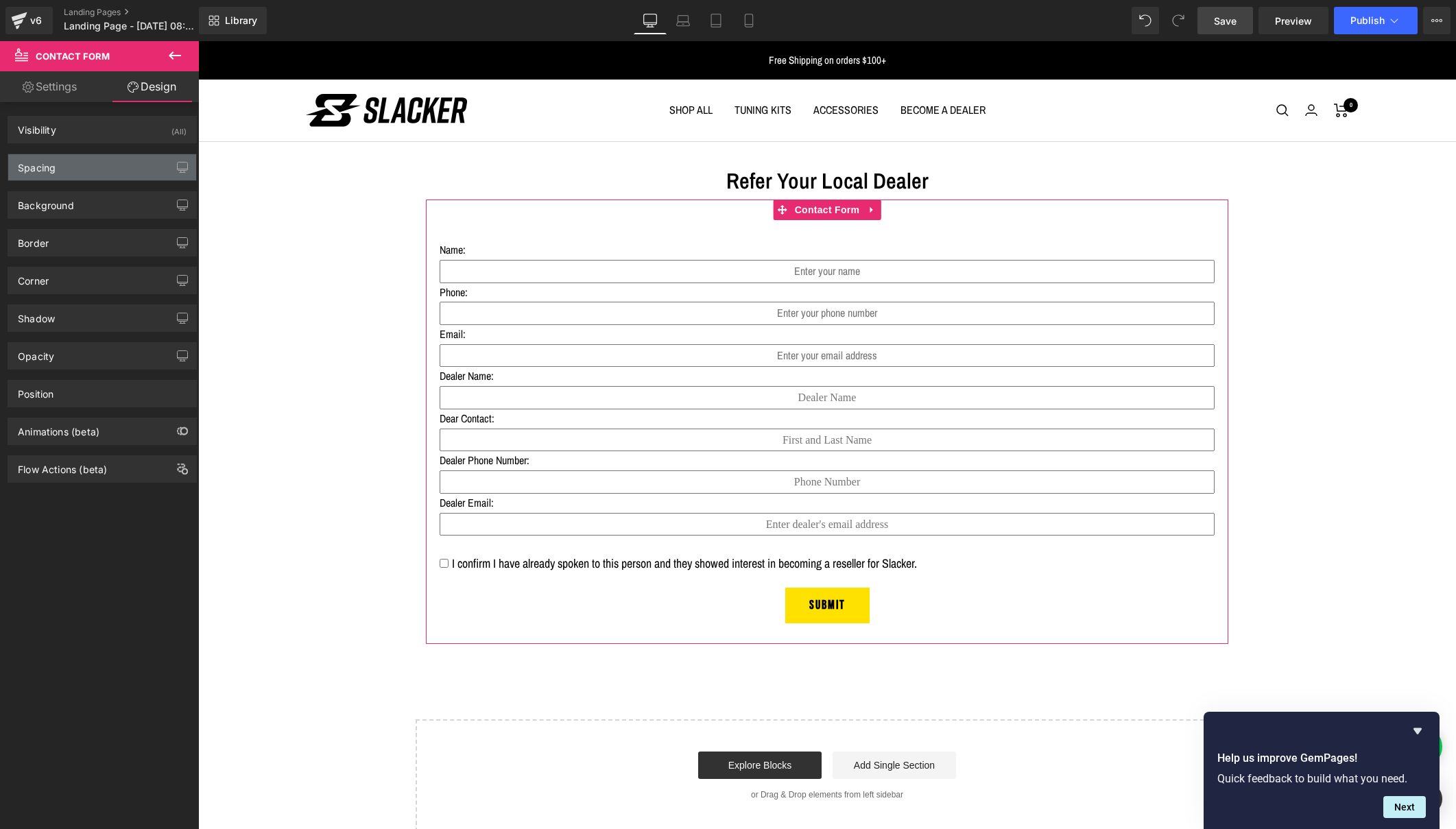
click at [86, 174] on div "Spacing" at bounding box center [102, 167] width 188 height 26
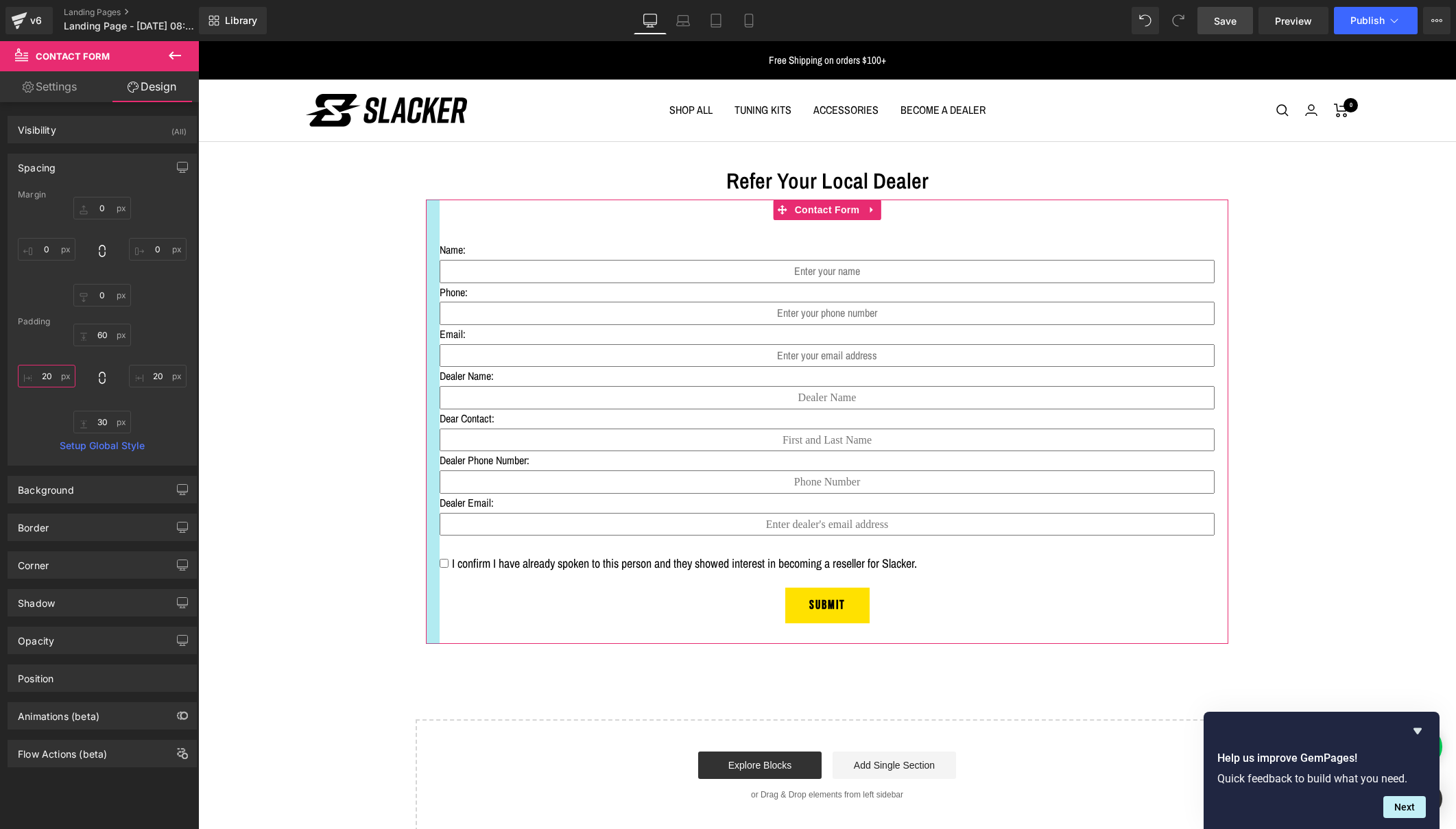
click at [47, 375] on input "20" at bounding box center [46, 375] width 58 height 22
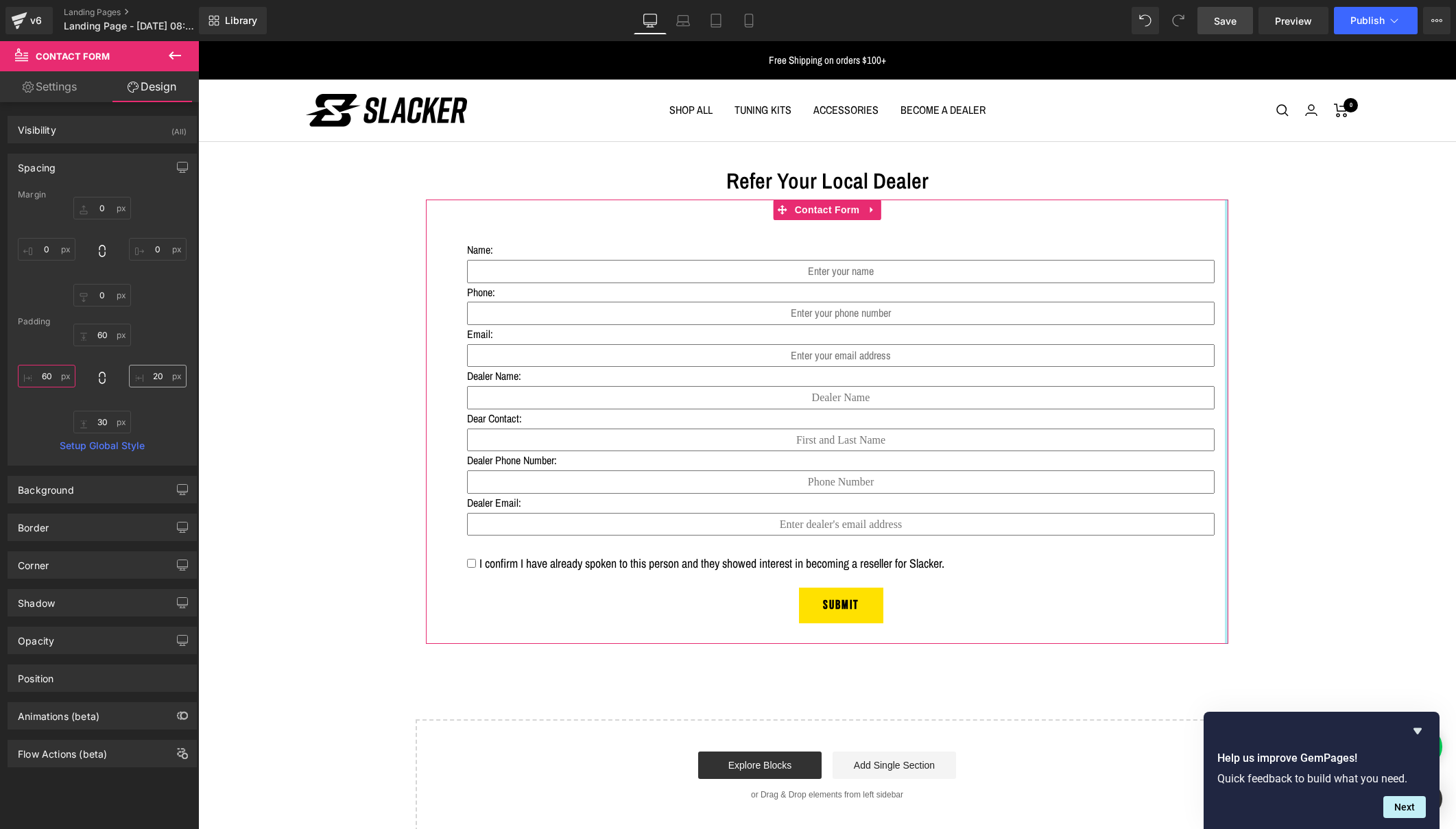
type input "60"
click at [154, 375] on input "20" at bounding box center [157, 375] width 58 height 22
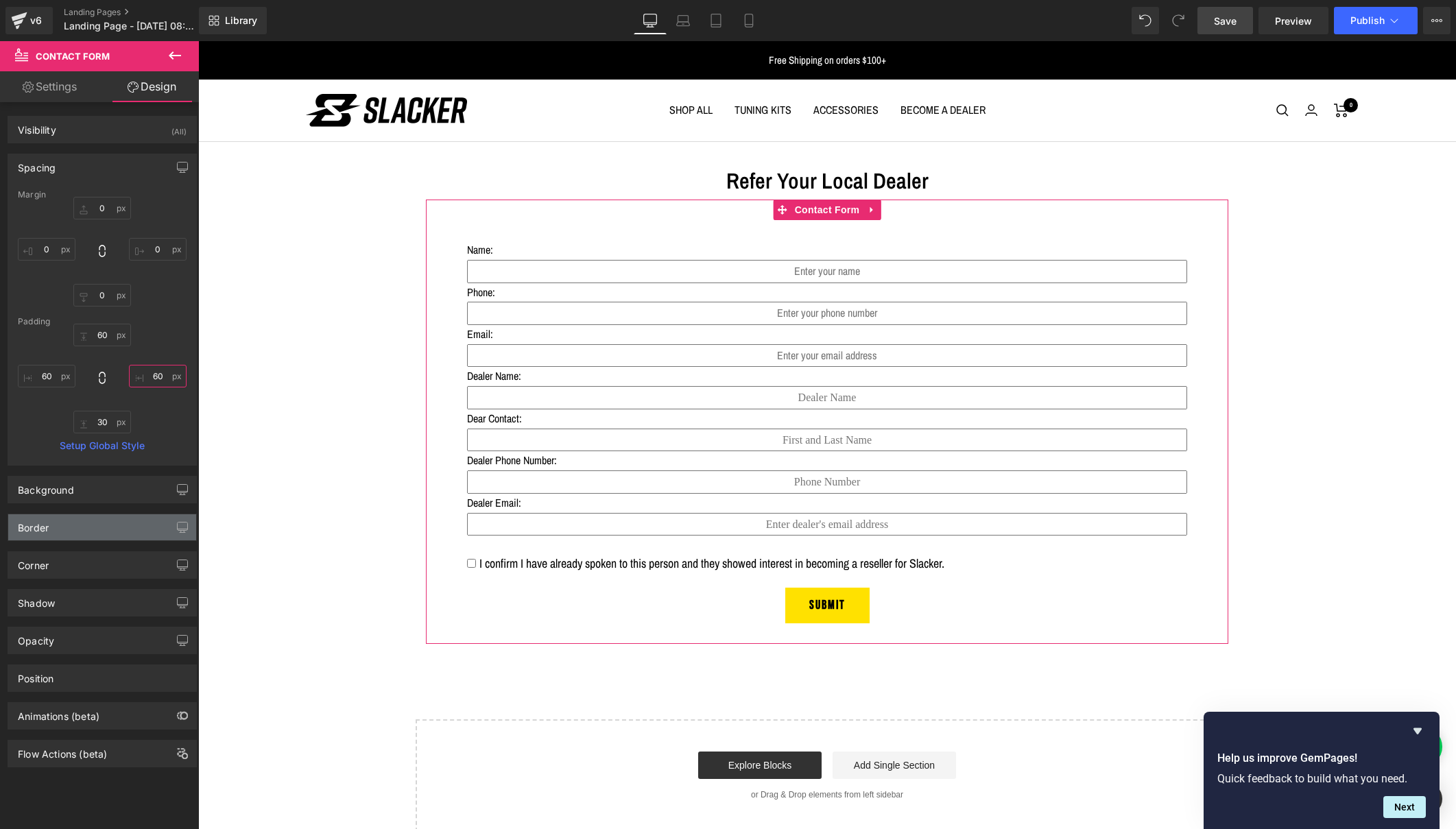
type input "60"
click at [69, 529] on div "Border" at bounding box center [102, 526] width 188 height 26
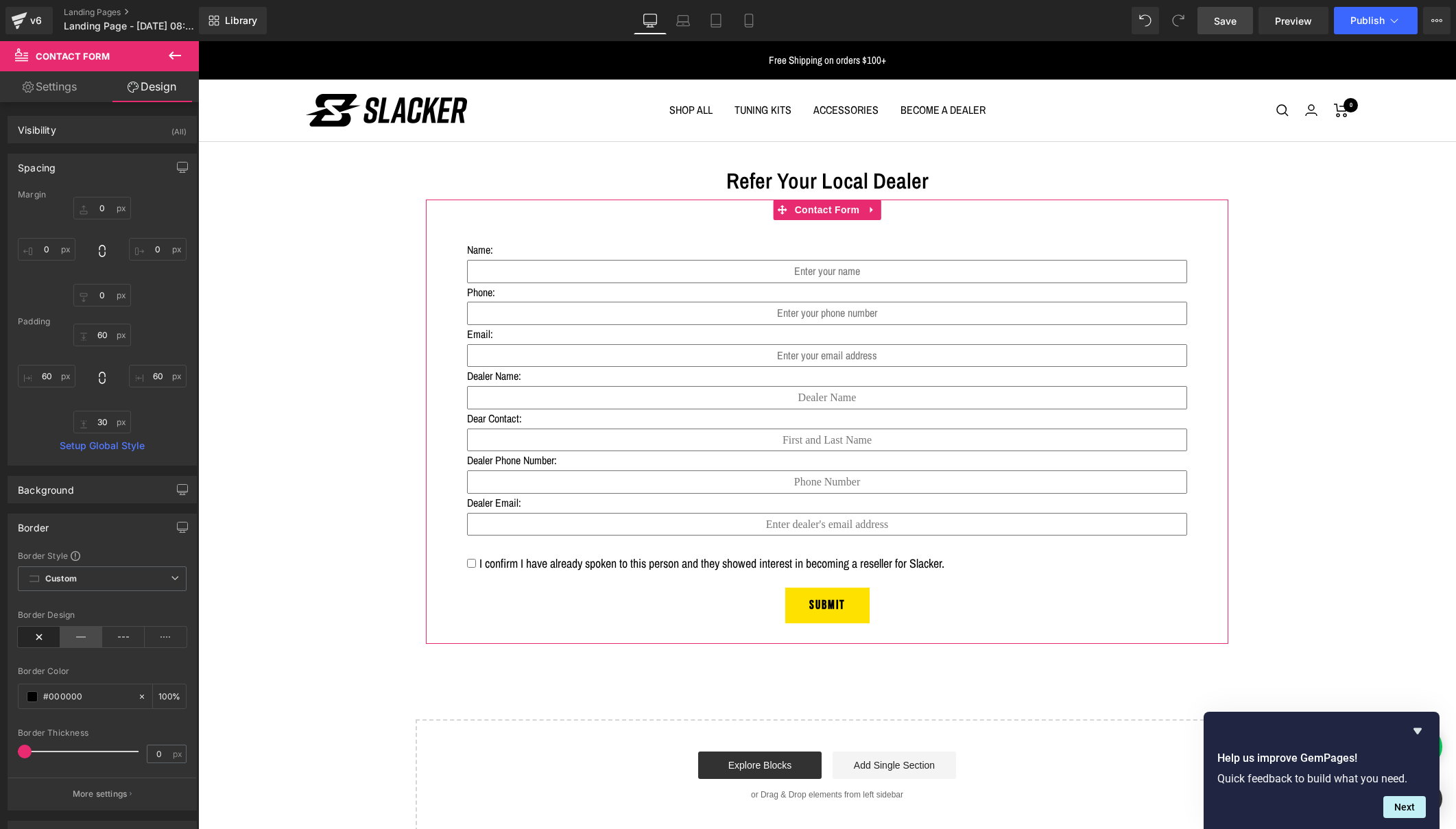
click at [83, 640] on icon at bounding box center [82, 636] width 43 height 20
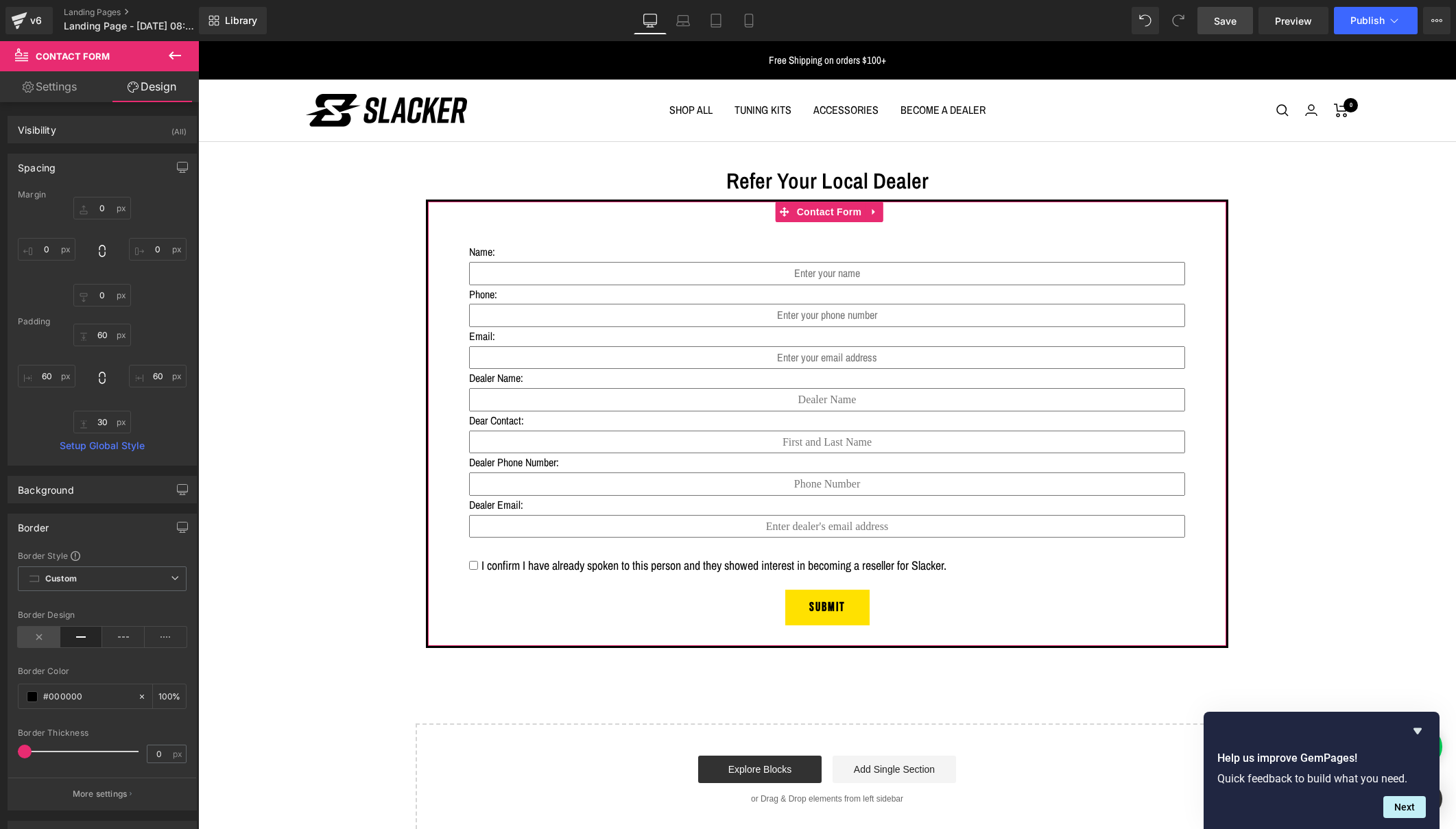
click at [36, 632] on icon at bounding box center [39, 636] width 43 height 20
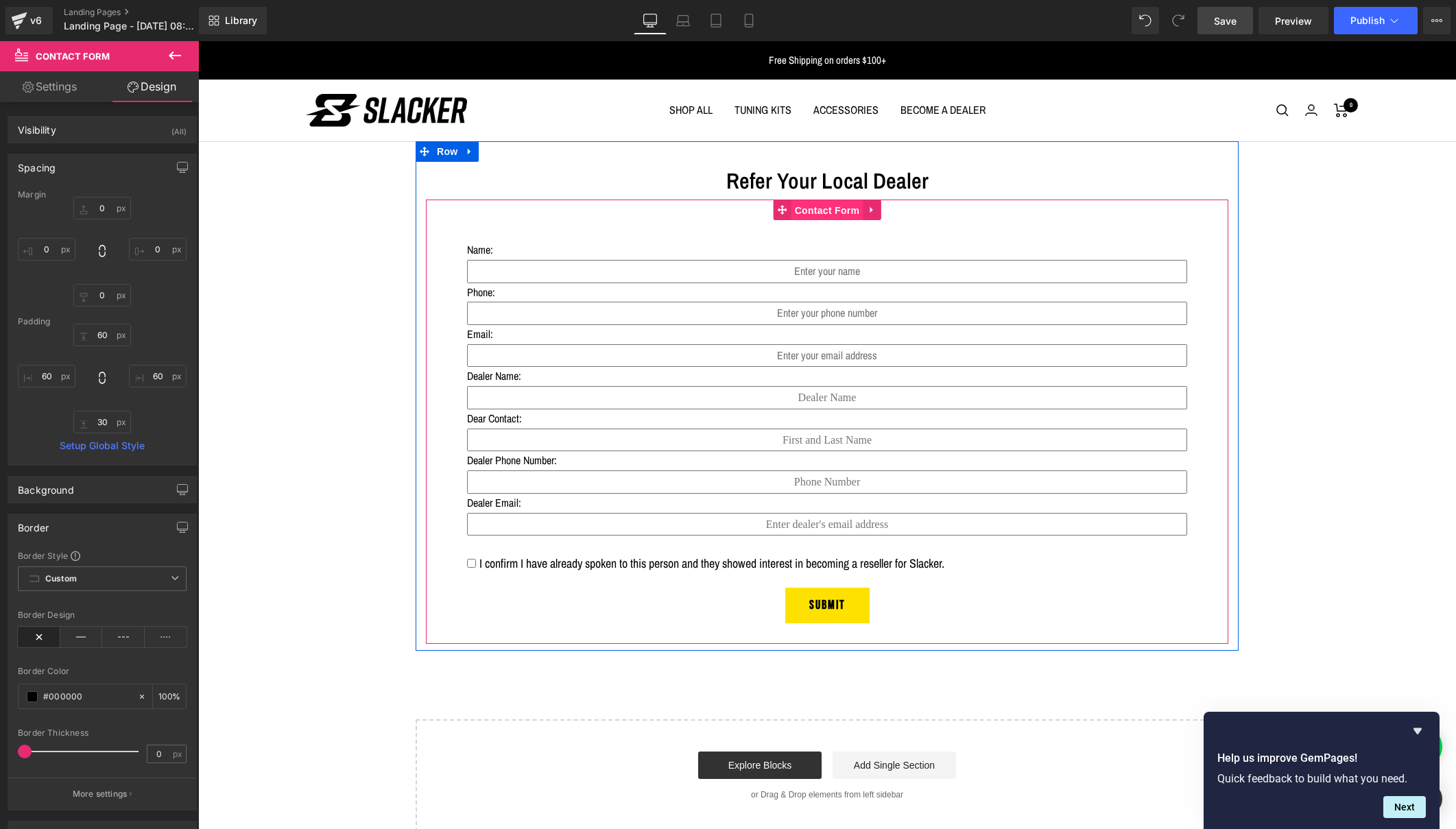
click at [818, 209] on span "Contact Form" at bounding box center [827, 210] width 72 height 20
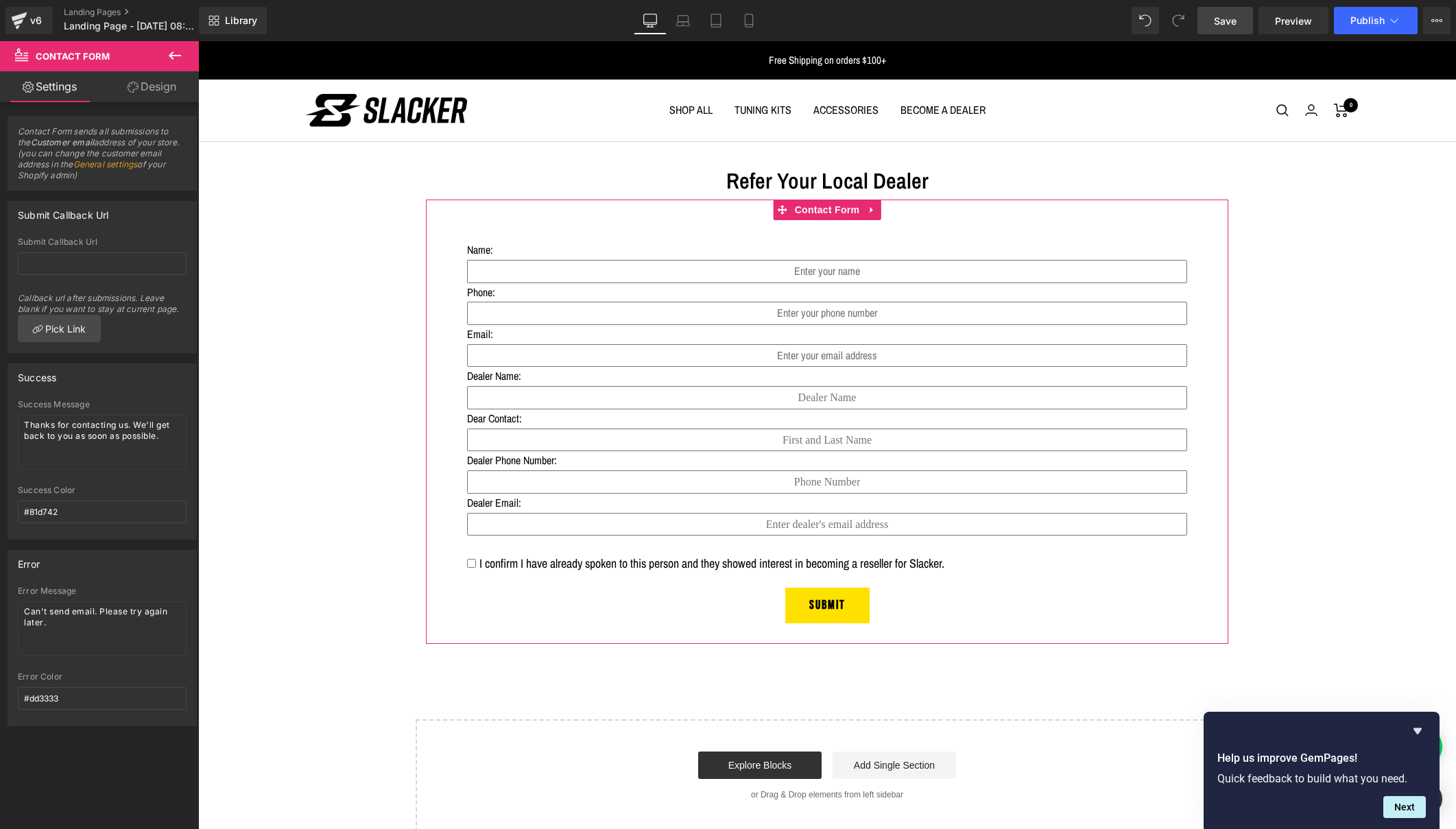
click at [162, 86] on link "Design" at bounding box center [152, 86] width 99 height 31
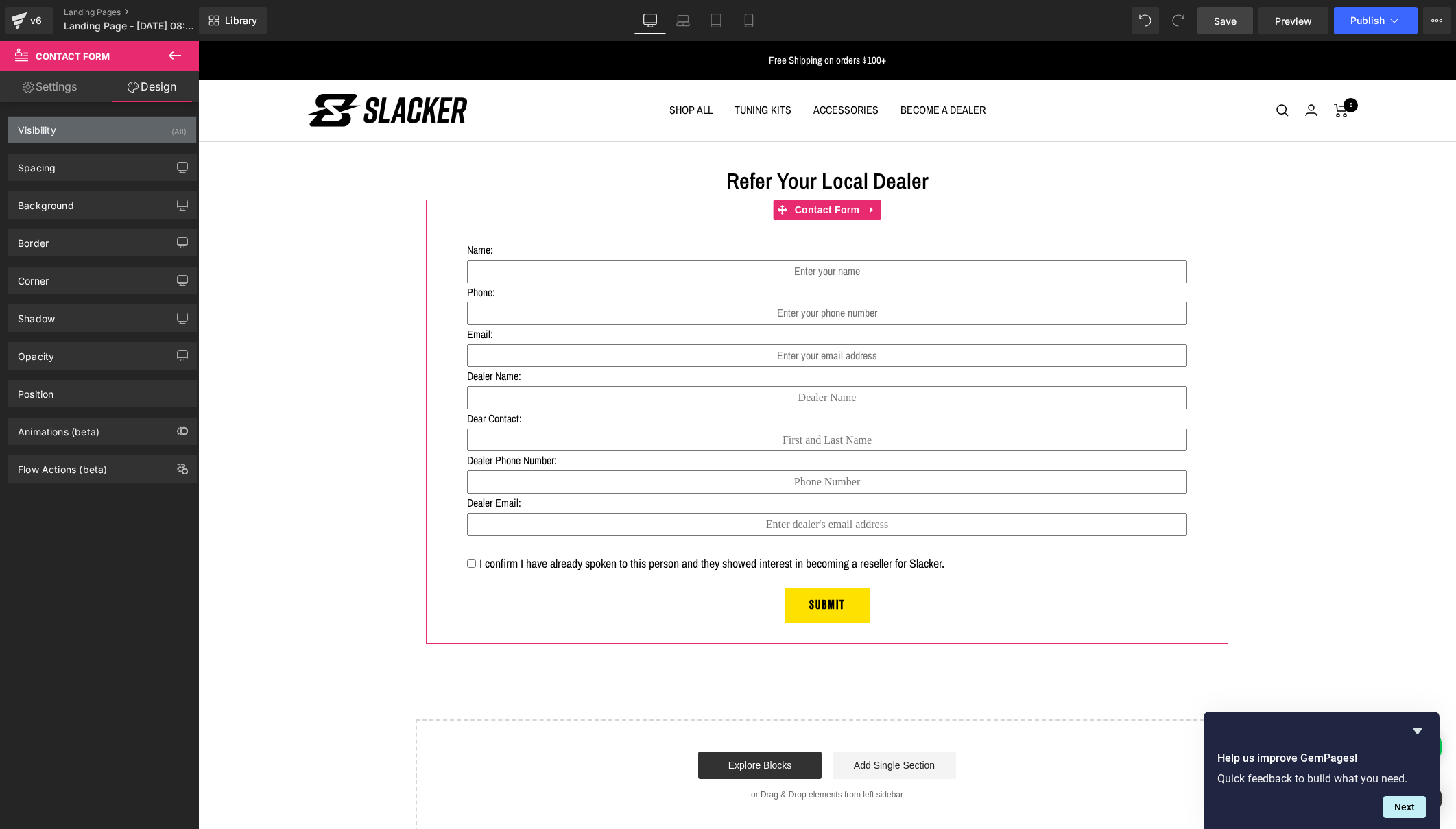
type input "0"
type input "60"
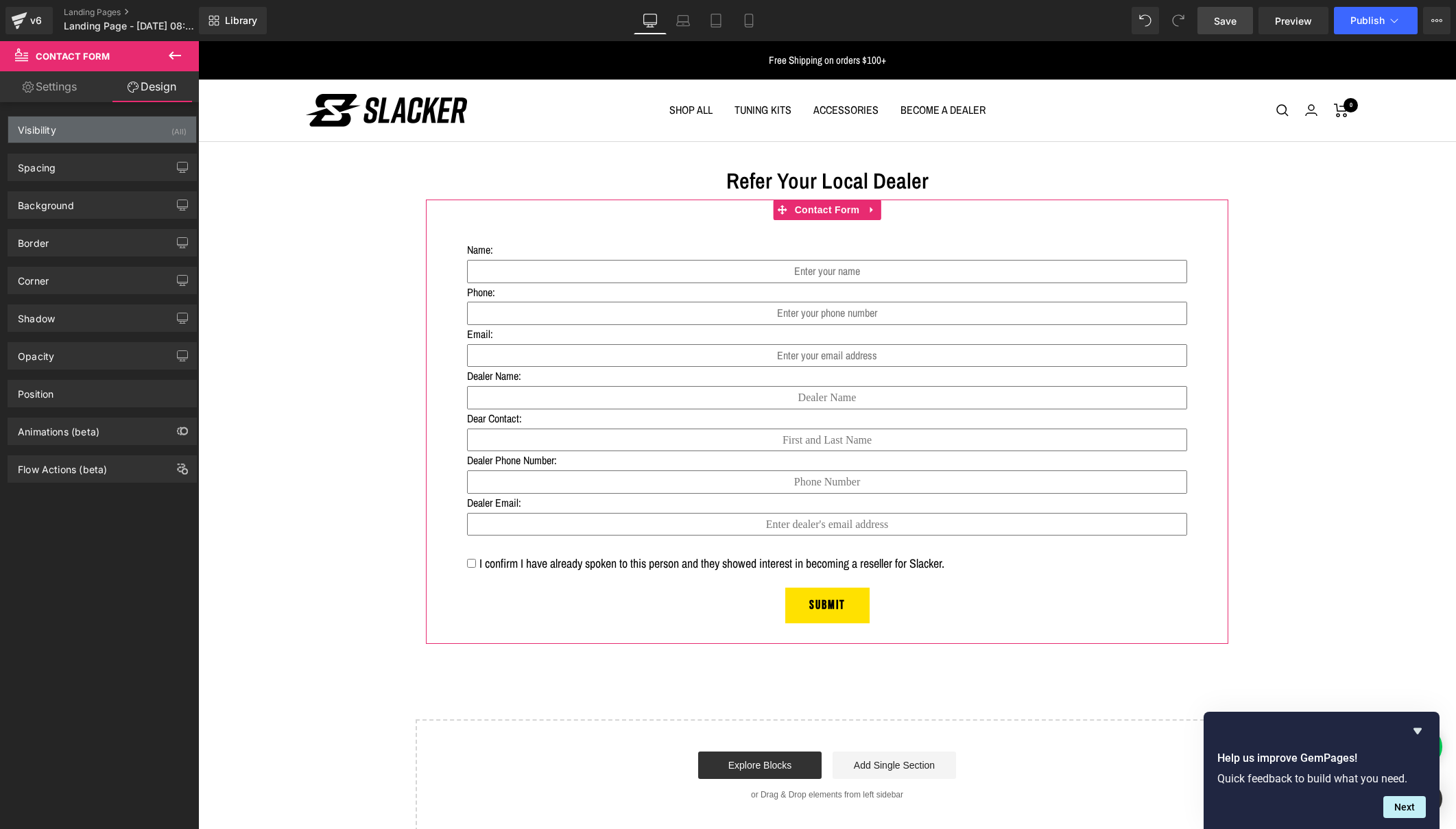
type input "60"
type input "30"
type input "60"
click at [76, 164] on div "Spacing" at bounding box center [102, 167] width 188 height 26
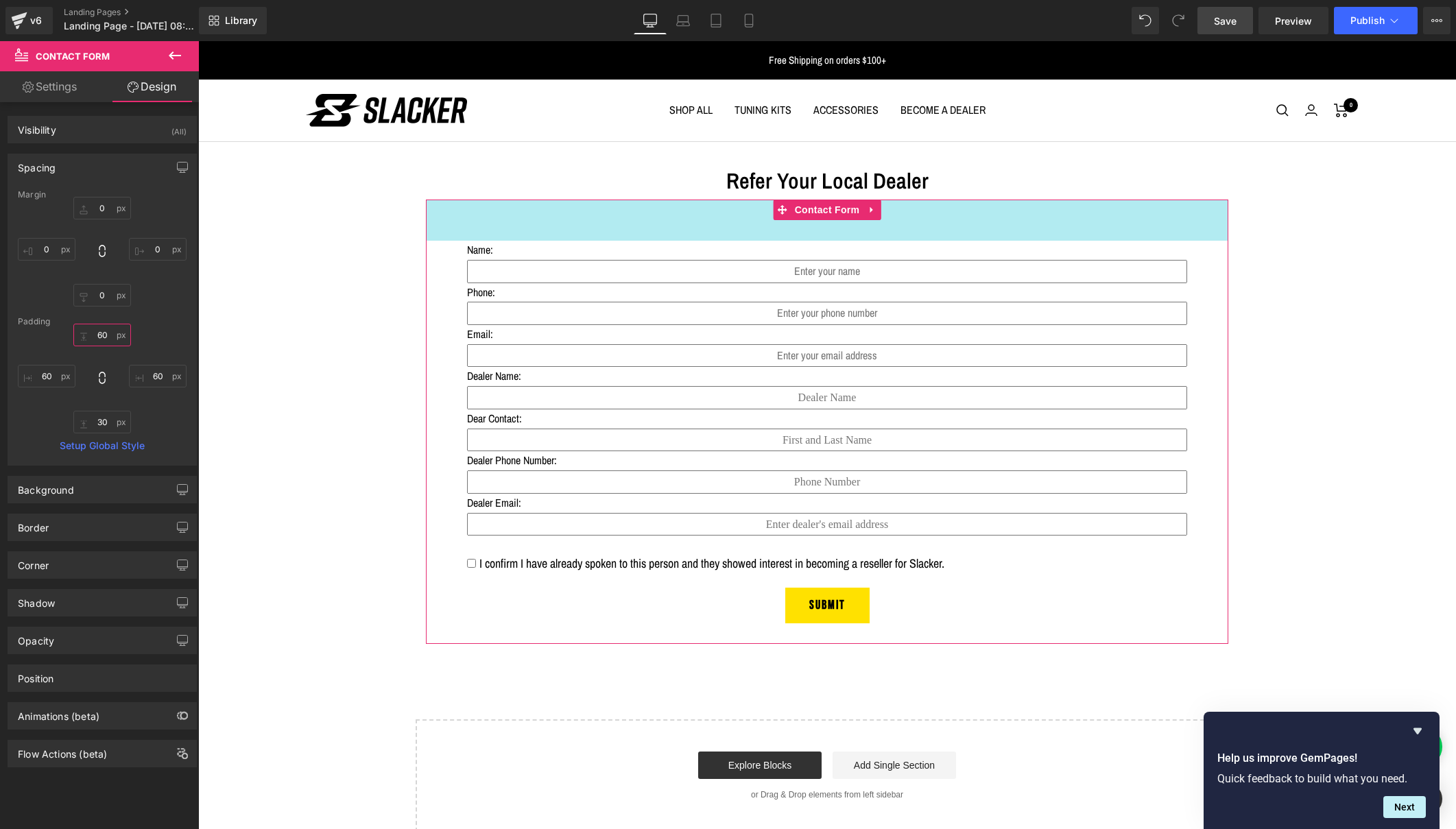
click at [99, 335] on input "60" at bounding box center [102, 335] width 58 height 22
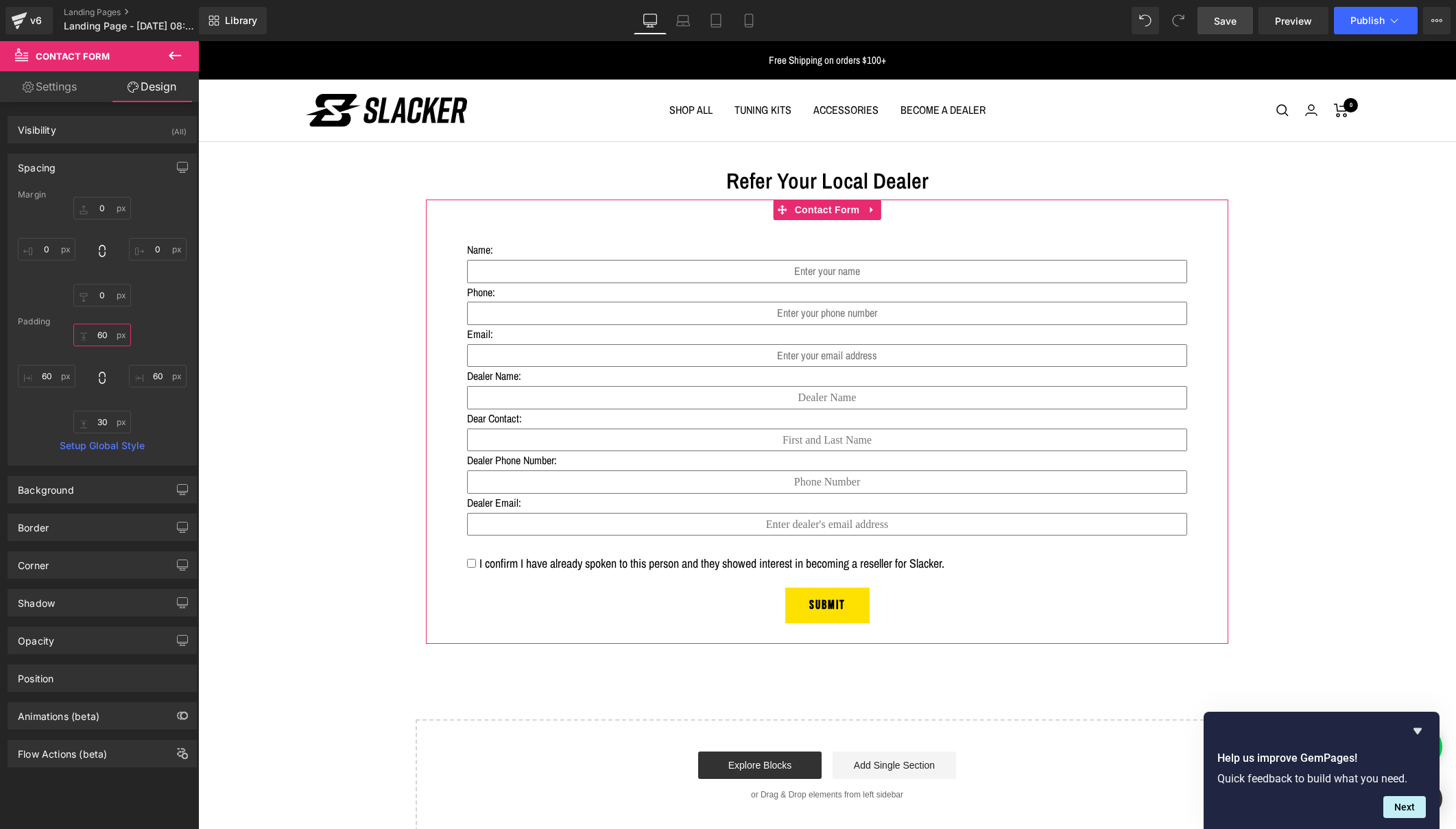
click at [99, 335] on input "60" at bounding box center [102, 335] width 58 height 22
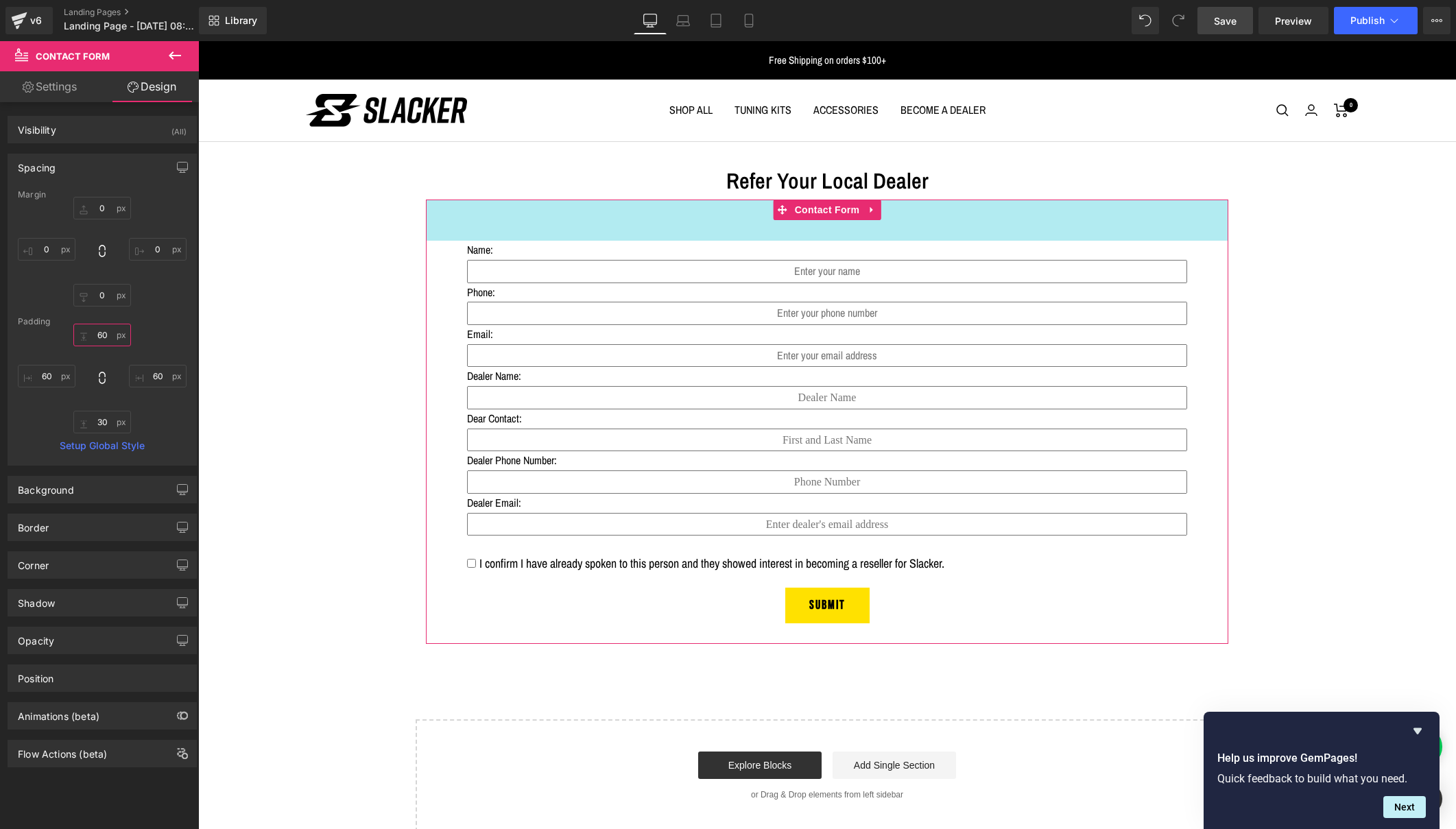
click at [97, 335] on input "60" at bounding box center [102, 335] width 58 height 22
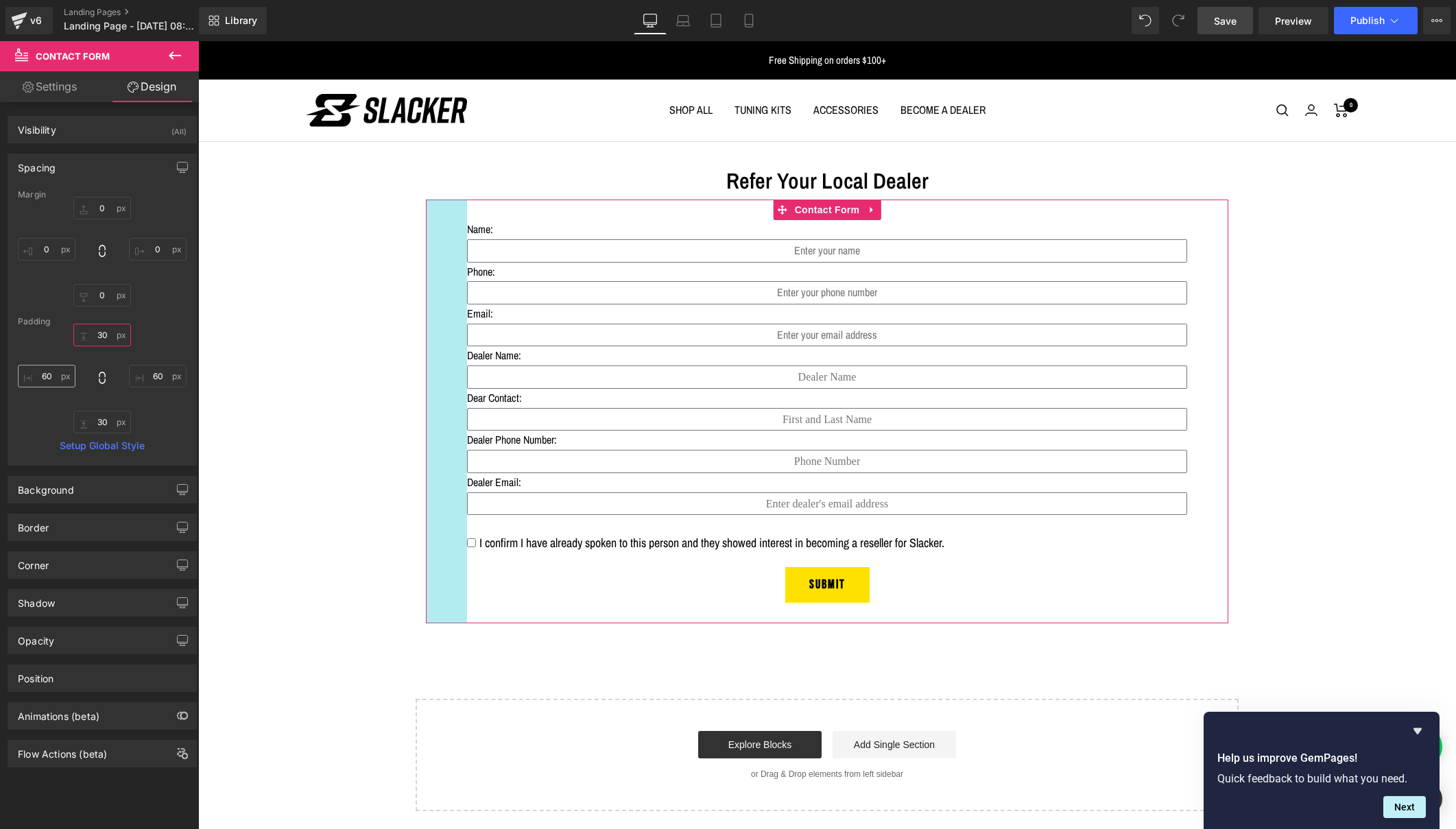
type input "30"
click at [47, 378] on input "60" at bounding box center [46, 375] width 58 height 22
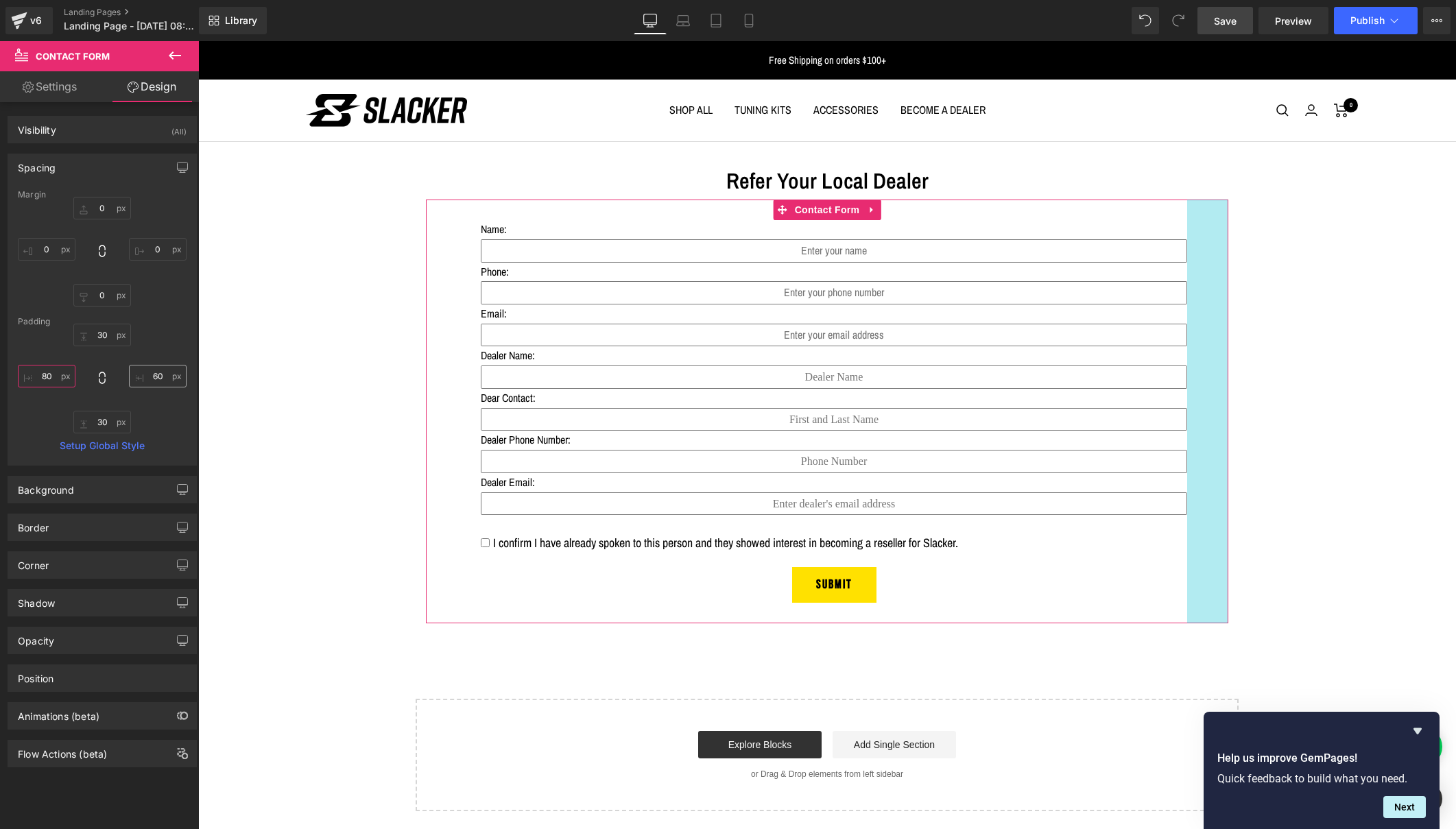
type input "80"
click at [153, 375] on input "60" at bounding box center [157, 375] width 58 height 22
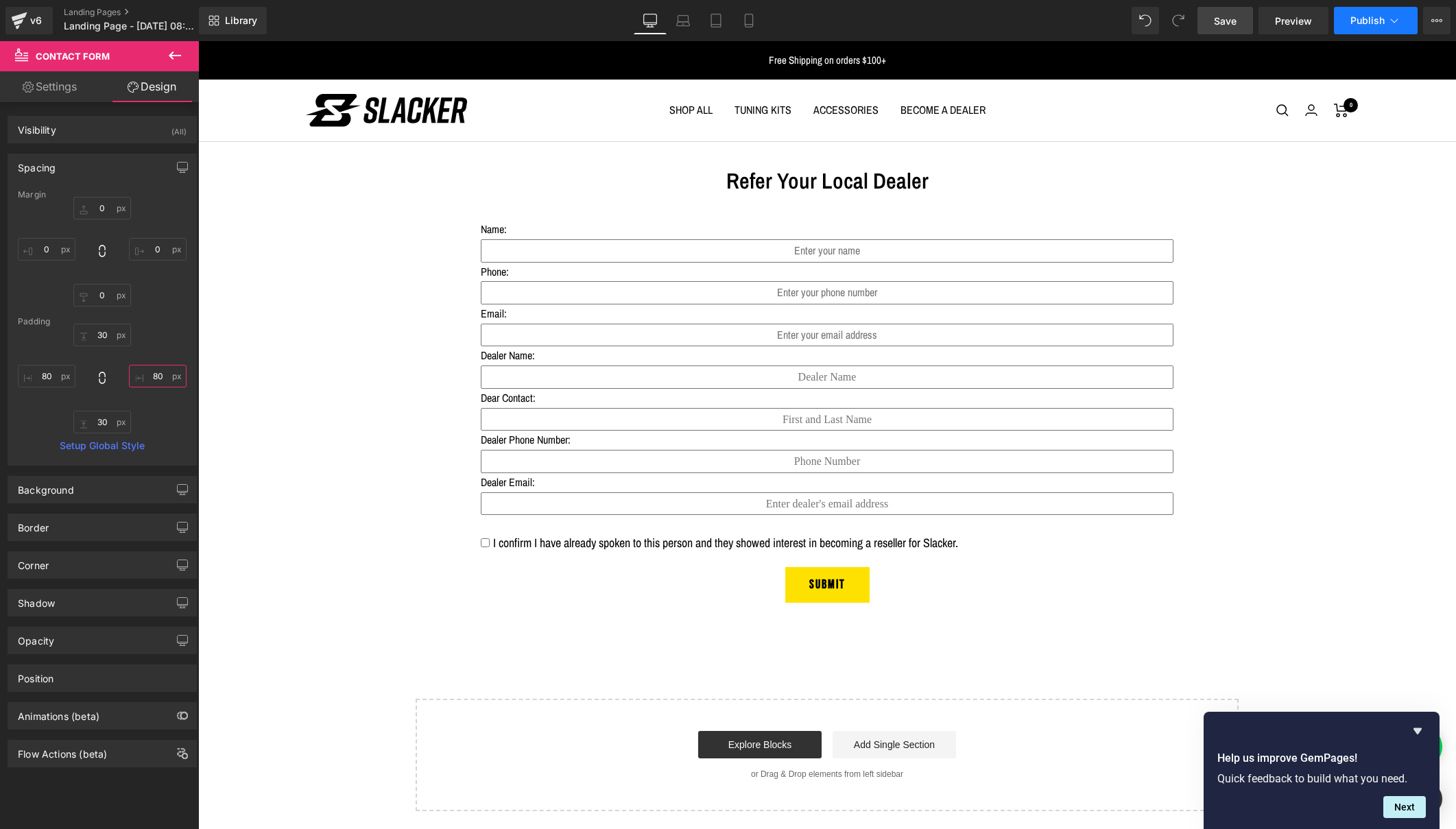
type input "80"
click at [1365, 20] on span "Publish" at bounding box center [1367, 20] width 35 height 11
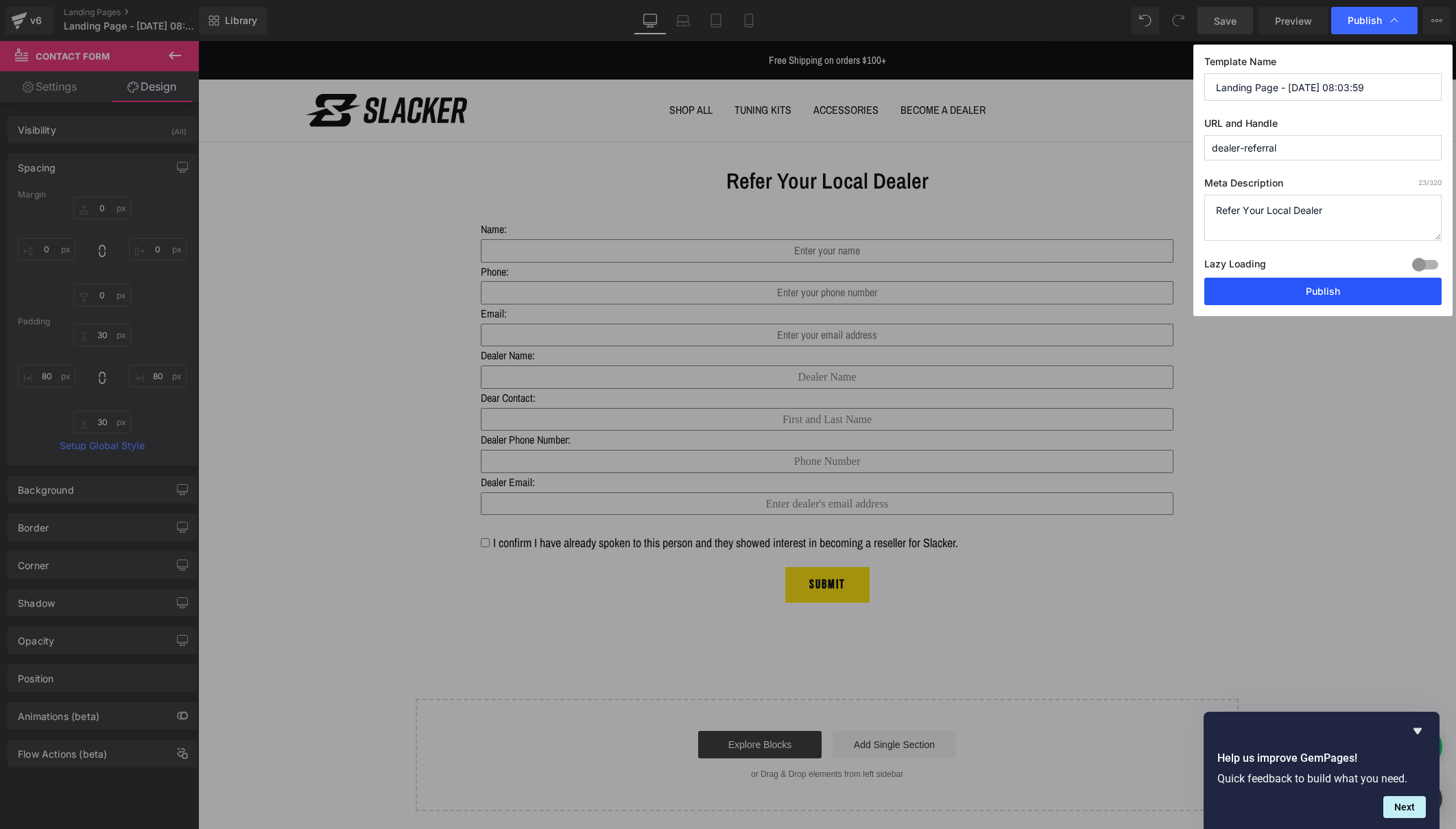
click at [1291, 296] on button "Publish" at bounding box center [1323, 291] width 237 height 28
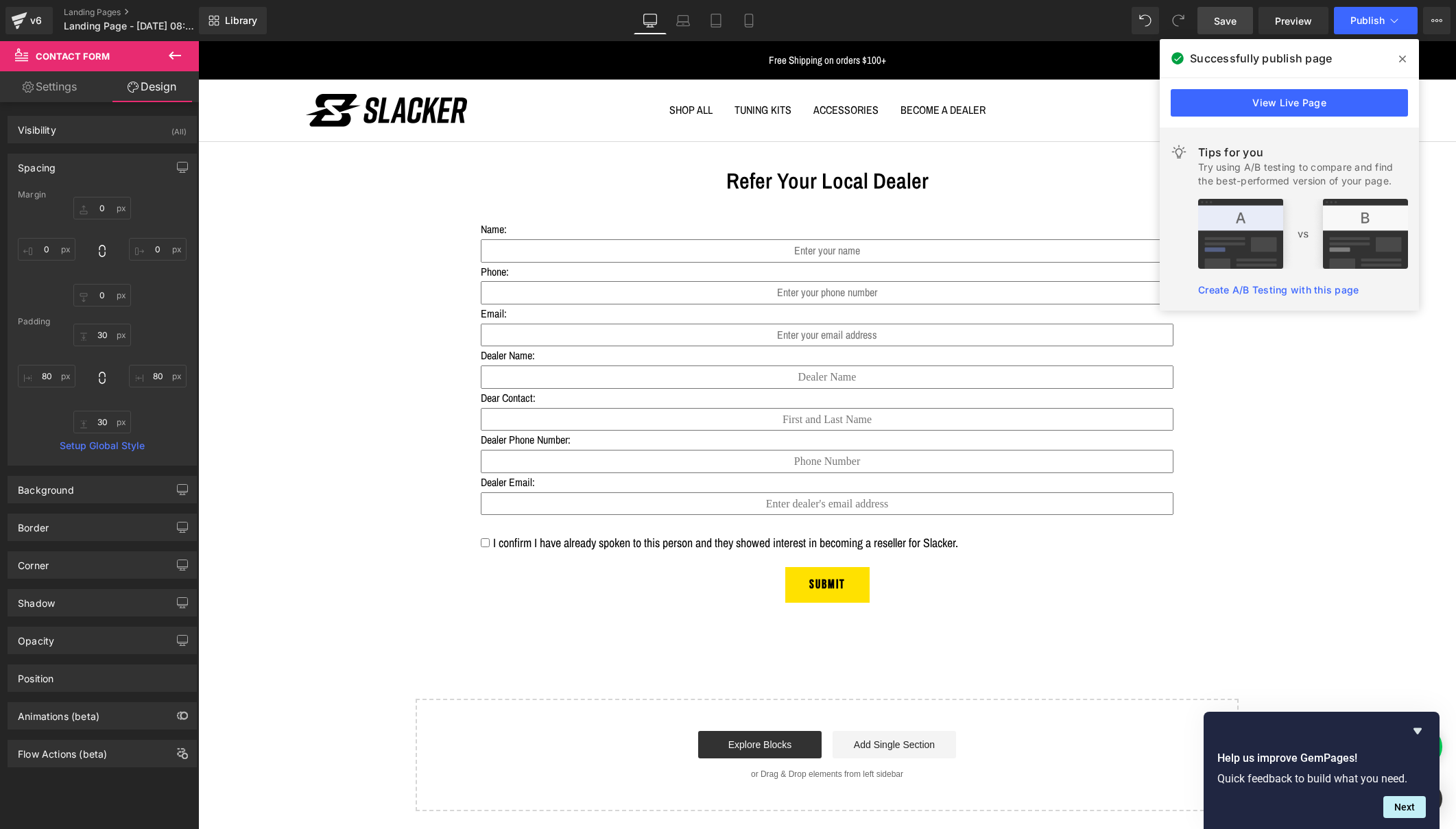
click at [177, 50] on icon at bounding box center [175, 55] width 17 height 17
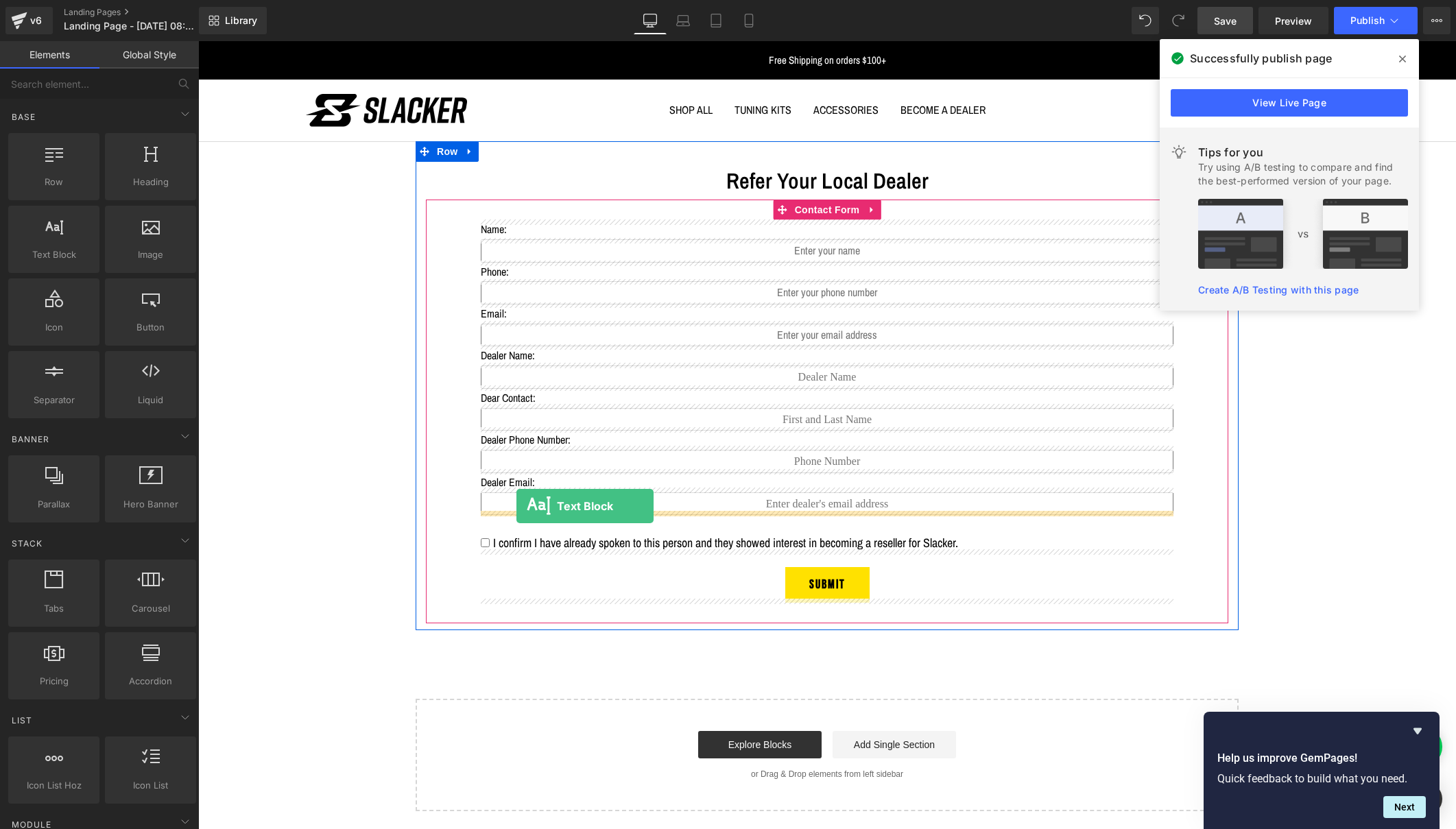
drag, startPoint x: 261, startPoint y: 279, endPoint x: 517, endPoint y: 506, distance: 342.1
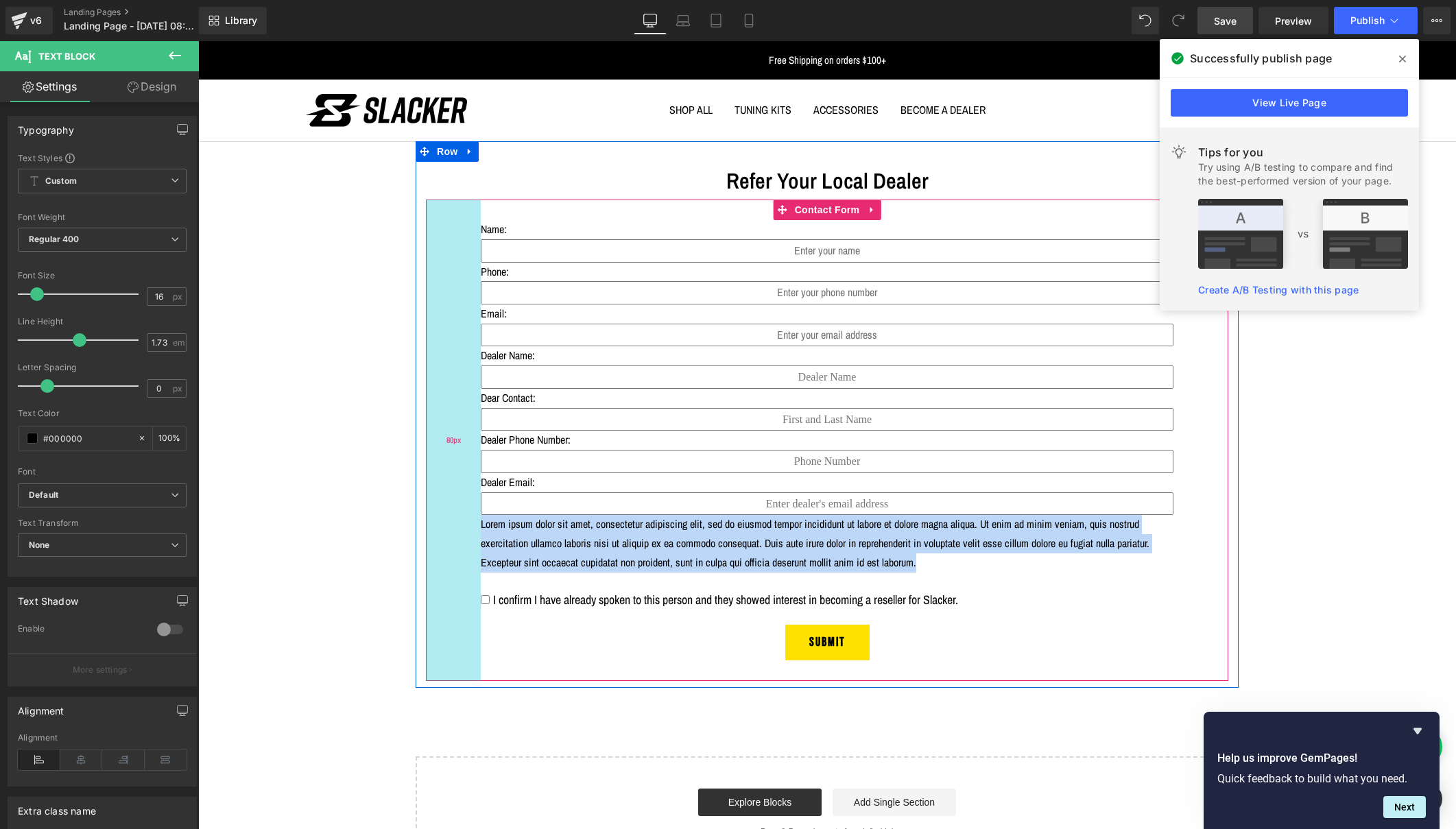
drag, startPoint x: 552, startPoint y: 578, endPoint x: 458, endPoint y: 517, distance: 112.1
click at [458, 517] on div "Name: Text Block Text Field Phone: Text Block Text Field Email: Text Block Emai…" at bounding box center [827, 440] width 803 height 481
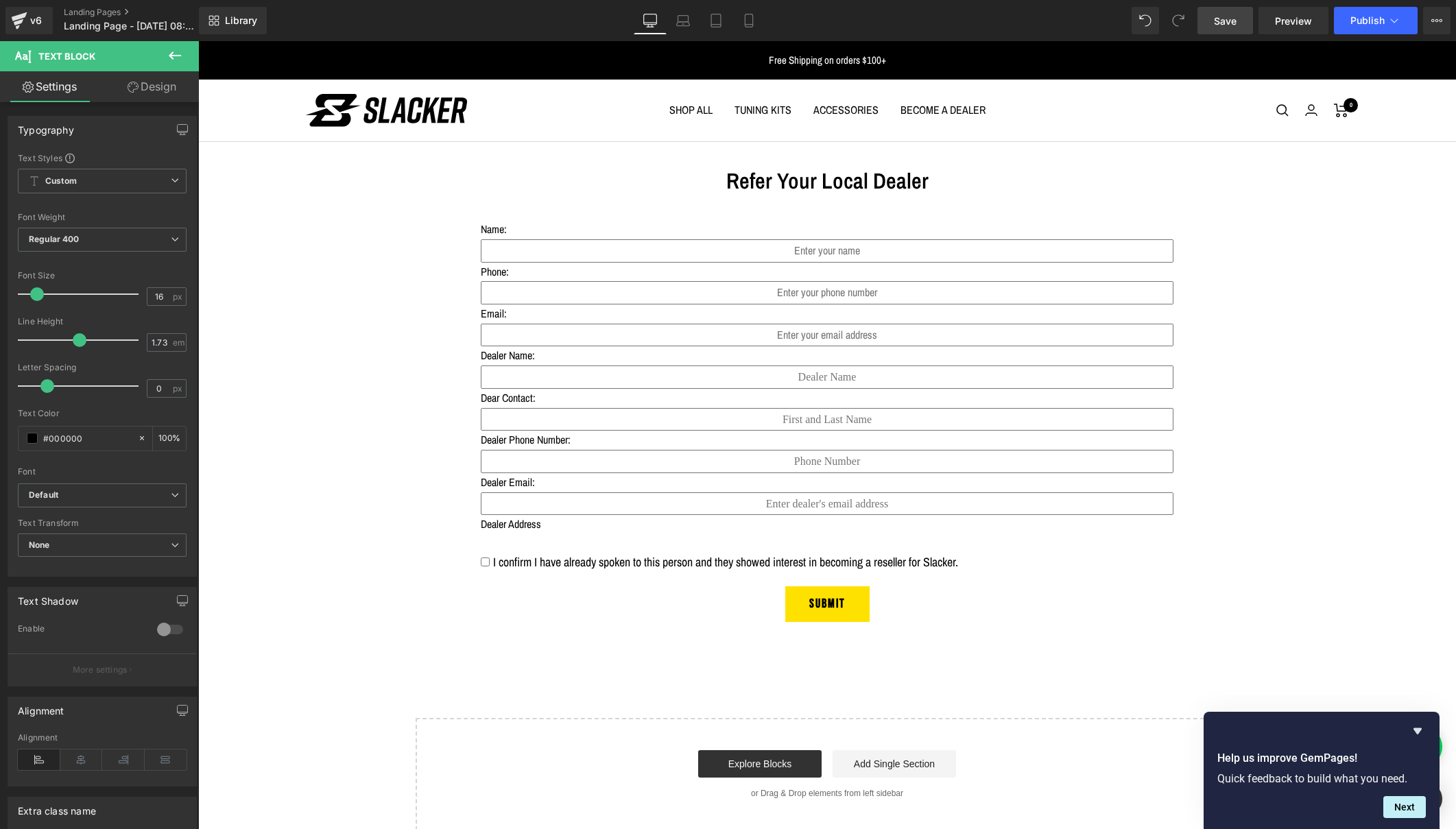
click at [170, 47] on button at bounding box center [175, 56] width 48 height 30
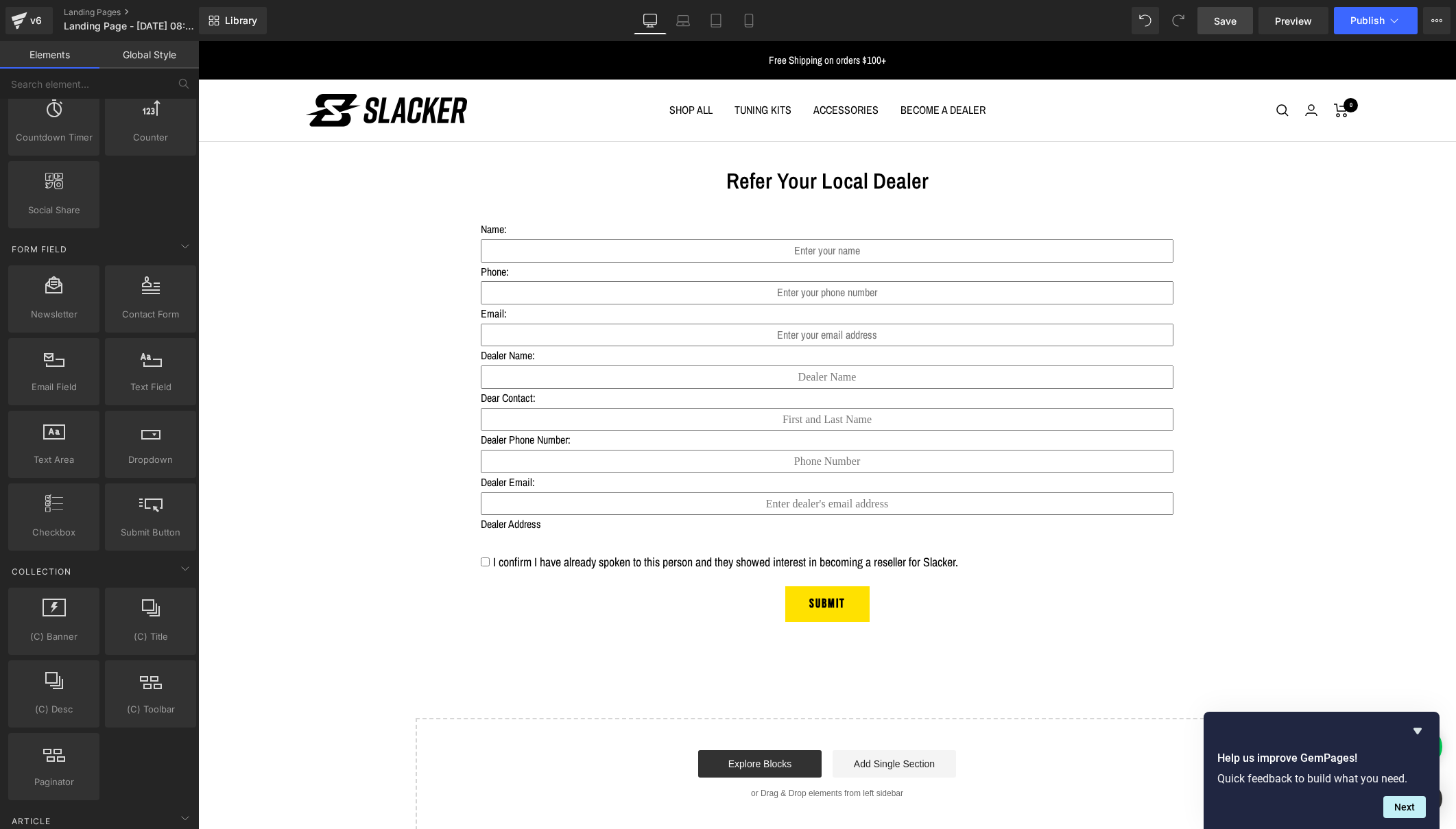
scroll to position [1839, 0]
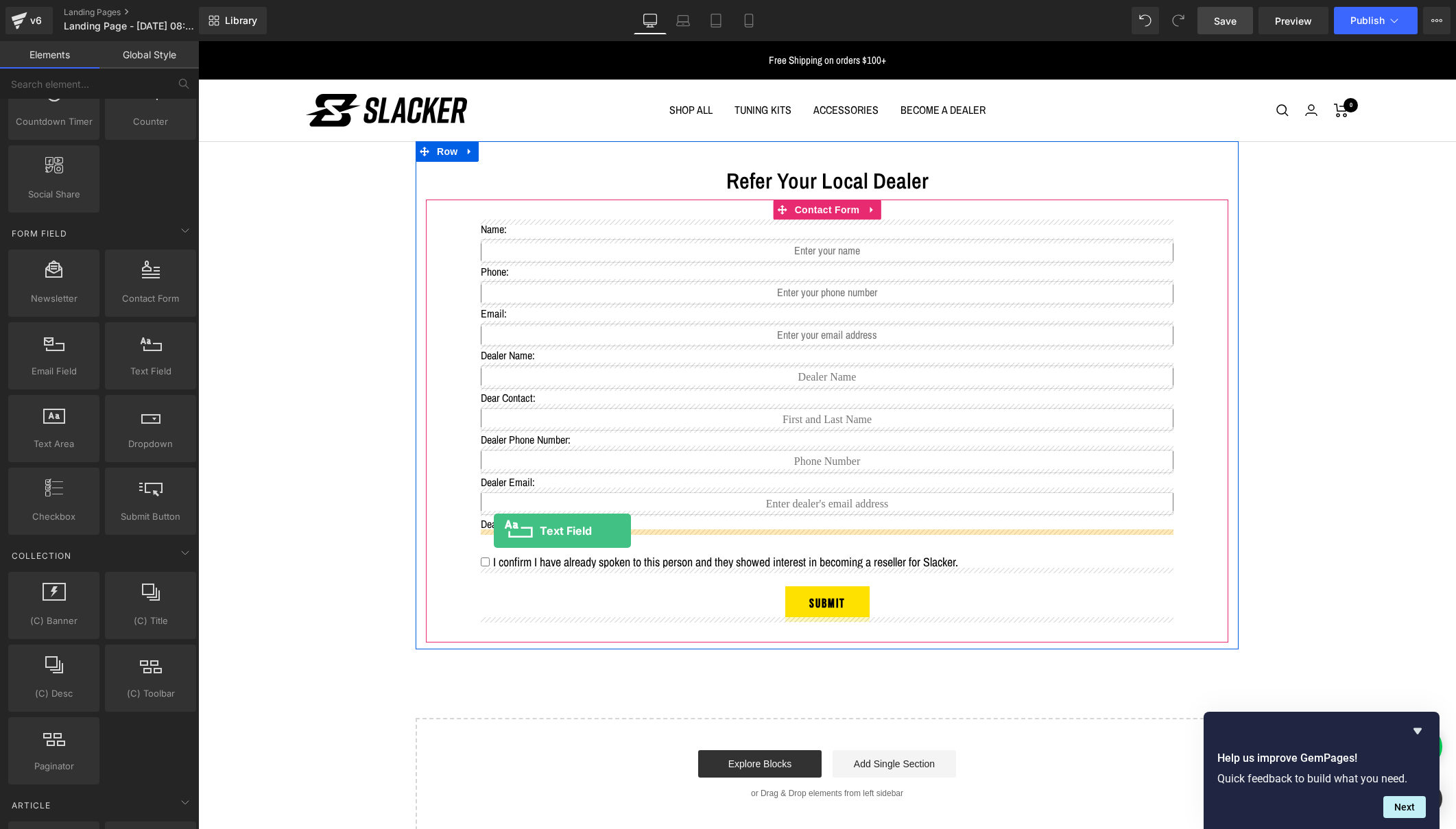
drag, startPoint x: 333, startPoint y: 399, endPoint x: 494, endPoint y: 531, distance: 208.2
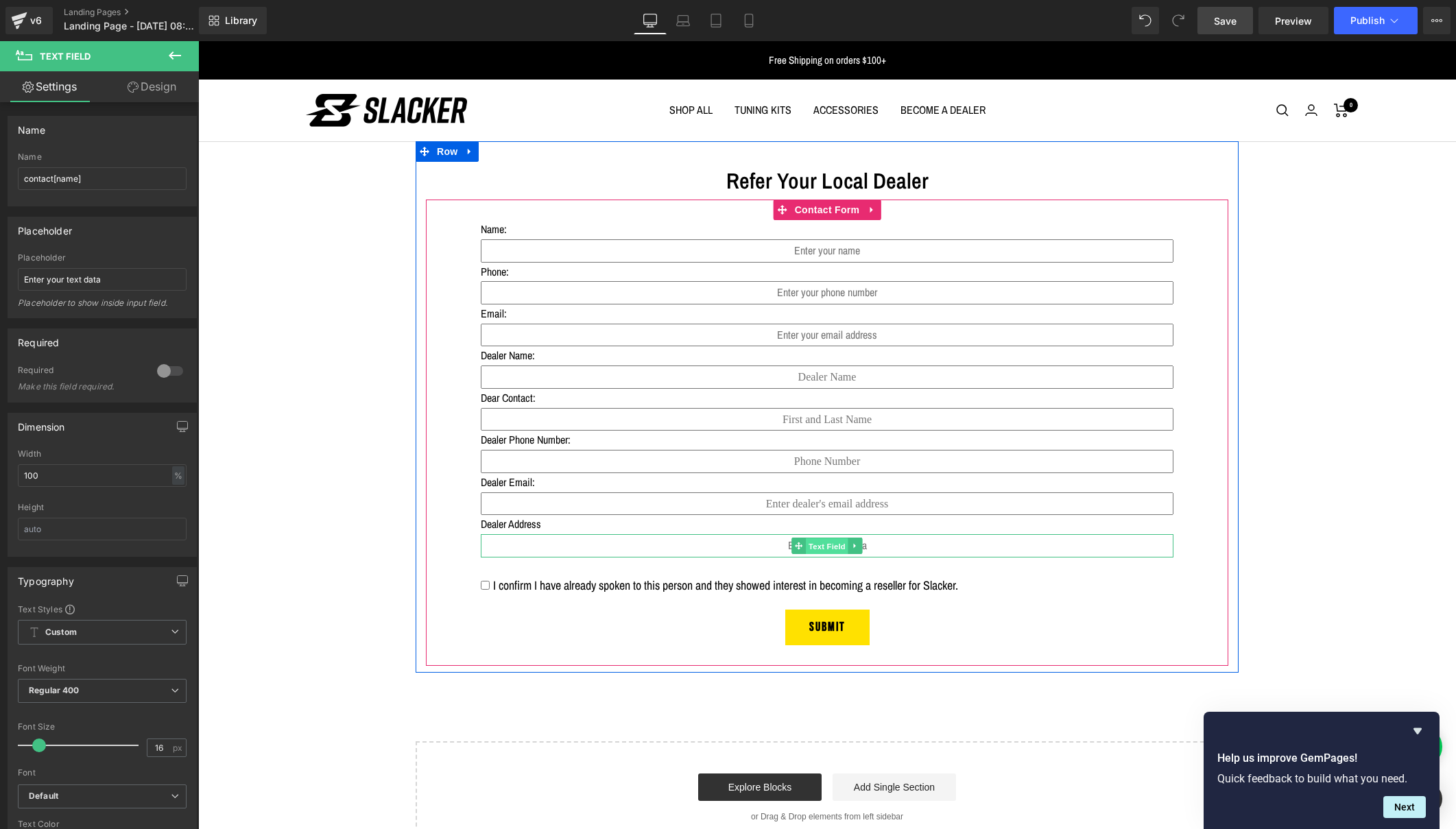
click at [818, 543] on span "Text Field" at bounding box center [827, 546] width 43 height 17
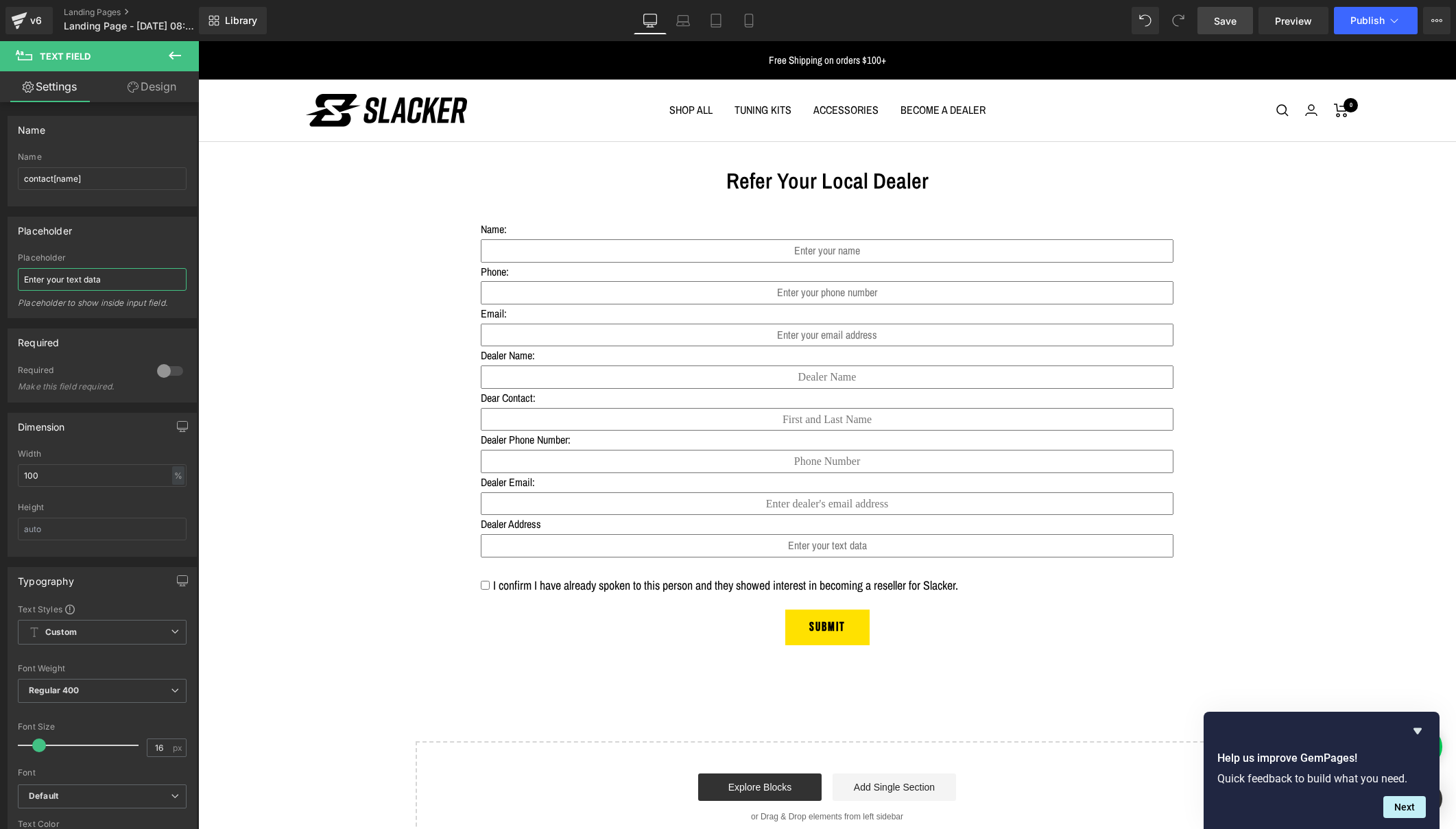
drag, startPoint x: 106, startPoint y: 275, endPoint x: -5, endPoint y: 278, distance: 111.0
click at [0, 278] on html "Text Field You are previewing how the will restyle your page. You can not edit …" at bounding box center [728, 414] width 1456 height 829
type input "Address"
click at [164, 371] on div at bounding box center [170, 371] width 33 height 22
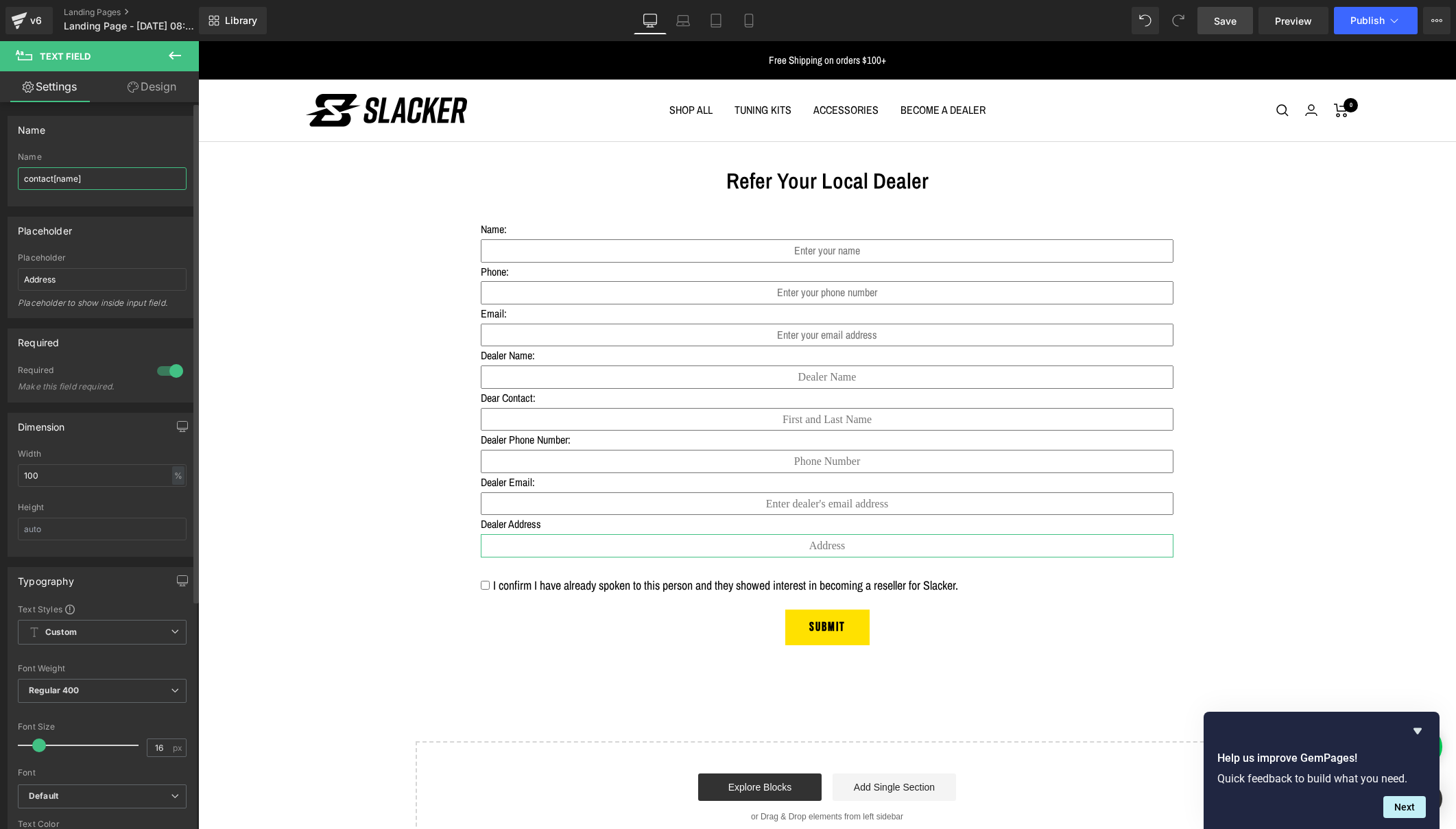
click at [67, 179] on input "contact[name]" at bounding box center [102, 178] width 169 height 22
type input "contact[address]"
click at [1226, 15] on span "Save" at bounding box center [1224, 20] width 22 height 14
click at [1365, 22] on span "Publish" at bounding box center [1367, 20] width 35 height 11
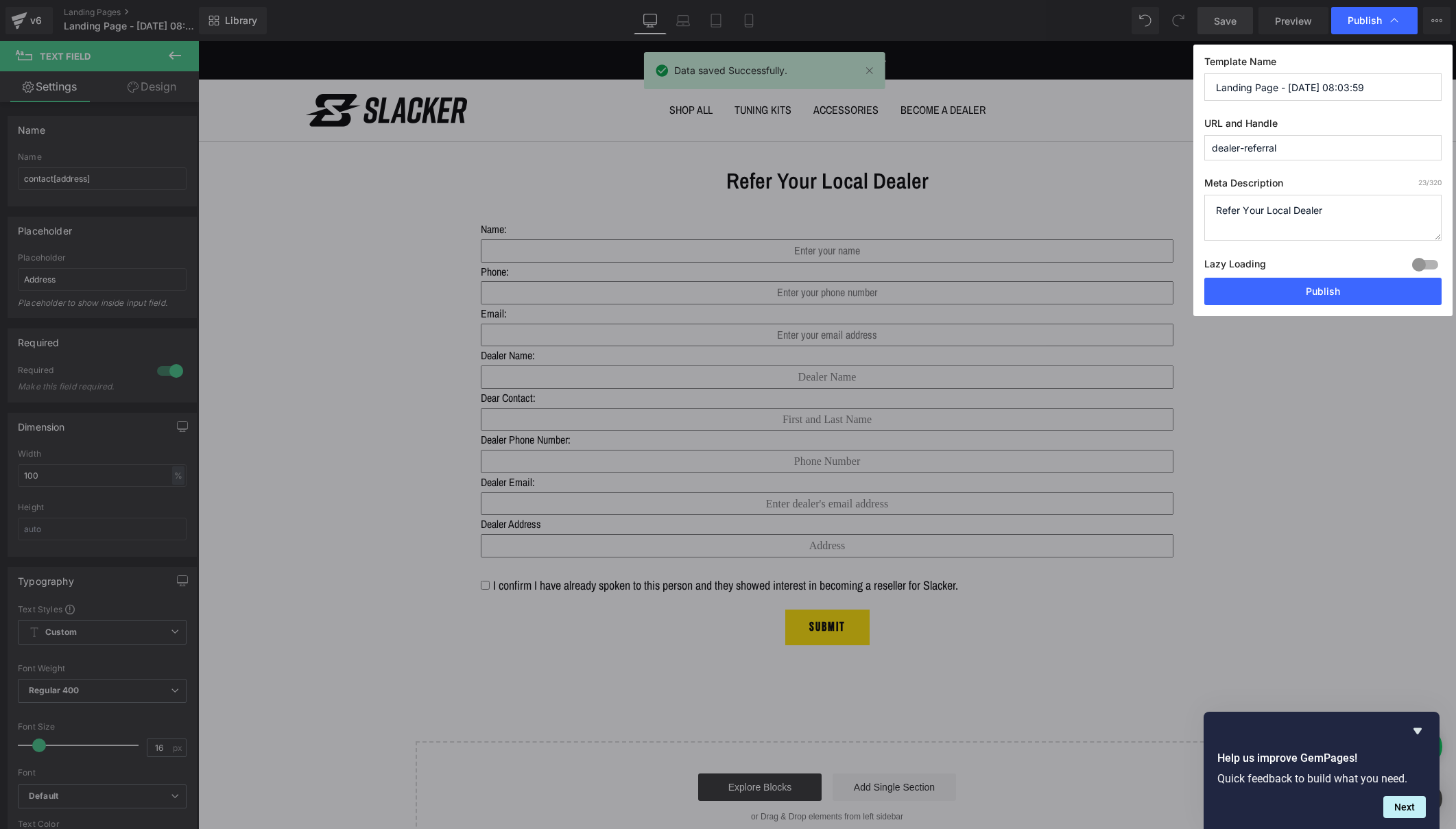
click at [1310, 277] on div "Lazy Loading Build Upgrade plan to unlock" at bounding box center [1323, 265] width 237 height 22
click at [1310, 280] on button "Publish" at bounding box center [1323, 291] width 237 height 28
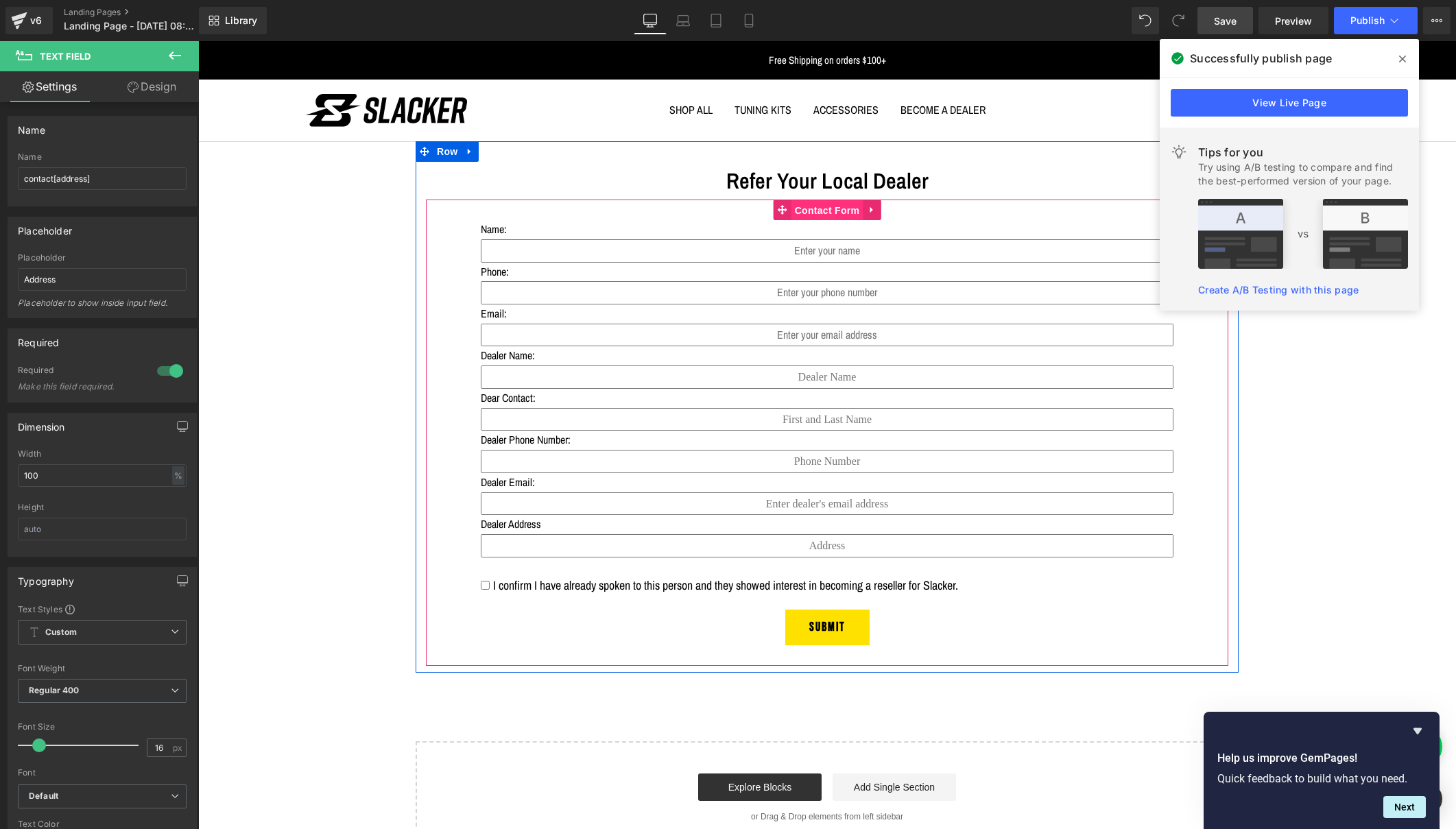
click at [827, 209] on span "Contact Form" at bounding box center [827, 210] width 72 height 20
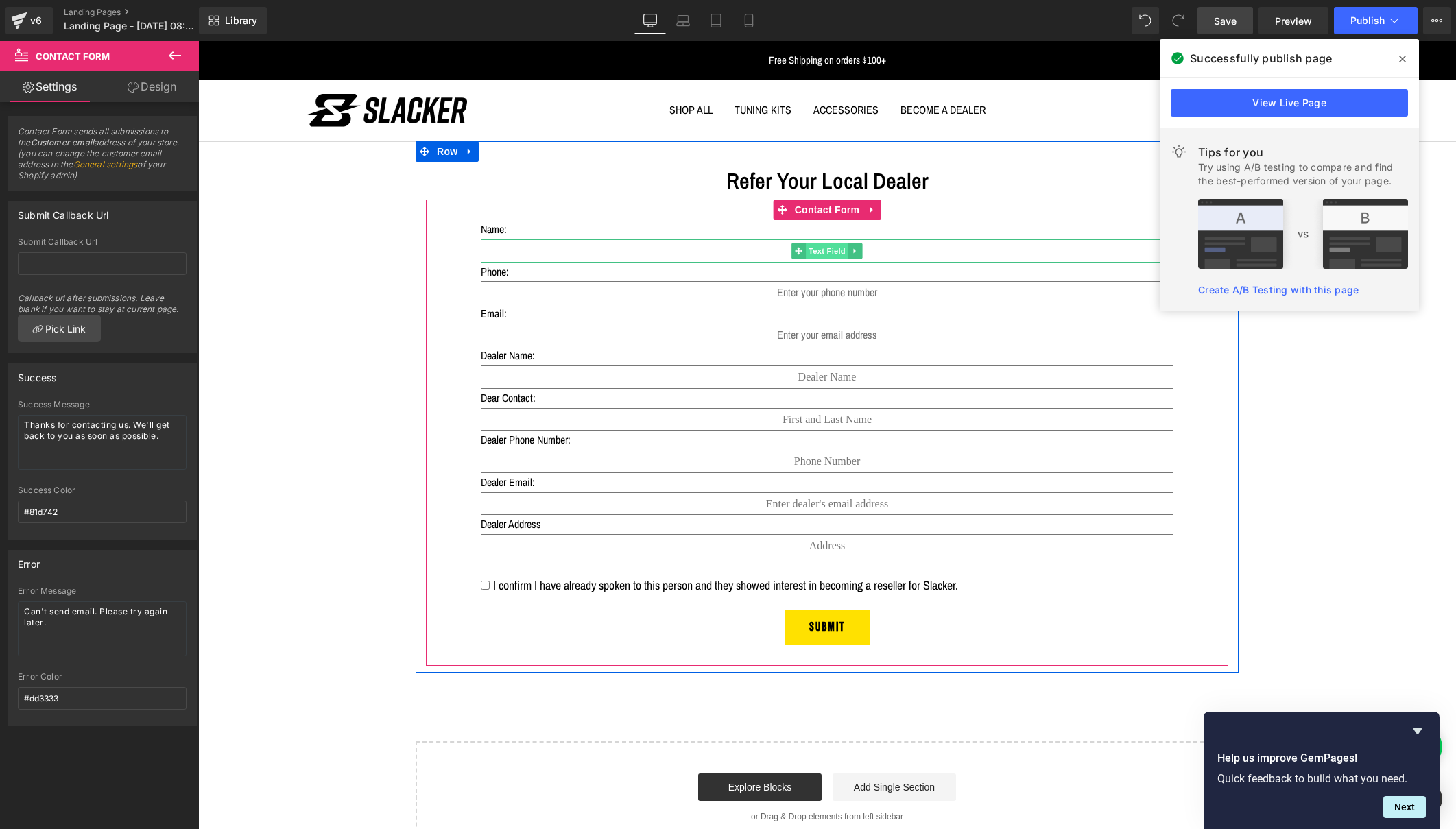
click at [825, 249] on span "Text Field" at bounding box center [827, 250] width 43 height 17
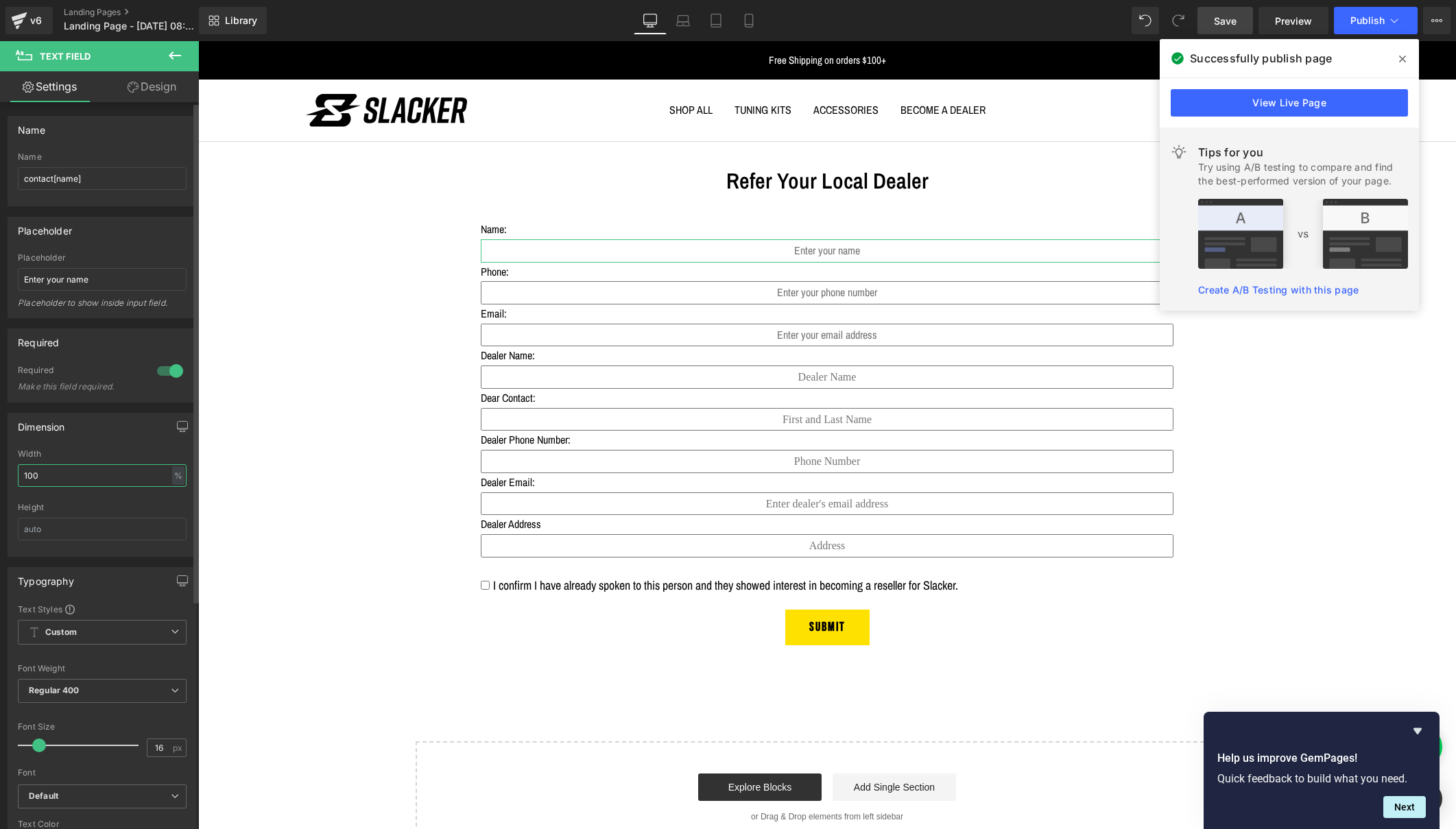
drag, startPoint x: 45, startPoint y: 476, endPoint x: 20, endPoint y: 476, distance: 25.0
click at [20, 476] on input "100" at bounding box center [102, 475] width 169 height 22
drag, startPoint x: 37, startPoint y: 475, endPoint x: -2, endPoint y: 475, distance: 39.0
click at [0, 475] on html "Text Field You are previewing how the will restyle your page. You can not edit …" at bounding box center [728, 414] width 1456 height 829
type input "100"
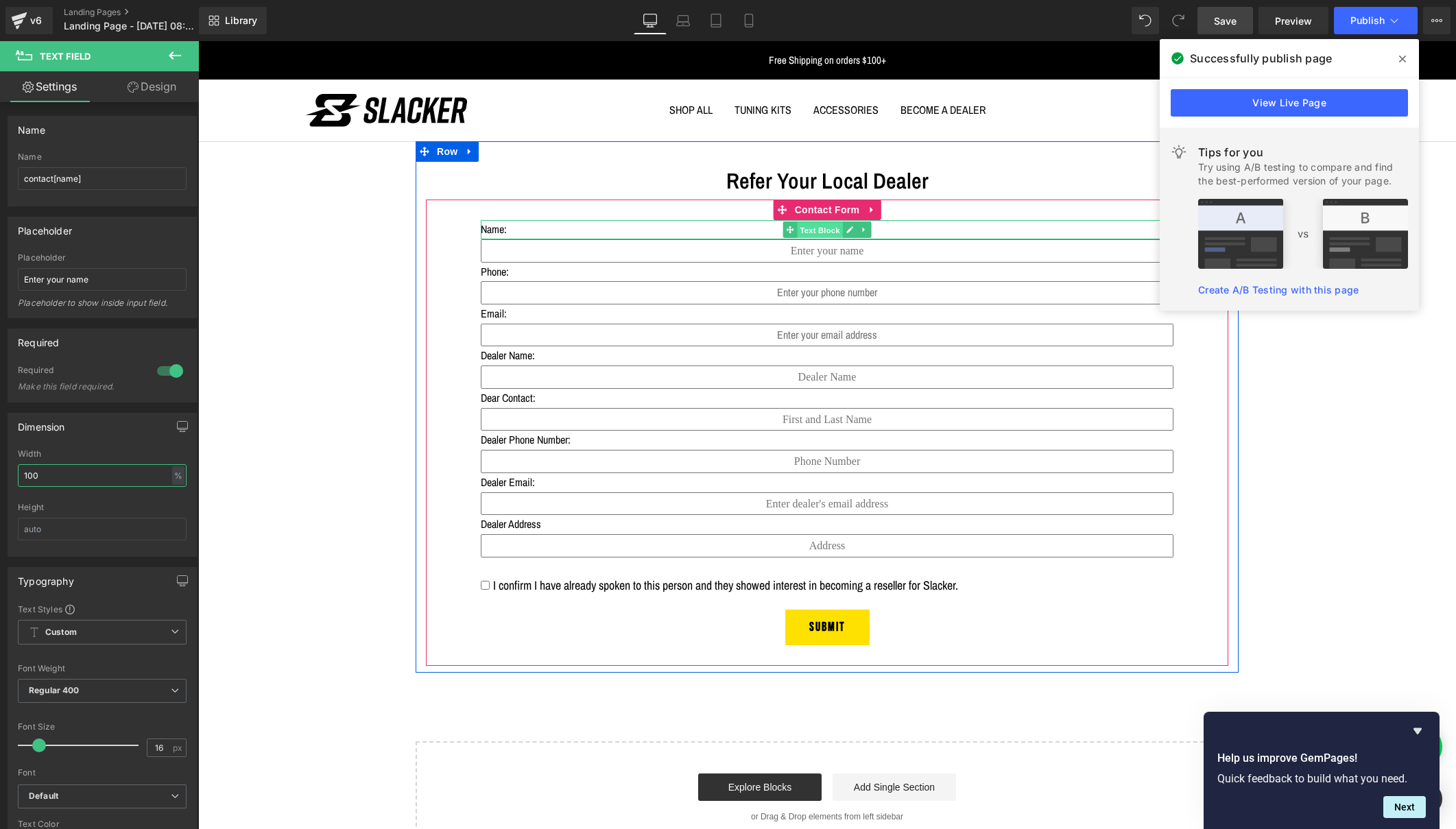
click at [822, 228] on span "Text Block" at bounding box center [819, 230] width 45 height 17
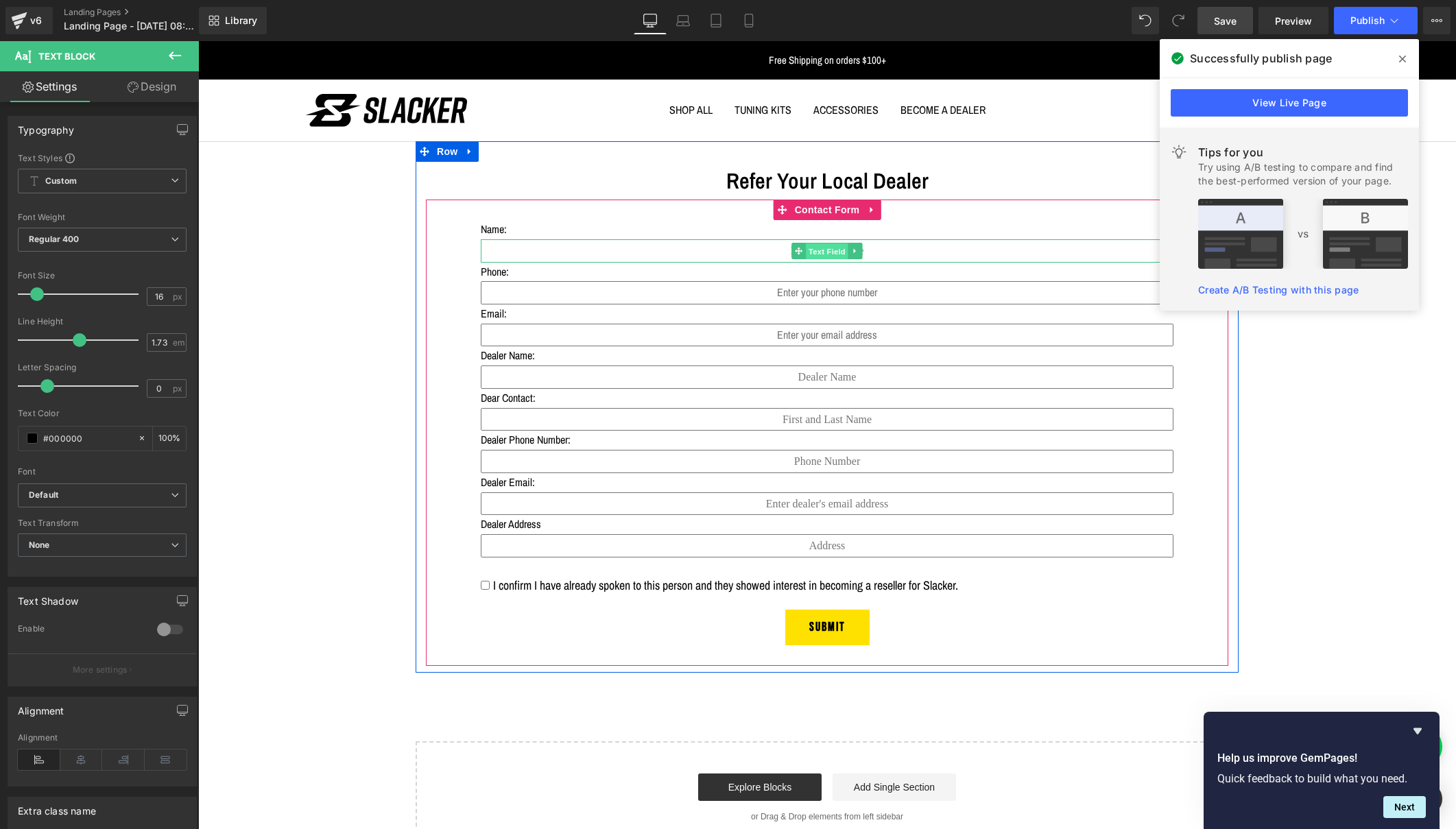
click at [824, 252] on span "Text Field" at bounding box center [827, 251] width 43 height 17
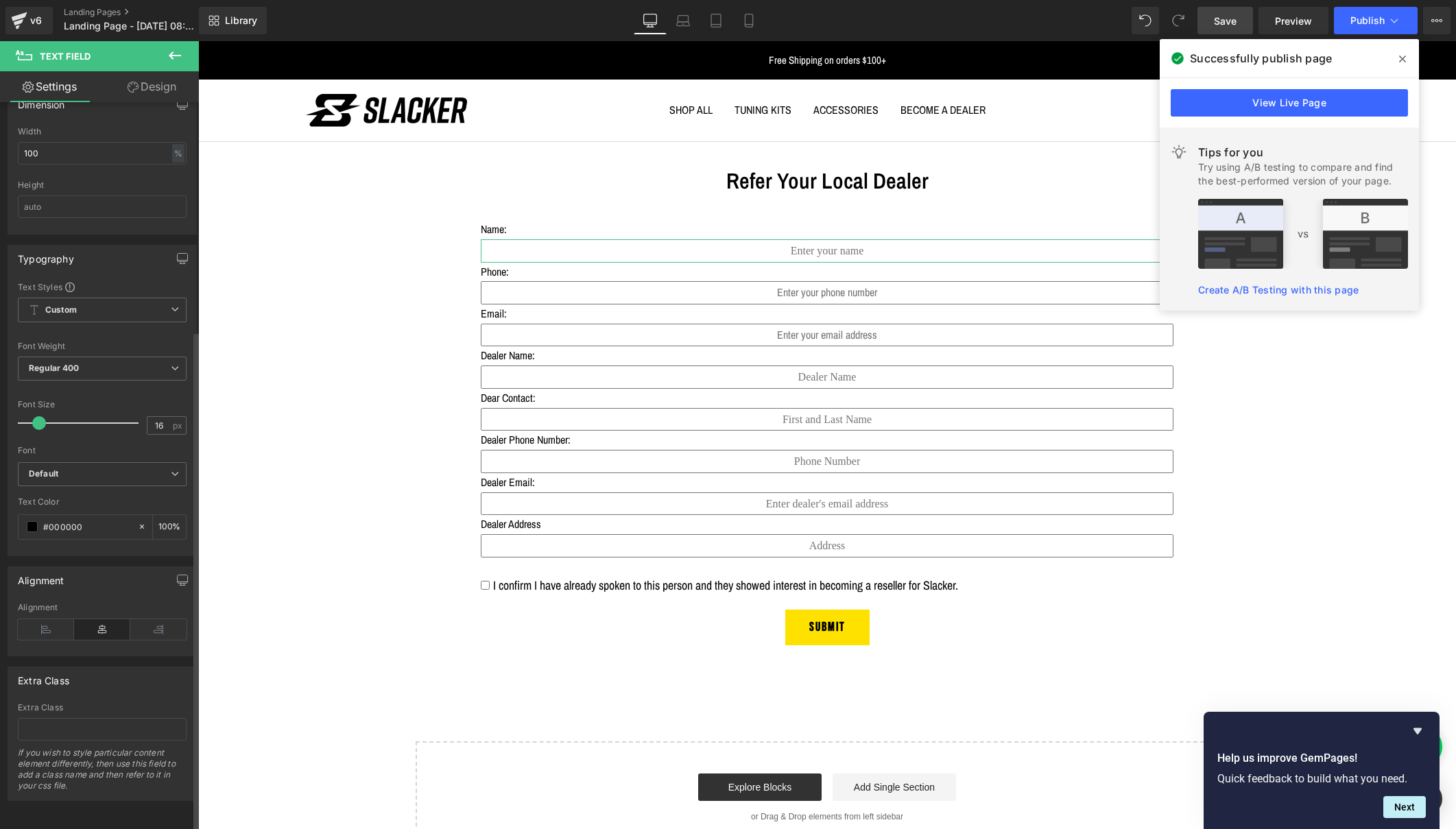
scroll to position [332, 0]
click at [43, 620] on icon at bounding box center [45, 629] width 56 height 20
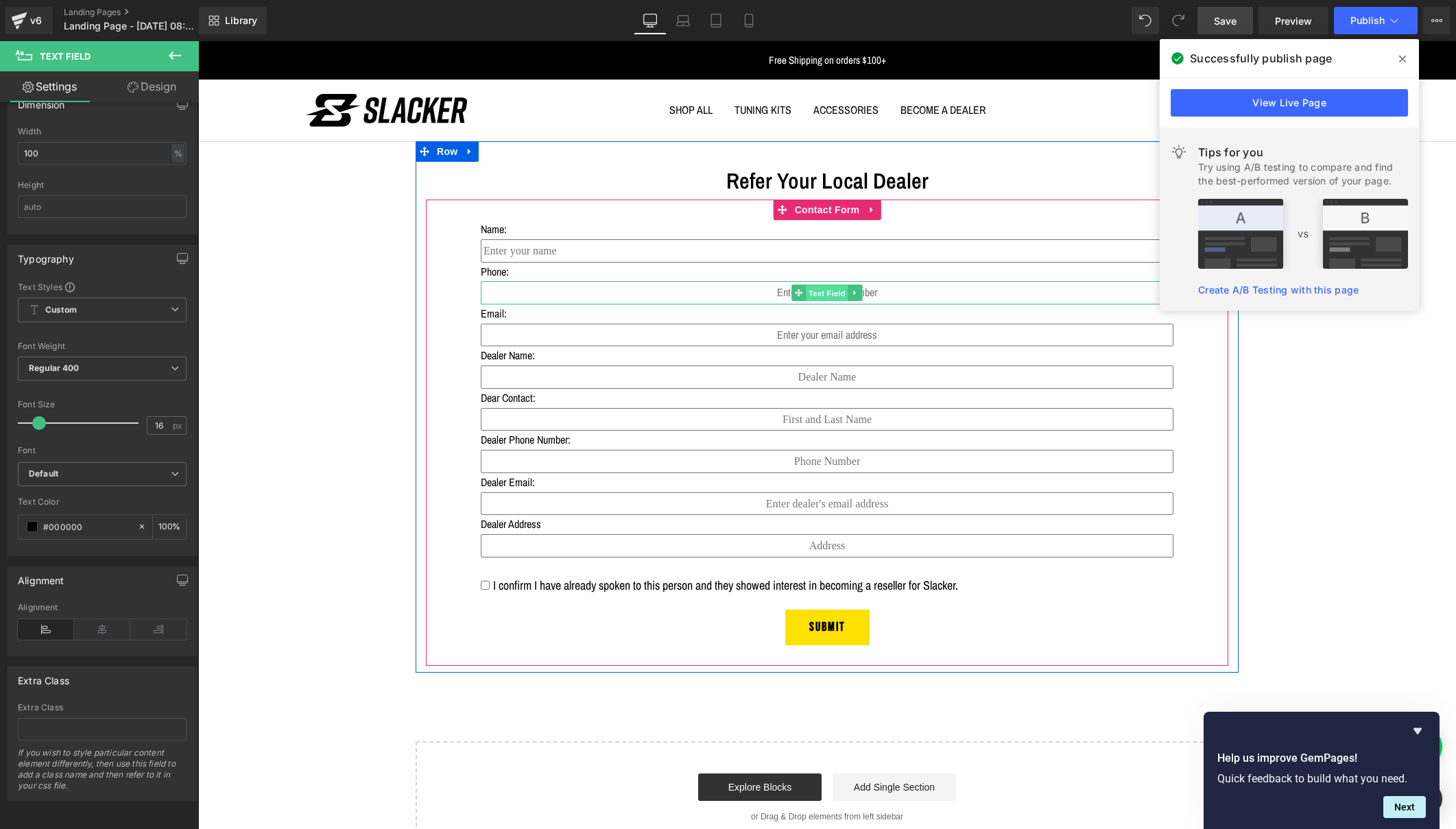
click at [828, 291] on span "Text Field" at bounding box center [827, 293] width 43 height 17
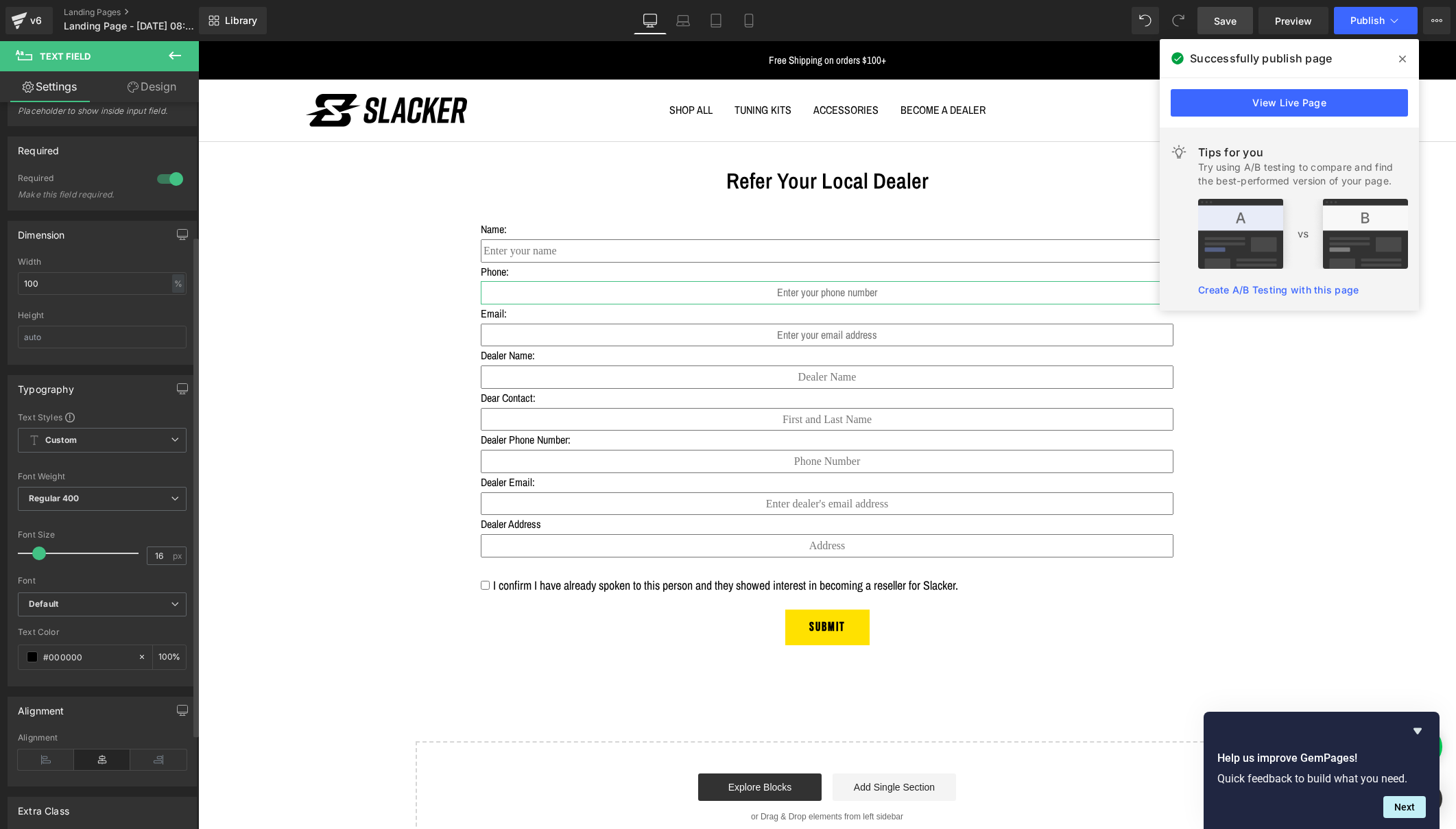
scroll to position [197, 0]
click at [38, 752] on icon at bounding box center [45, 754] width 56 height 20
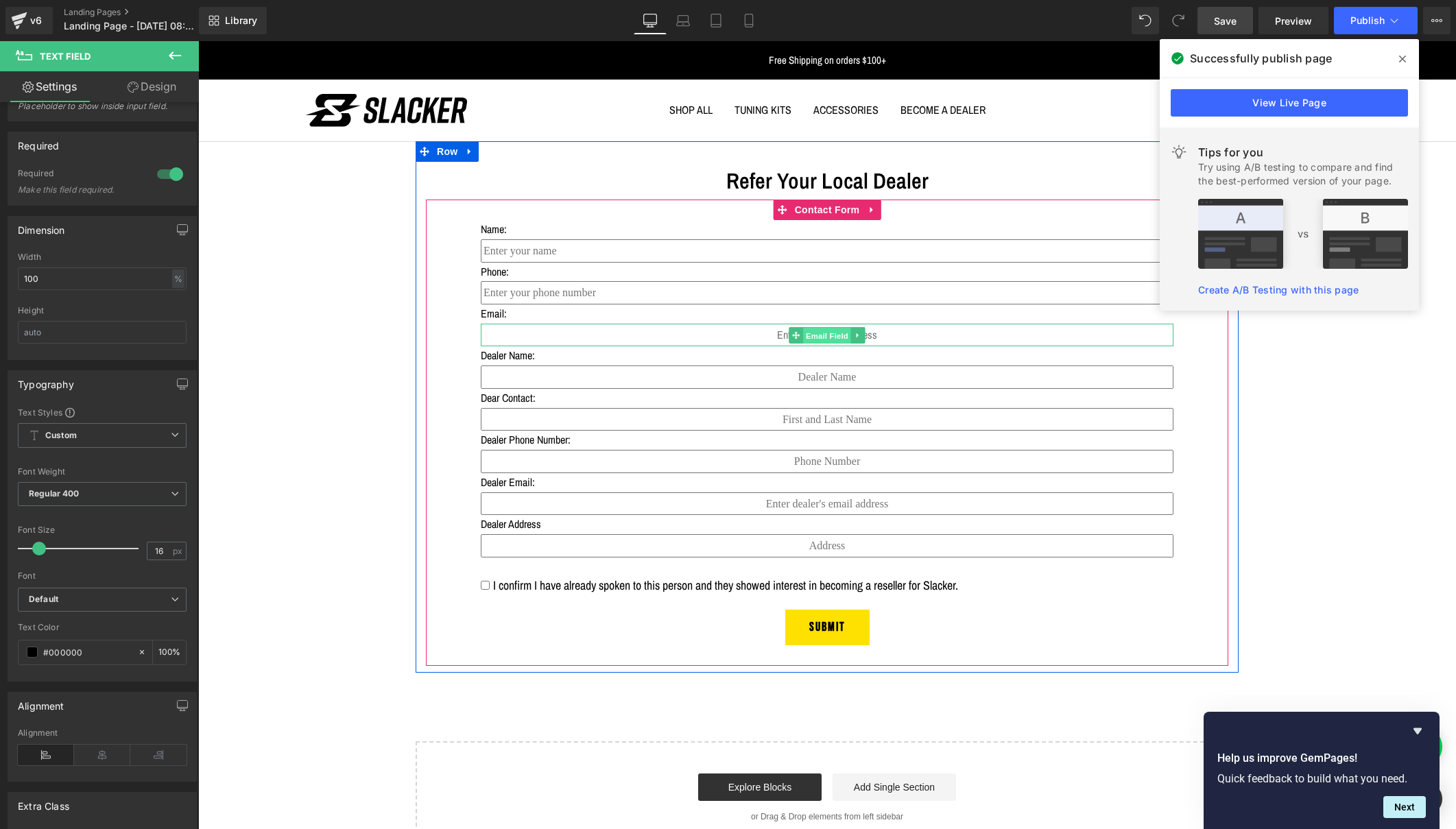
click at [838, 336] on span "Email Field" at bounding box center [827, 336] width 48 height 17
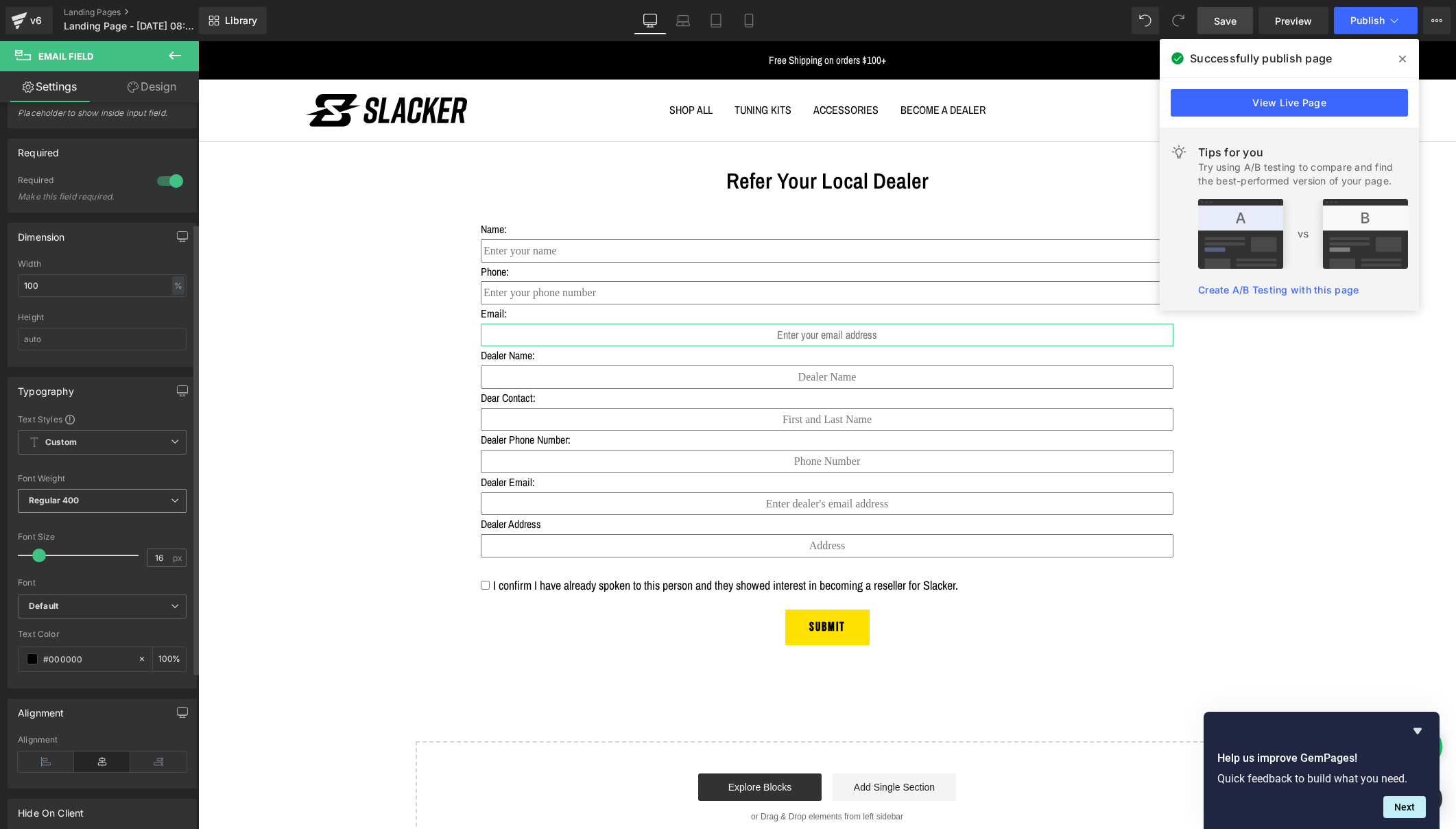
scroll to position [216, 0]
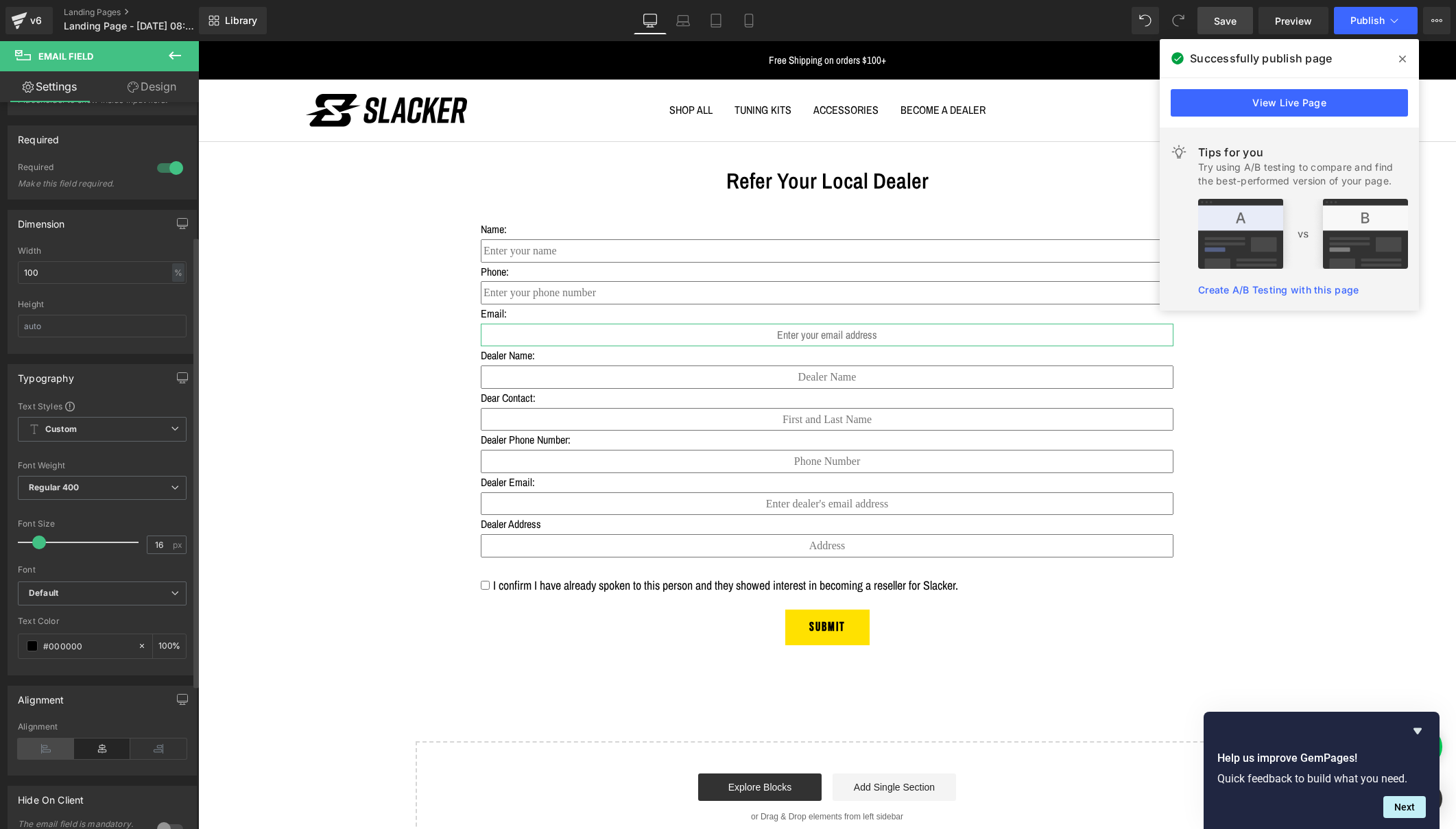
click at [35, 754] on icon at bounding box center [45, 748] width 56 height 20
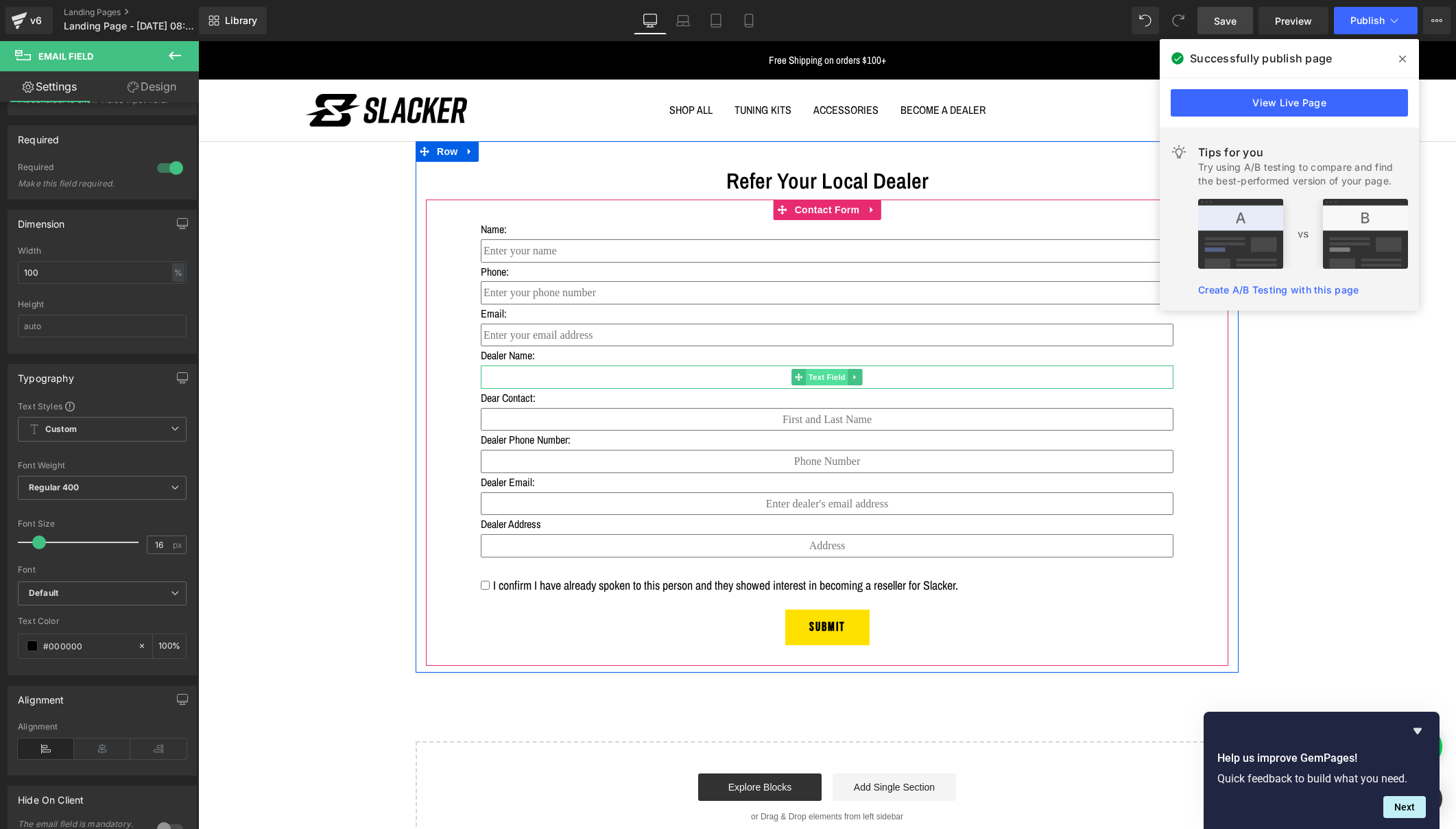
click at [817, 377] on span "Text Field" at bounding box center [827, 377] width 43 height 17
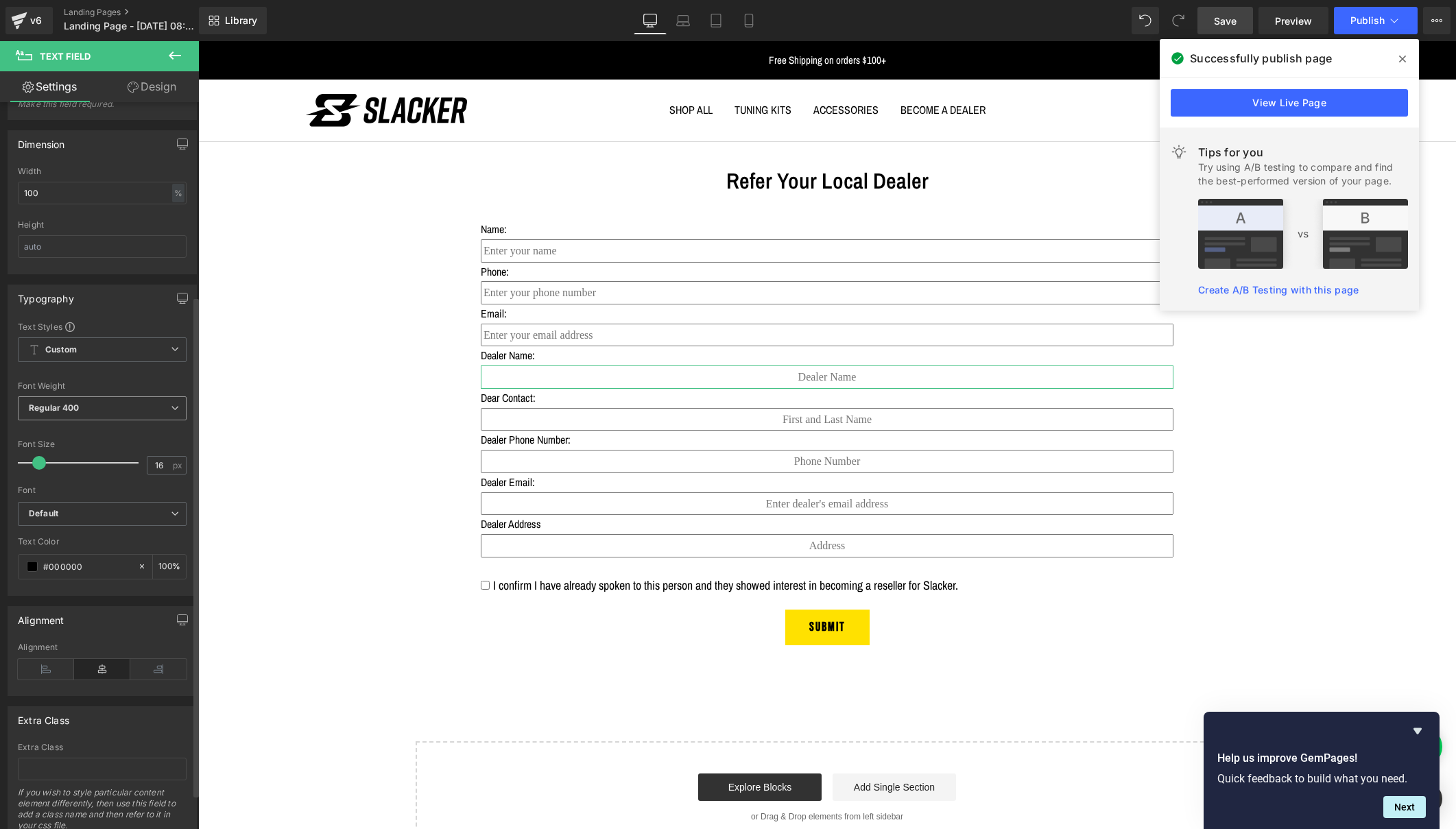
scroll to position [287, 0]
click at [42, 668] on icon at bounding box center [45, 665] width 56 height 20
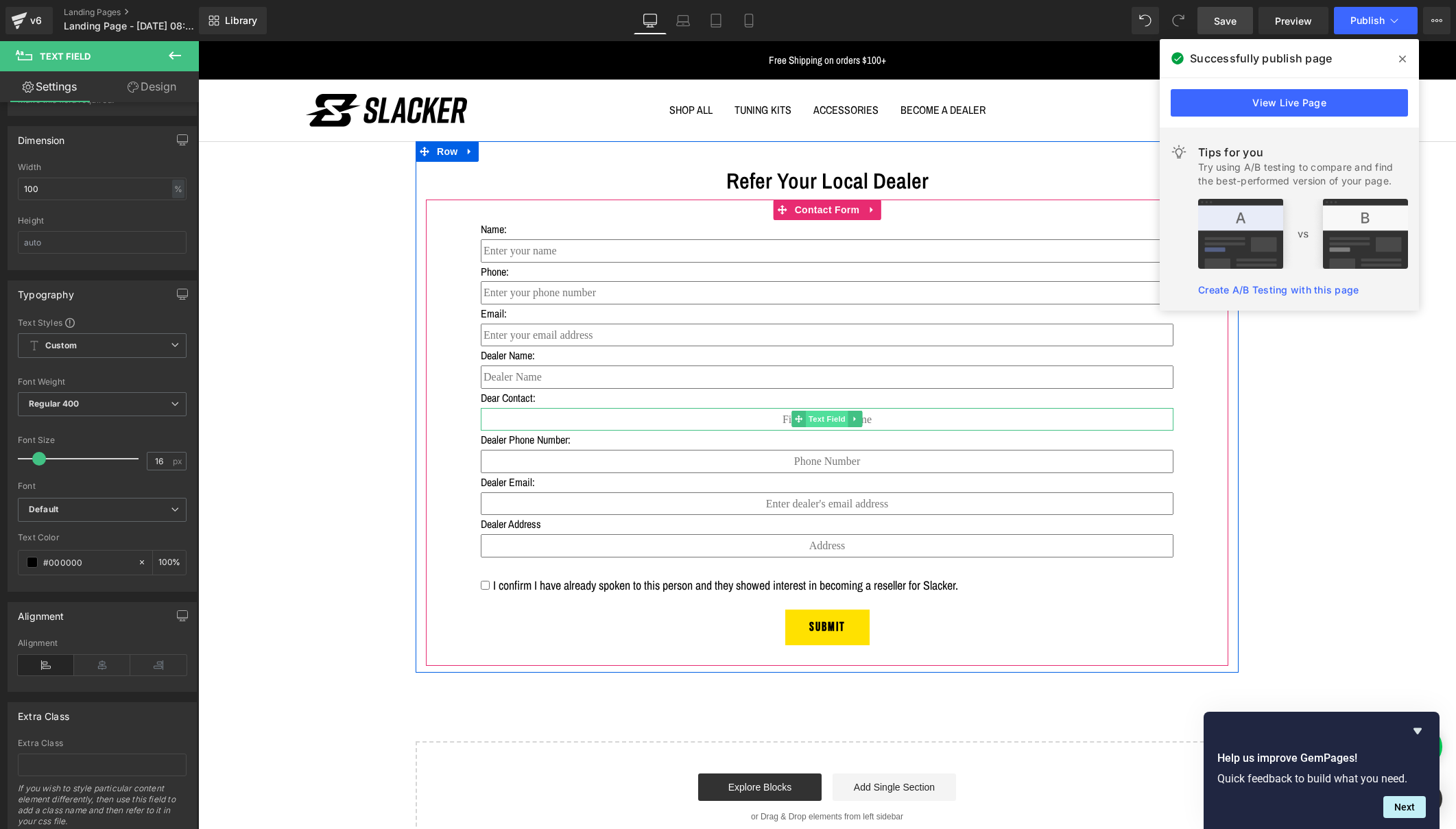
click at [820, 414] on span "Text Field" at bounding box center [827, 419] width 43 height 17
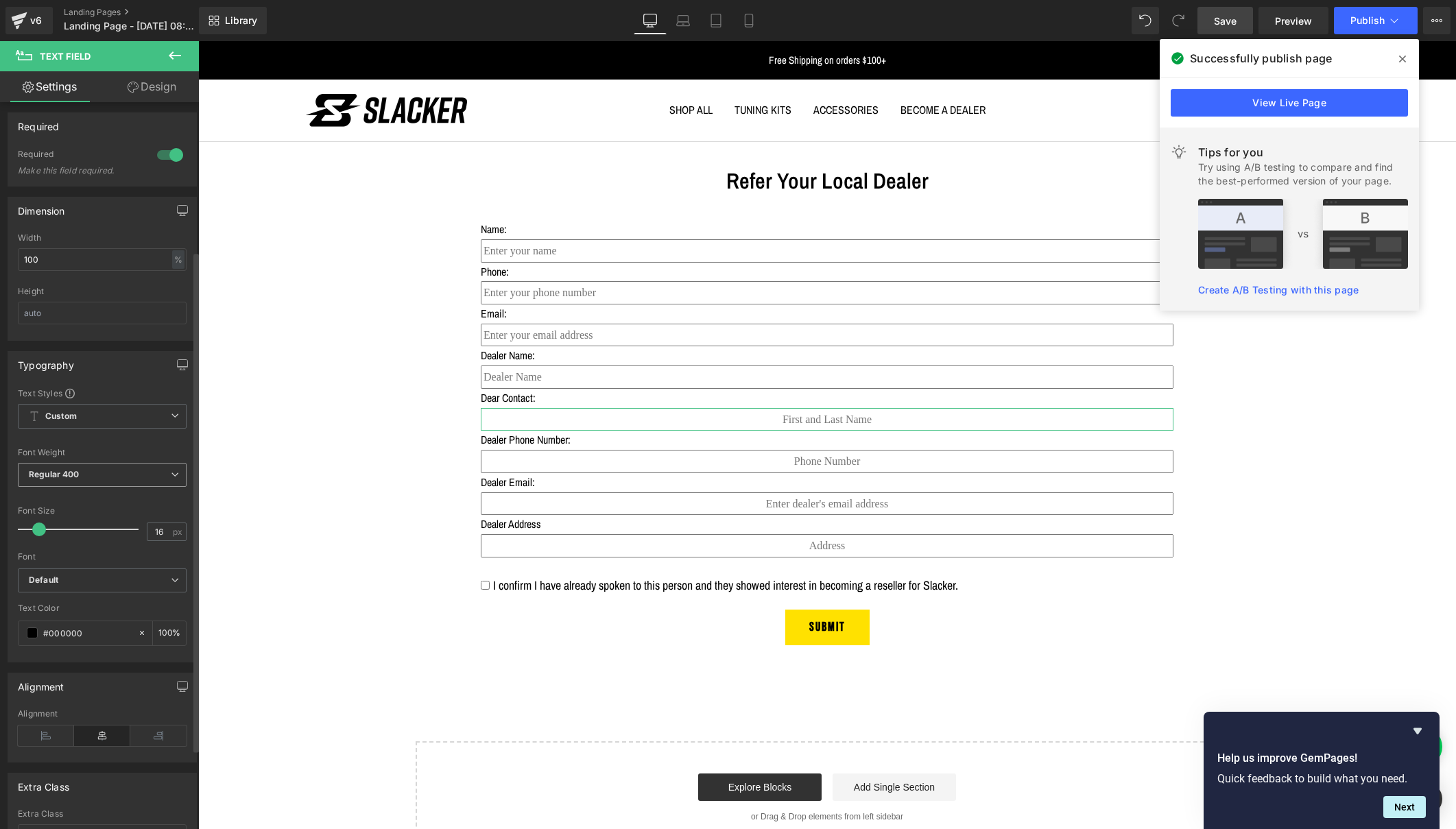
scroll to position [243, 0]
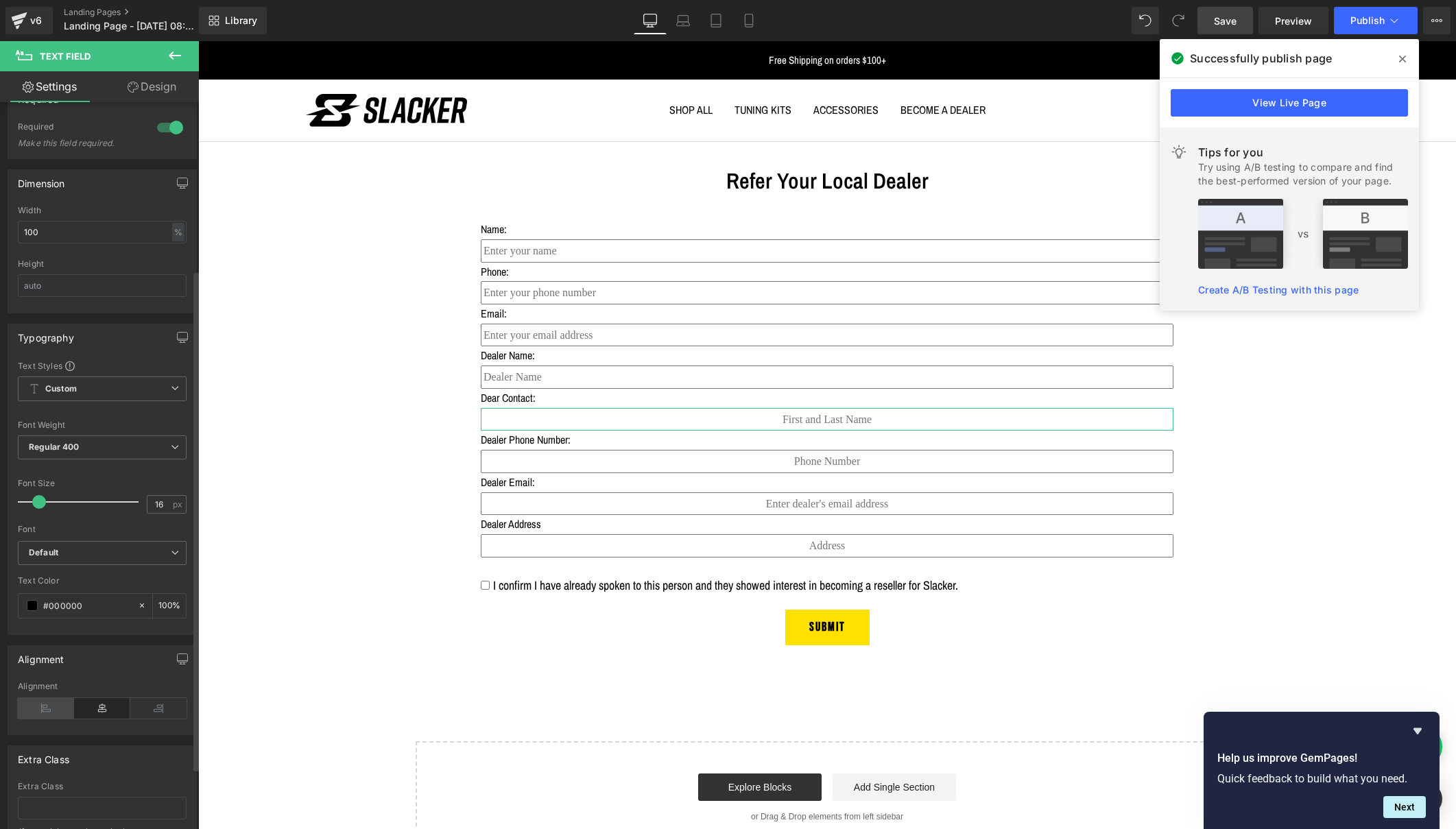
click at [48, 698] on icon at bounding box center [45, 707] width 56 height 20
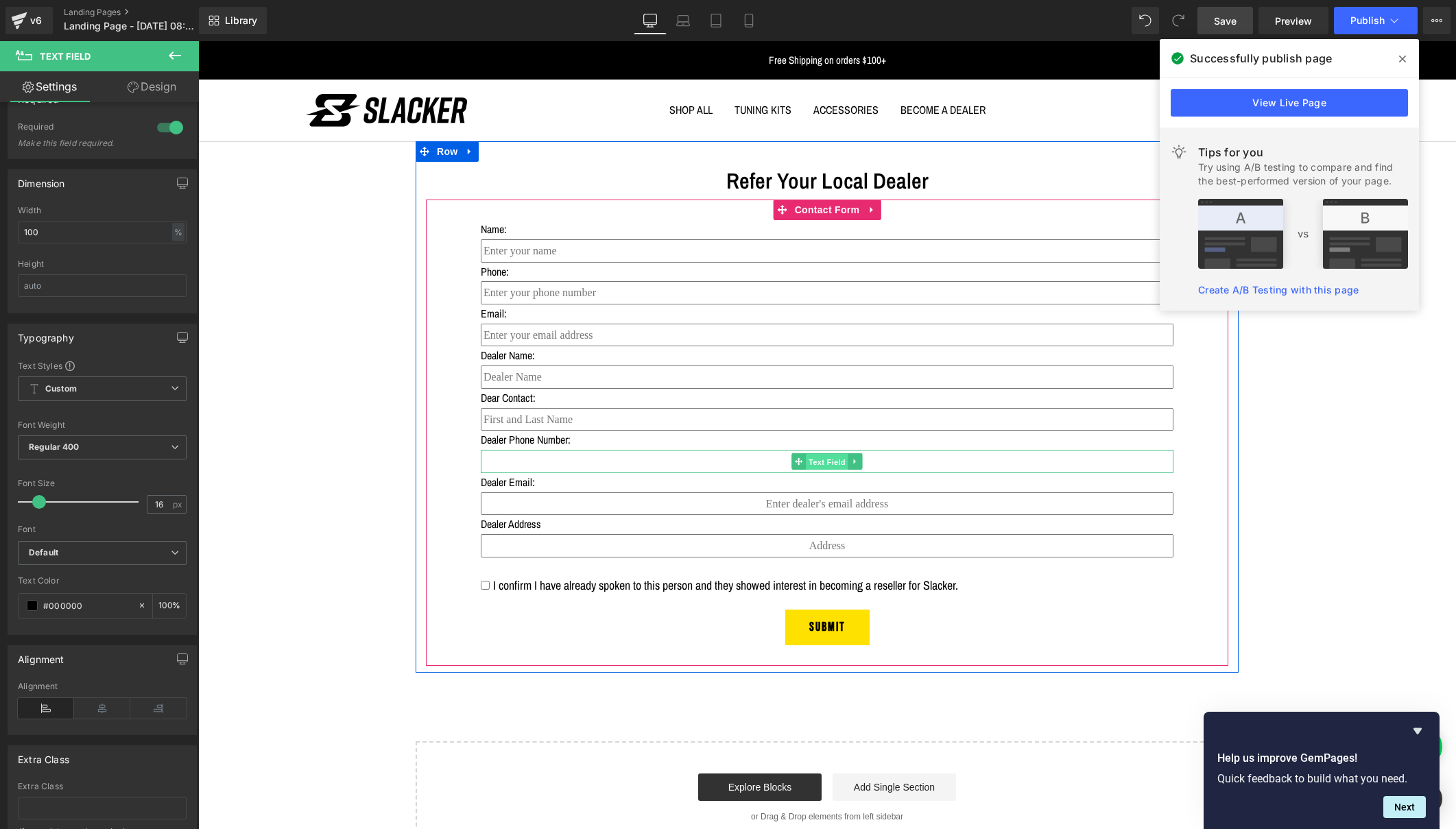
click at [815, 462] on span "Text Field" at bounding box center [827, 462] width 43 height 17
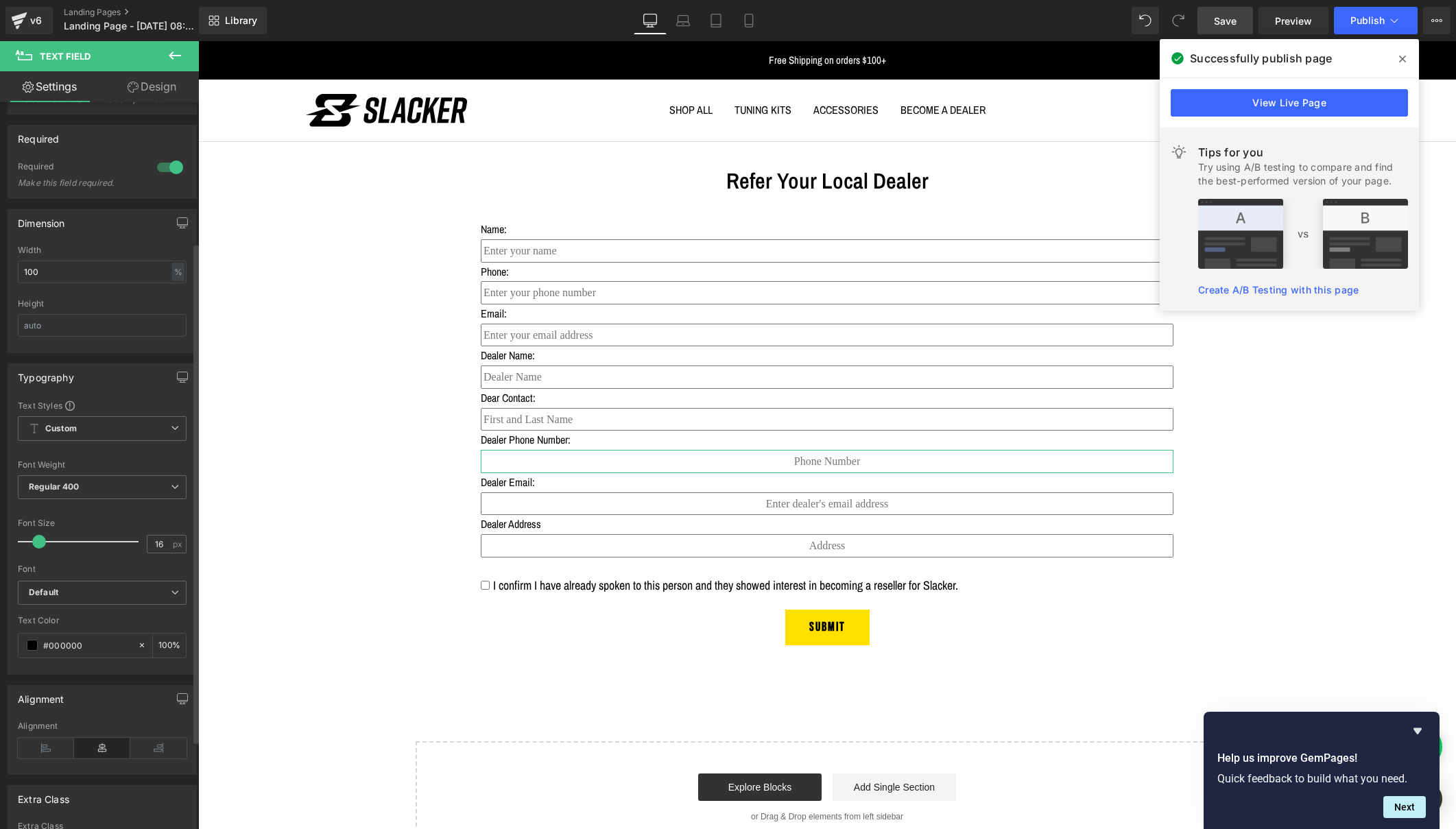
scroll to position [211, 0]
click at [43, 743] on icon at bounding box center [45, 740] width 56 height 20
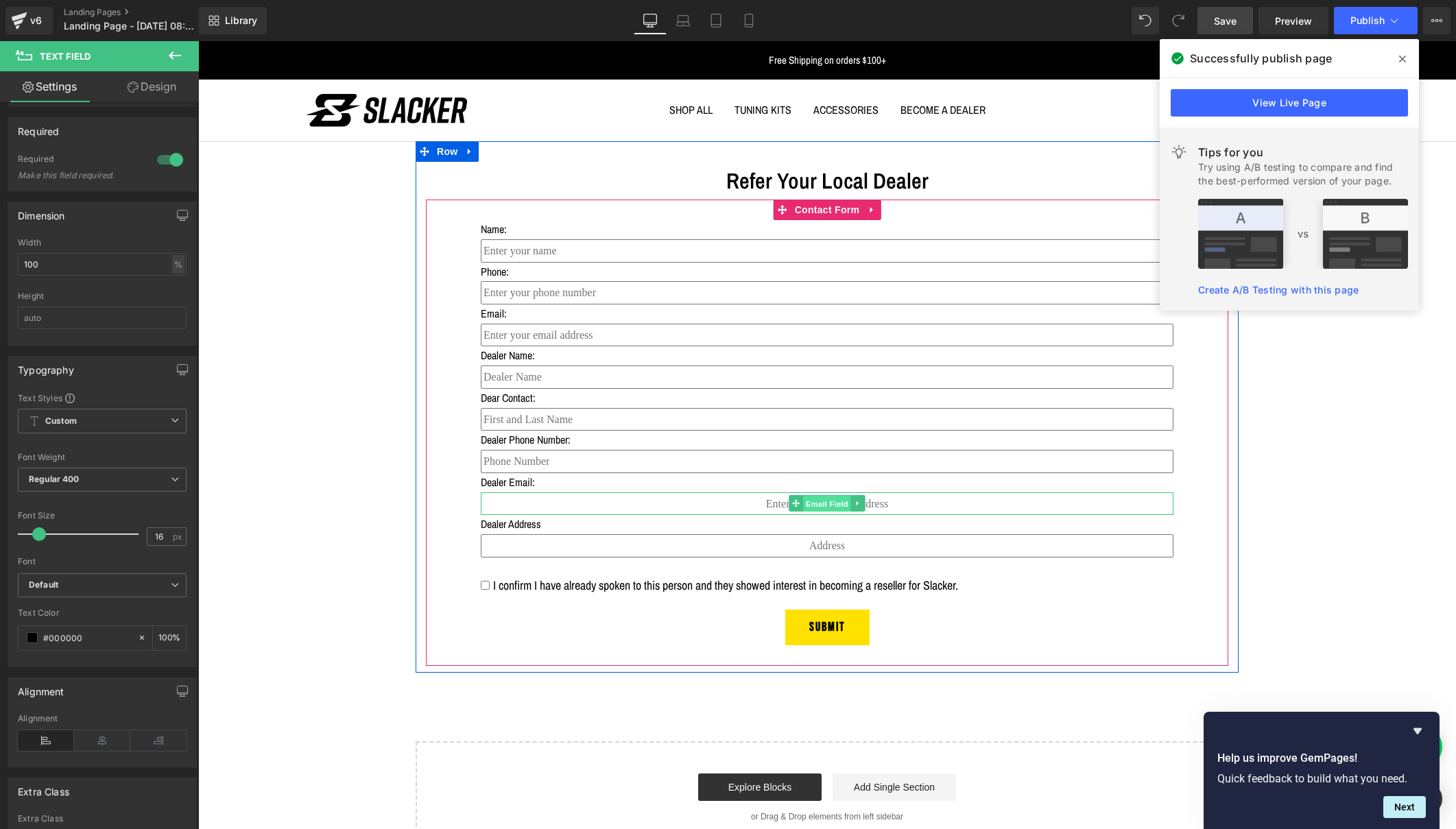
click at [820, 496] on span "Email Field" at bounding box center [827, 504] width 48 height 17
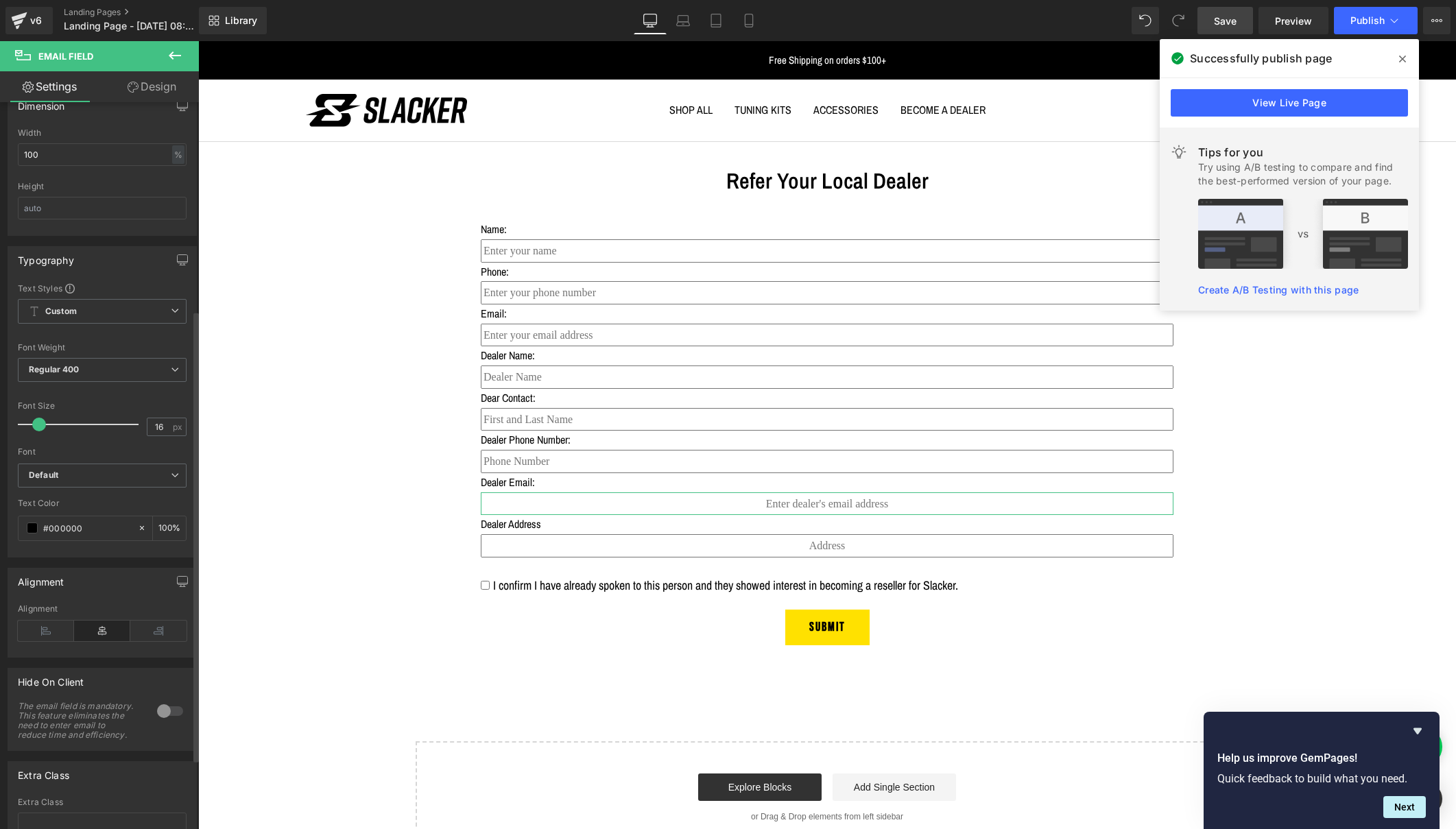
scroll to position [343, 0]
click at [41, 622] on icon at bounding box center [45, 620] width 56 height 20
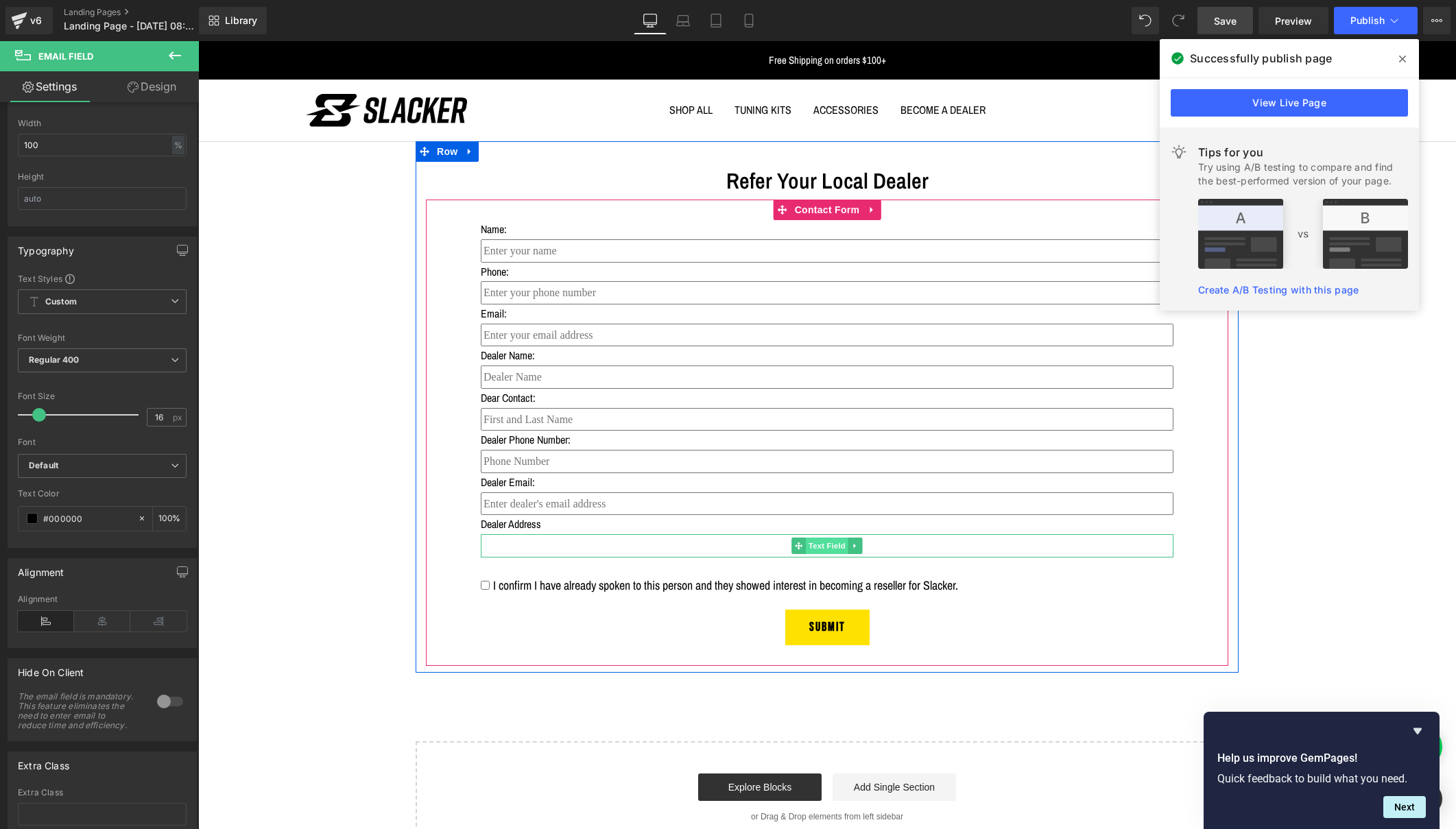
click at [825, 541] on span "Text Field" at bounding box center [827, 546] width 43 height 17
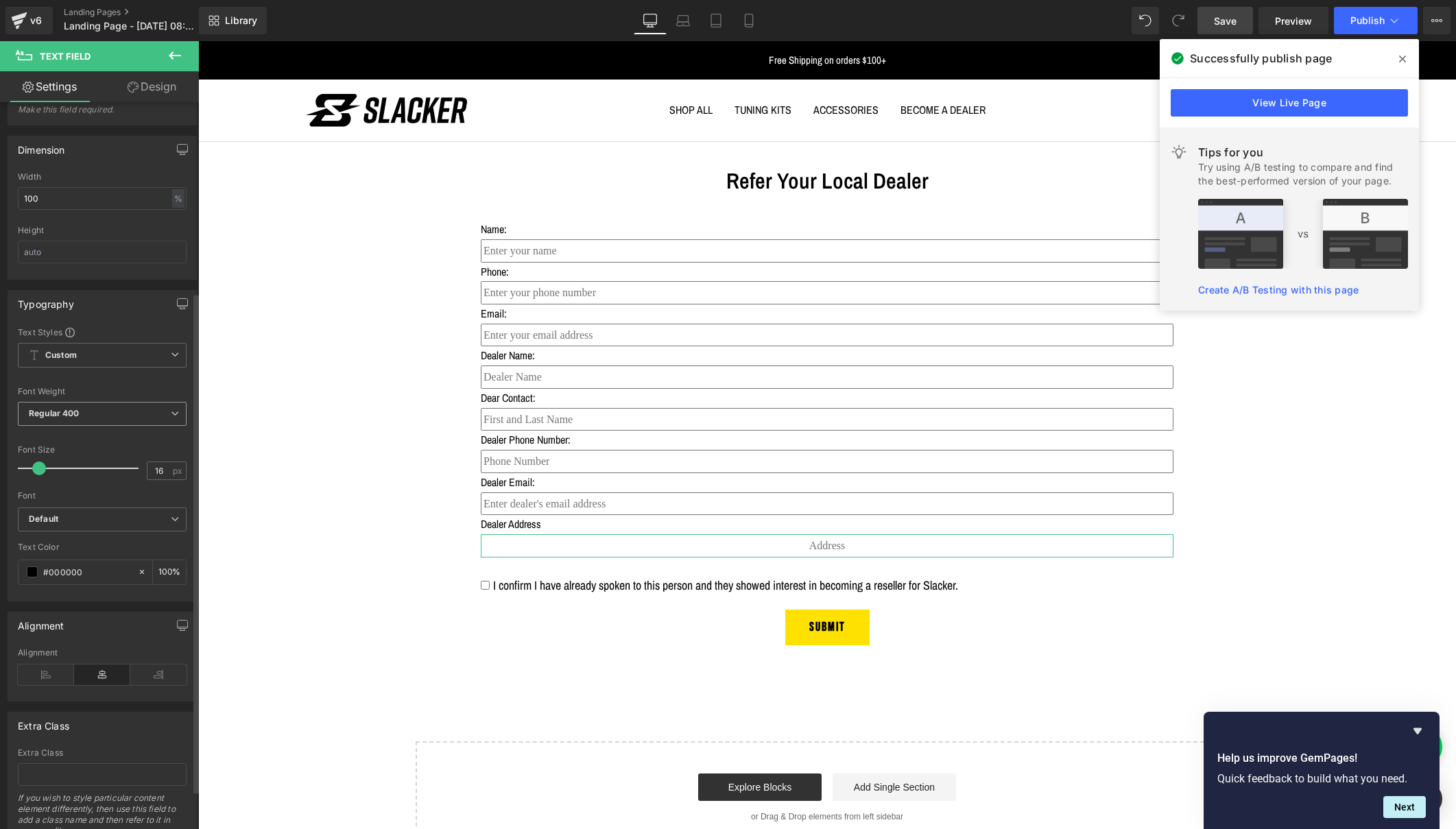
scroll to position [285, 0]
click at [47, 665] on icon at bounding box center [45, 667] width 56 height 20
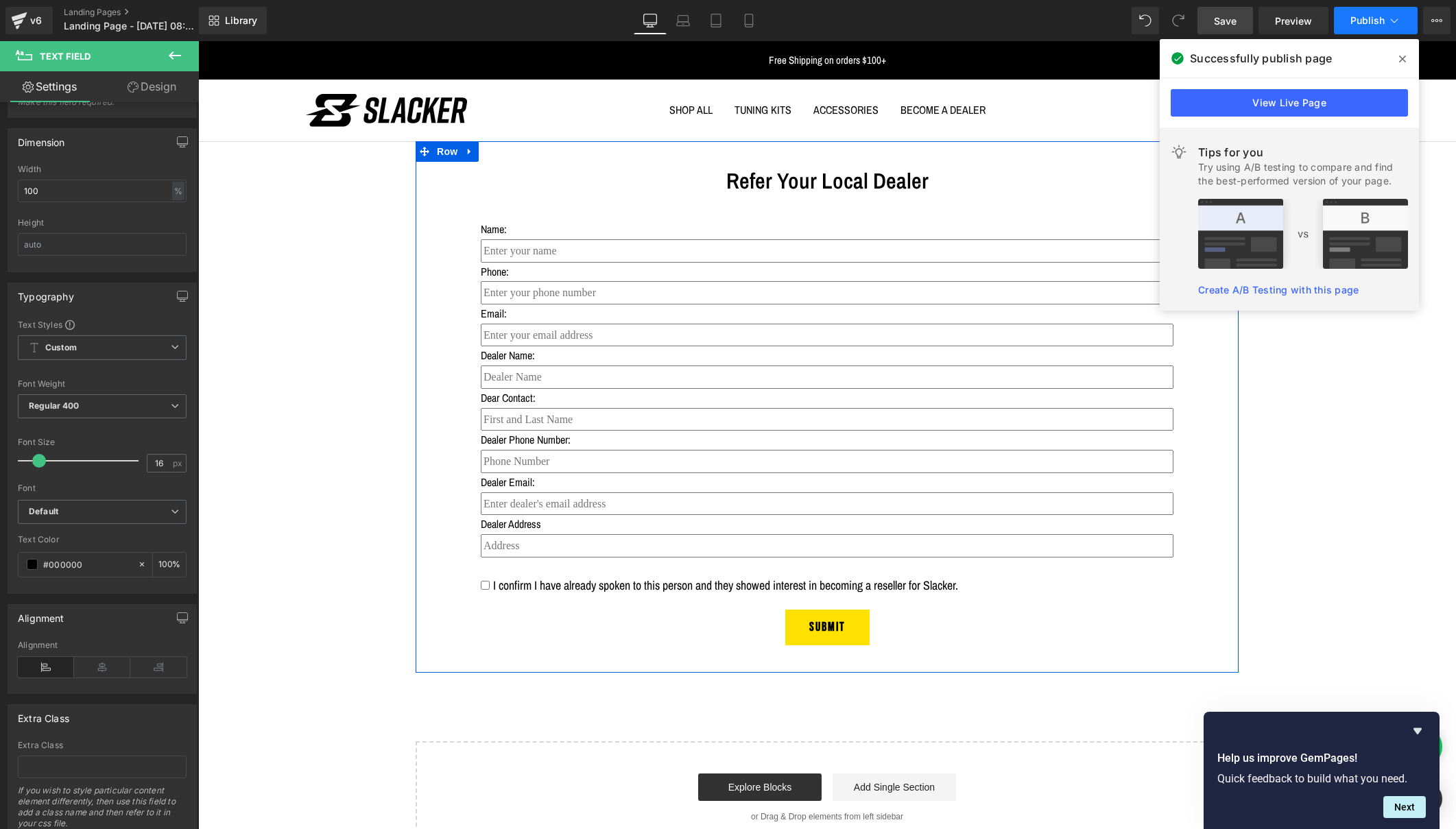
click at [1355, 20] on span "Publish" at bounding box center [1367, 20] width 35 height 11
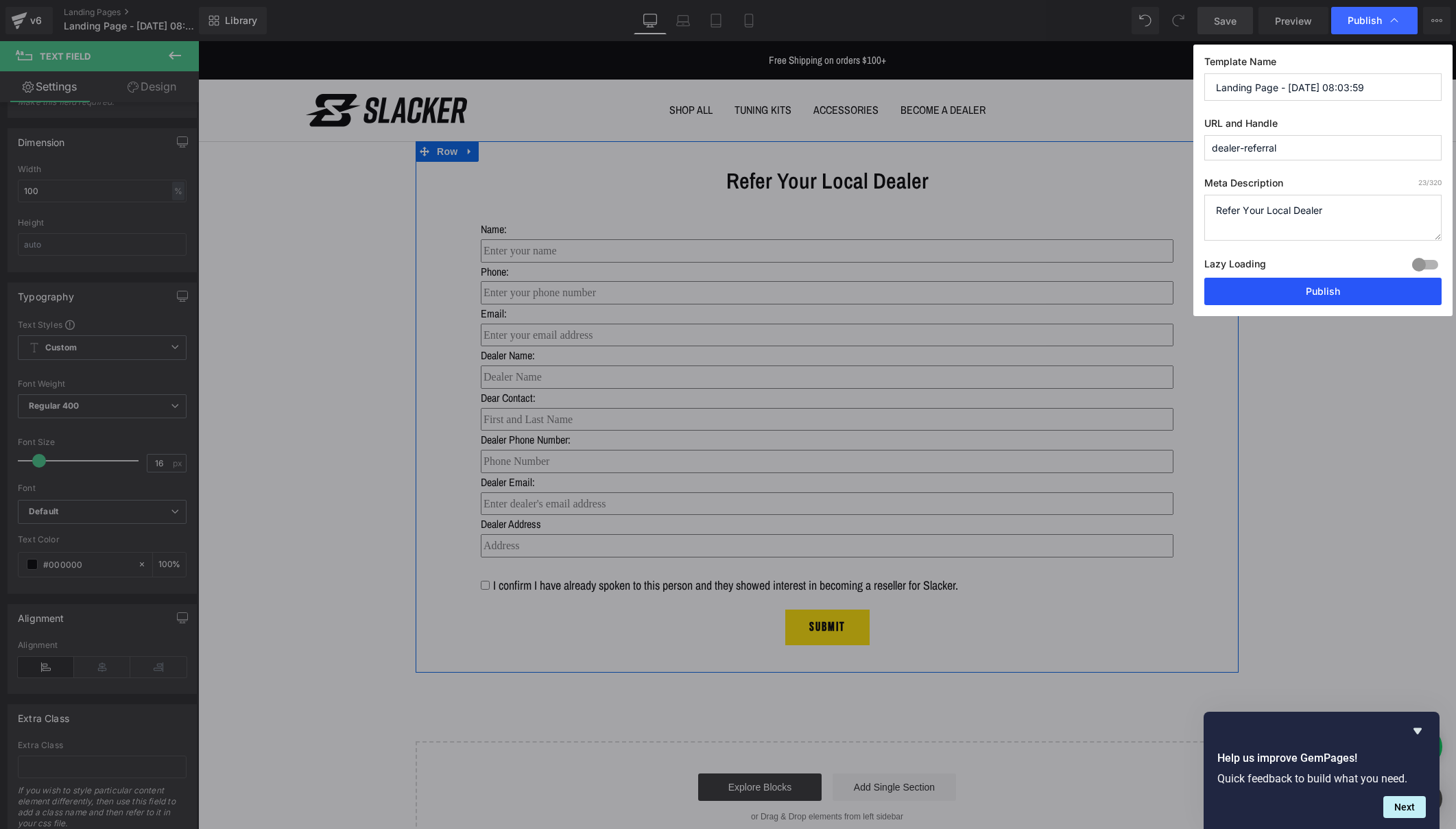
click at [1313, 281] on button "Publish" at bounding box center [1323, 291] width 237 height 28
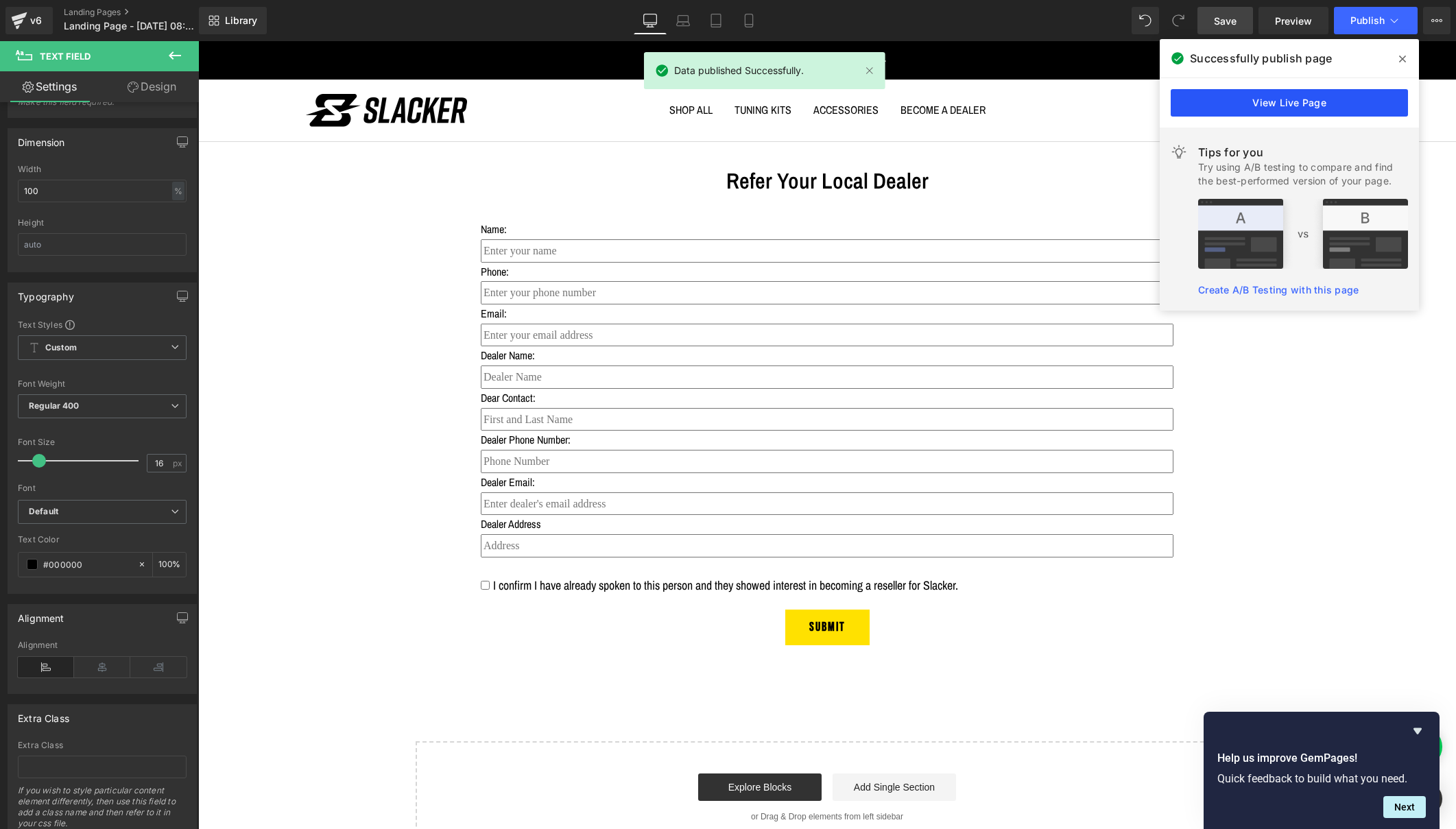
click at [1268, 106] on link "View Live Page" at bounding box center [1289, 102] width 237 height 28
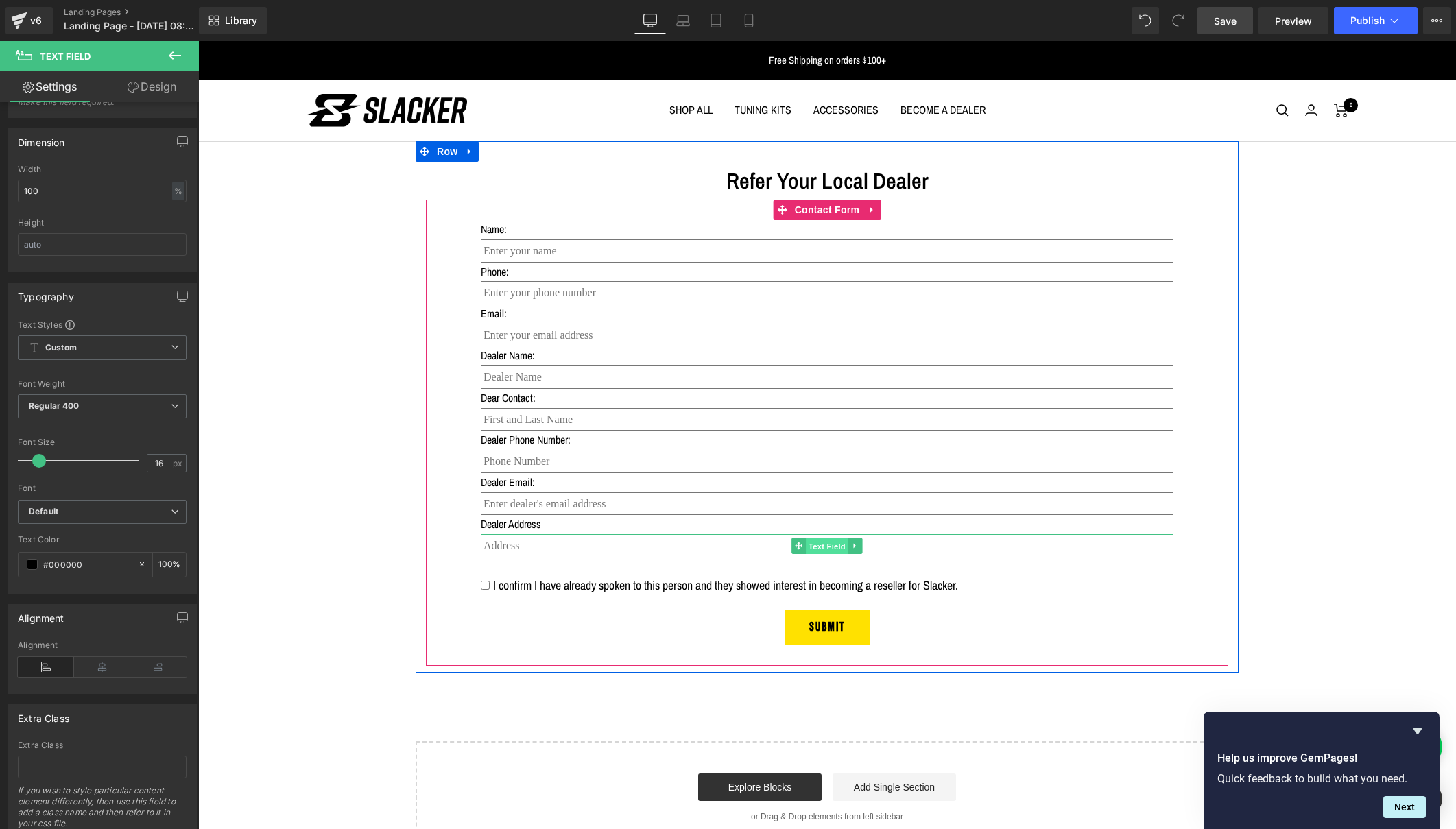
click at [825, 541] on span "Text Field" at bounding box center [827, 546] width 43 height 17
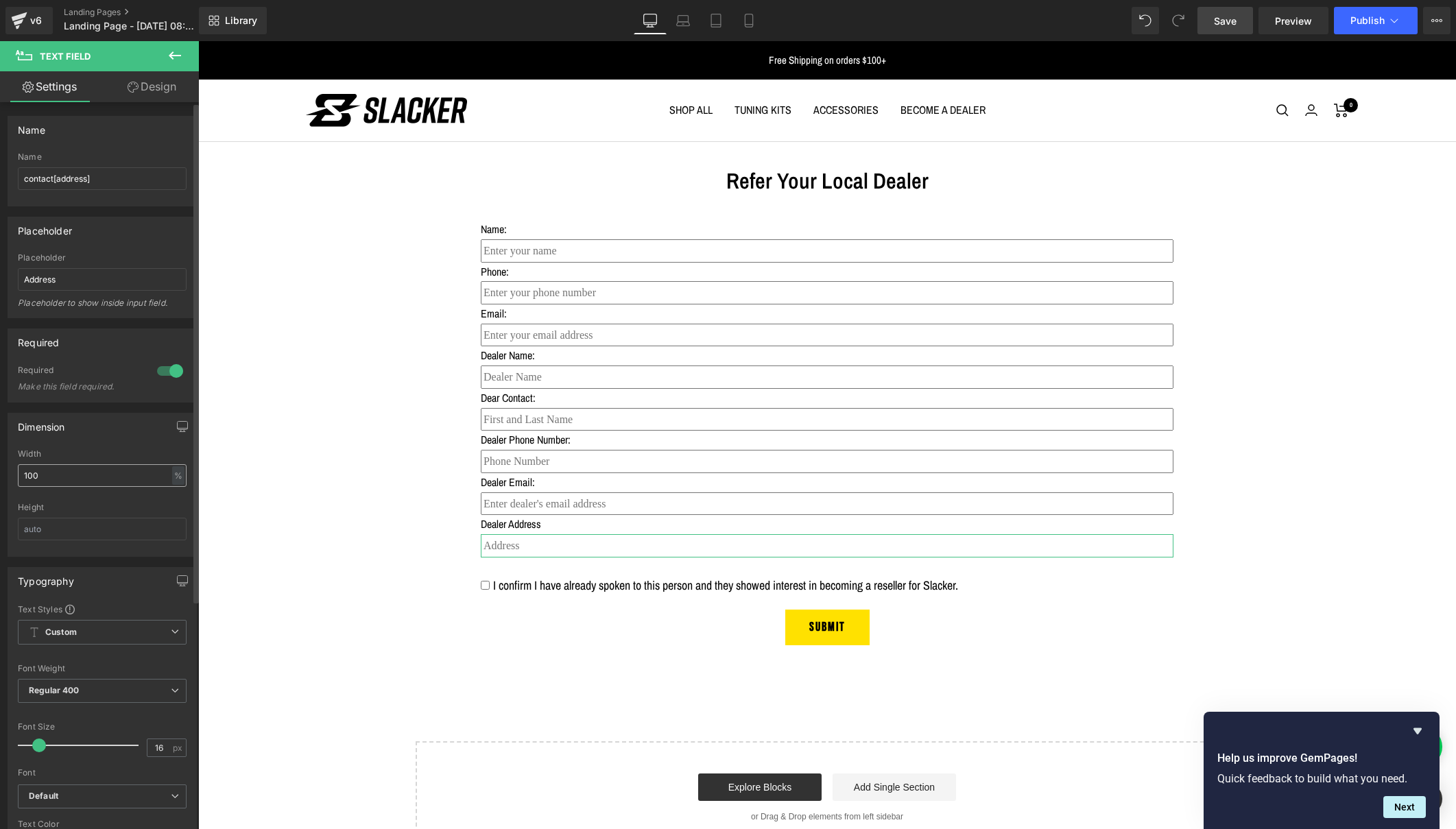
scroll to position [0, 0]
click at [23, 280] on input "Address" at bounding box center [102, 279] width 169 height 22
type input "Dealer's Address"
click at [23, 277] on input "Dealer Name" at bounding box center [102, 279] width 169 height 22
type input "Enter Dealer Name"
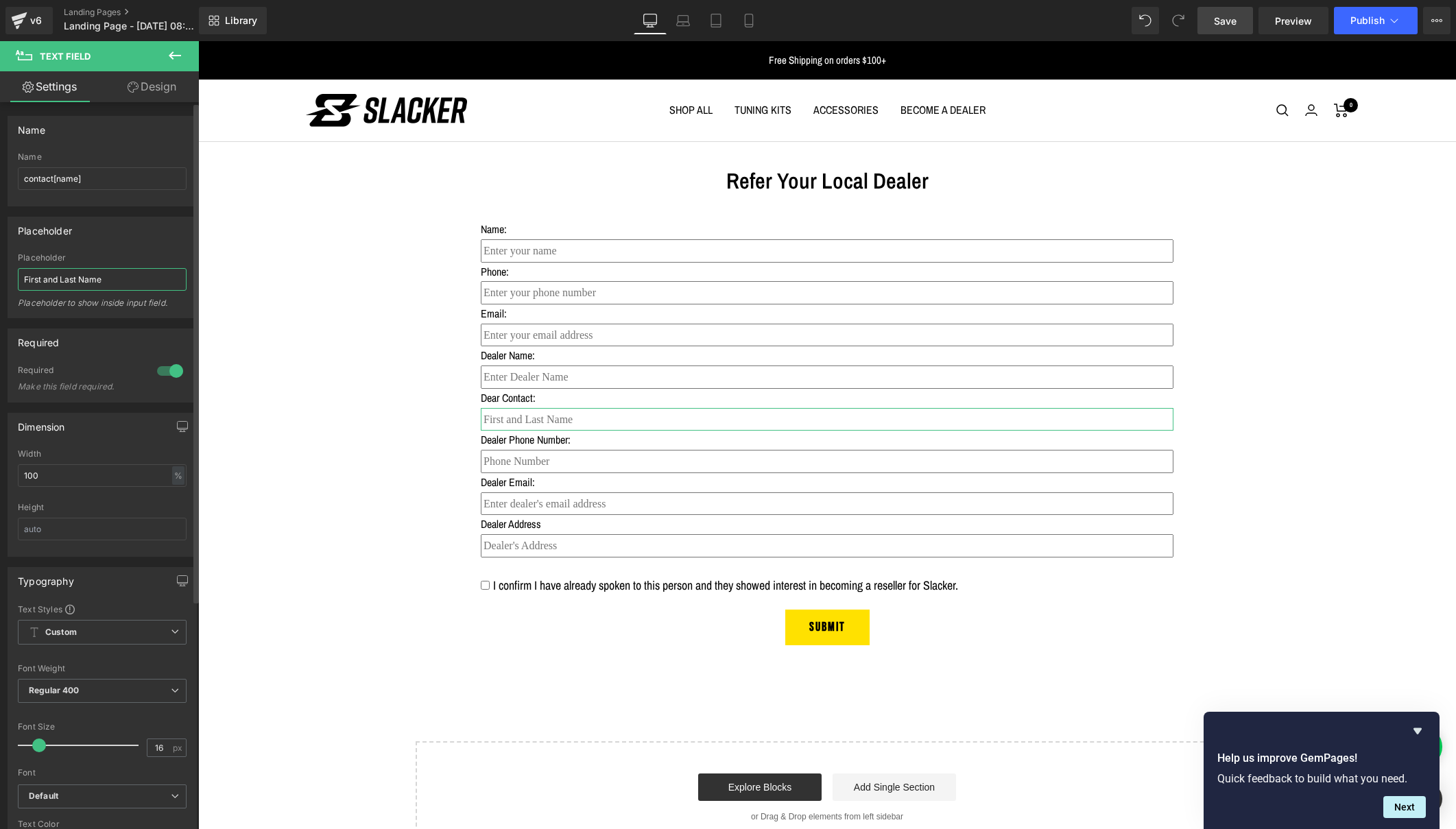
click at [22, 280] on input "First and Last Name" at bounding box center [102, 279] width 169 height 22
type input "Enter Contact's First and Last Name"
click at [23, 280] on input "Phone Number" at bounding box center [102, 279] width 169 height 22
type input "Enter Dealer's Phone Number"
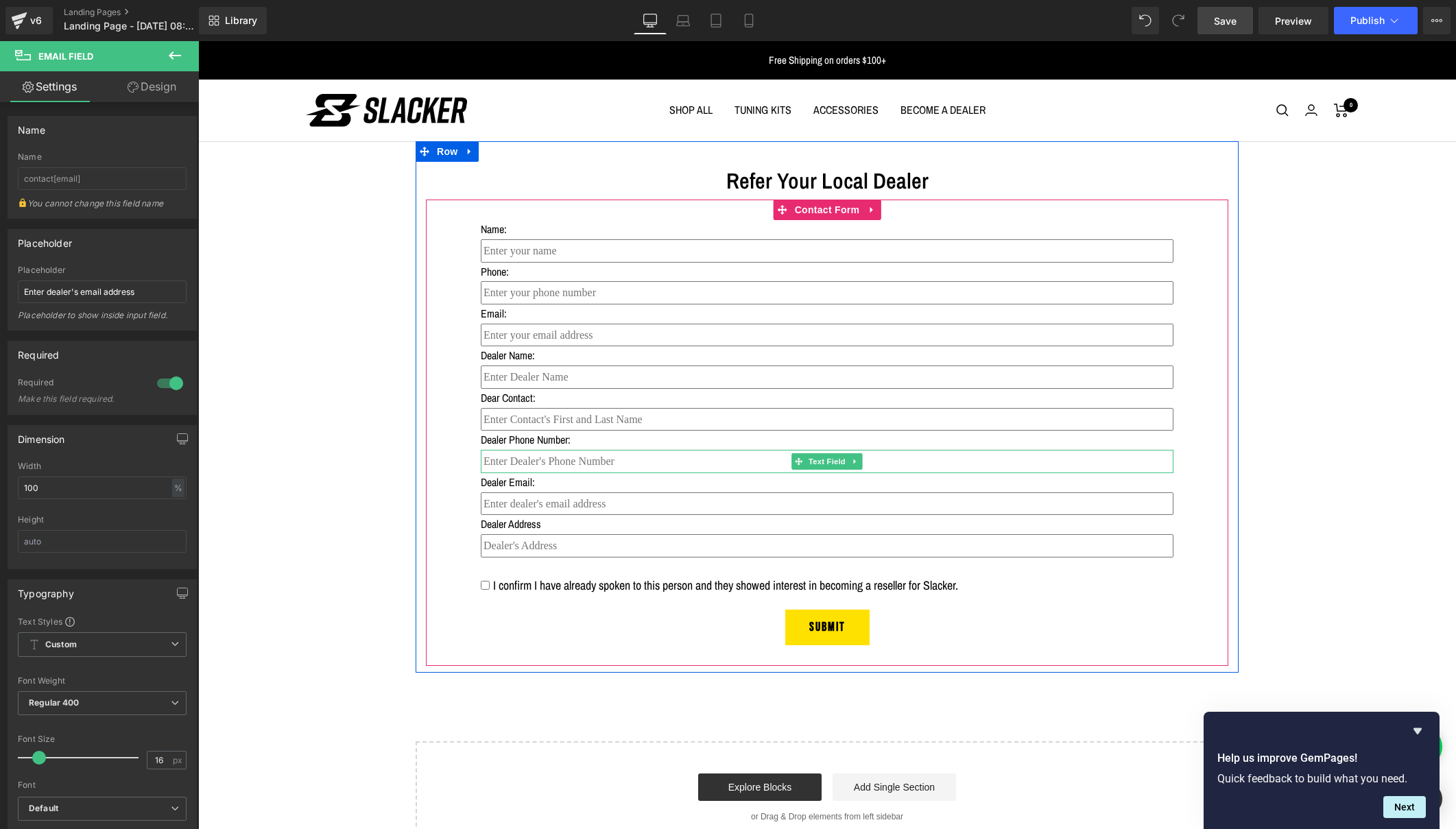
click at [512, 458] on input "text" at bounding box center [827, 462] width 692 height 23
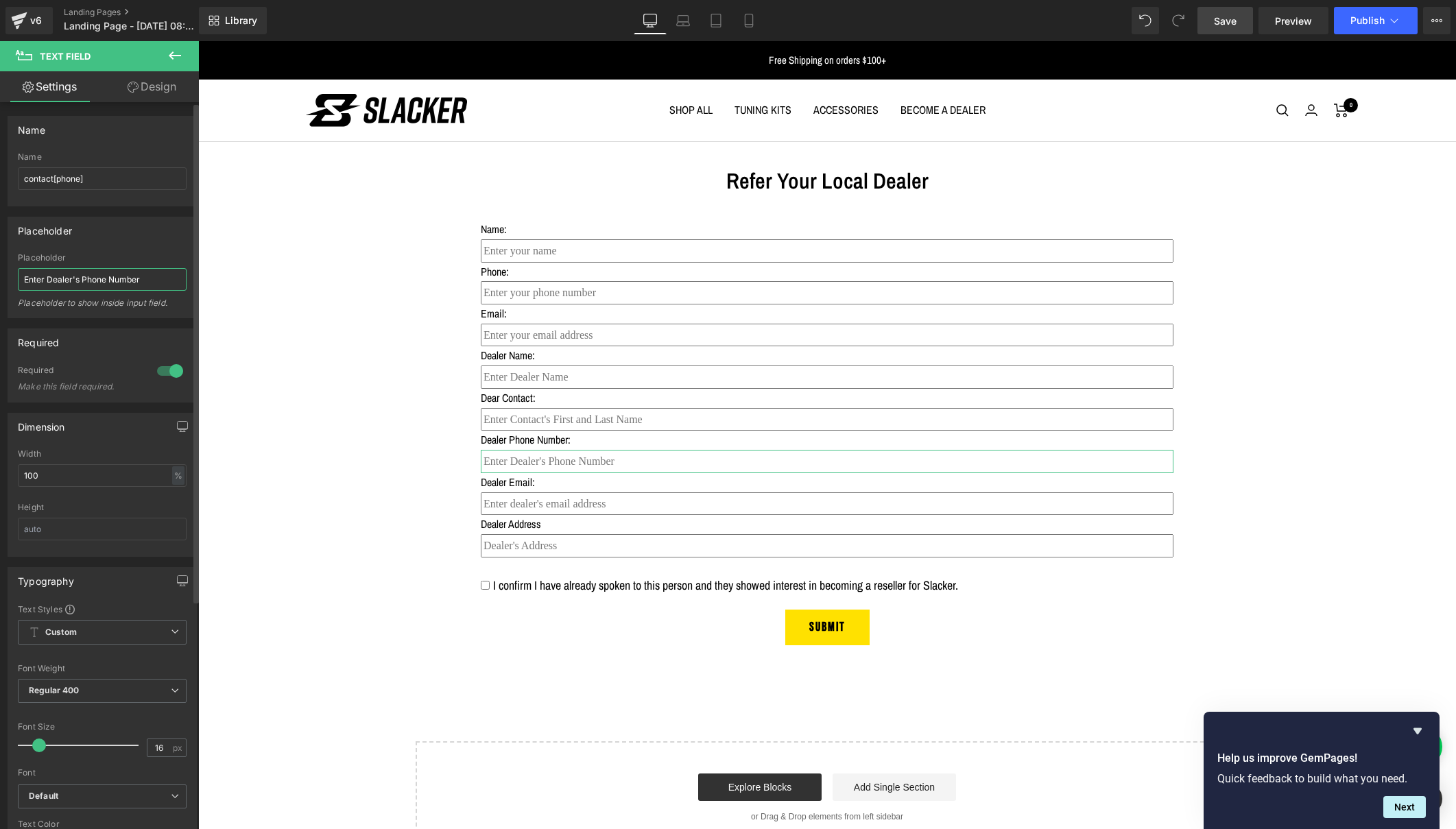
click at [51, 278] on input "Enter Dealer's Phone Number" at bounding box center [102, 279] width 169 height 22
click at [84, 282] on input "Enter dealer's Phone Number" at bounding box center [102, 279] width 169 height 22
click at [111, 278] on input "Enter dealer's phone Number" at bounding box center [102, 279] width 169 height 22
type input "Enter dealer's phone number"
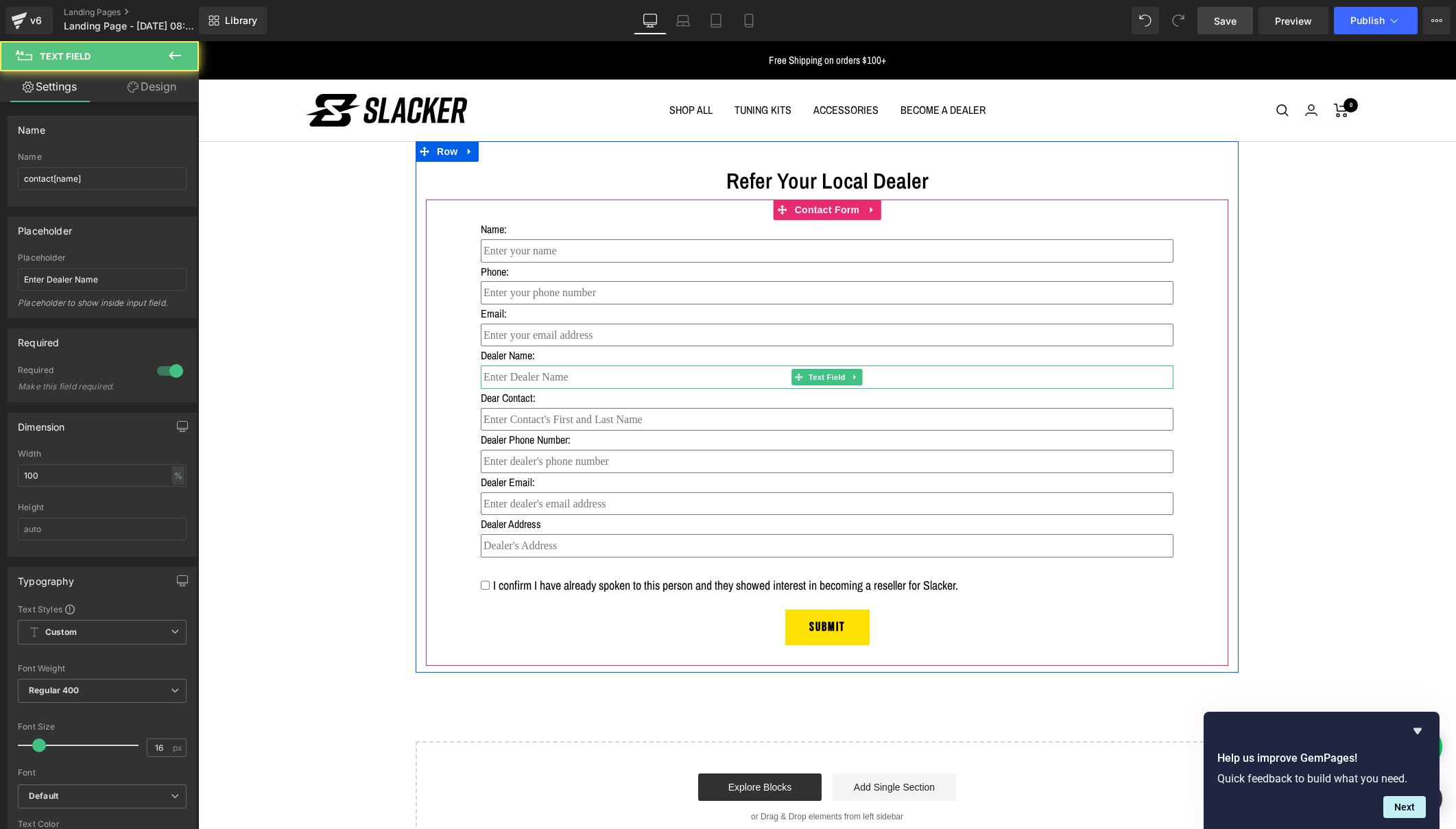
click at [533, 378] on input "text" at bounding box center [827, 377] width 692 height 23
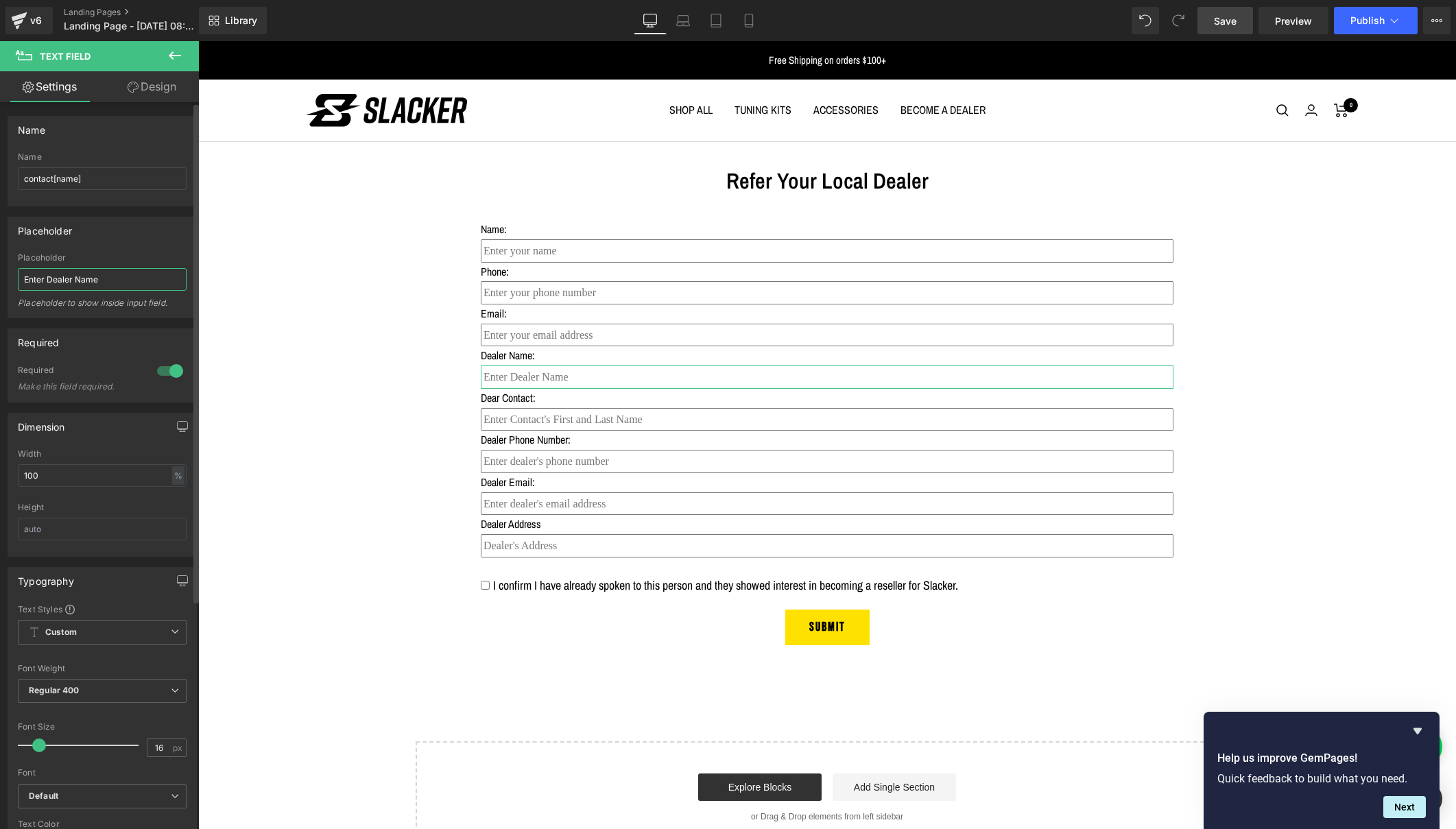
click at [50, 279] on input "Enter Dealer Name" at bounding box center [102, 279] width 169 height 22
click at [70, 280] on input "Enter dealer Name" at bounding box center [102, 279] width 169 height 22
click at [77, 280] on input "Enter dealer Name" at bounding box center [102, 279] width 169 height 22
type input "Enter dealer name"
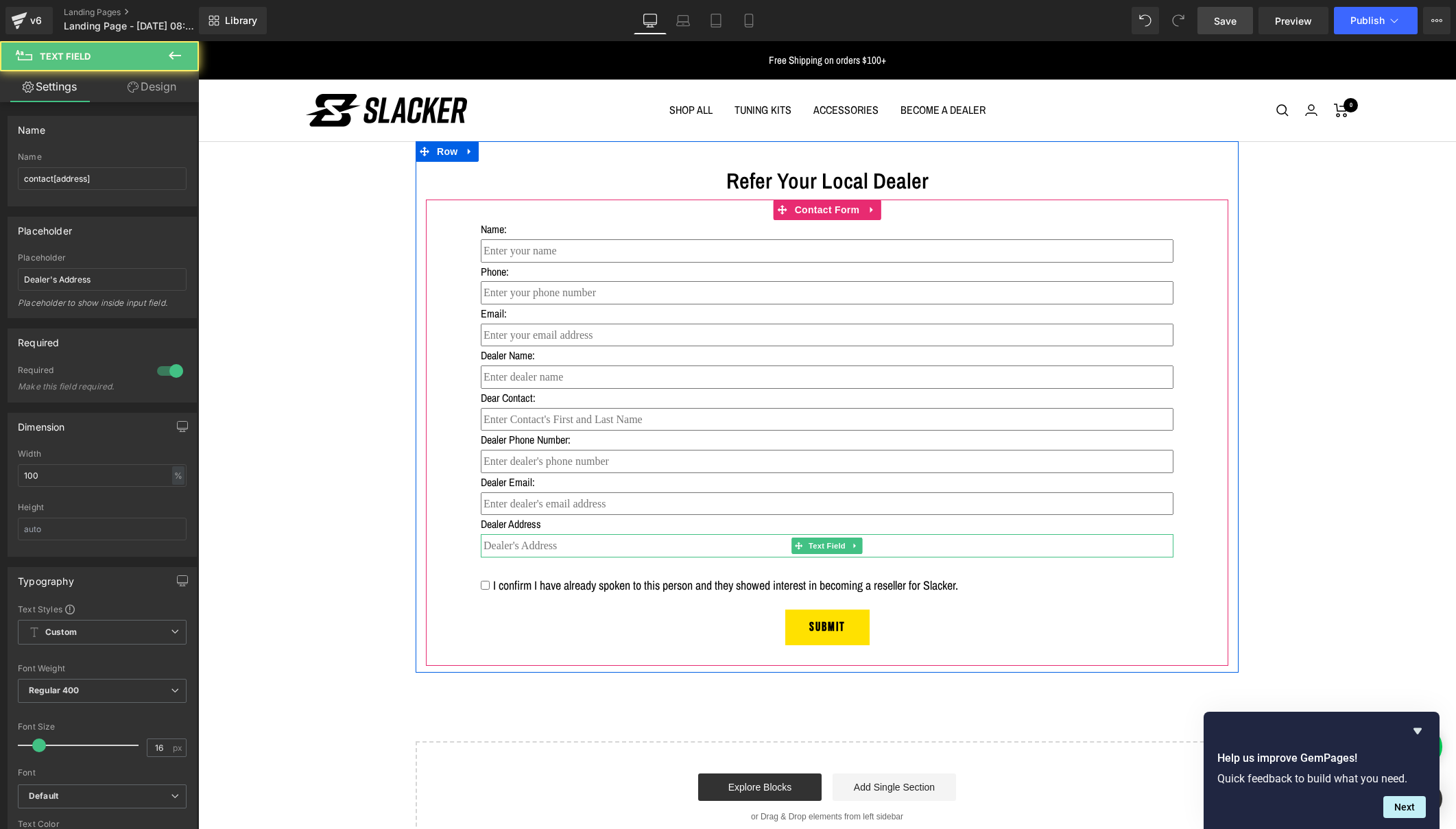
click at [597, 535] on input "text" at bounding box center [827, 546] width 692 height 23
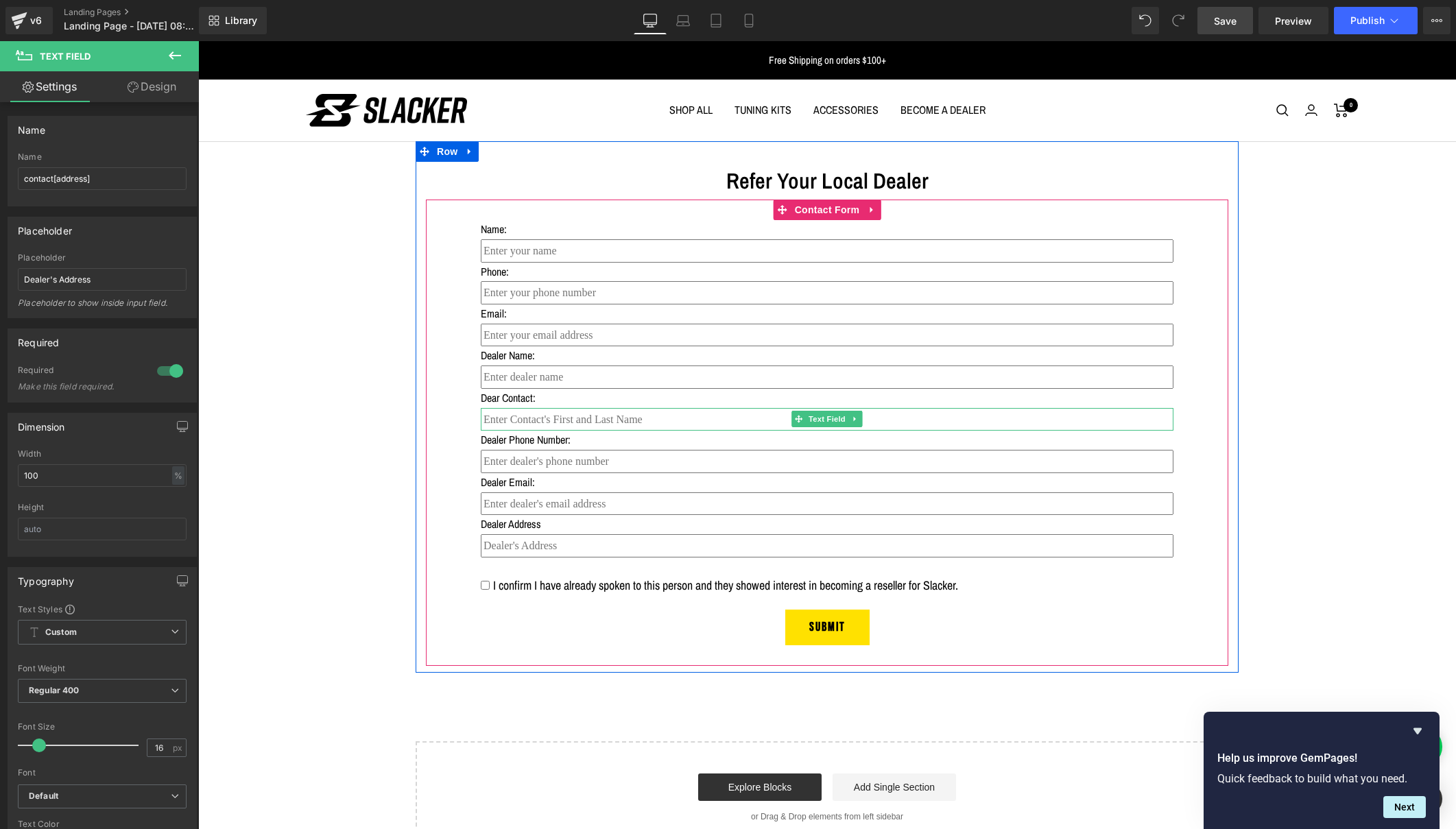
click at [583, 410] on input "text" at bounding box center [827, 420] width 692 height 23
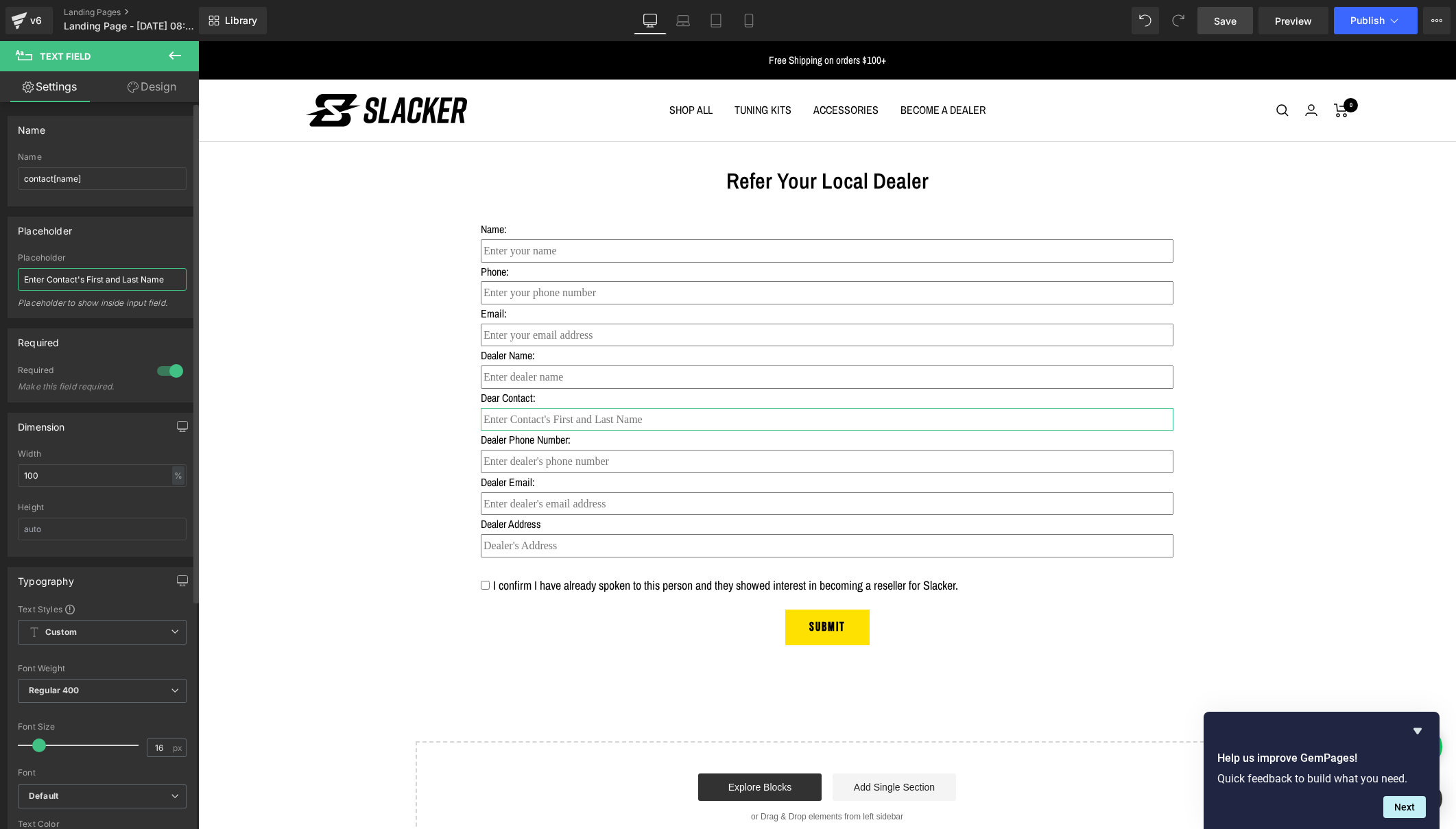
click at [52, 279] on input "Enter Contact's First and Last Name" at bounding box center [102, 279] width 169 height 22
click at [89, 279] on input "Enter contact's First and Last Name" at bounding box center [102, 279] width 169 height 22
click at [123, 280] on input "Enter contact's first and Last Name" at bounding box center [102, 279] width 169 height 22
click at [141, 279] on input "Enter contact's first and last Name" at bounding box center [102, 279] width 169 height 22
type input "Enter contact's first and last name"
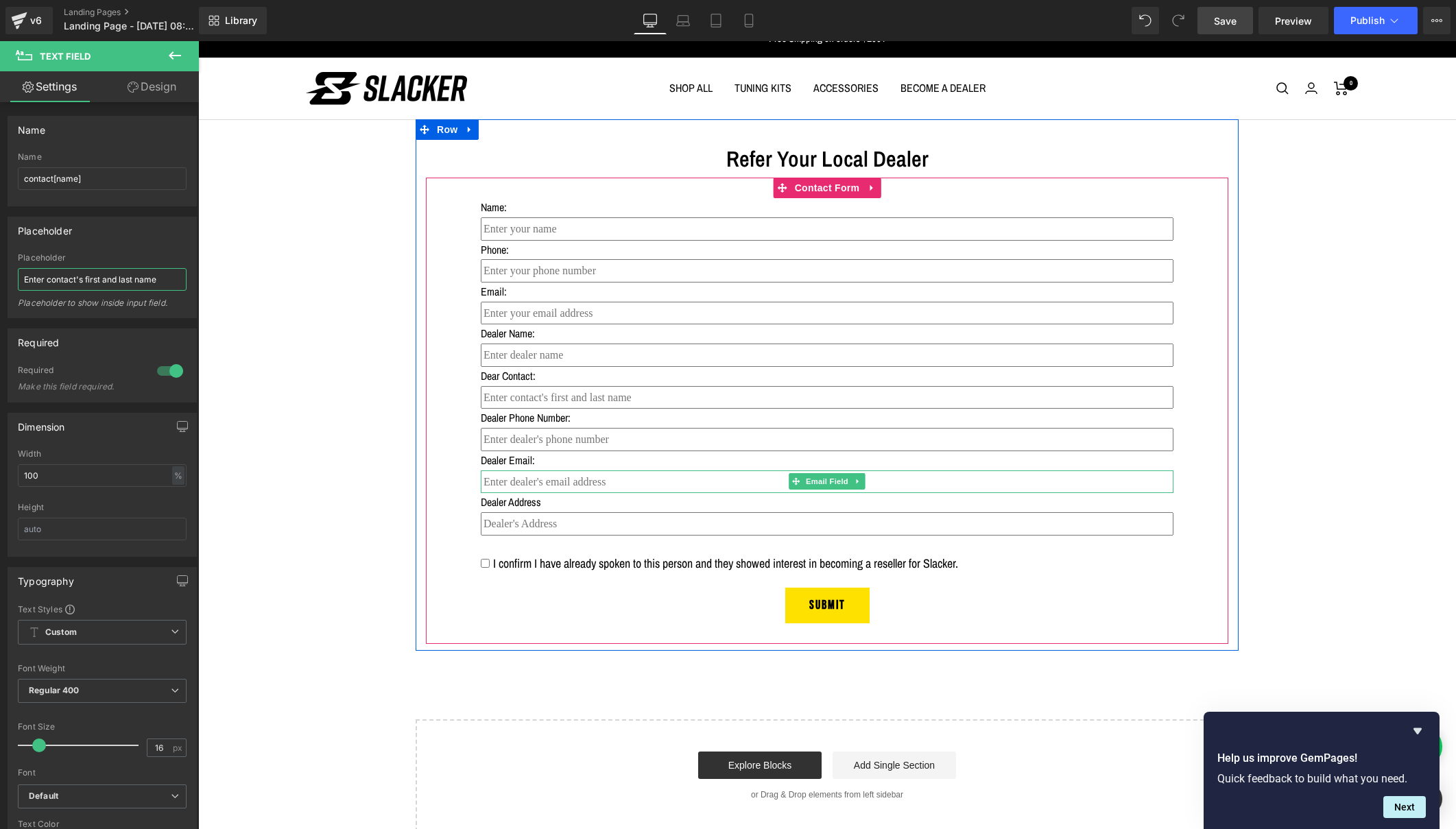
scroll to position [23, 0]
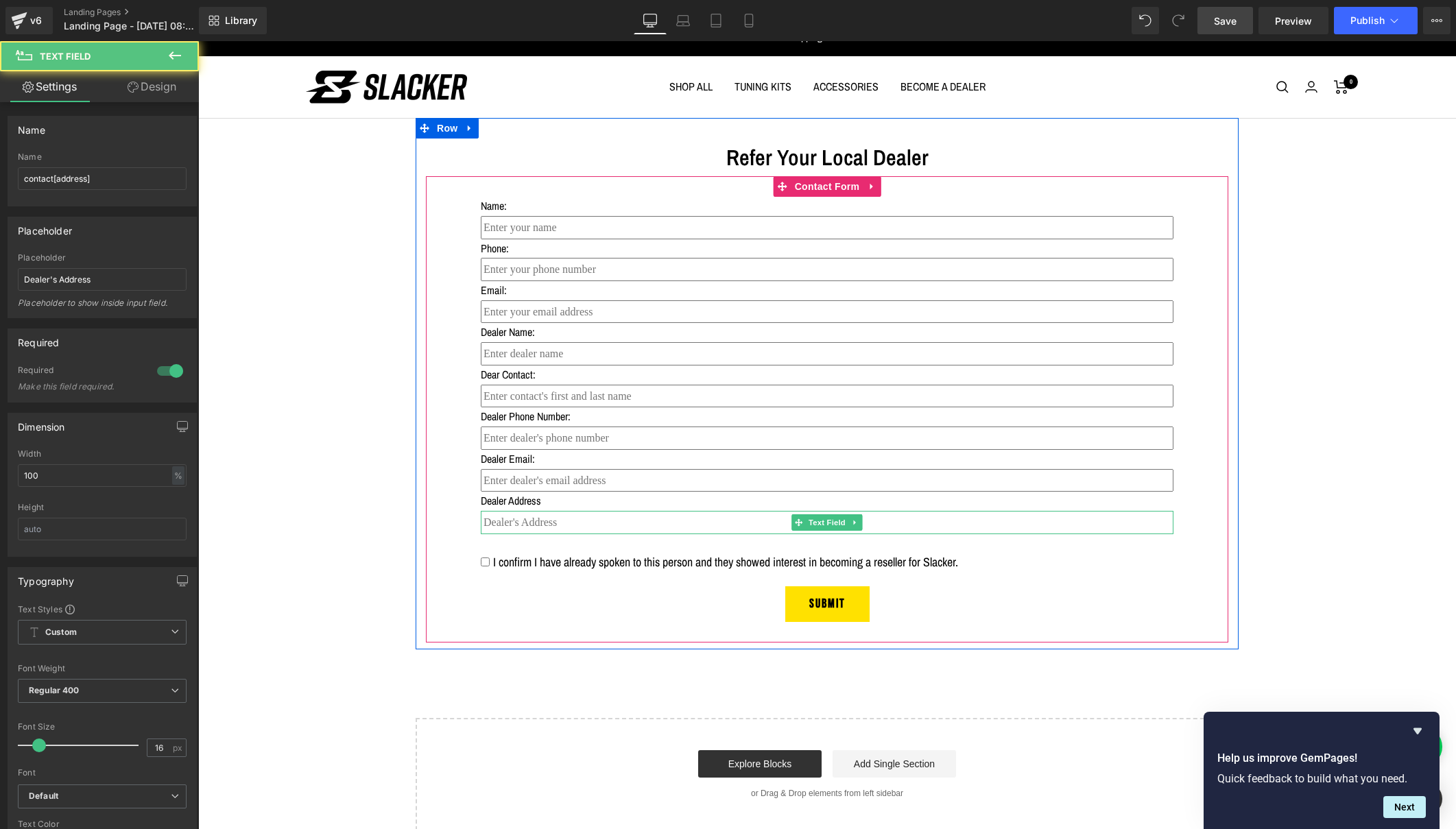
click at [582, 522] on input "text" at bounding box center [827, 523] width 692 height 23
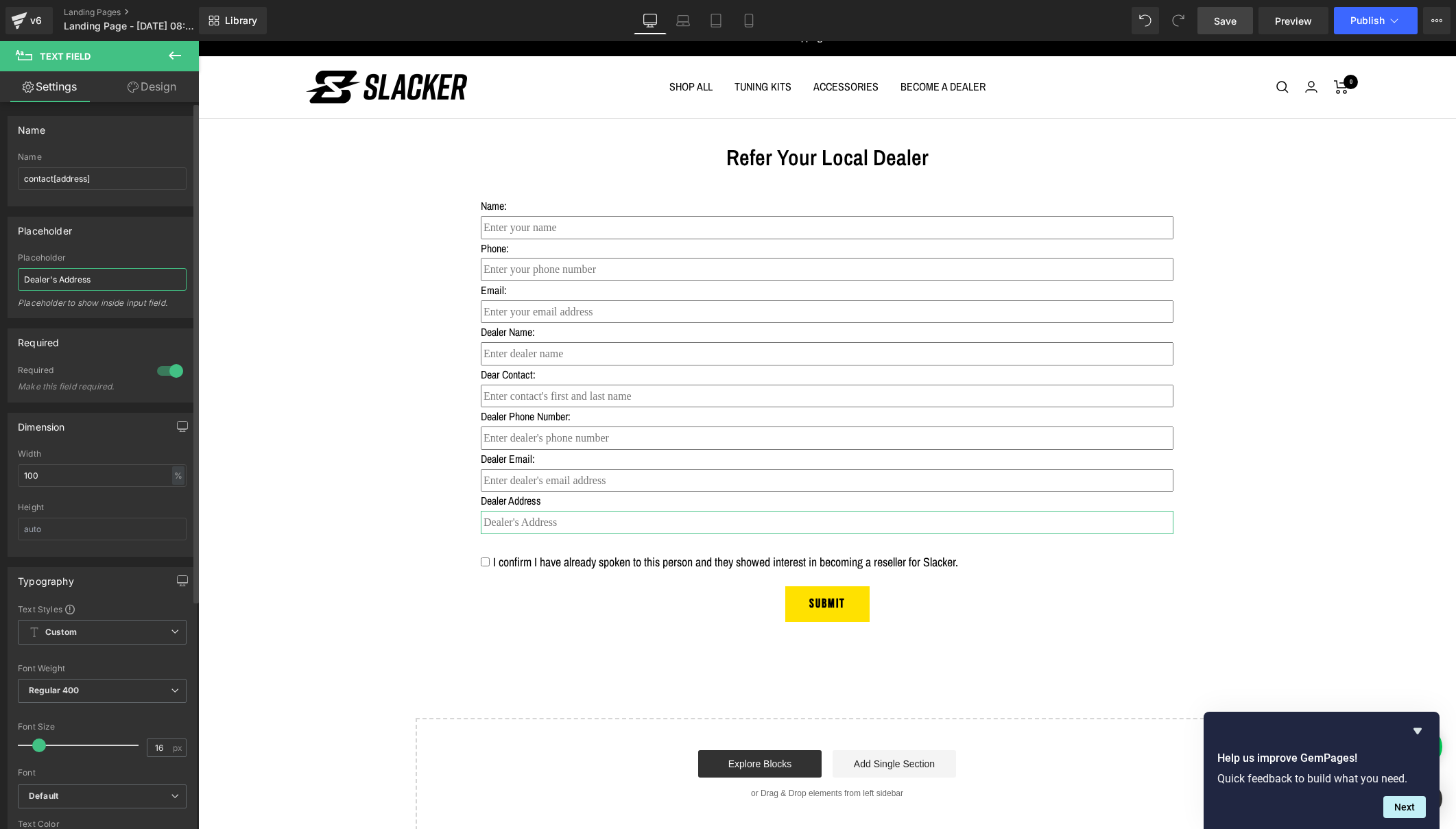
click at [23, 279] on input "Dealer's Address" at bounding box center [102, 279] width 169 height 22
click at [86, 279] on input "Enter dealer's Address" at bounding box center [102, 279] width 169 height 22
type input "Enter dealer's address"
click at [1357, 23] on span "Publish" at bounding box center [1367, 20] width 35 height 11
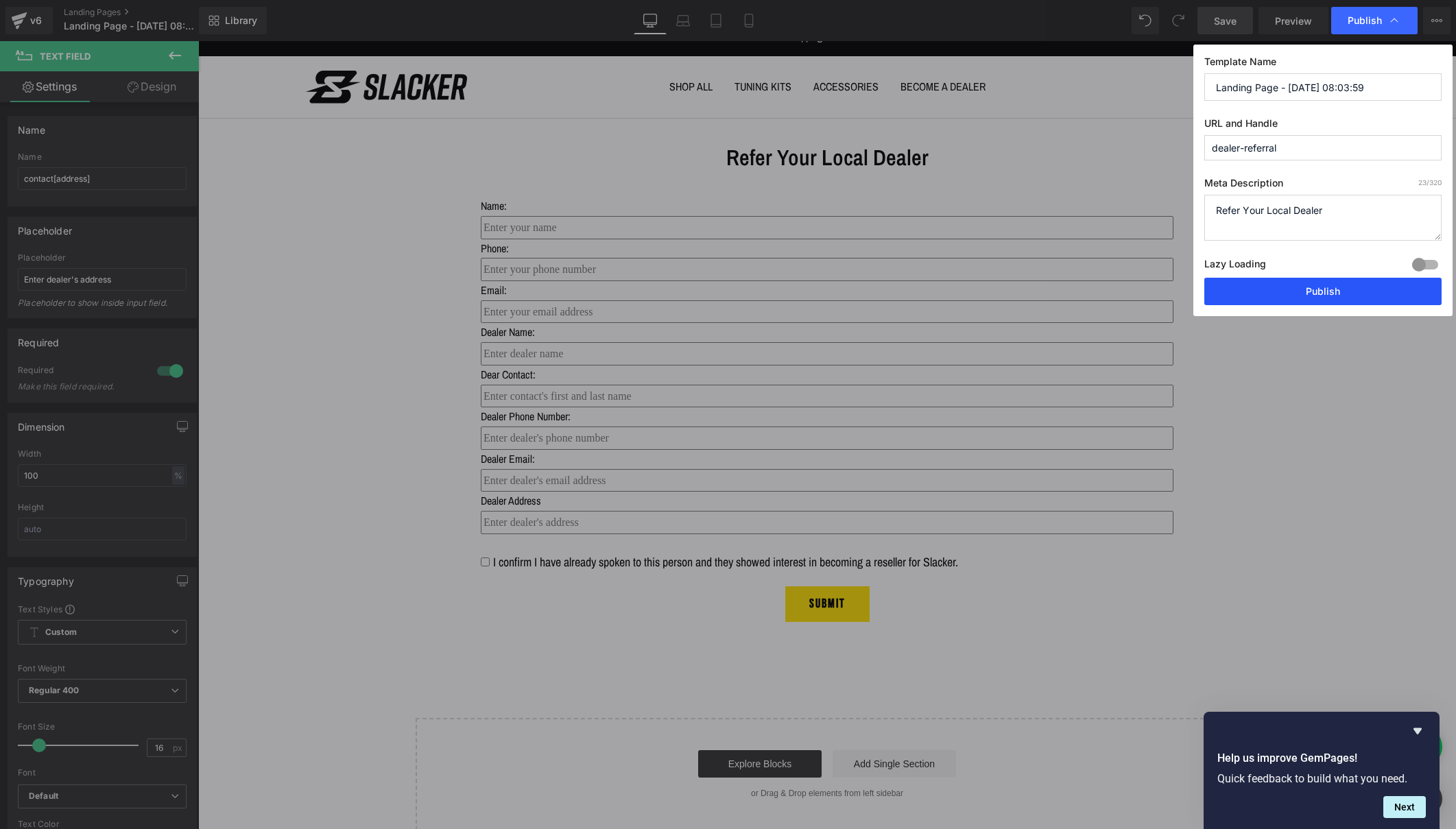
click at [1320, 294] on button "Publish" at bounding box center [1323, 291] width 237 height 28
